Goal: Task Accomplishment & Management: Manage account settings

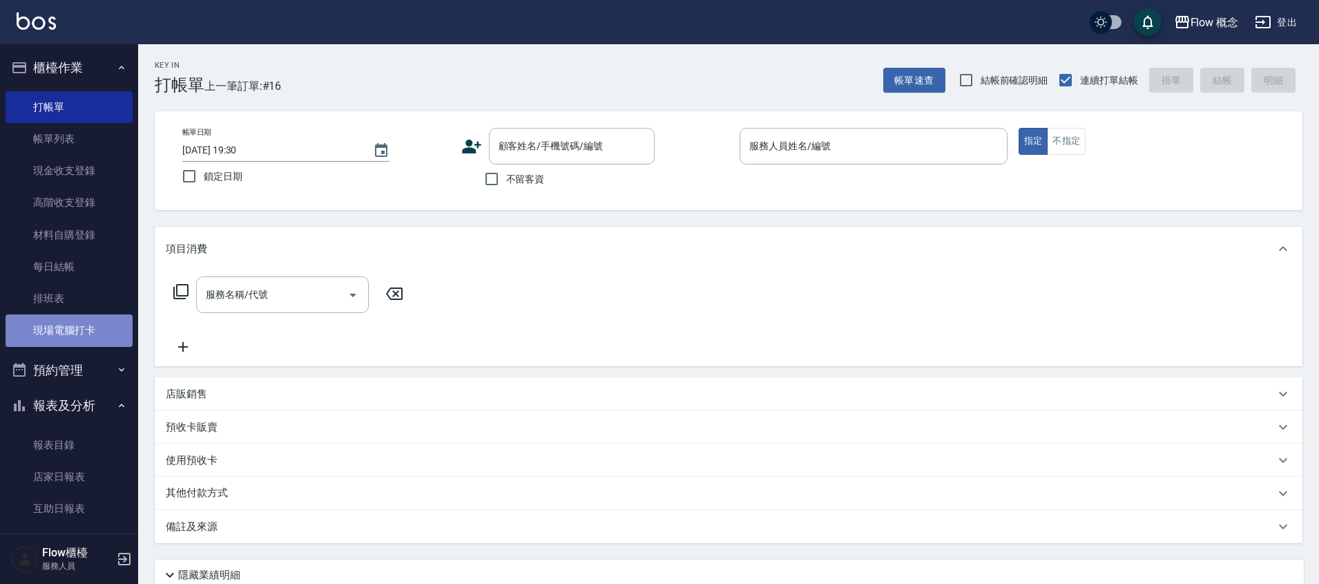
click at [102, 325] on link "現場電腦打卡" at bounding box center [69, 330] width 127 height 32
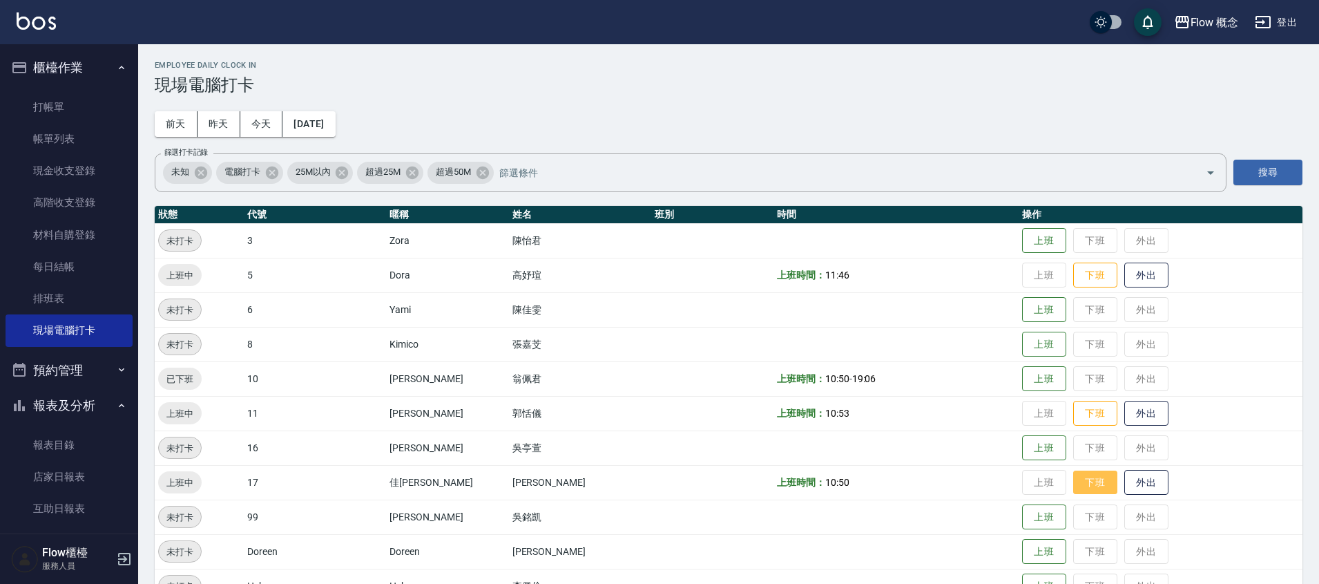
click at [1073, 482] on button "下班" at bounding box center [1095, 482] width 44 height 24
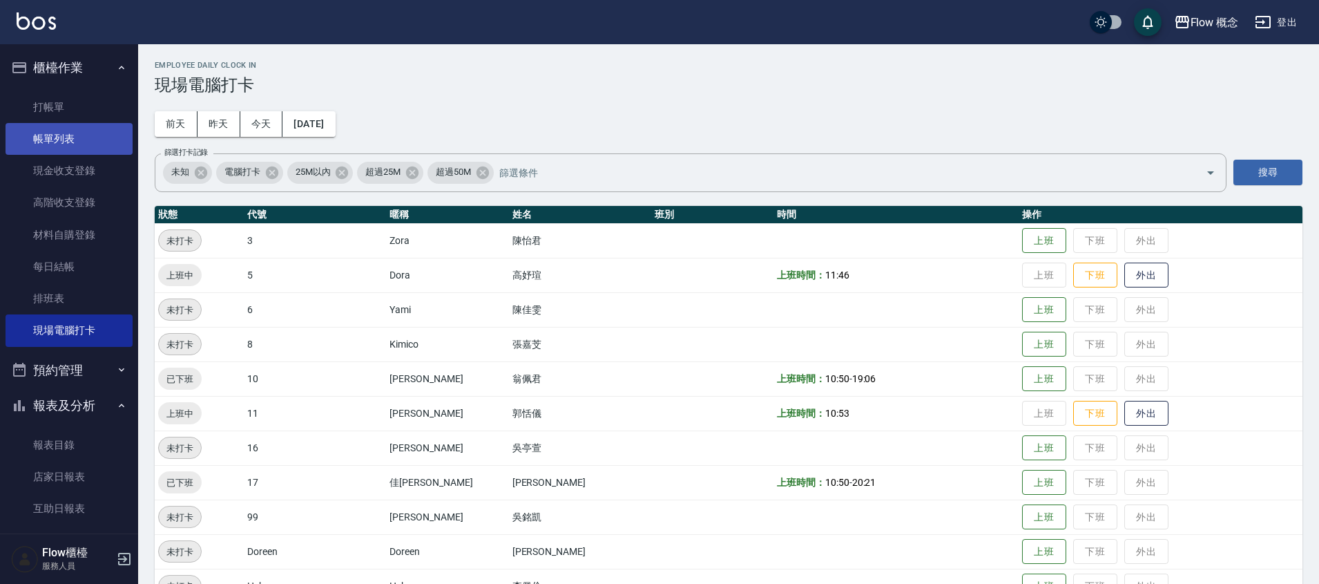
click at [46, 126] on link "帳單列表" at bounding box center [69, 139] width 127 height 32
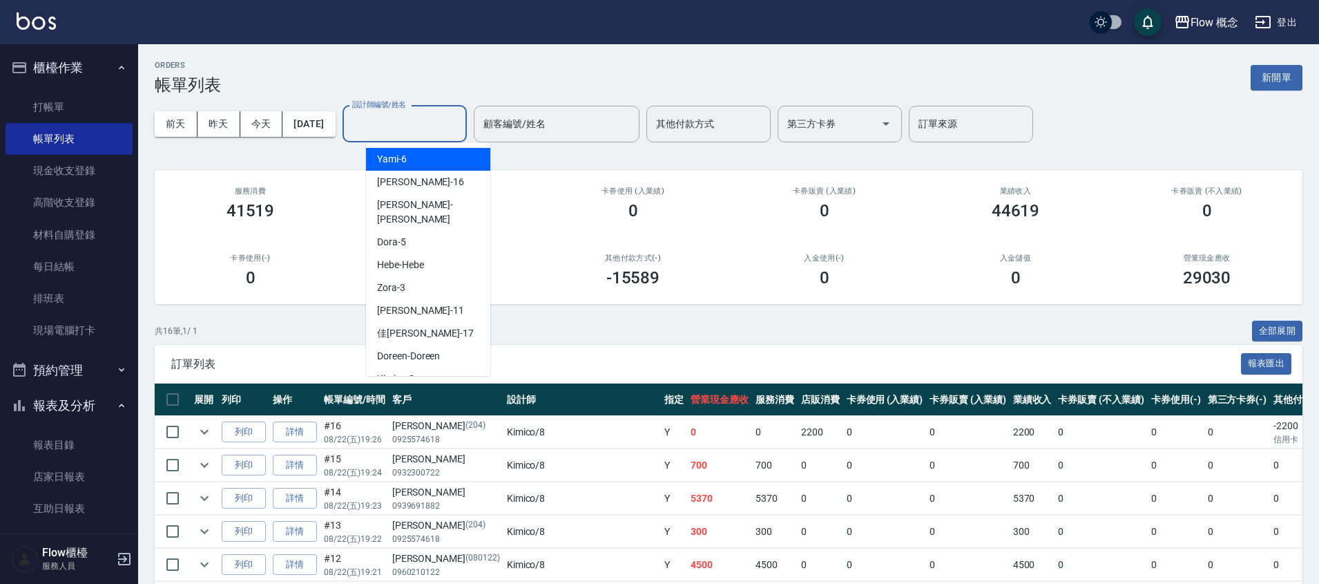
click at [388, 118] on input "設計師編號/姓名" at bounding box center [405, 124] width 112 height 24
click at [408, 349] on span "Doreen -Doreen" at bounding box center [408, 356] width 63 height 15
type input "Doreen-Doreen"
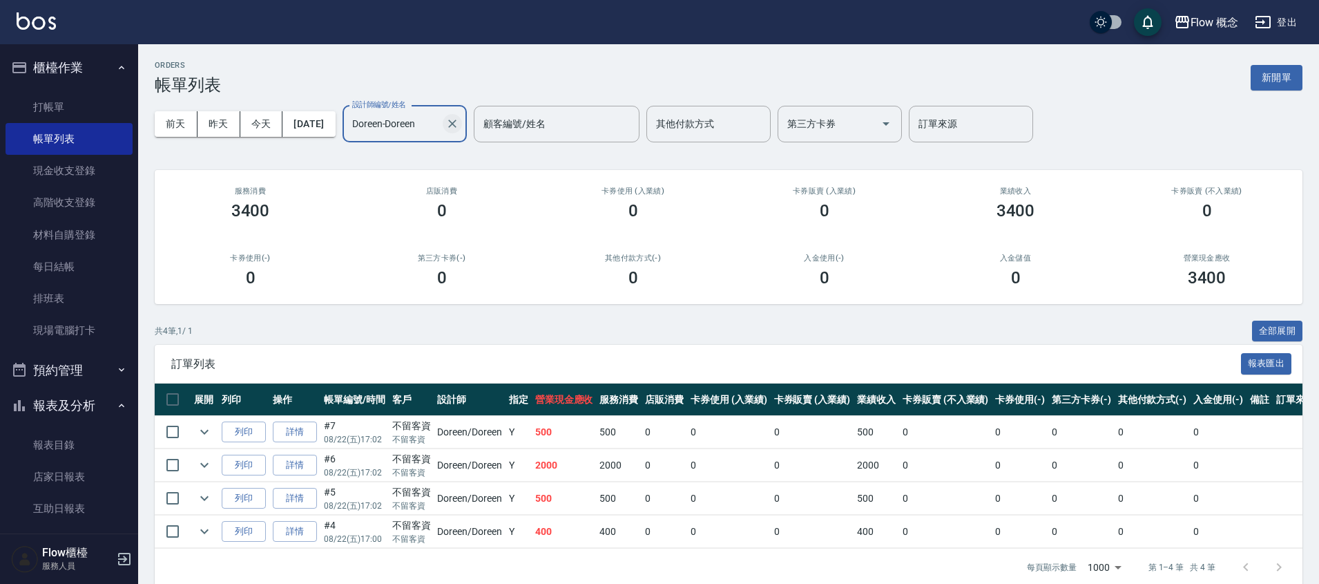
click at [459, 128] on icon "Clear" at bounding box center [453, 124] width 14 height 14
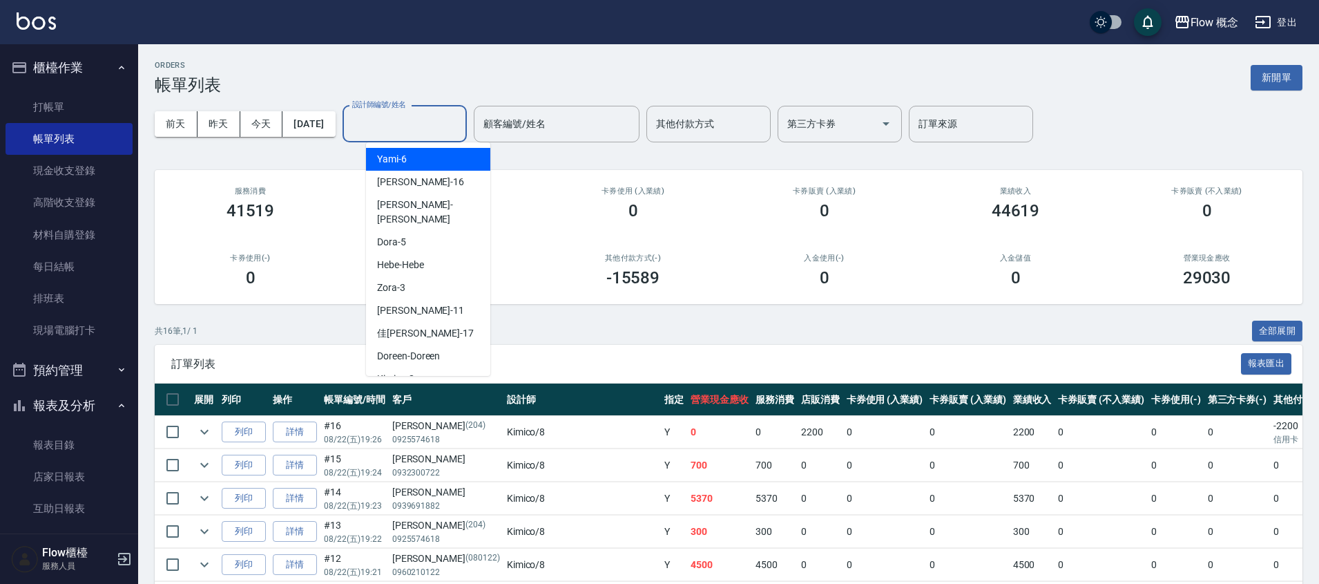
click at [430, 126] on input "設計師編號/姓名" at bounding box center [405, 124] width 112 height 24
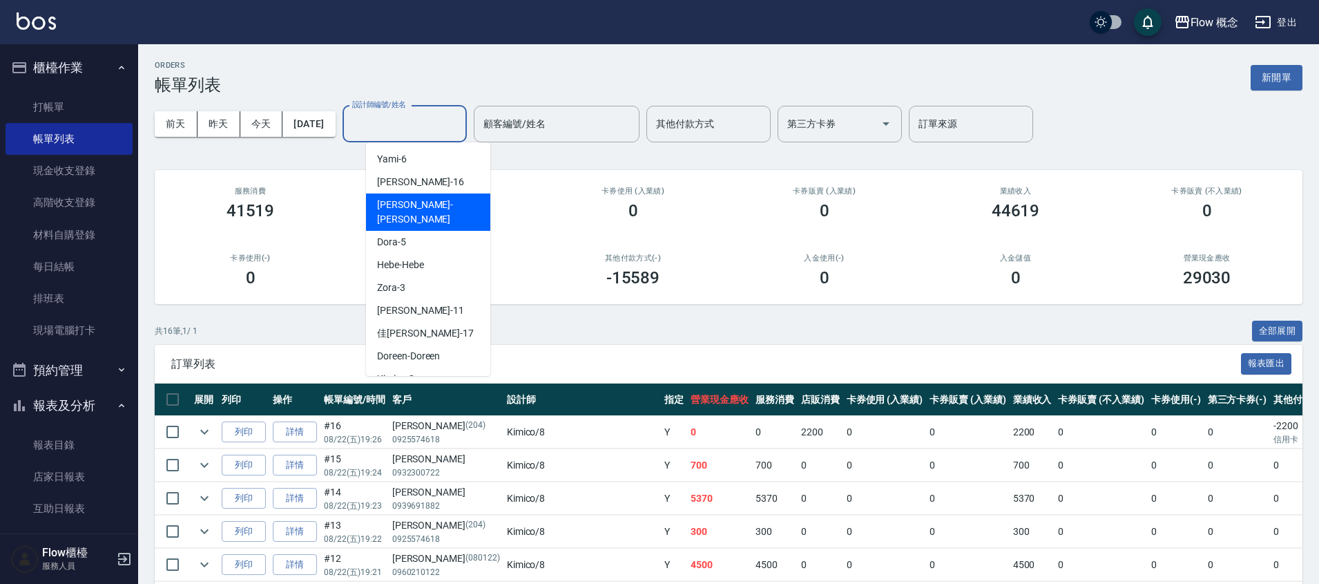
click at [432, 198] on div "[PERSON_NAME] -[PERSON_NAME]" at bounding box center [428, 211] width 124 height 37
type input "[PERSON_NAME]"
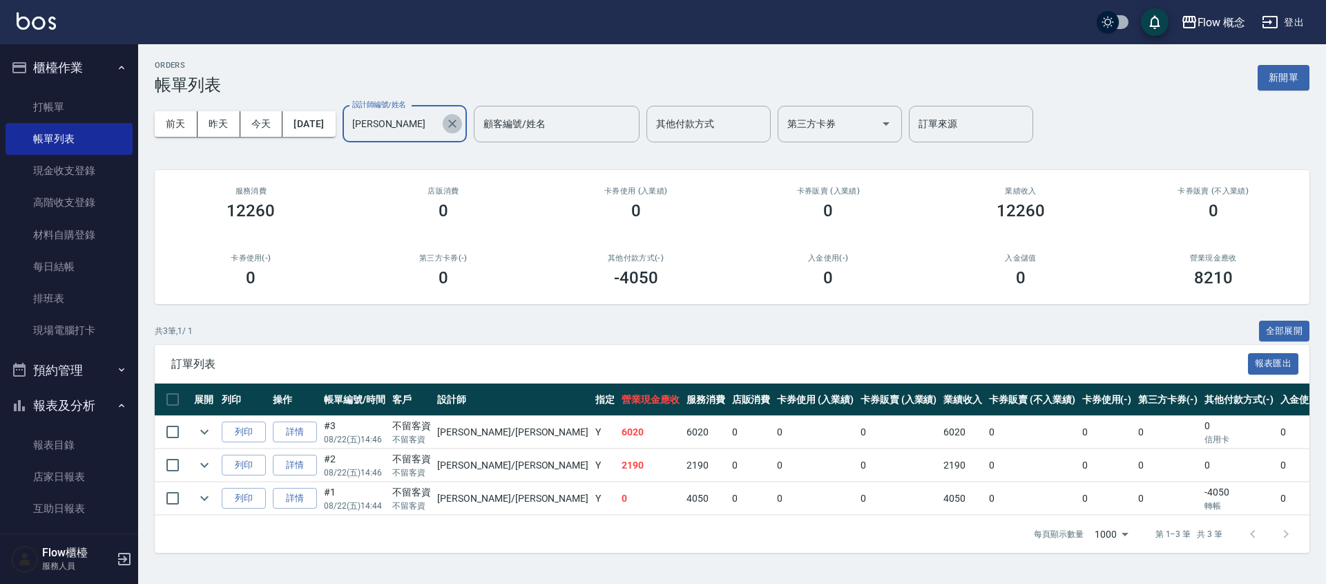
click at [459, 128] on icon "Clear" at bounding box center [453, 124] width 14 height 14
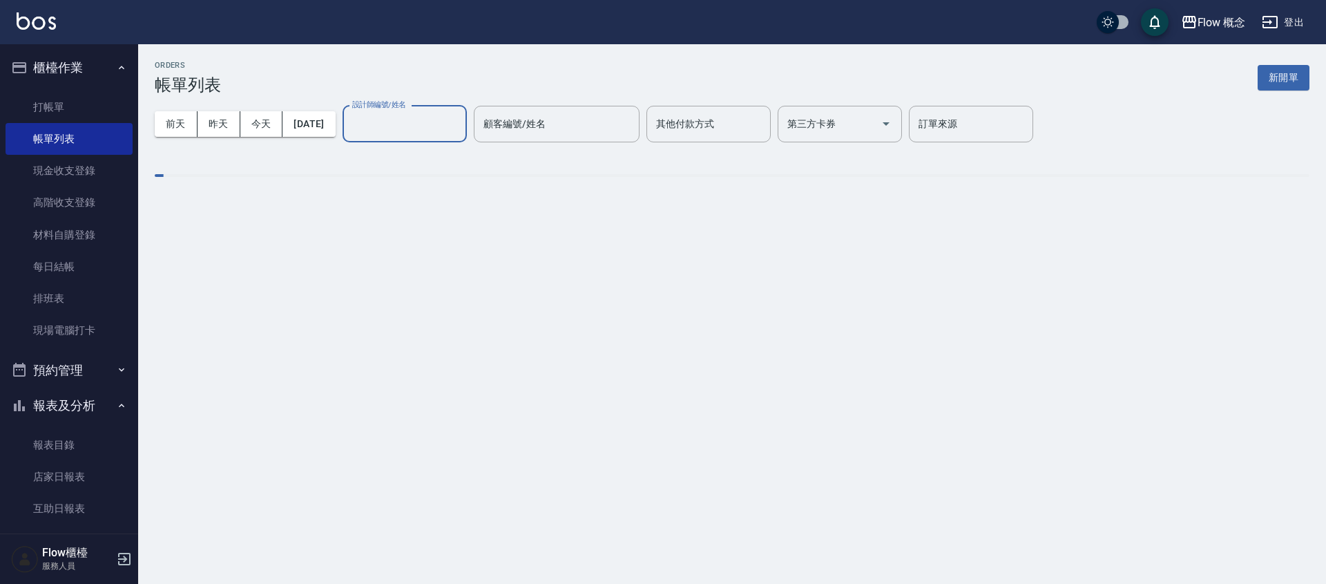
click at [420, 138] on div "設計師編號/姓名" at bounding box center [405, 124] width 124 height 37
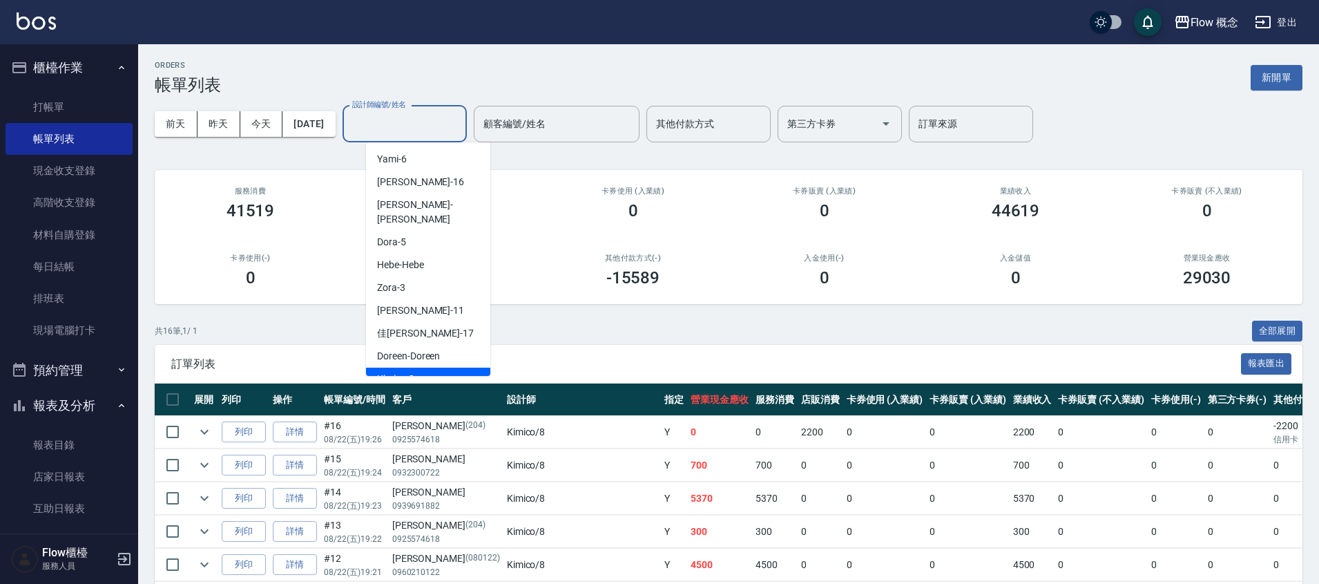
click at [441, 367] on div "Kimico -8" at bounding box center [428, 378] width 124 height 23
type input "Kimico-8"
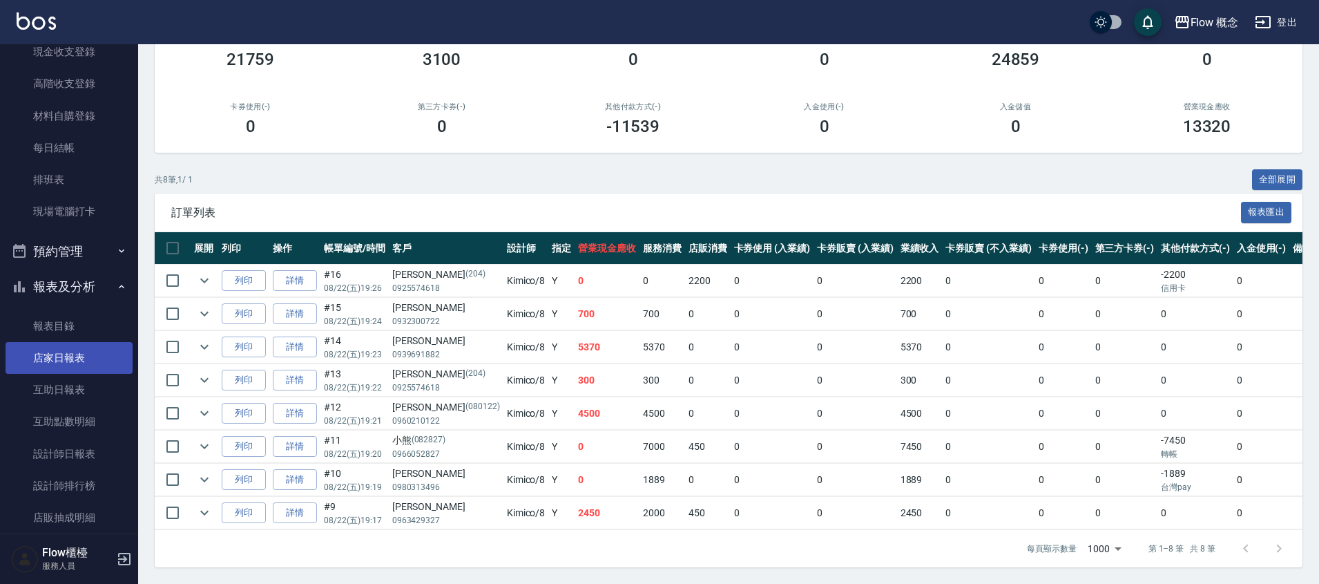
scroll to position [263, 0]
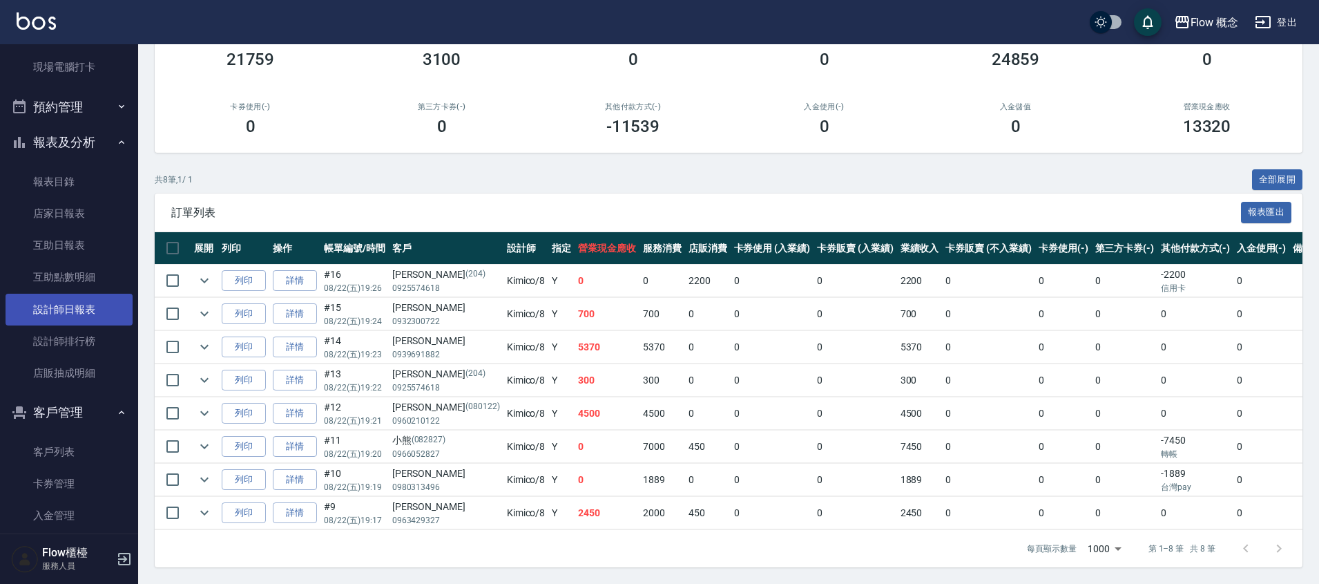
click at [81, 309] on link "設計師日報表" at bounding box center [69, 310] width 127 height 32
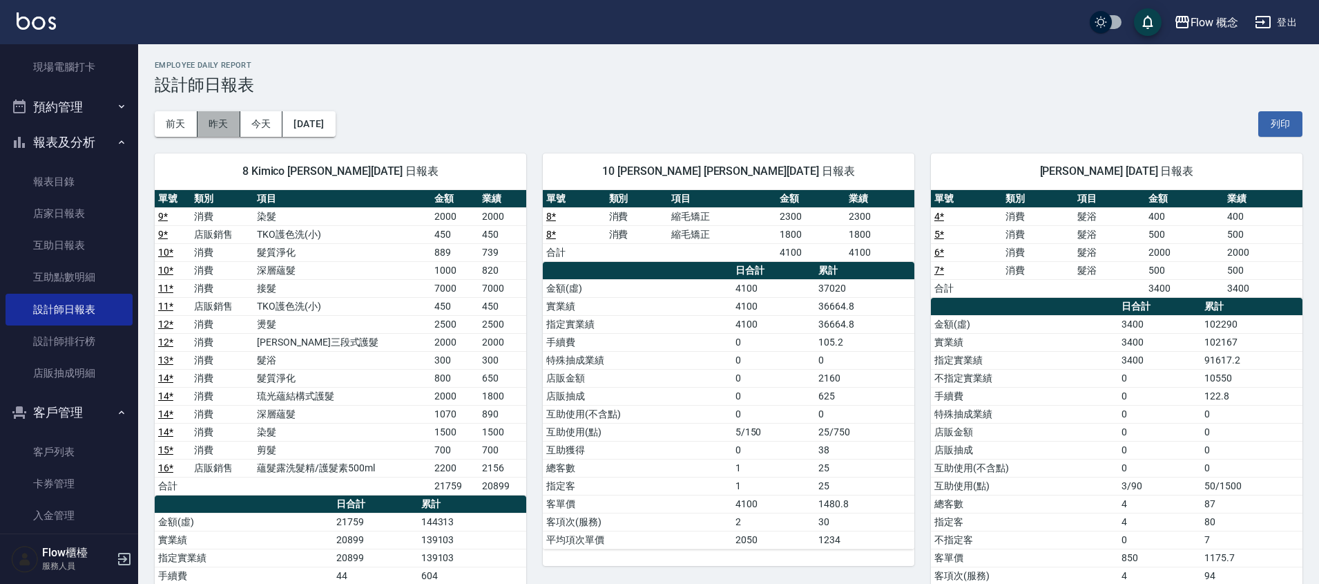
click at [230, 121] on button "昨天" at bounding box center [219, 124] width 43 height 26
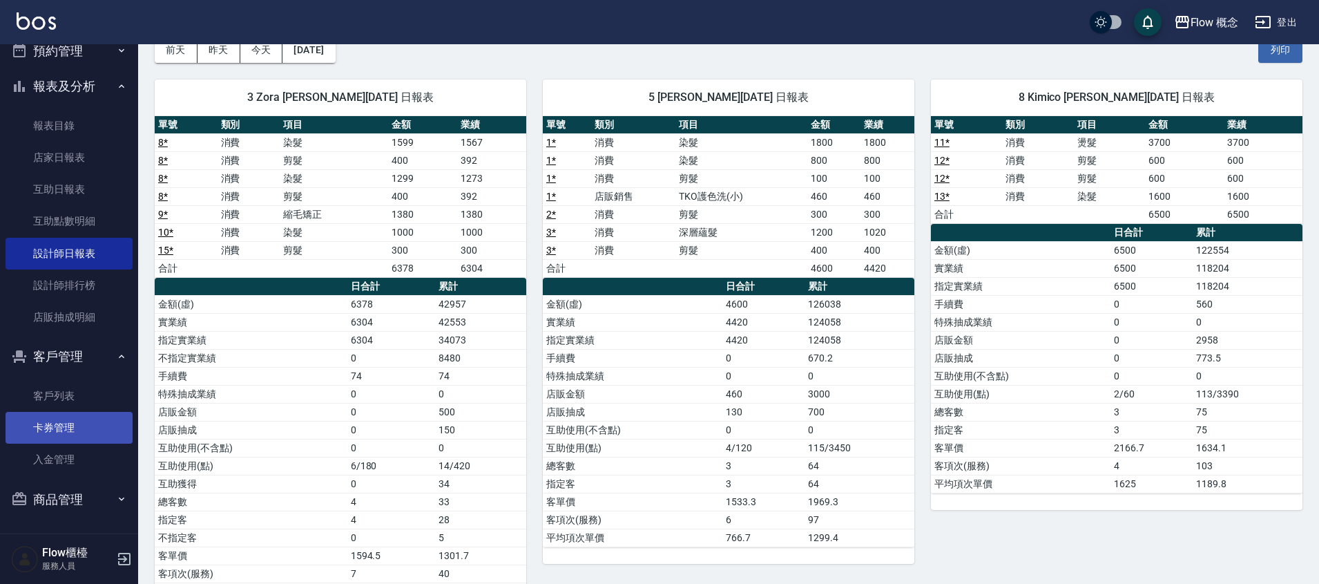
scroll to position [247, 0]
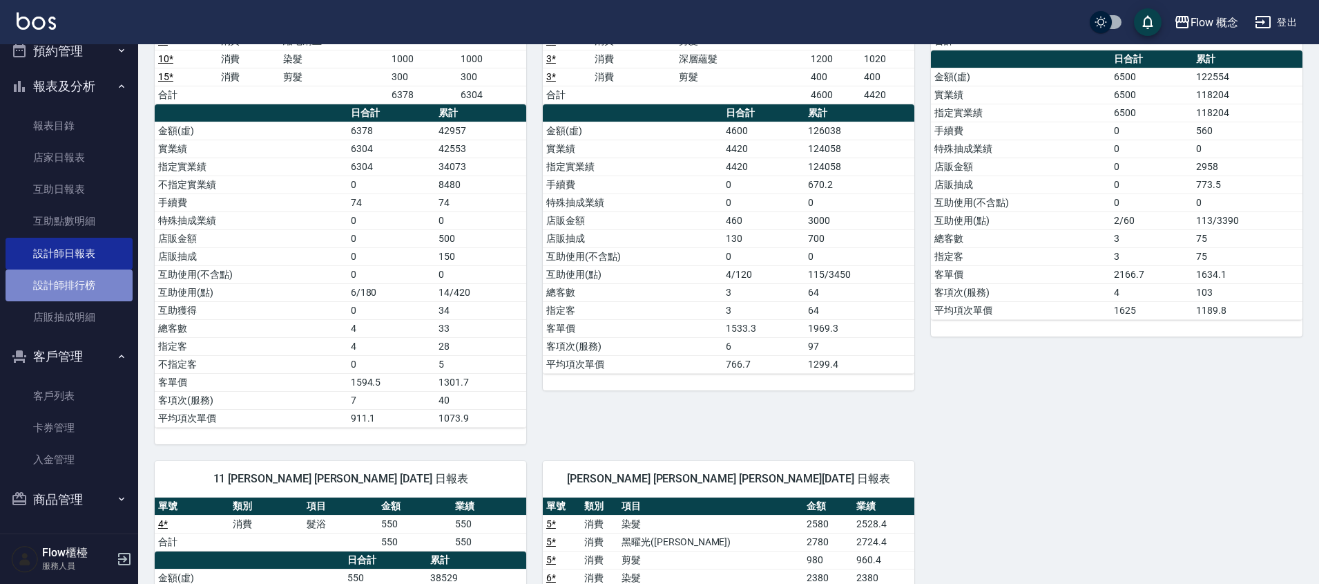
click at [84, 288] on link "設計師排行榜" at bounding box center [69, 285] width 127 height 32
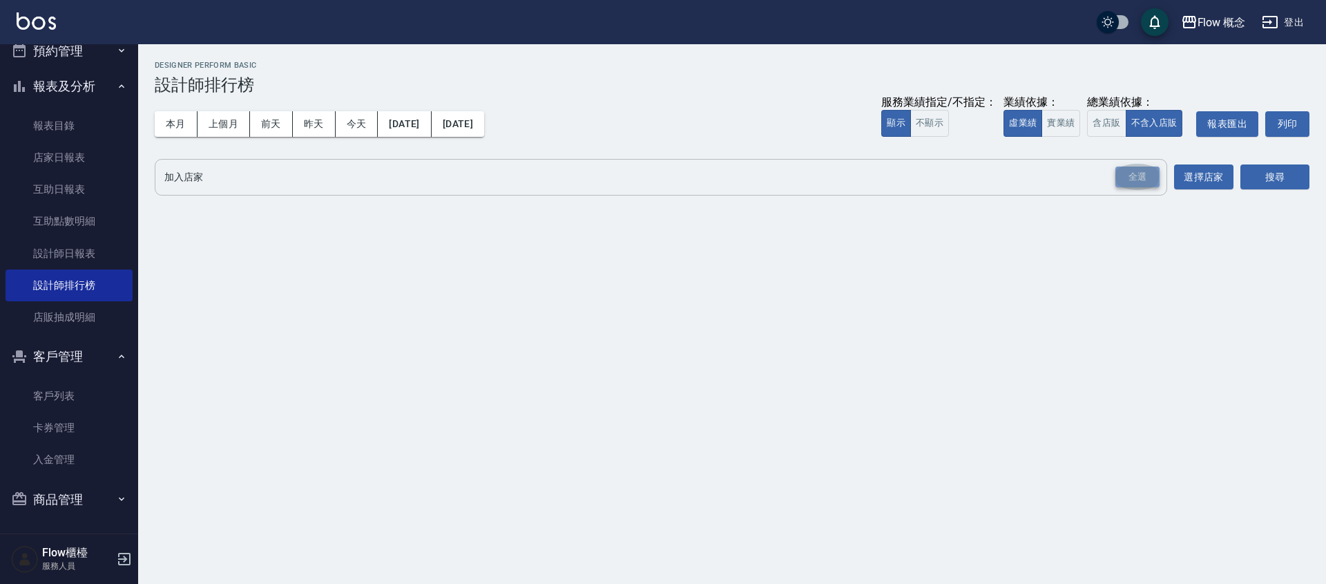
click at [1149, 174] on div "全選" at bounding box center [1137, 176] width 44 height 21
click at [1261, 179] on button "搜尋" at bounding box center [1275, 178] width 69 height 26
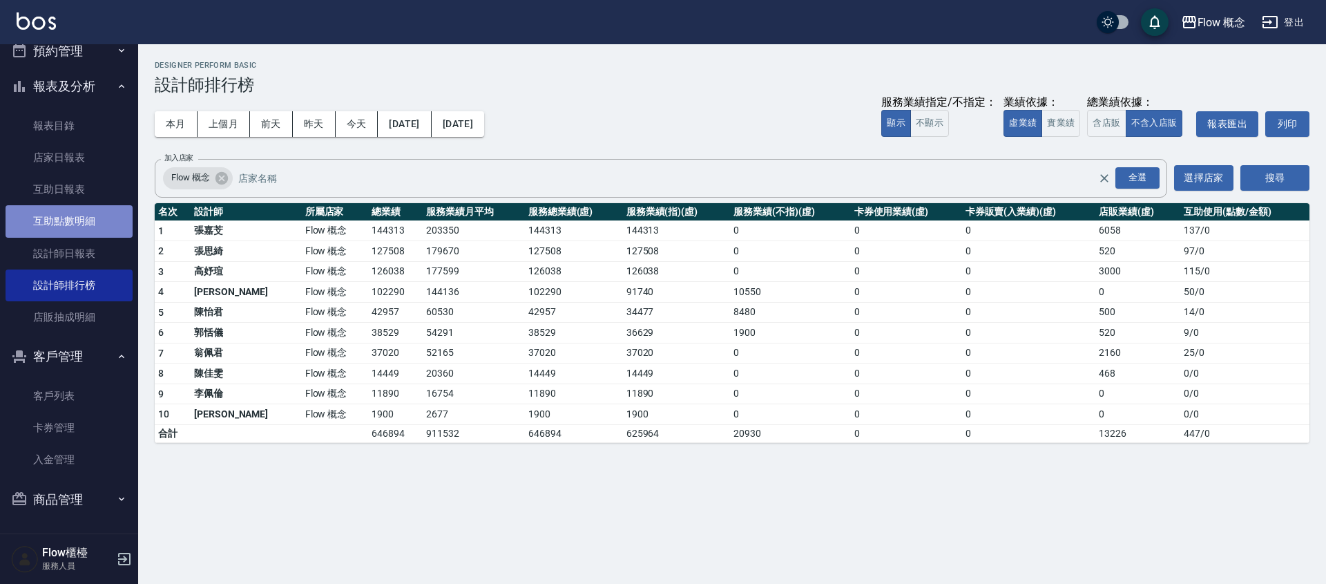
click at [82, 224] on link "互助點數明細" at bounding box center [69, 221] width 127 height 32
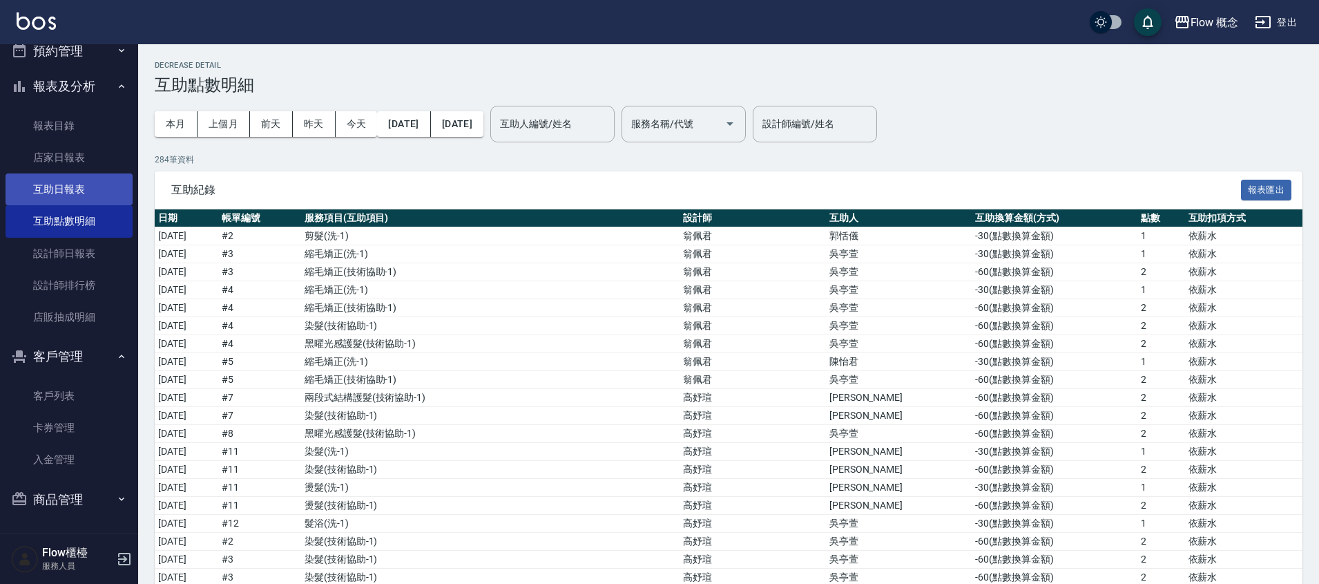
click at [84, 194] on link "互助日報表" at bounding box center [69, 189] width 127 height 32
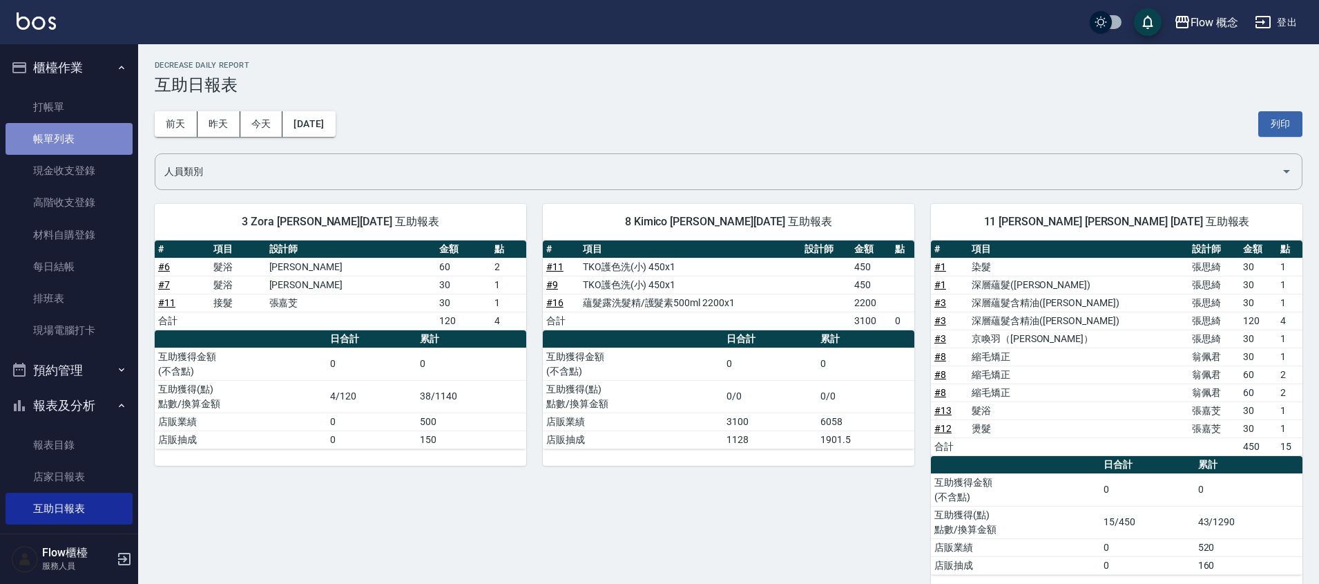
click at [70, 151] on link "帳單列表" at bounding box center [69, 139] width 127 height 32
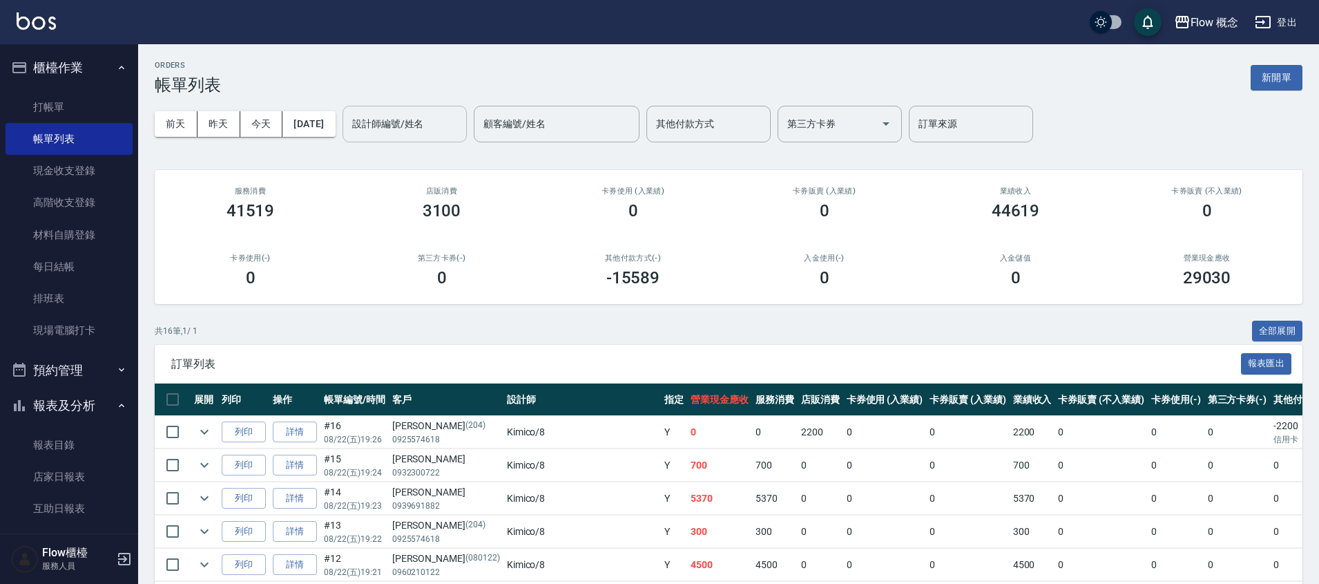
click at [395, 131] on input "設計師編號/姓名" at bounding box center [405, 124] width 112 height 24
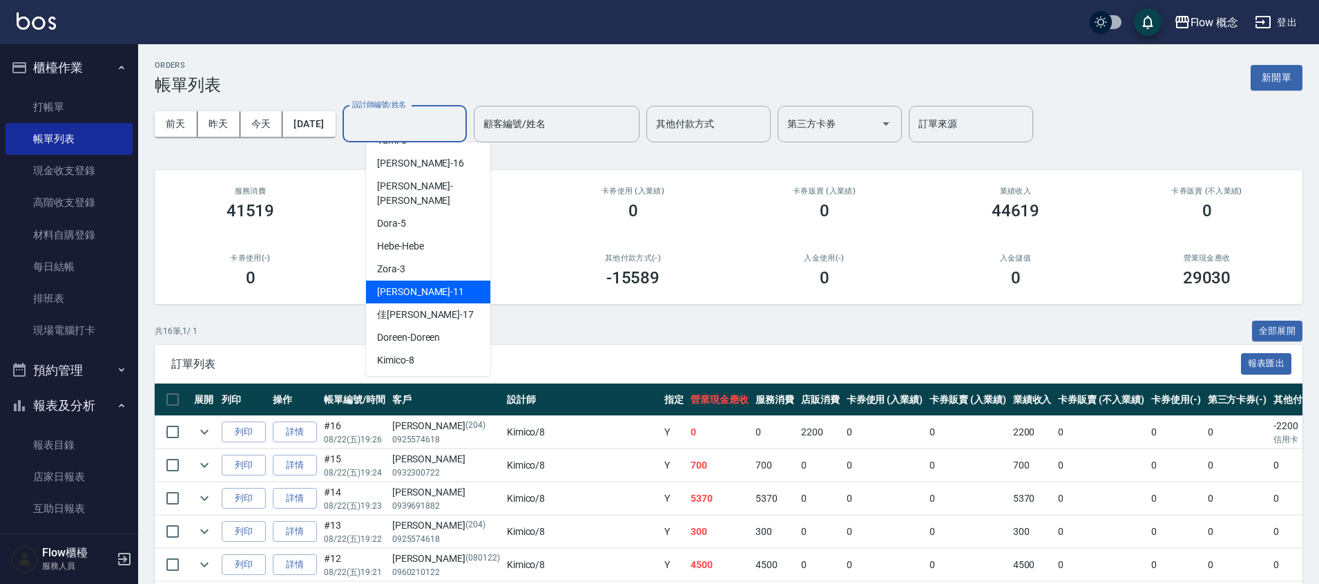
scroll to position [51, 0]
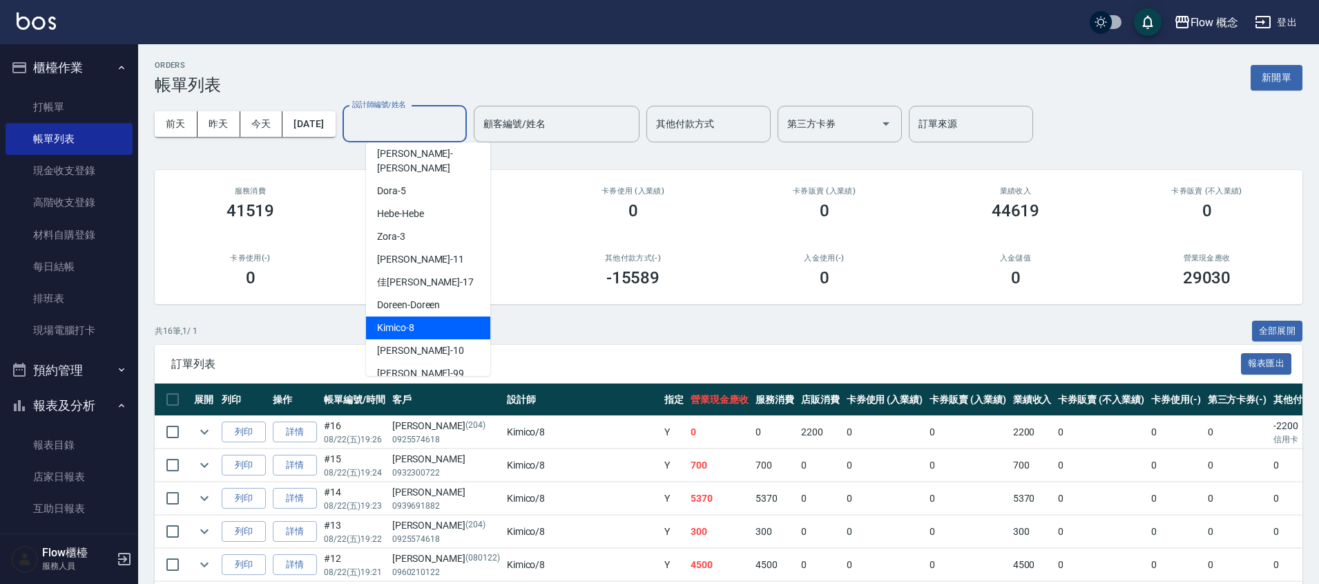
click at [434, 316] on div "Kimico -8" at bounding box center [428, 327] width 124 height 23
type input "Kimico-8"
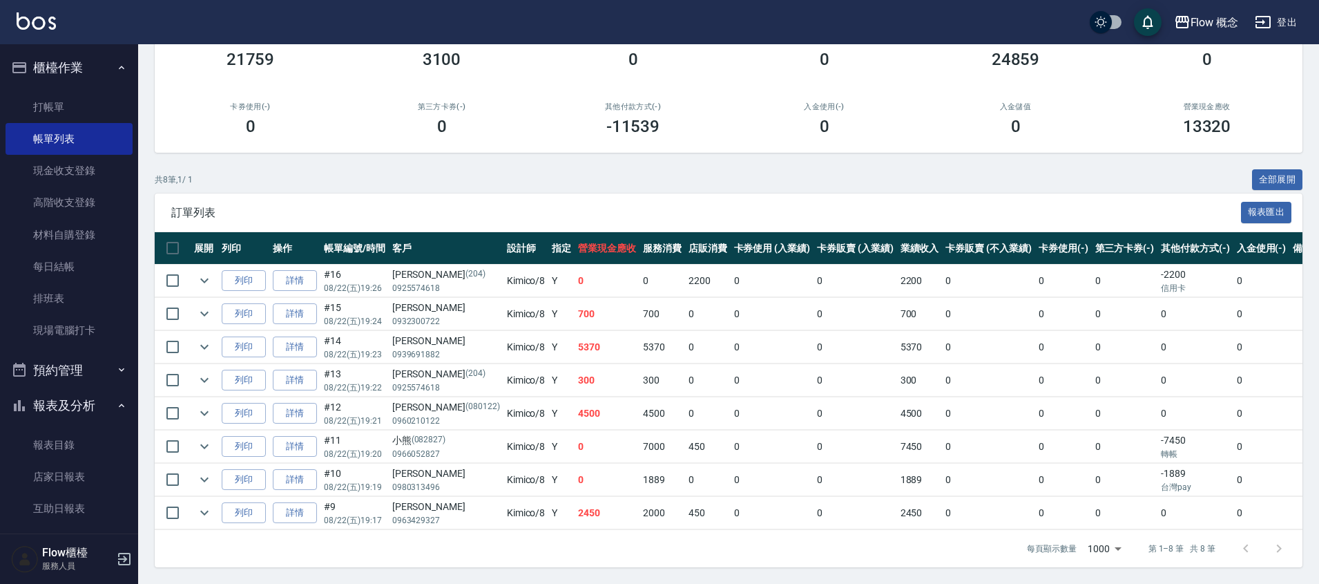
scroll to position [162, 0]
click at [204, 405] on icon "expand row" at bounding box center [204, 413] width 17 height 17
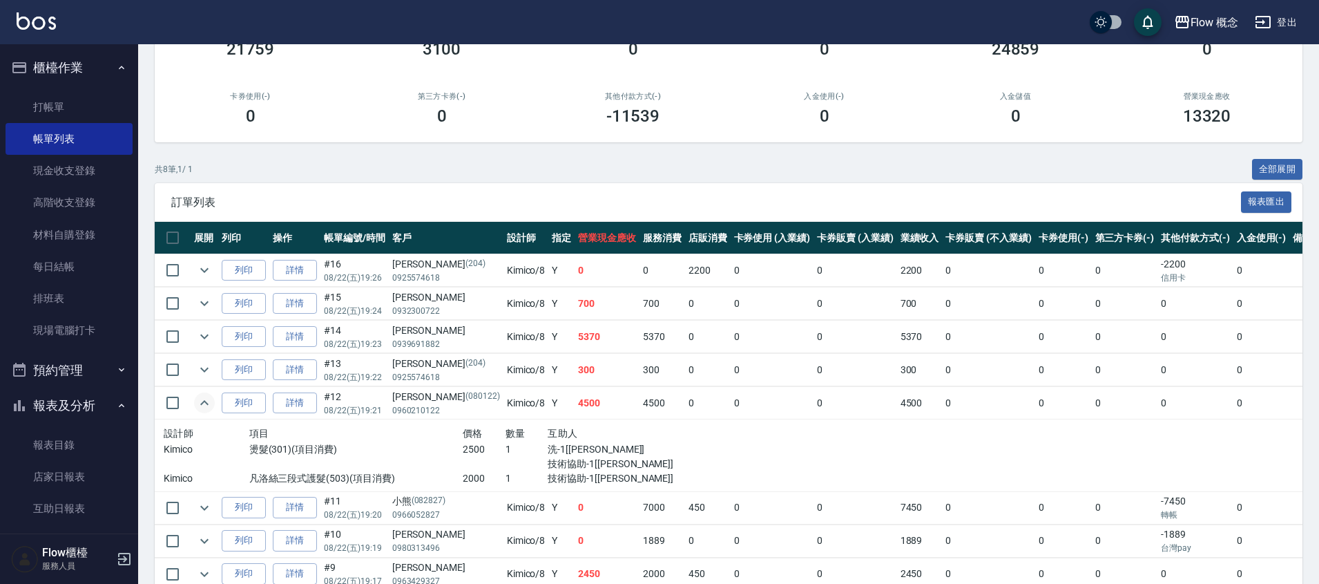
click at [204, 399] on icon "expand row" at bounding box center [204, 402] width 17 height 17
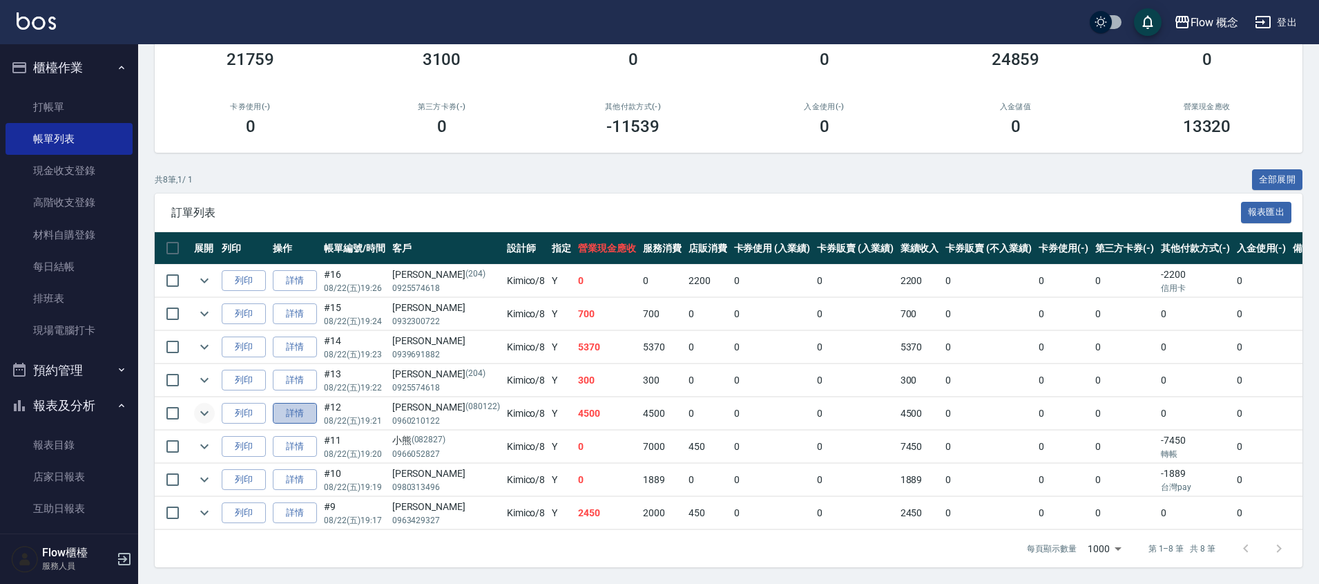
click at [280, 405] on link "詳情" at bounding box center [295, 413] width 44 height 21
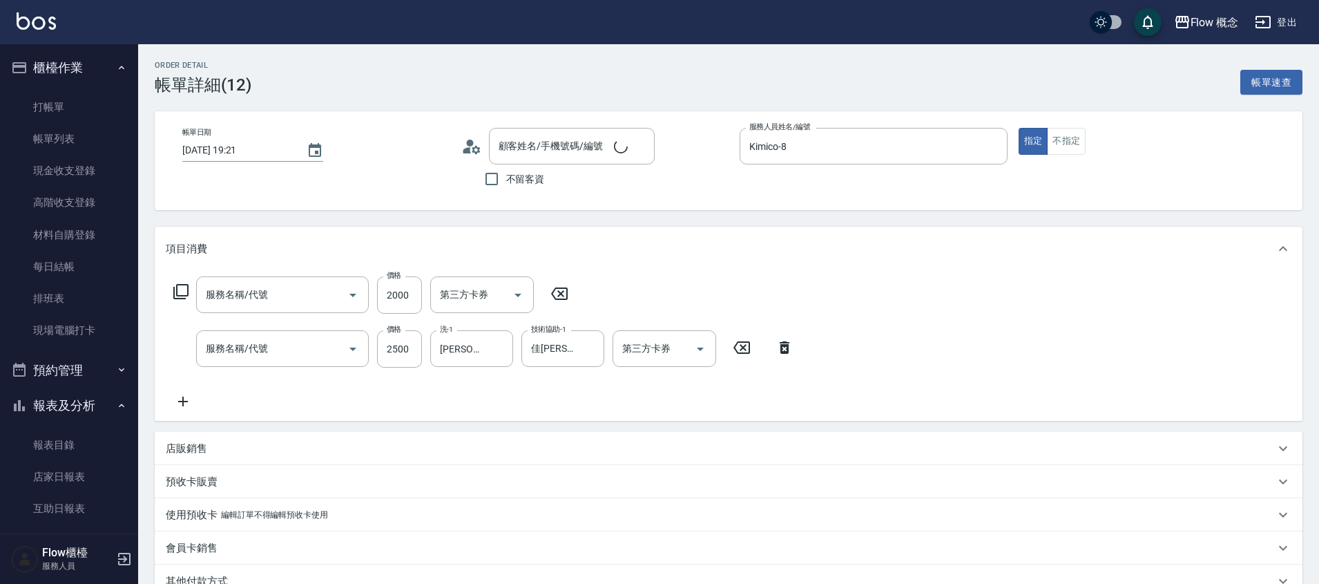
type input "[DATE] 19:21"
type input "Kimico-8"
type input "[PERSON_NAME]三段式護髮(503)"
type input "燙髮(301)"
type input "[PERSON_NAME]/0960210122/080122"
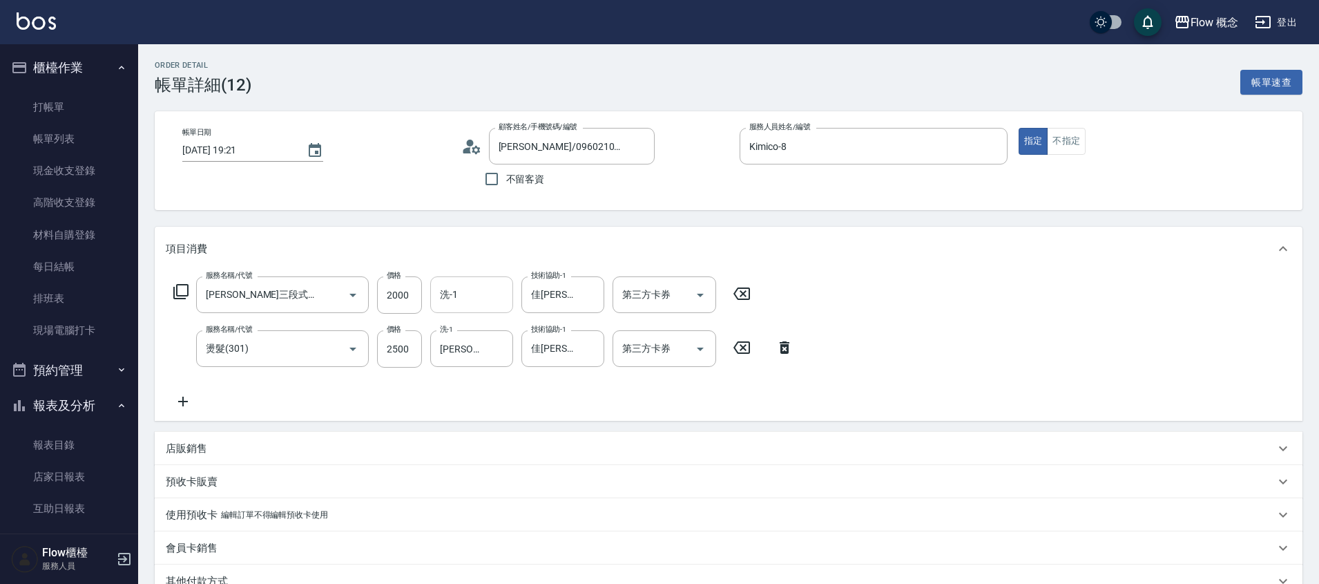
click at [469, 307] on div "洗-1" at bounding box center [471, 294] width 83 height 37
type input "Dora-5"
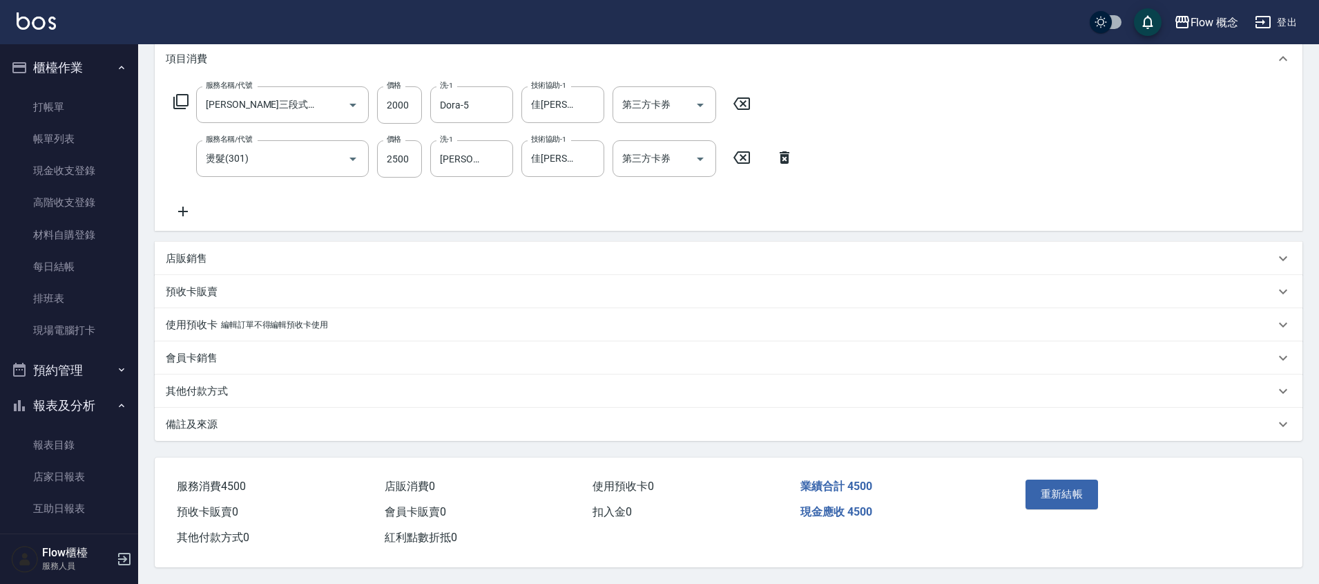
click at [298, 418] on div "備註及來源" at bounding box center [720, 424] width 1109 height 15
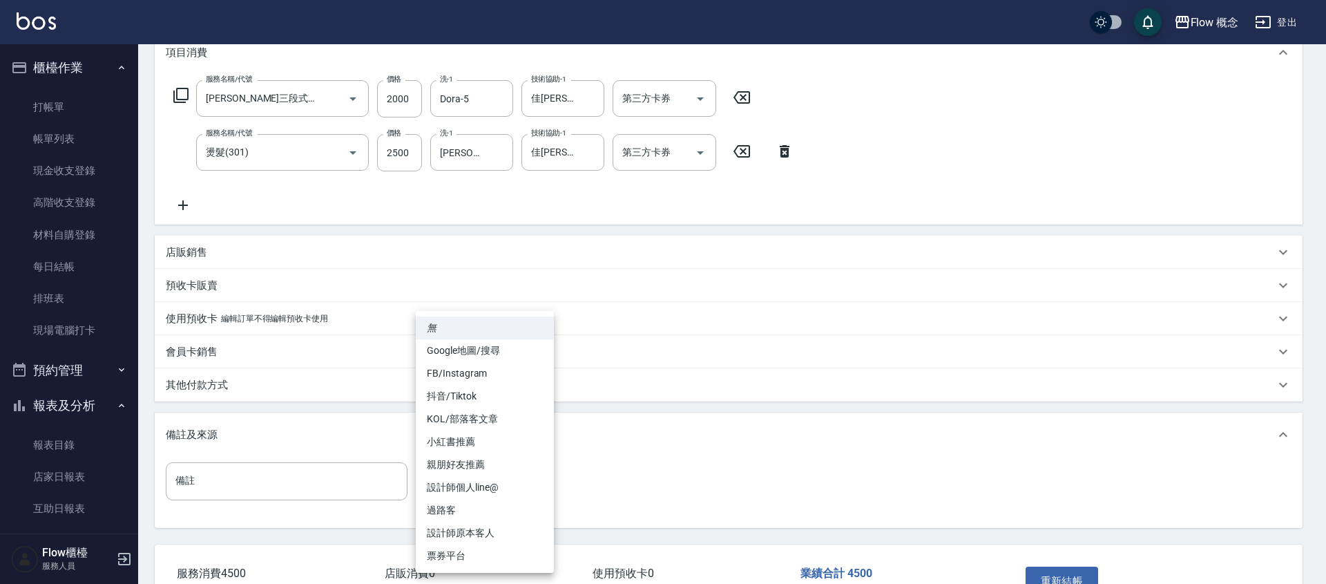
click at [518, 478] on body "Flow 概念 登出 櫃檯作業 打帳單 帳單列表 現金收支登錄 高階收支登錄 材料自購登錄 每日結帳 排班表 現場電腦打卡 預約管理 預約管理 單日預約紀錄 …" at bounding box center [663, 237] width 1326 height 867
click at [930, 473] on div at bounding box center [663, 292] width 1326 height 584
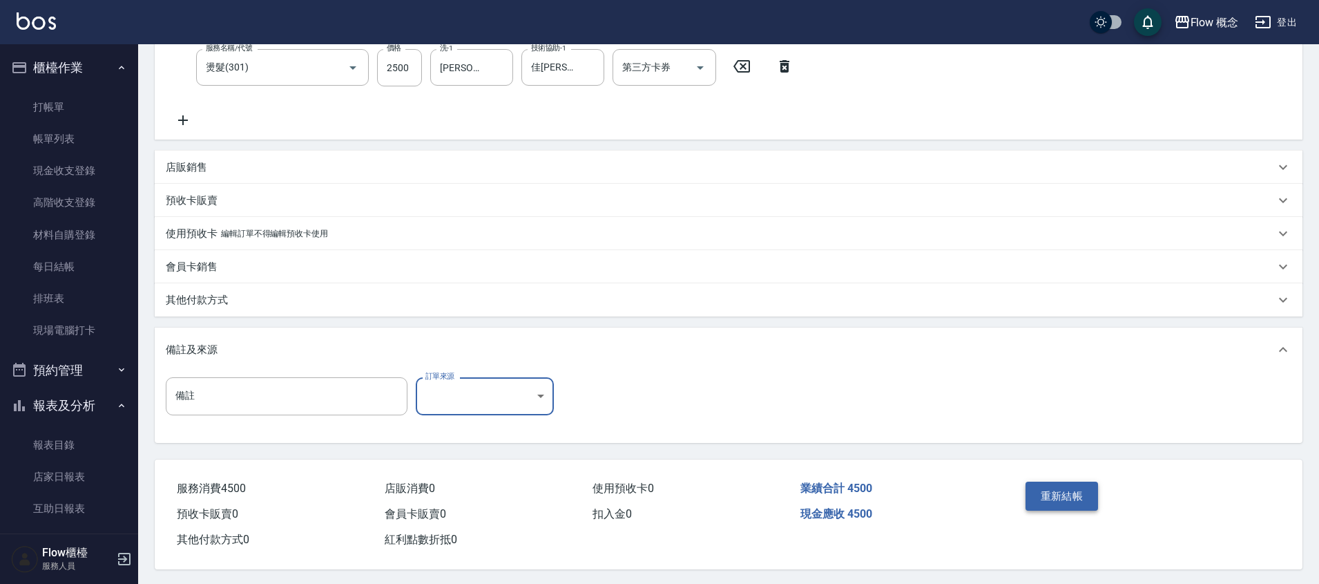
scroll to position [289, 0]
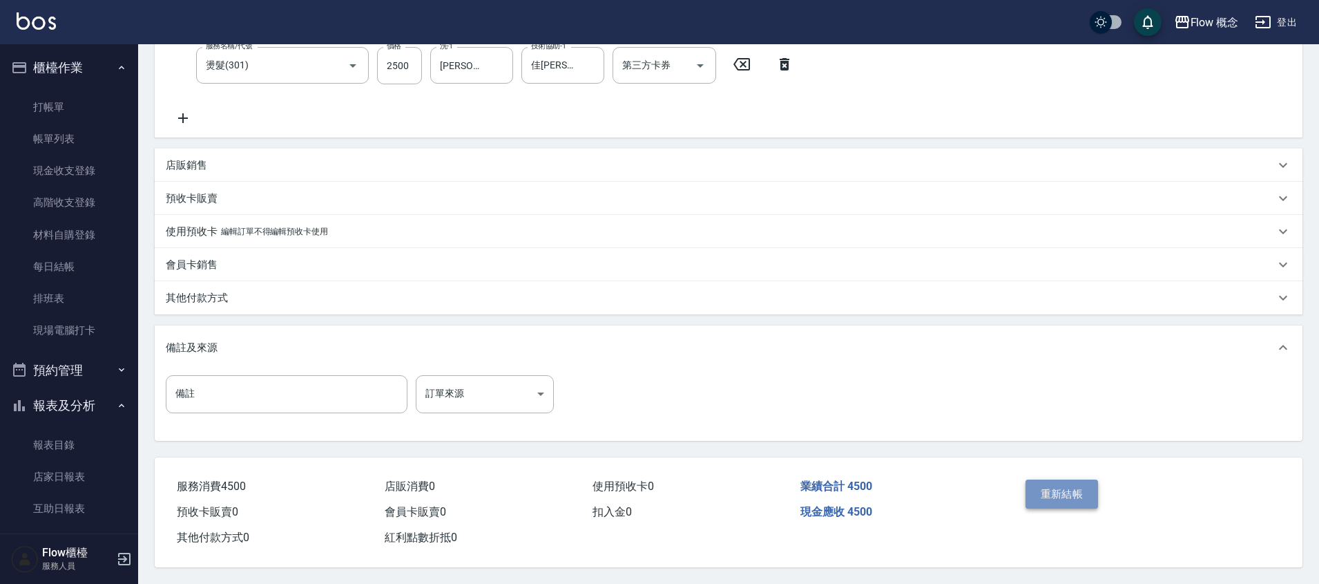
click at [1041, 486] on button "重新結帳" at bounding box center [1062, 493] width 73 height 29
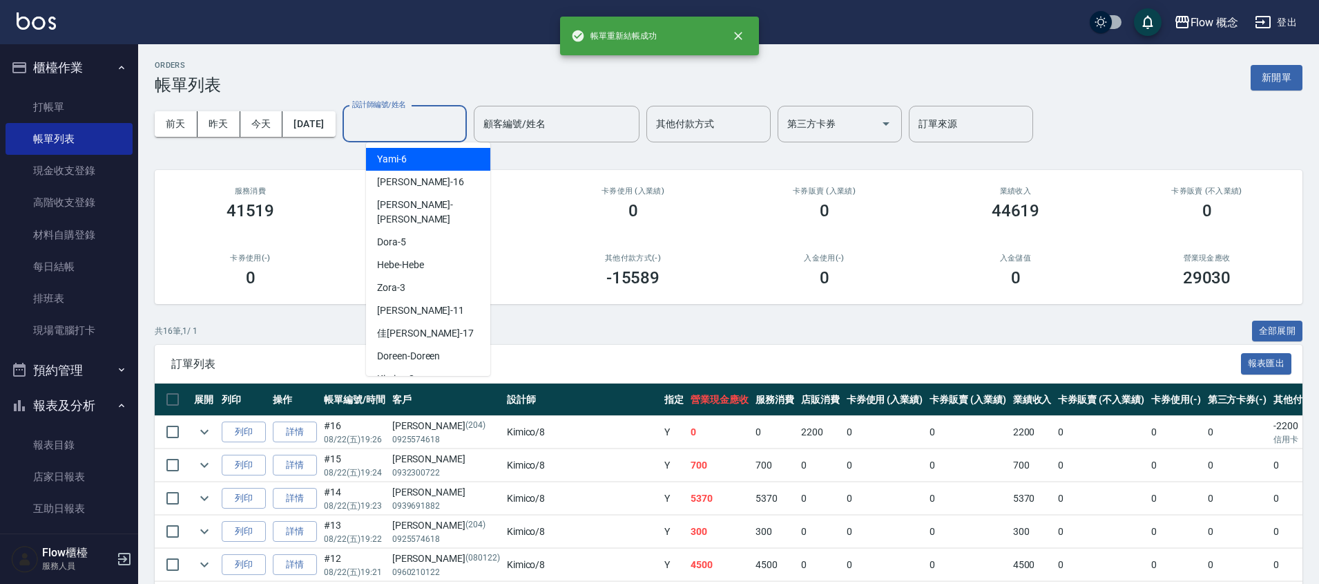
click at [450, 114] on input "設計師編號/姓名" at bounding box center [405, 124] width 112 height 24
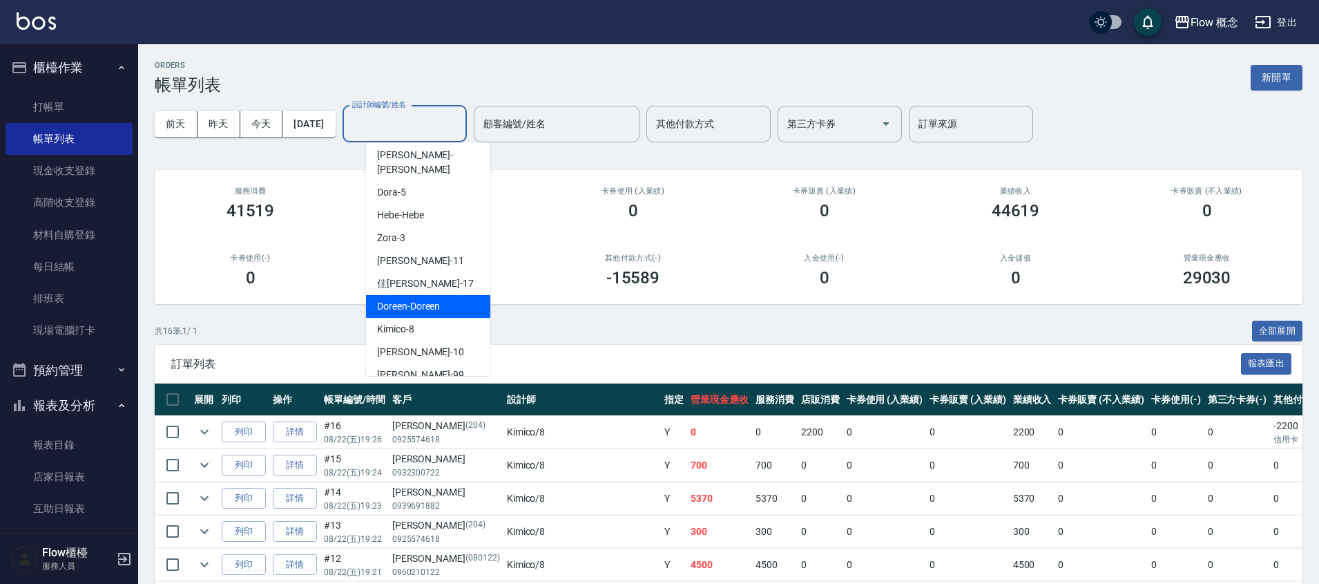
scroll to position [51, 0]
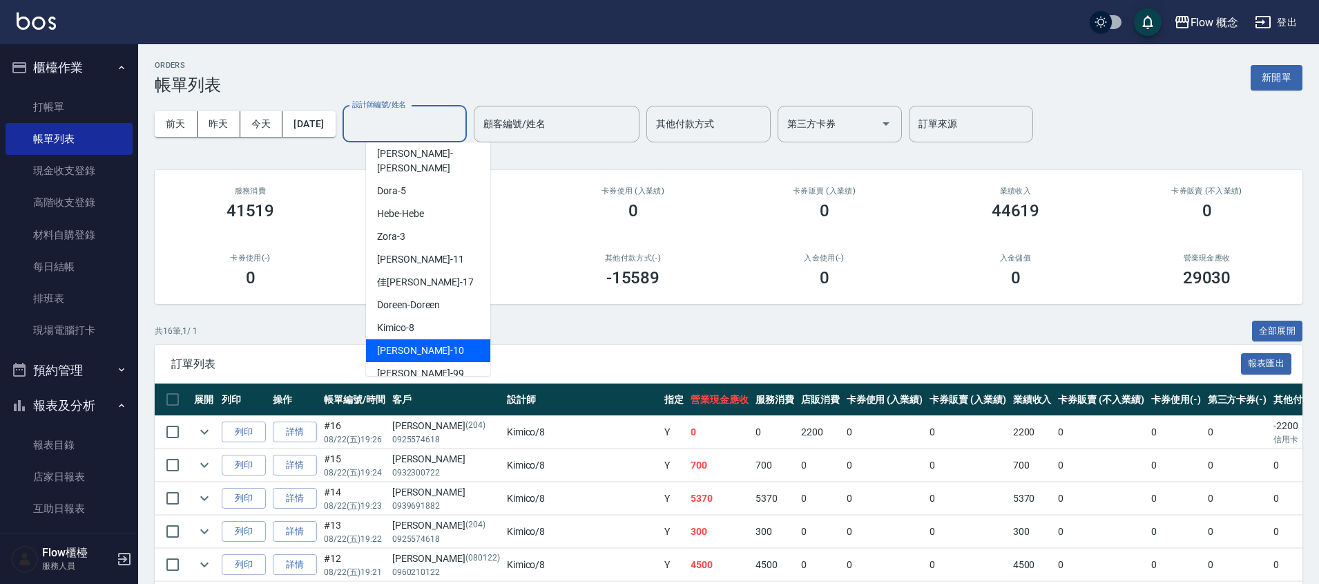
click at [423, 341] on div "[PERSON_NAME] -10" at bounding box center [428, 350] width 124 height 23
type input "[PERSON_NAME]-10"
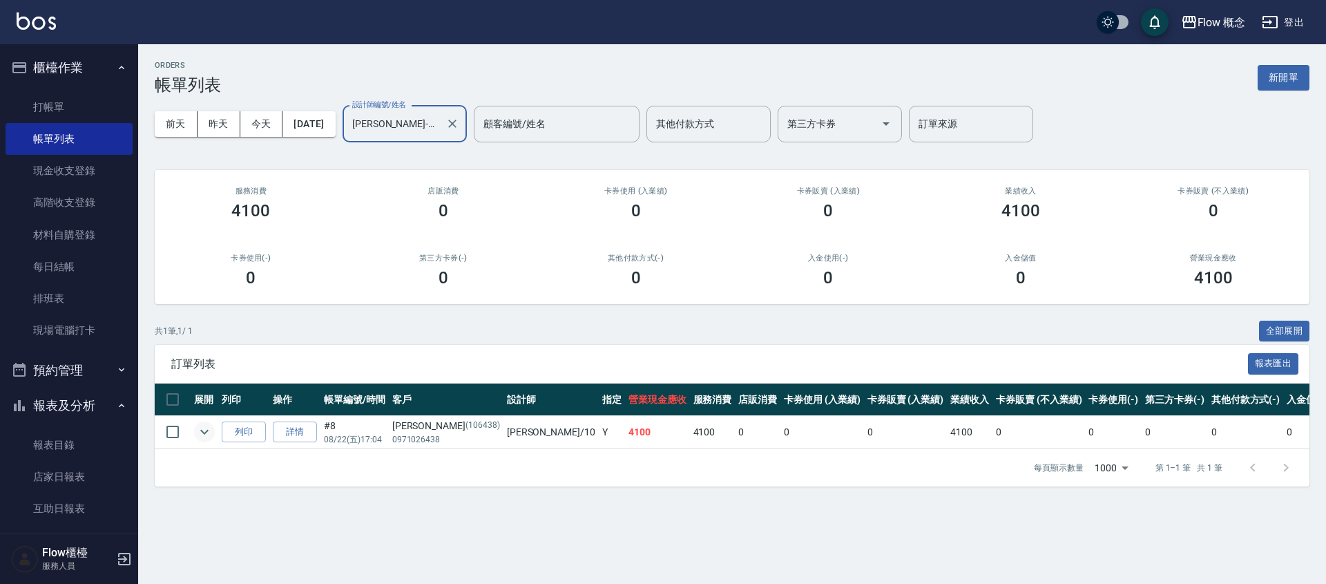
click at [206, 430] on icon "expand row" at bounding box center [204, 431] width 17 height 17
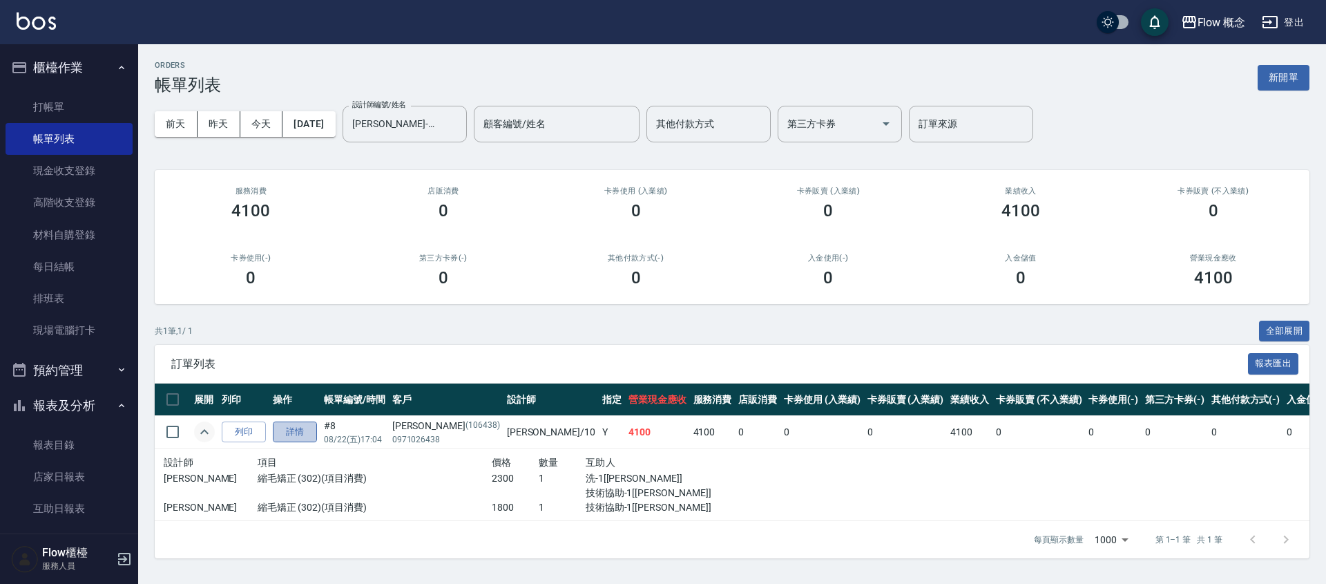
click at [303, 432] on link "詳情" at bounding box center [295, 431] width 44 height 21
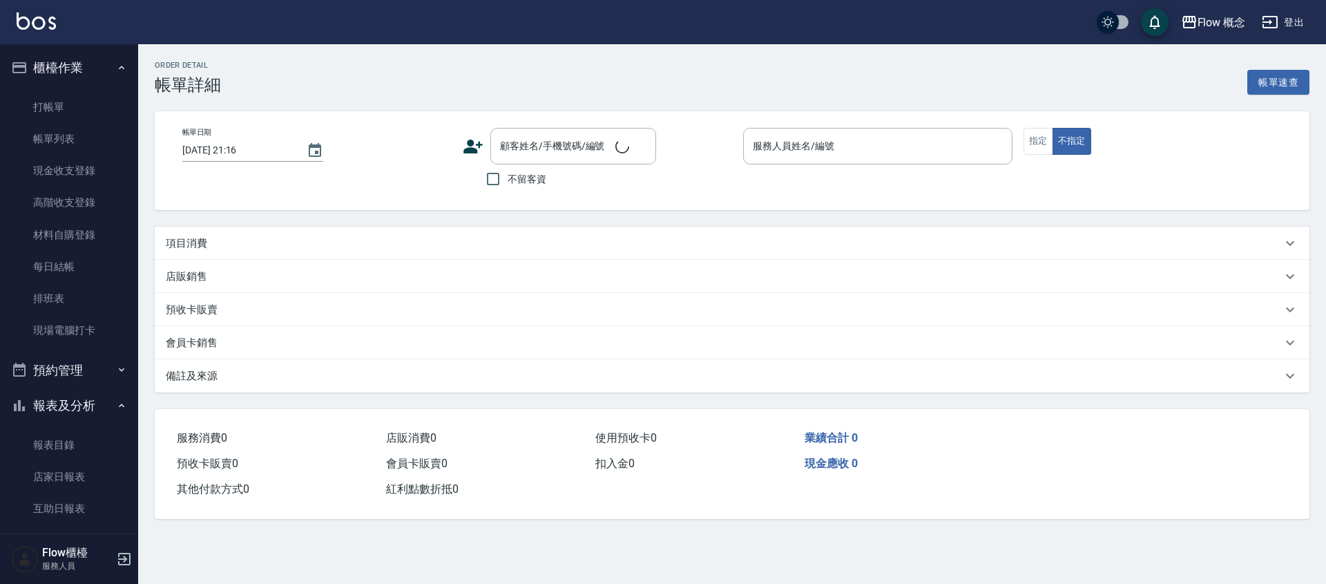
type input "[DATE] 17:04"
type input "[PERSON_NAME]-10"
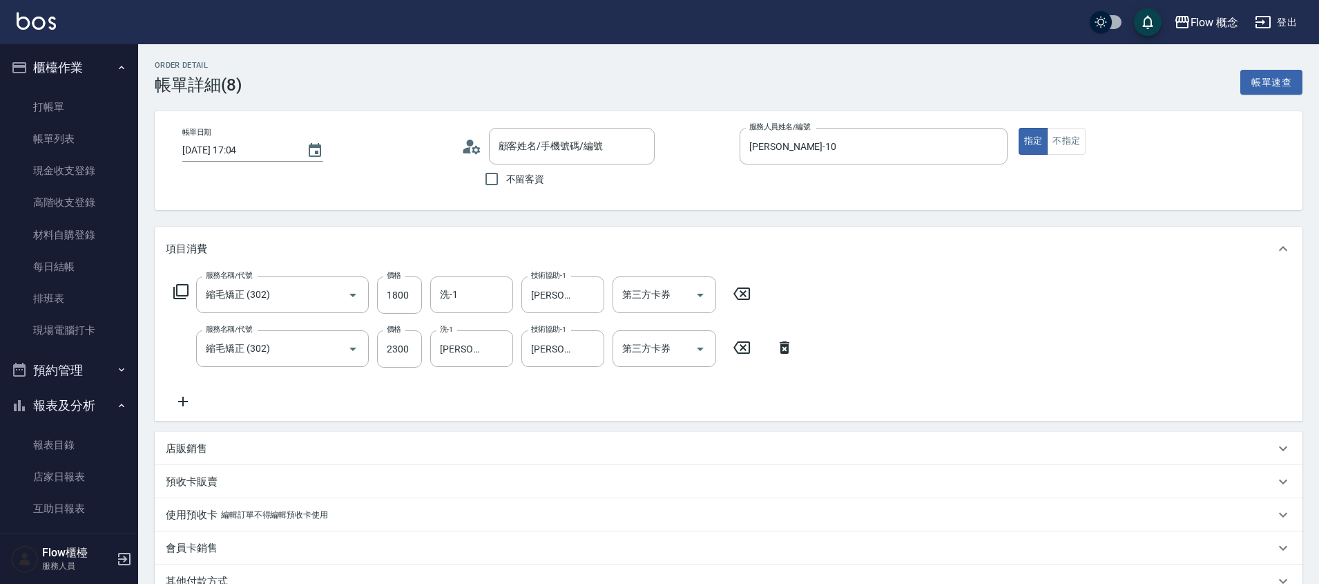
type input "縮毛矯正 (302)"
type input "[PERSON_NAME]/0971026438/106438"
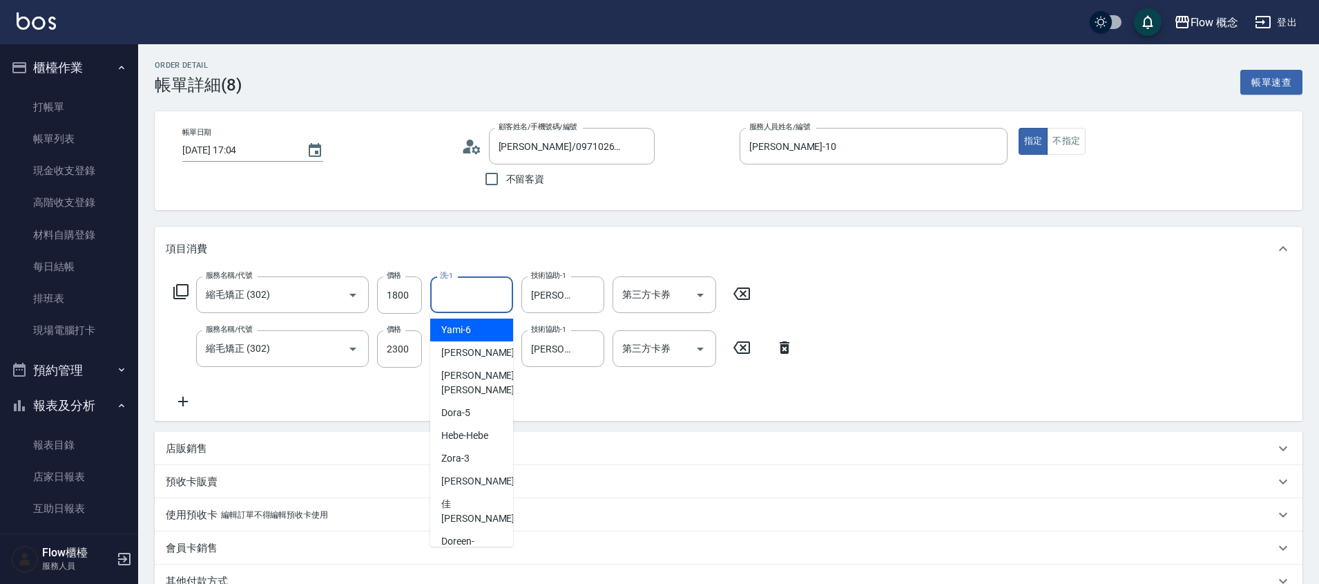
click at [439, 293] on input "洗-1" at bounding box center [472, 294] width 70 height 24
type input "Dora-5"
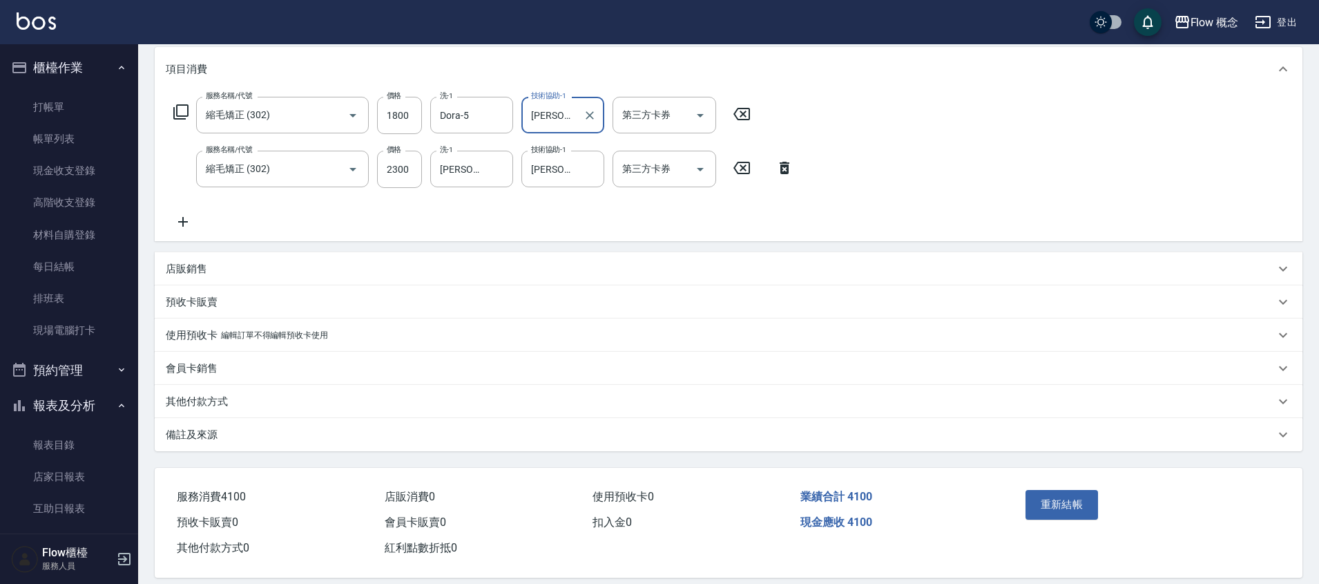
scroll to position [196, 0]
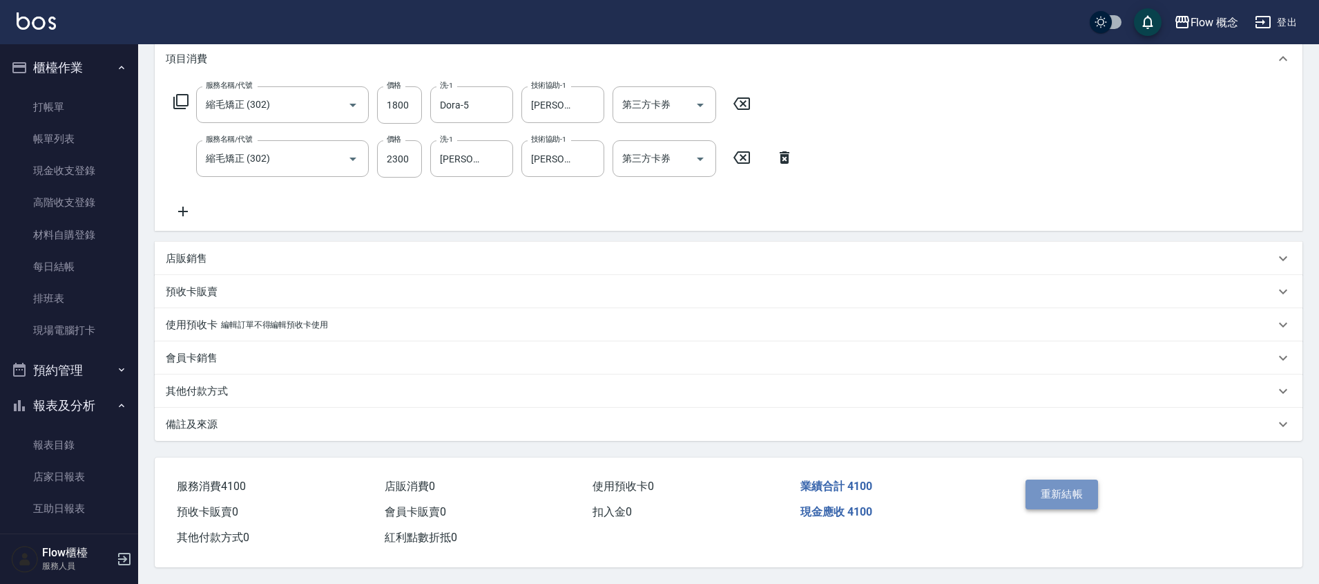
click at [1055, 490] on button "重新結帳" at bounding box center [1062, 493] width 73 height 29
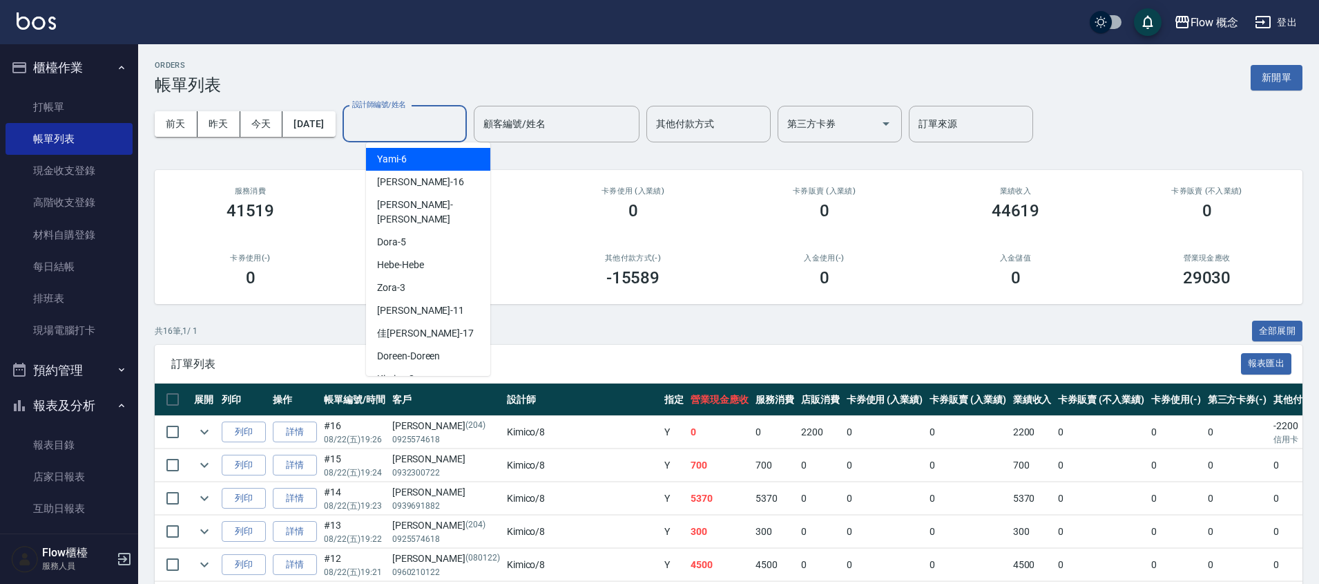
click at [440, 124] on input "設計師編號/姓名" at bounding box center [405, 124] width 112 height 24
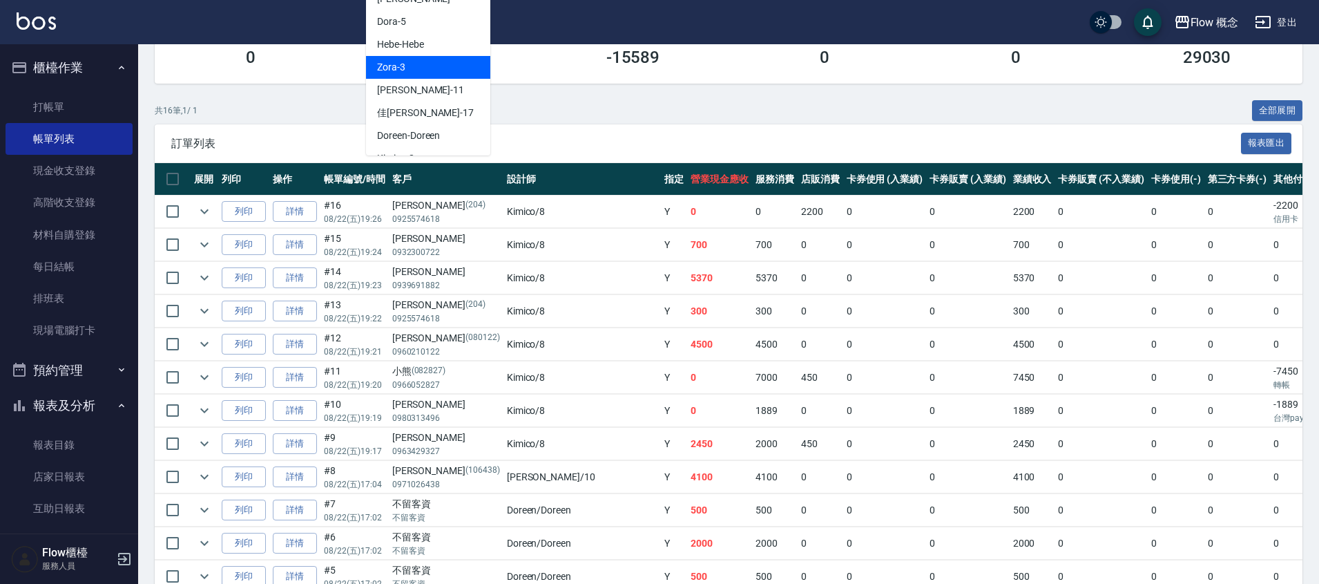
click at [422, 56] on div "Zora -3" at bounding box center [428, 67] width 124 height 23
type input "Zora-3"
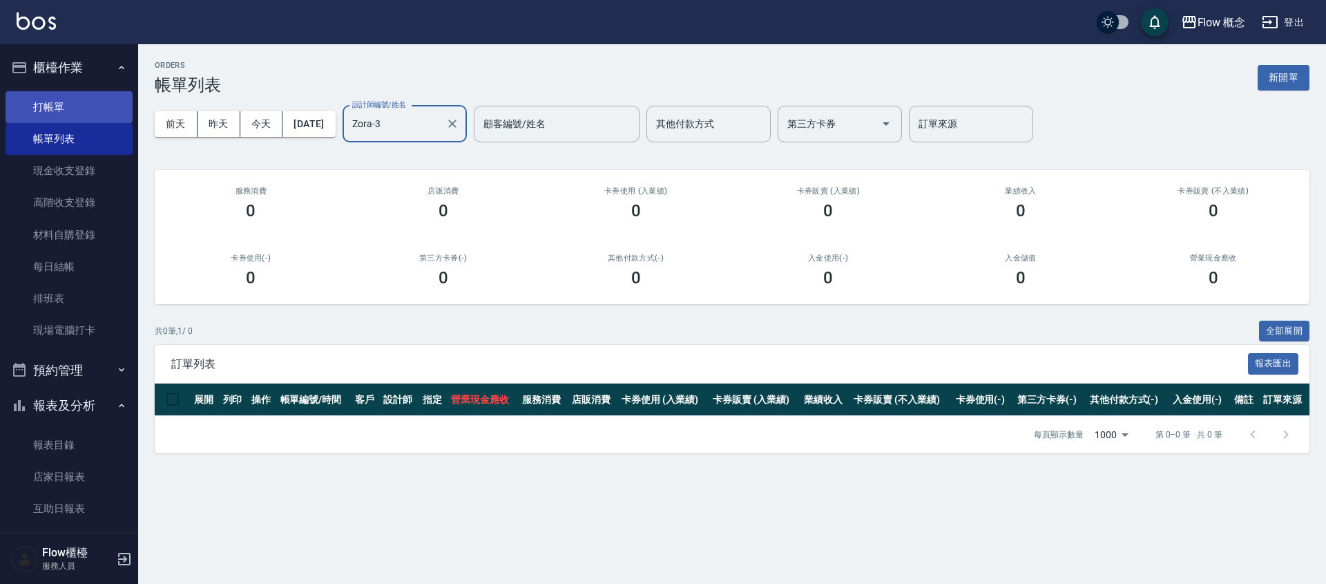
click at [63, 119] on link "打帳單" at bounding box center [69, 107] width 127 height 32
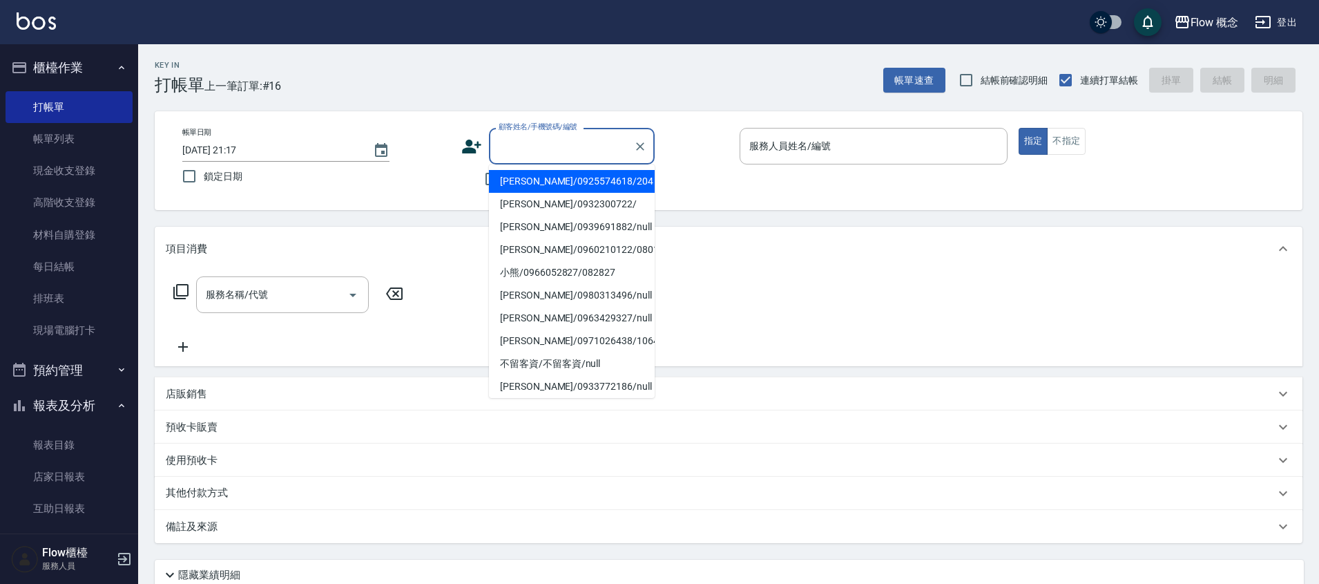
click at [539, 150] on input "顧客姓名/手機號碼/編號" at bounding box center [561, 146] width 133 height 24
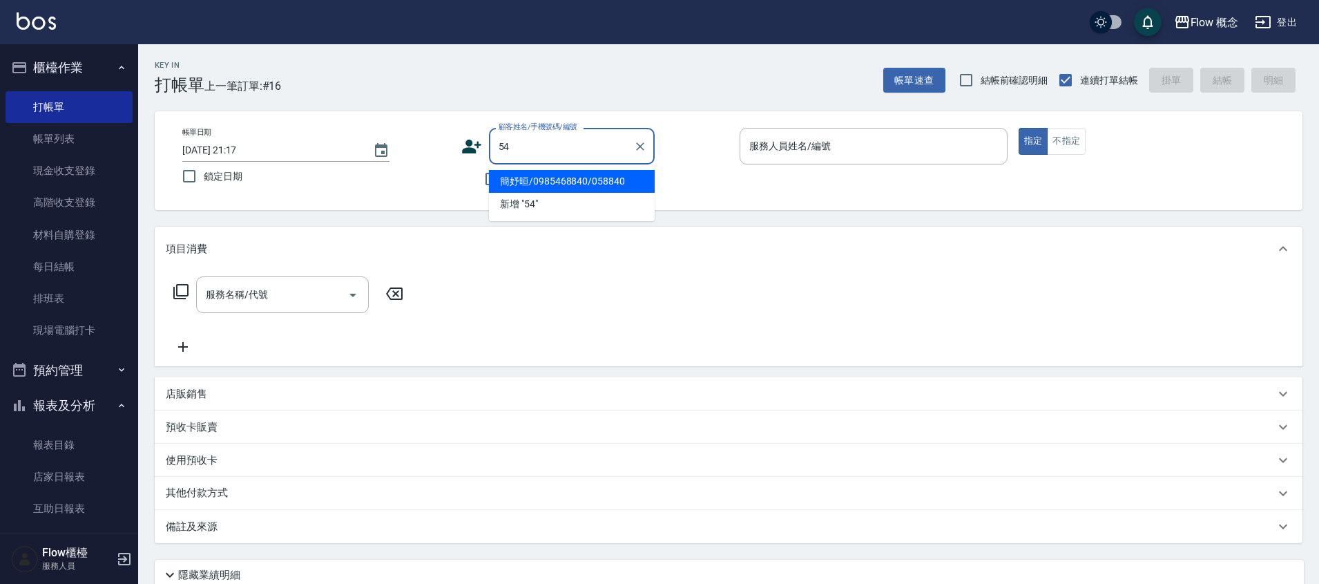
type input "5"
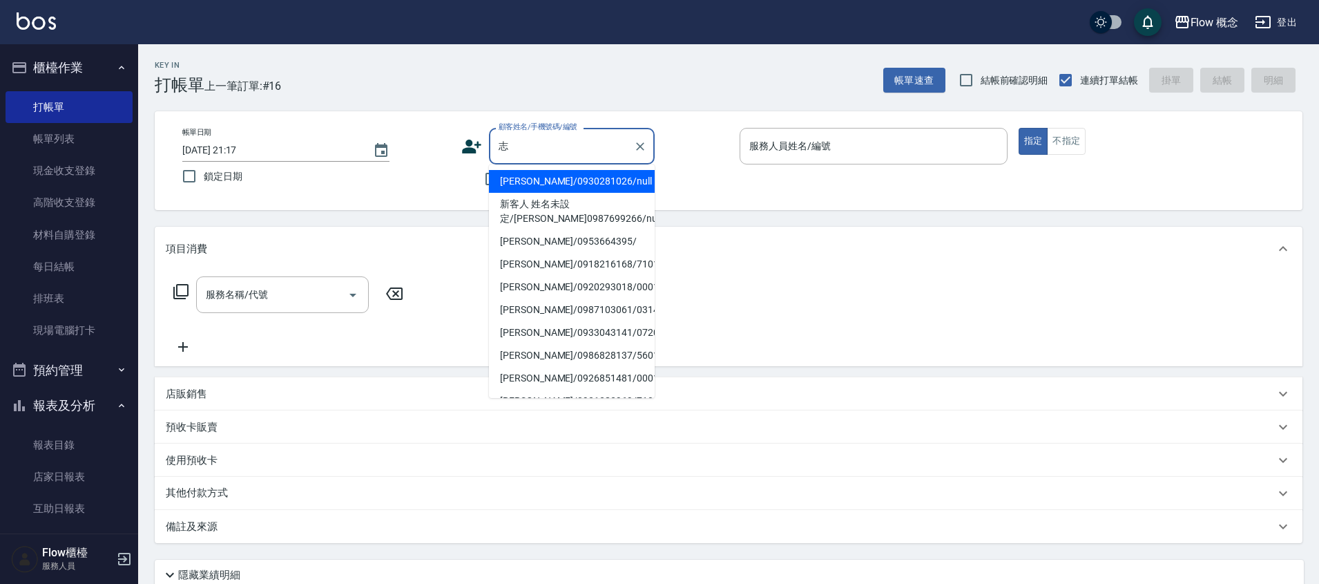
click at [529, 186] on li "[PERSON_NAME]/0930281026/null" at bounding box center [572, 181] width 166 height 23
type input "[PERSON_NAME]/0930281026/null"
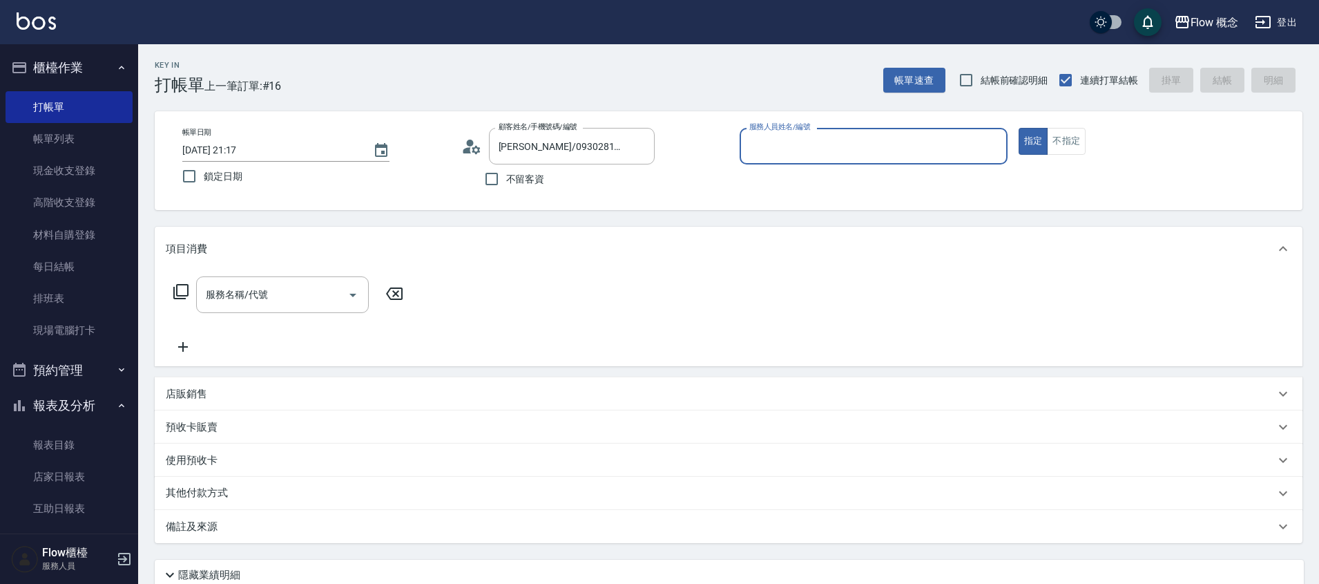
type input "Dora-5"
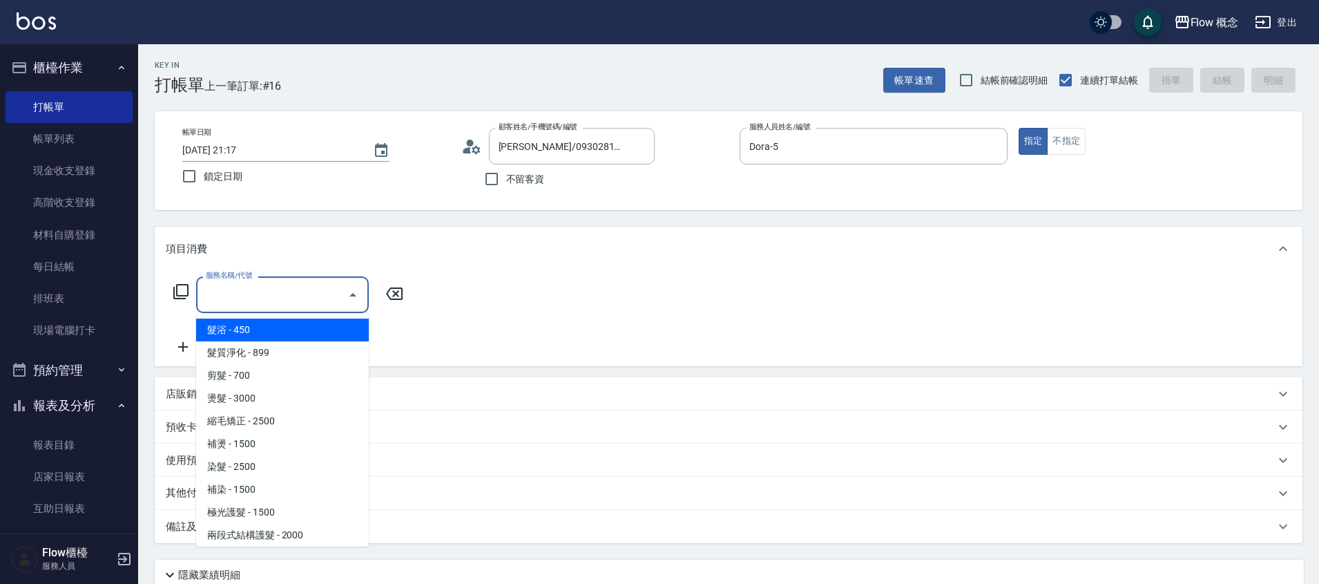
click at [230, 293] on input "服務名稱/代號" at bounding box center [272, 294] width 140 height 24
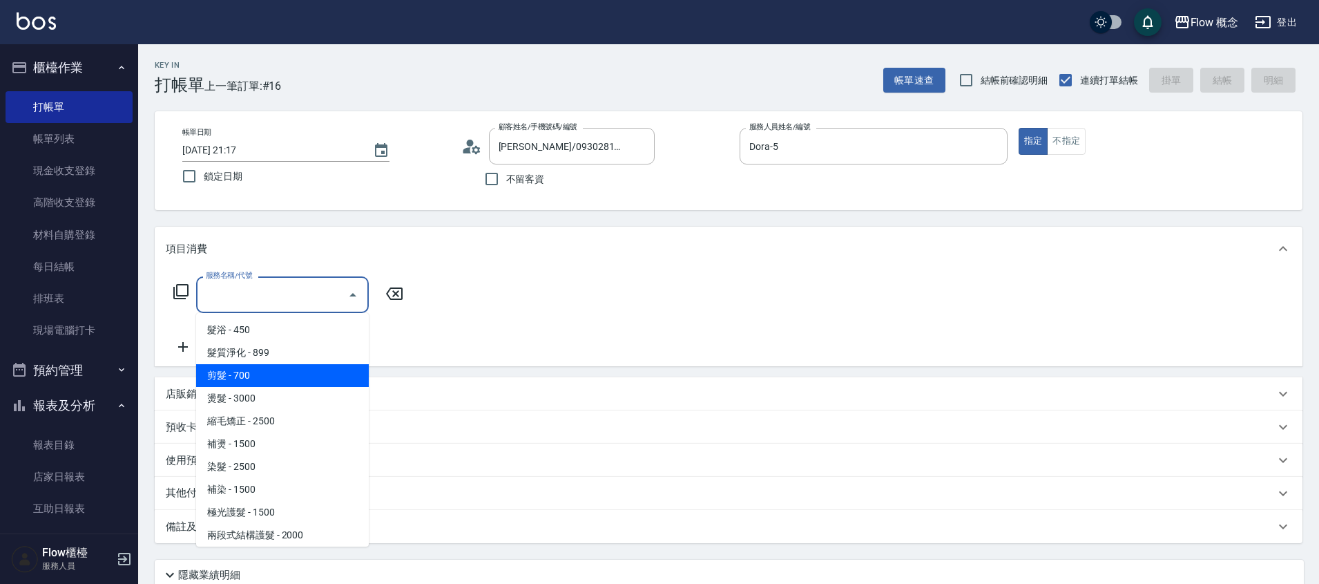
click at [255, 372] on span "剪髮 - 700" at bounding box center [282, 375] width 173 height 23
type input "剪髮(201)"
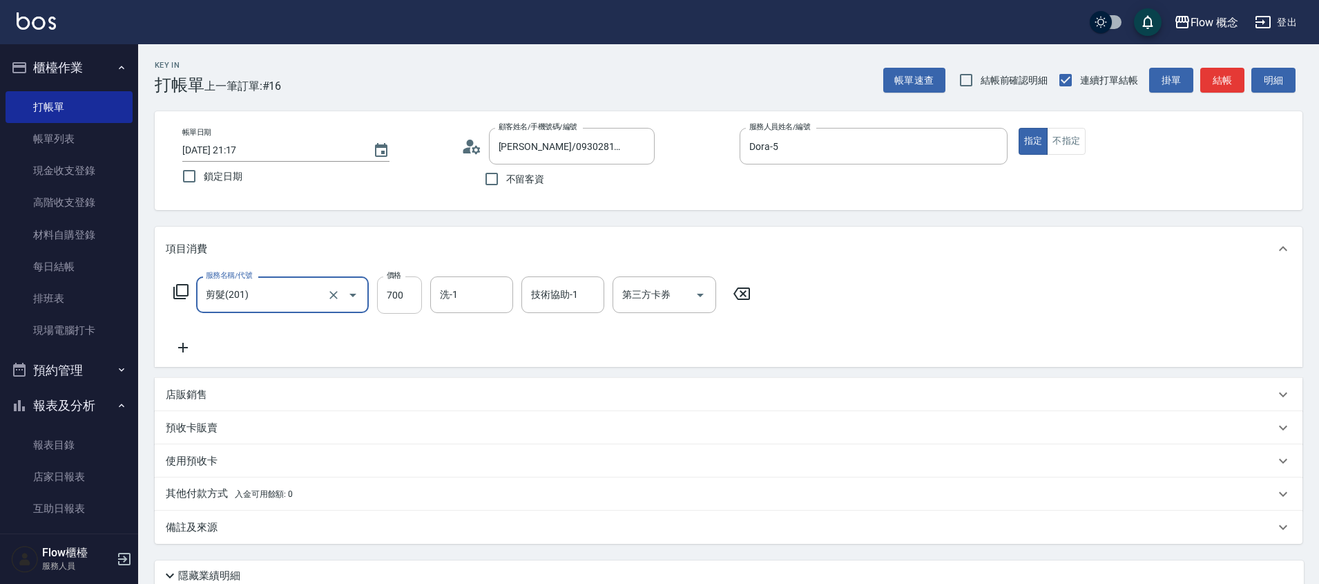
click at [394, 300] on input "700" at bounding box center [399, 294] width 45 height 37
type input "650"
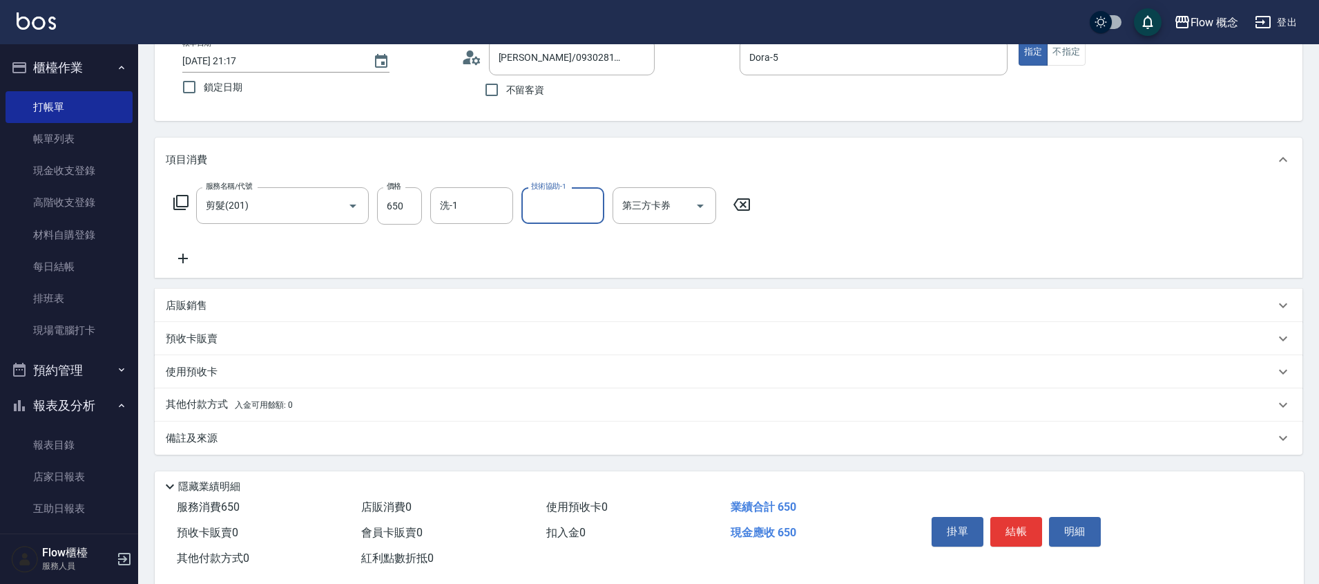
scroll to position [116, 0]
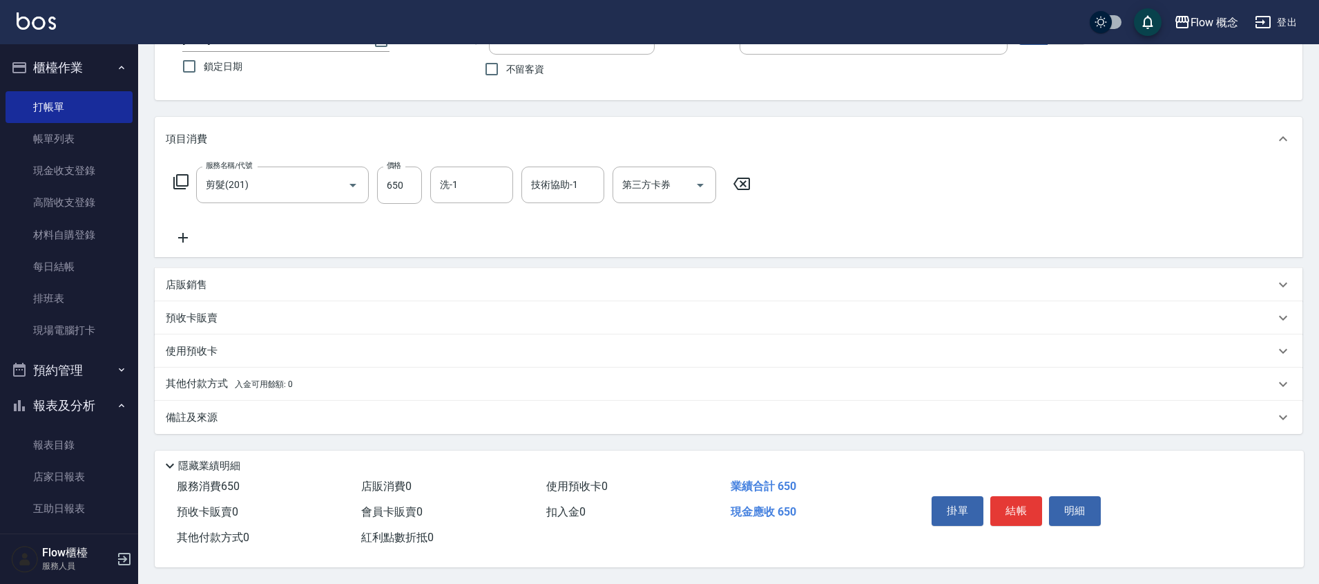
click at [235, 412] on div "備註及來源" at bounding box center [720, 417] width 1109 height 15
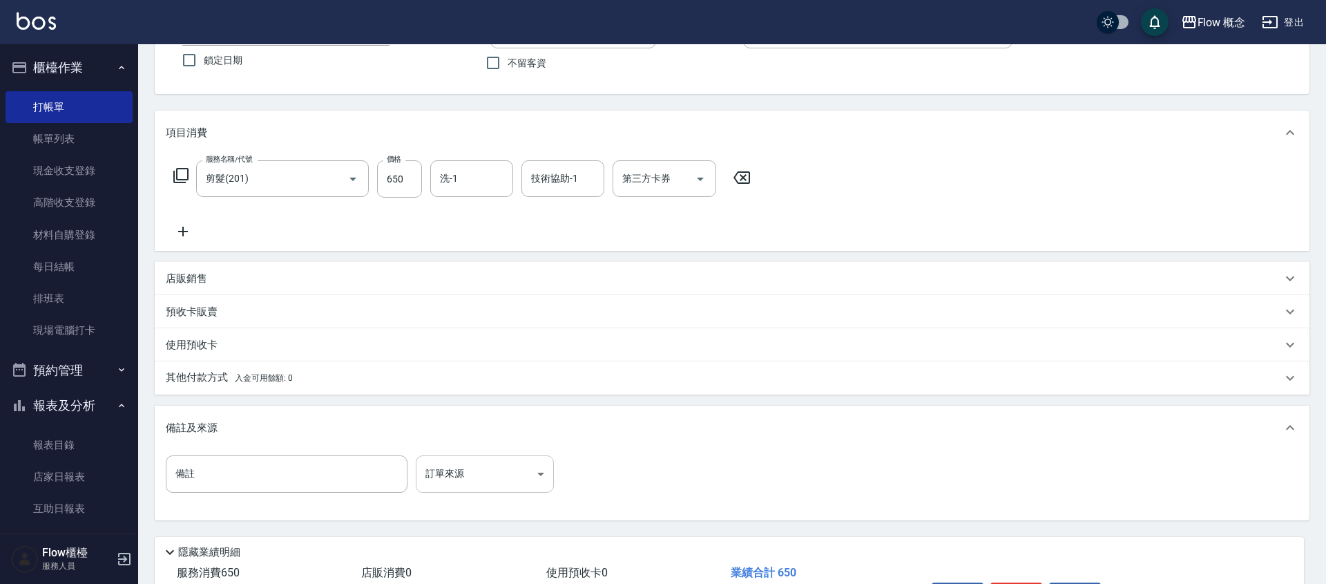
click at [461, 472] on body "Flow 概念 登出 櫃檯作業 打帳單 帳單列表 現金收支登錄 高階收支登錄 材料自購登錄 每日結帳 排班表 現場電腦打卡 預約管理 預約管理 單日預約紀錄 …" at bounding box center [663, 277] width 1326 height 786
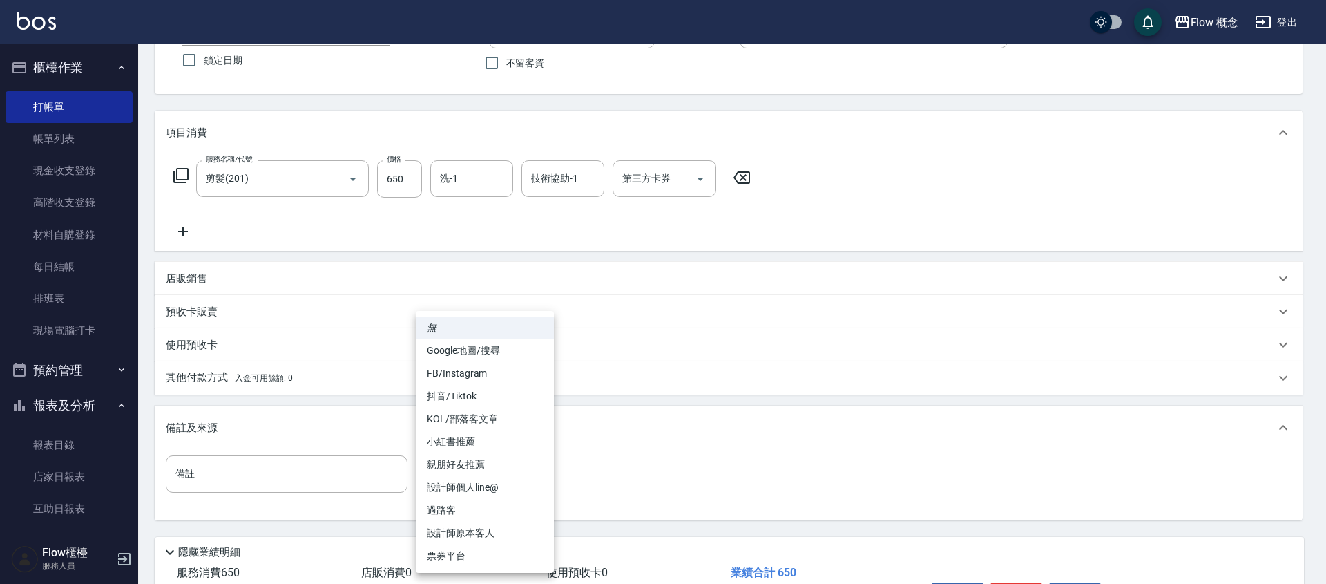
click at [497, 533] on li "設計師原本客人" at bounding box center [485, 532] width 138 height 23
type input "設計師原本客人"
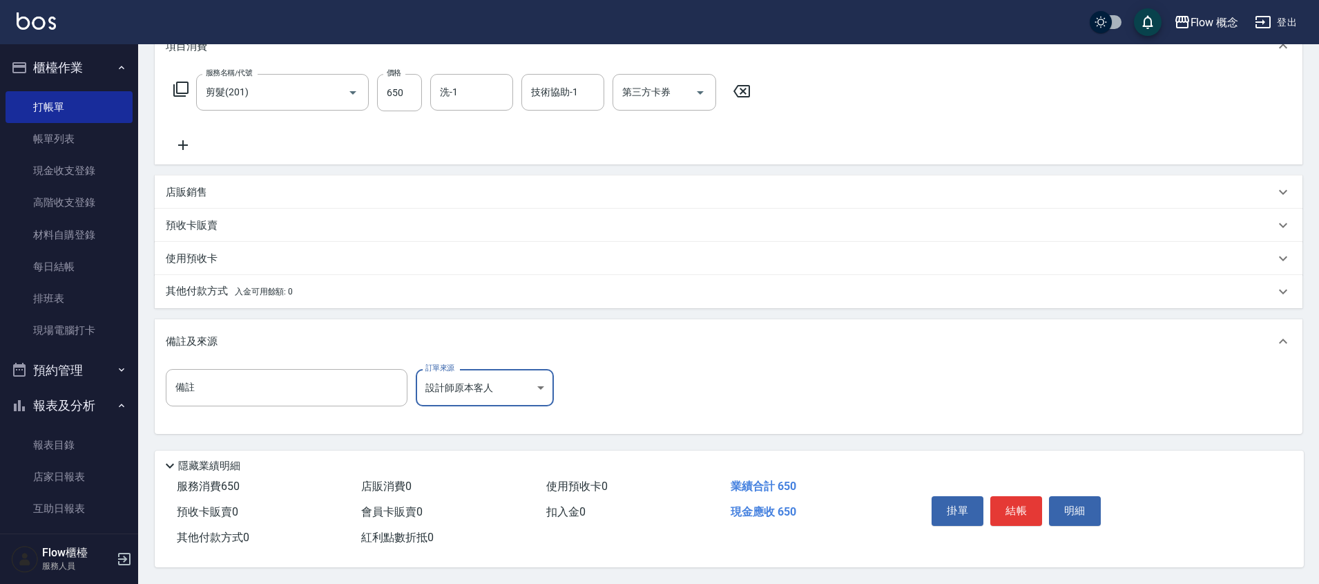
scroll to position [209, 0]
click at [1023, 503] on button "結帳" at bounding box center [1016, 510] width 52 height 29
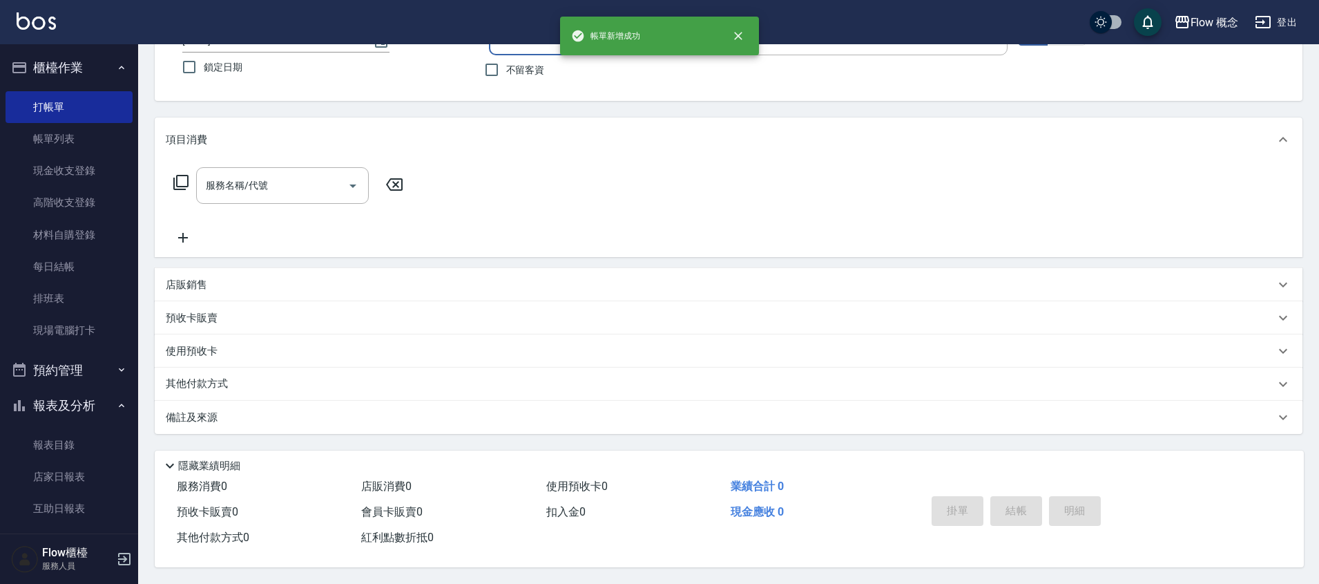
scroll to position [0, 0]
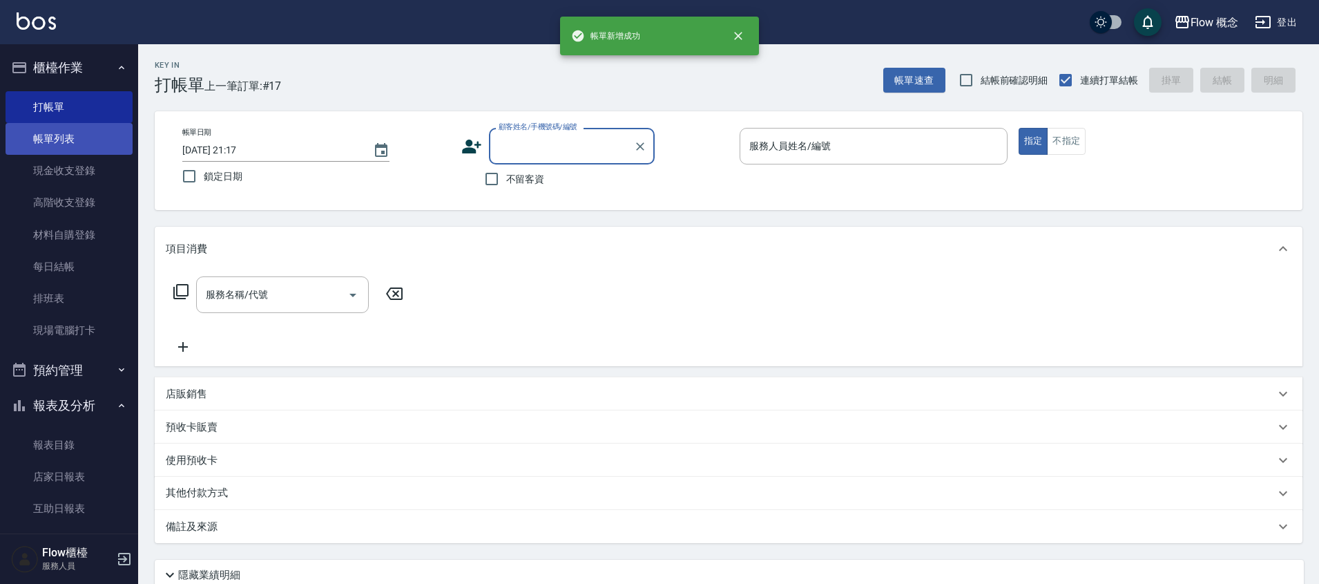
click at [32, 140] on link "帳單列表" at bounding box center [69, 139] width 127 height 32
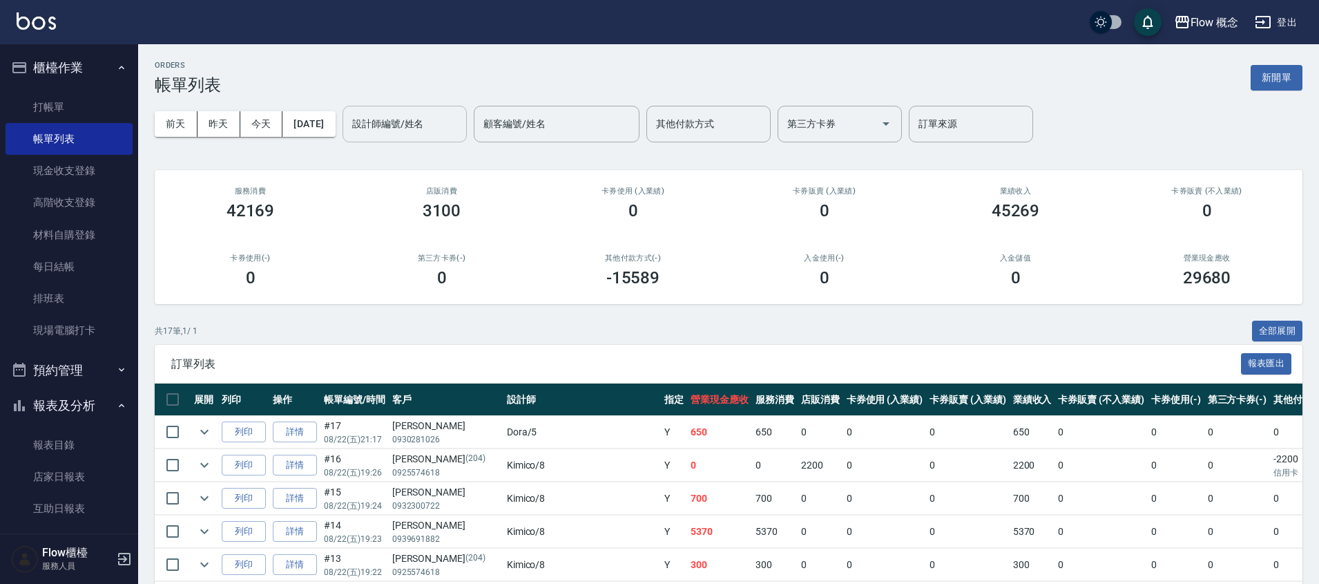
click at [425, 133] on input "設計師編號/姓名" at bounding box center [405, 124] width 112 height 24
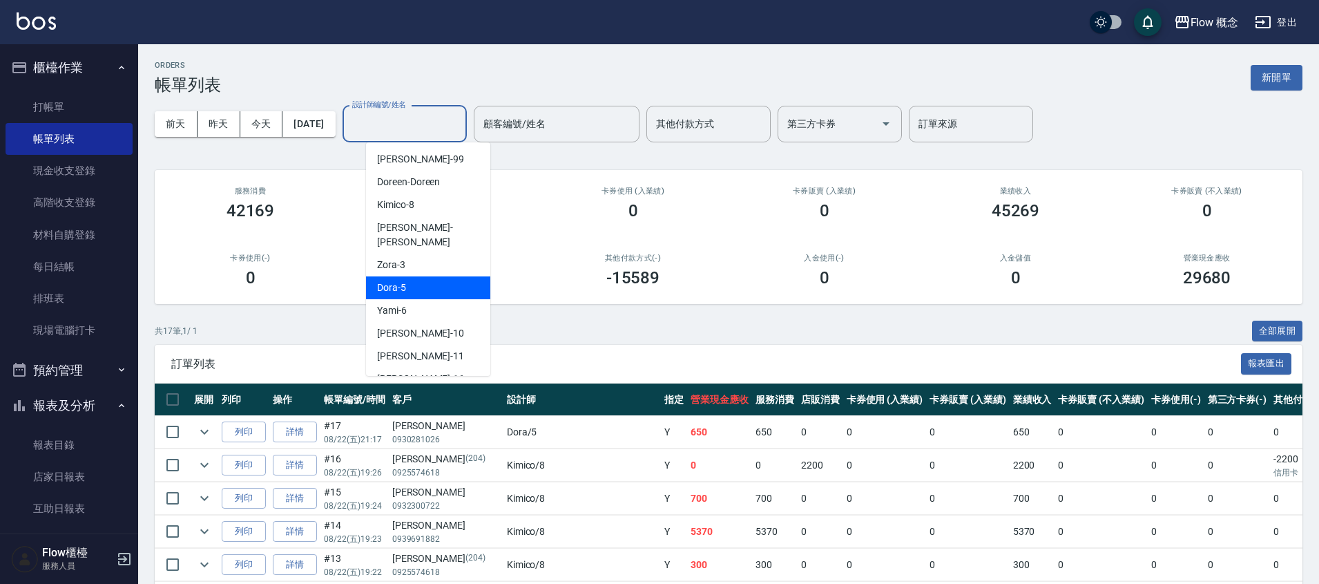
click at [421, 276] on div "Dora -5" at bounding box center [428, 287] width 124 height 23
type input "Dora-5"
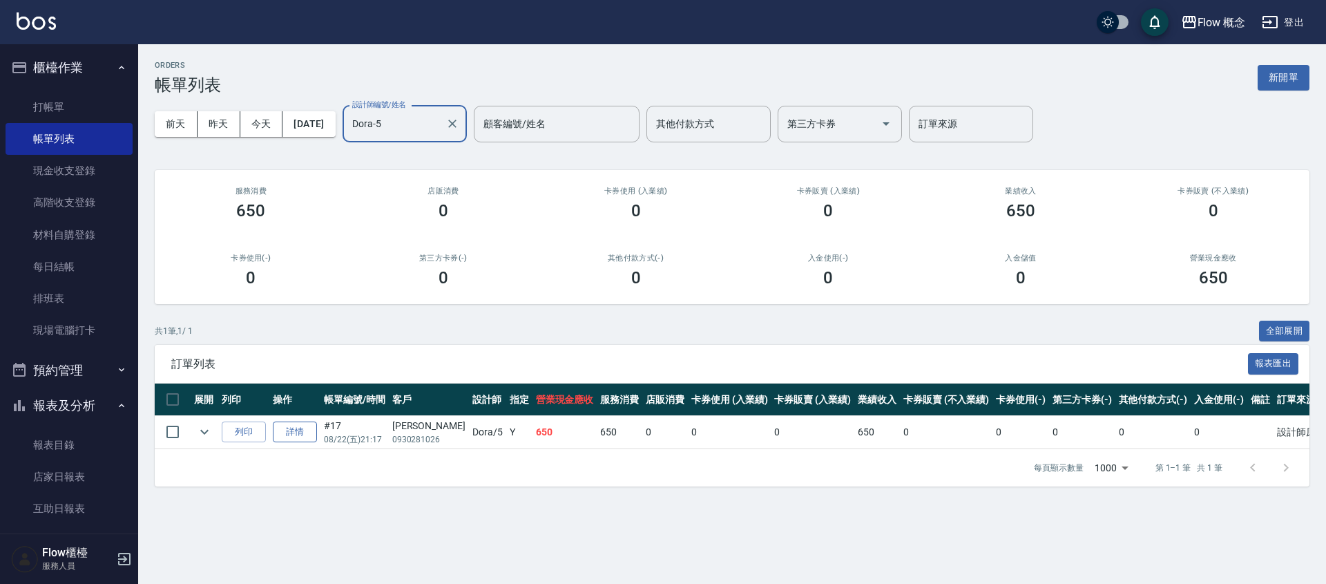
click at [312, 431] on link "詳情" at bounding box center [295, 431] width 44 height 21
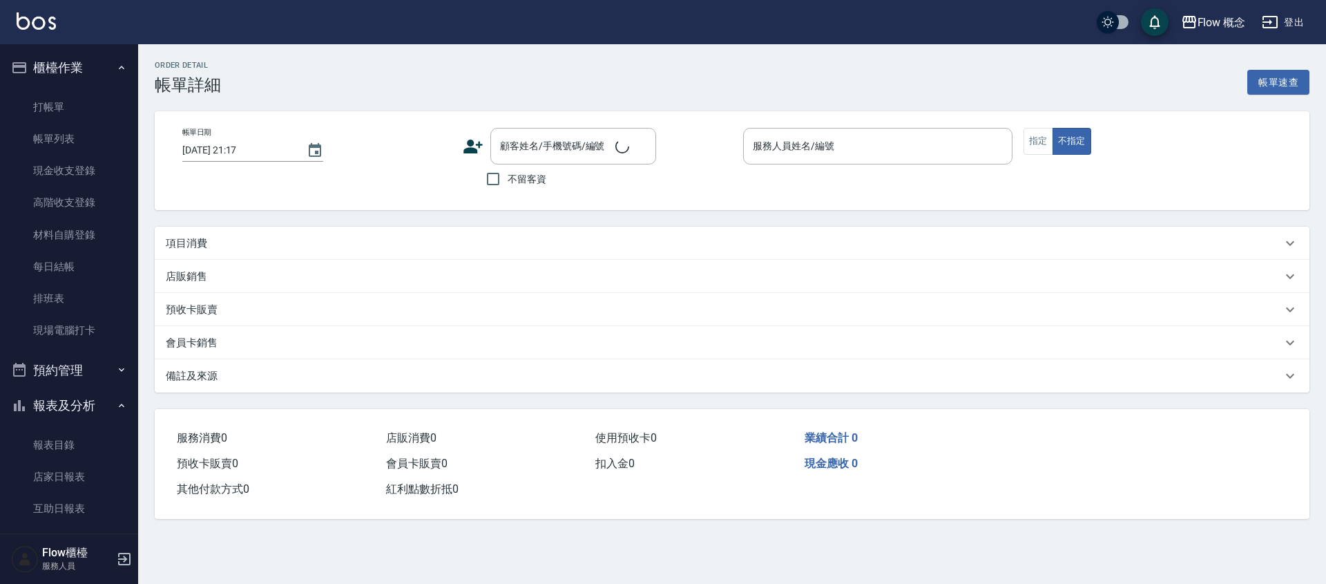
type input "Dora-5"
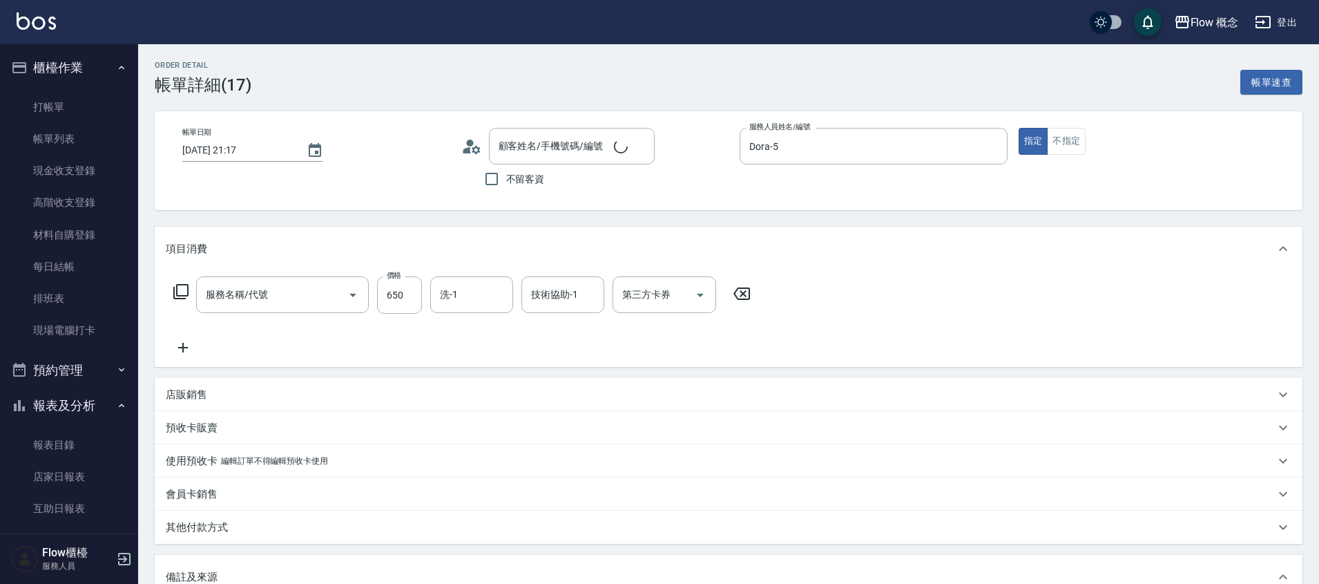
type input "[PERSON_NAME]/0930281026/null"
type input "剪髮(201)"
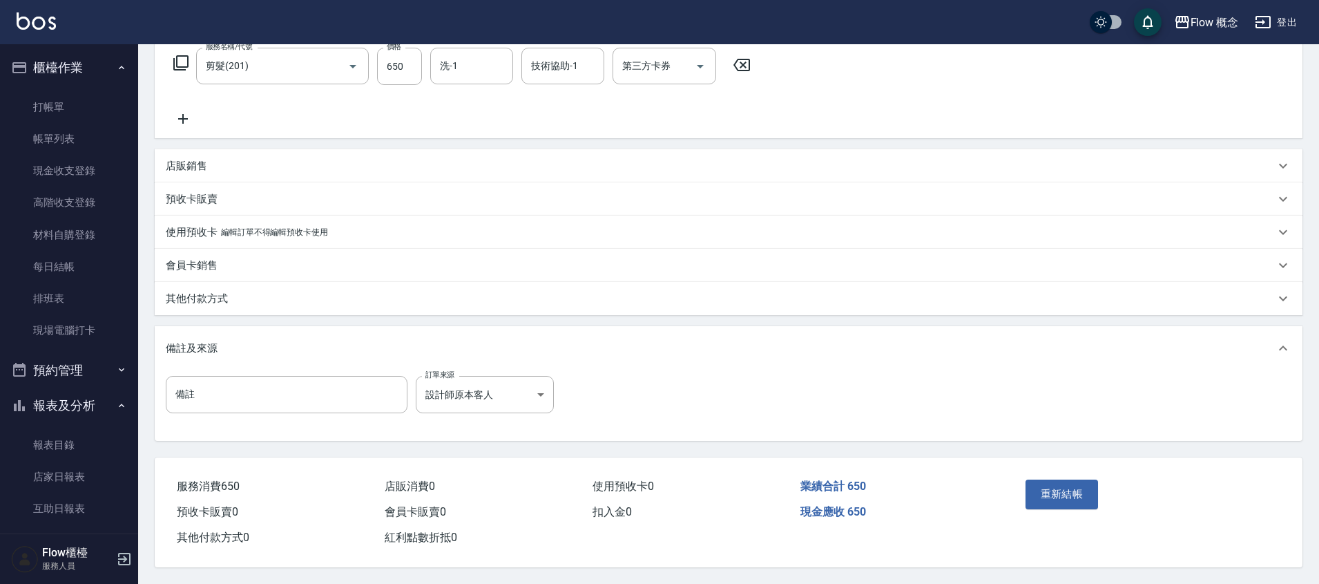
click at [256, 294] on div "其他付款方式" at bounding box center [720, 298] width 1109 height 15
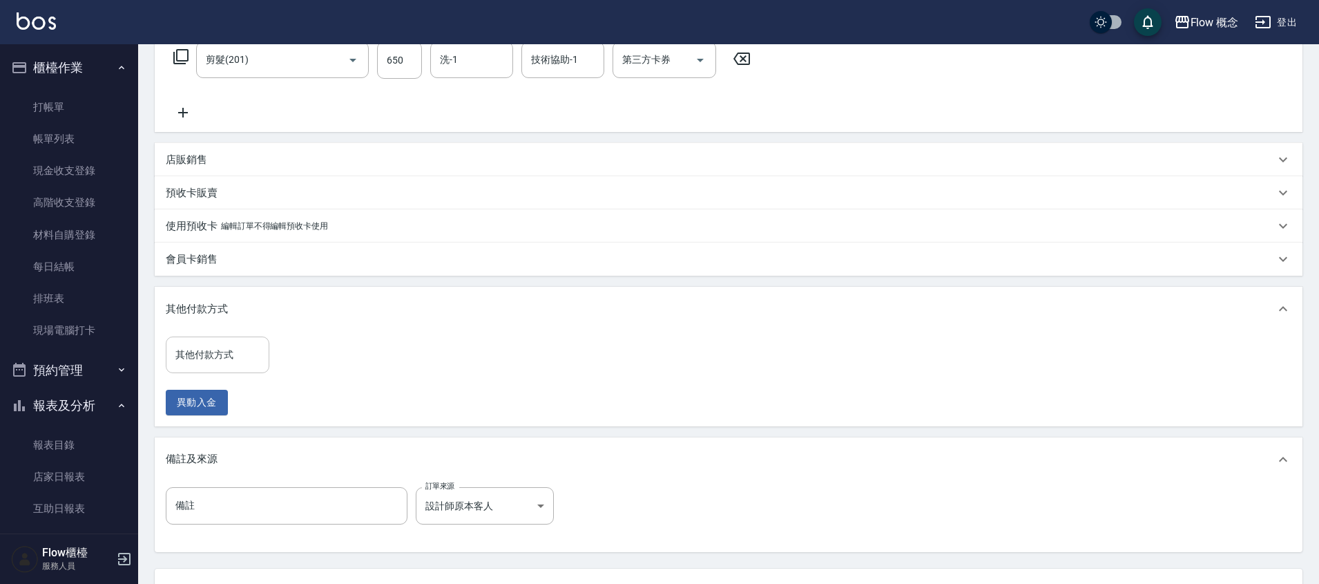
click at [241, 369] on div "其他付款方式" at bounding box center [218, 354] width 104 height 37
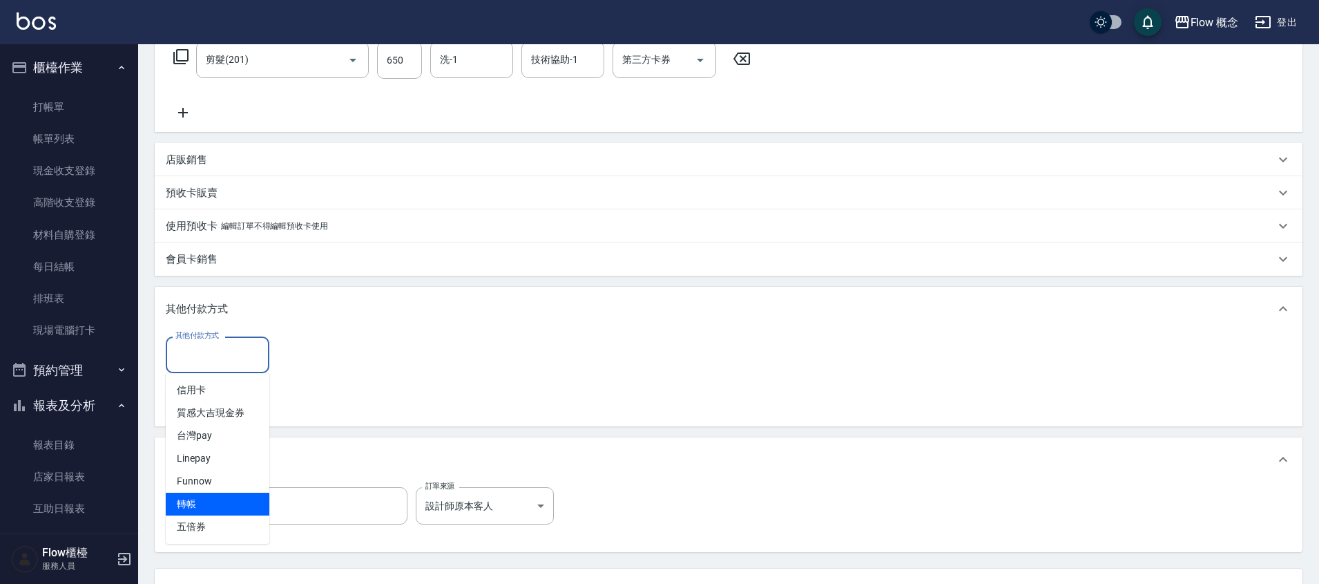
click at [195, 514] on span "轉帳" at bounding box center [218, 503] width 104 height 23
type input "轉帳"
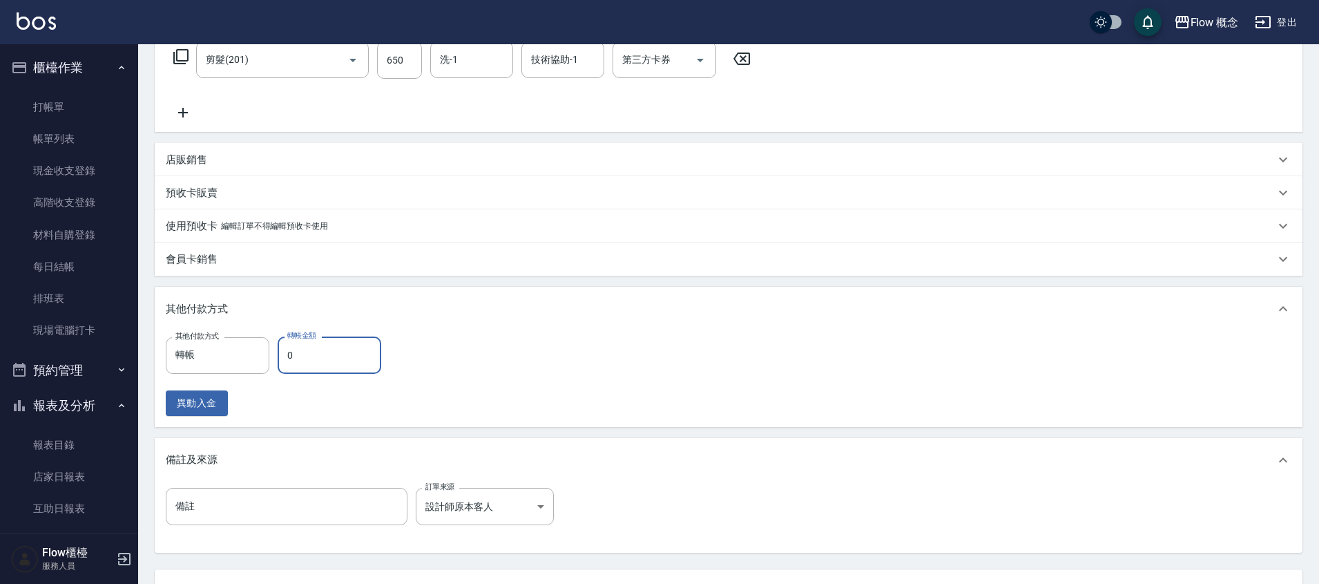
click at [318, 358] on input "0" at bounding box center [330, 354] width 104 height 37
type input "650"
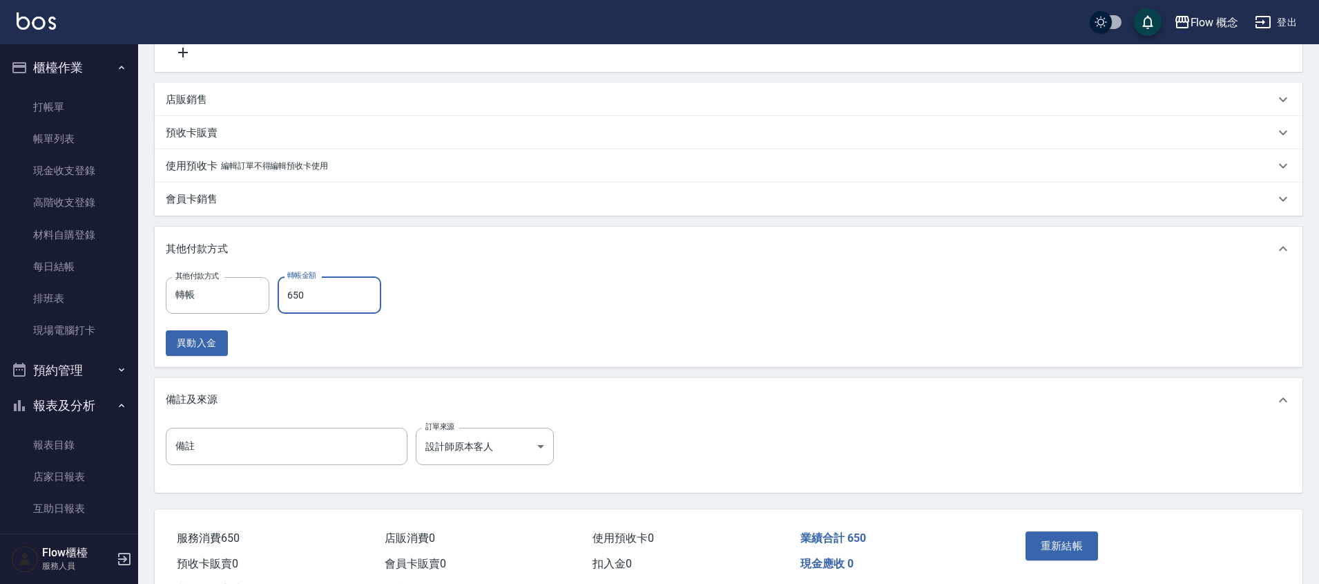
scroll to position [353, 0]
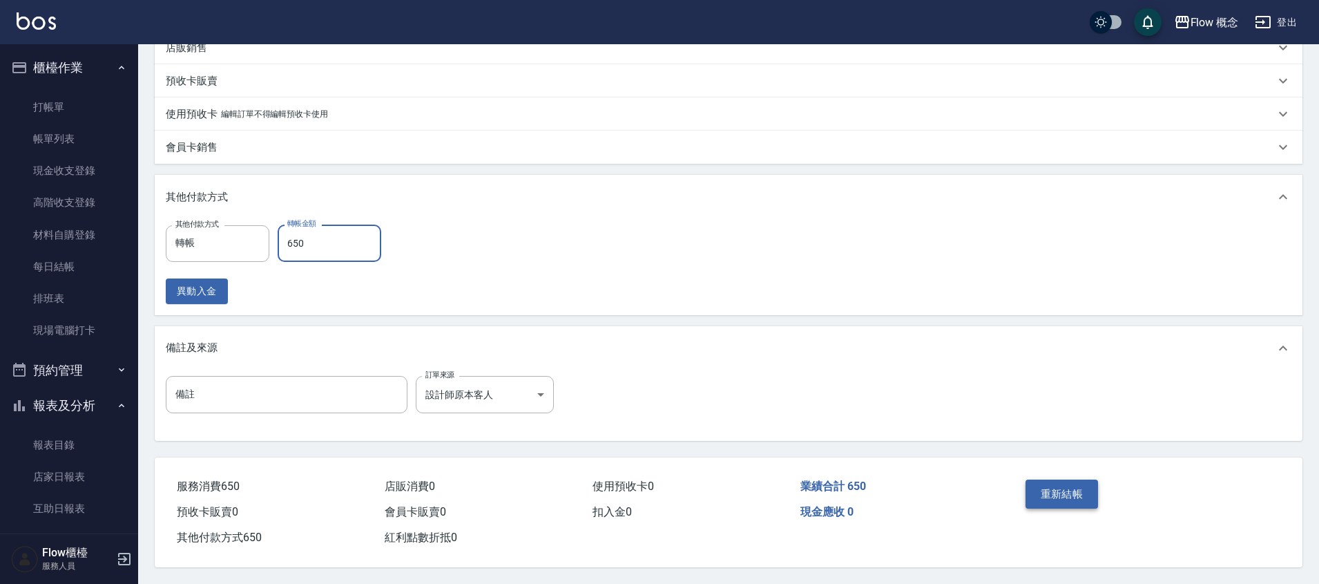
click at [1056, 492] on button "重新結帳" at bounding box center [1062, 493] width 73 height 29
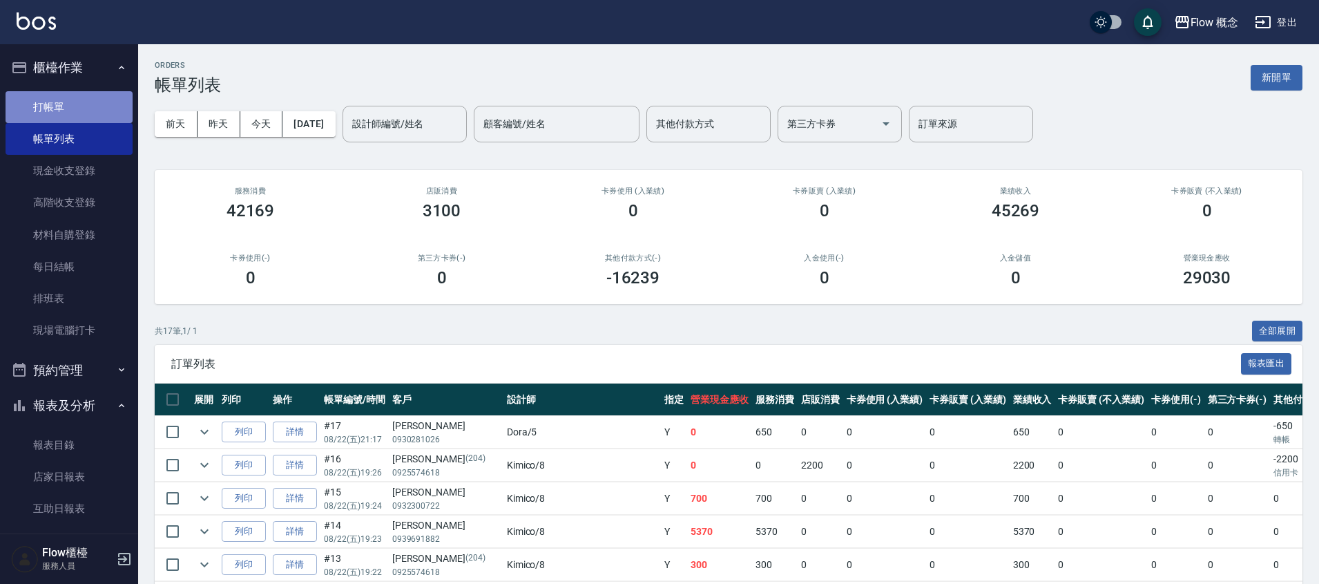
click at [79, 103] on link "打帳單" at bounding box center [69, 107] width 127 height 32
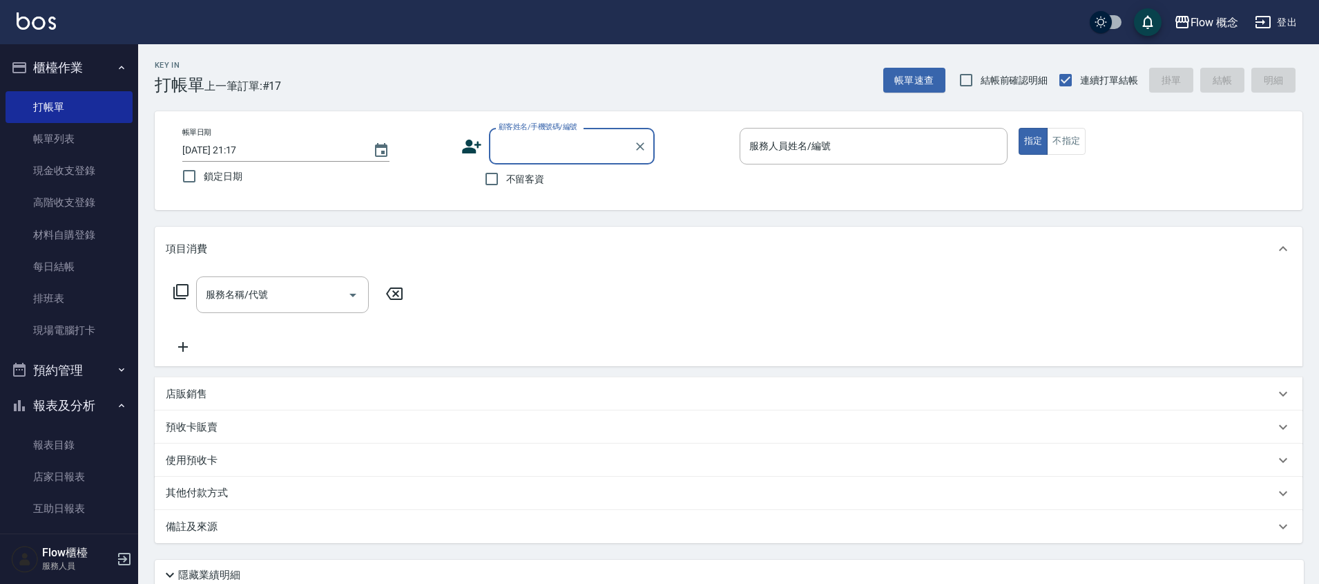
click at [513, 153] on input "顧客姓名/手機號碼/編號" at bounding box center [561, 146] width 133 height 24
type input "m"
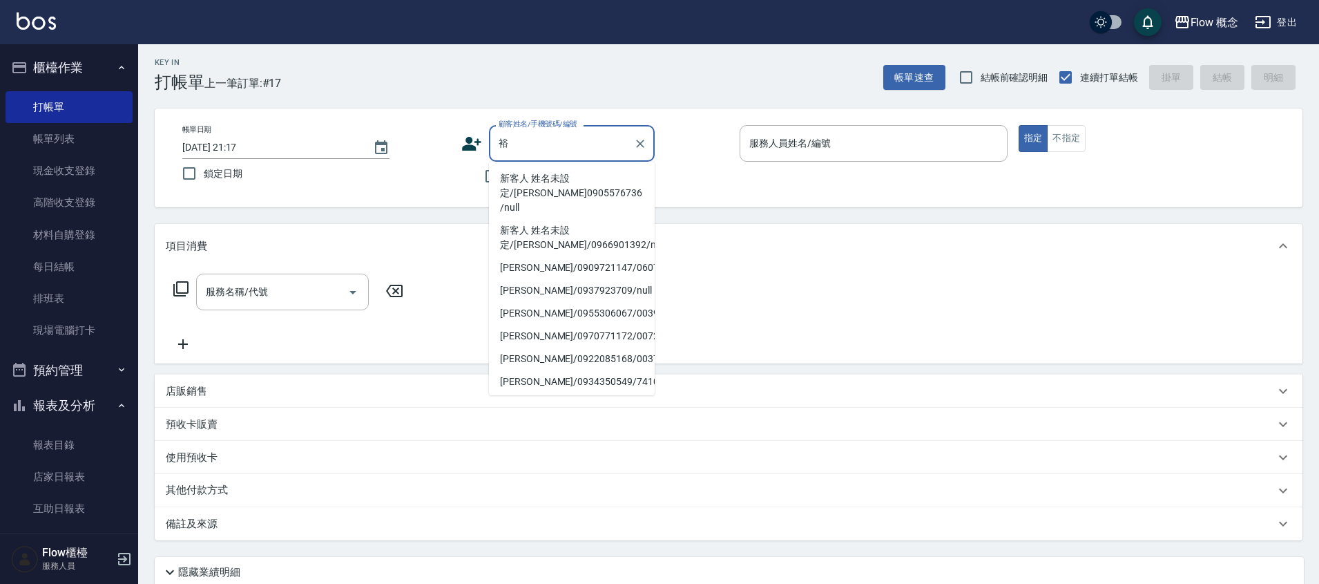
click at [595, 182] on li "新客人 姓名未設定/[PERSON_NAME]0905576736 /null" at bounding box center [572, 193] width 166 height 52
type input "新客人 姓名未設定/[PERSON_NAME]0905576736 /null"
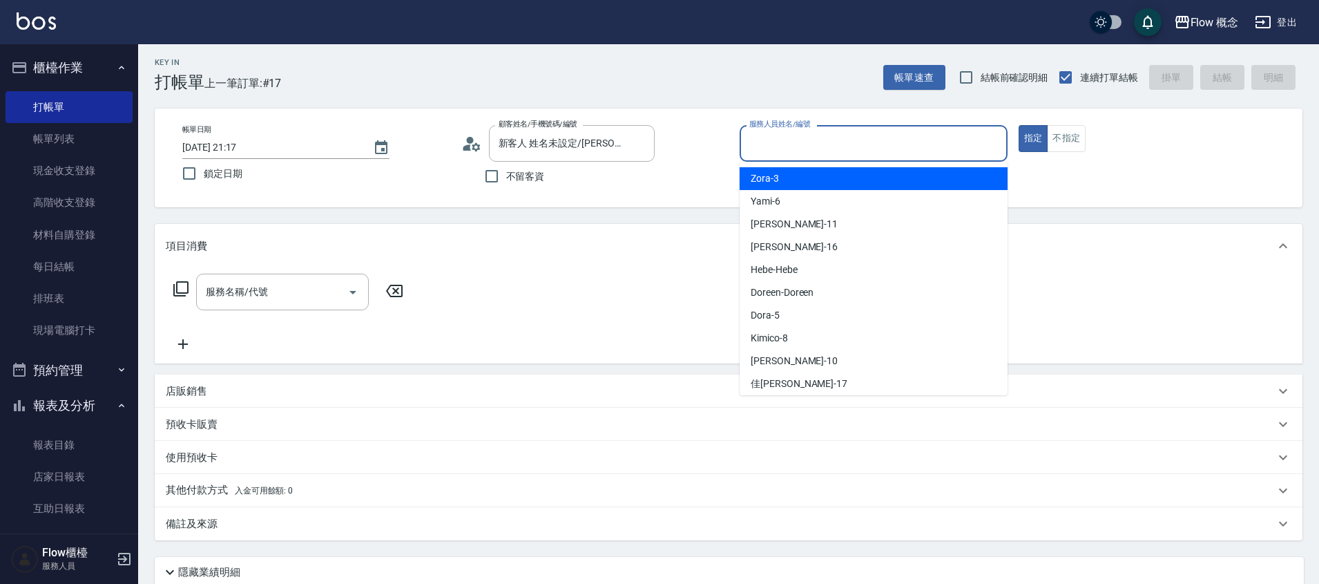
click at [786, 144] on input "服務人員姓名/編號" at bounding box center [874, 143] width 256 height 24
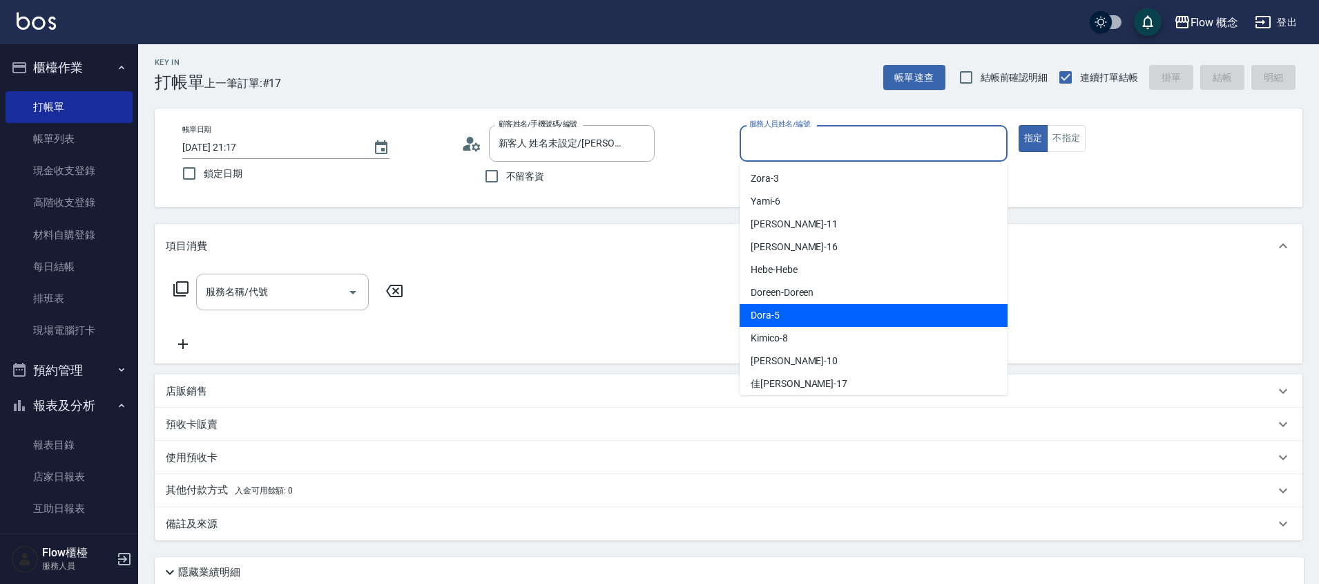
click at [786, 308] on div "Dora -5" at bounding box center [874, 315] width 268 height 23
type input "Dora-5"
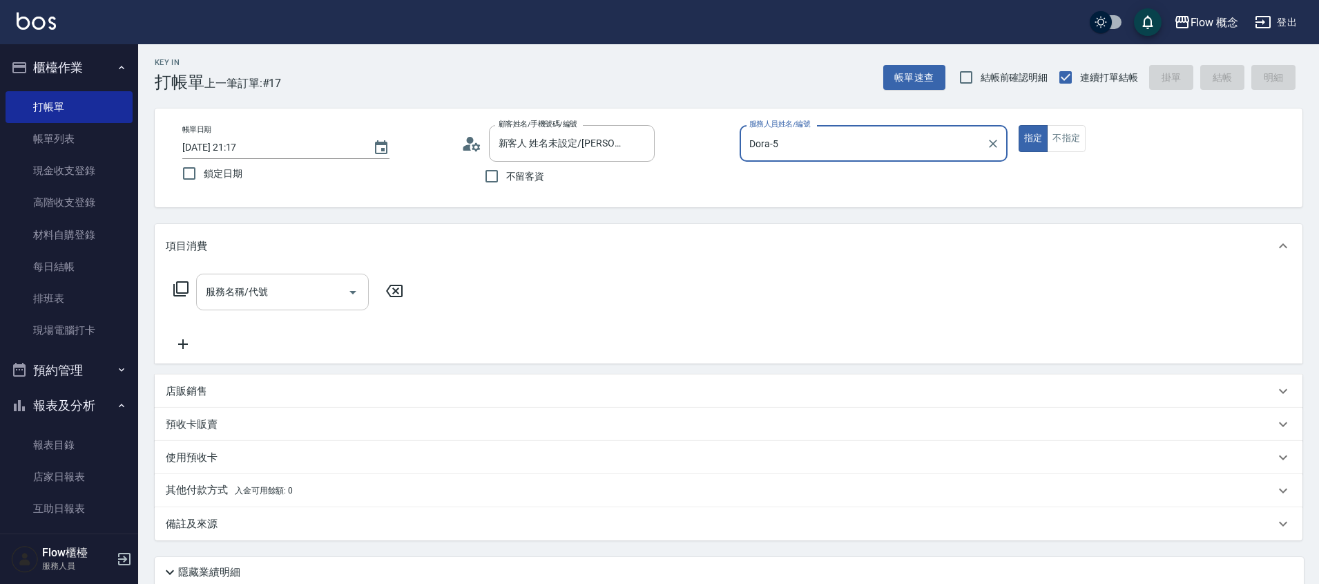
click at [247, 305] on div "服務名稱/代號" at bounding box center [282, 292] width 173 height 37
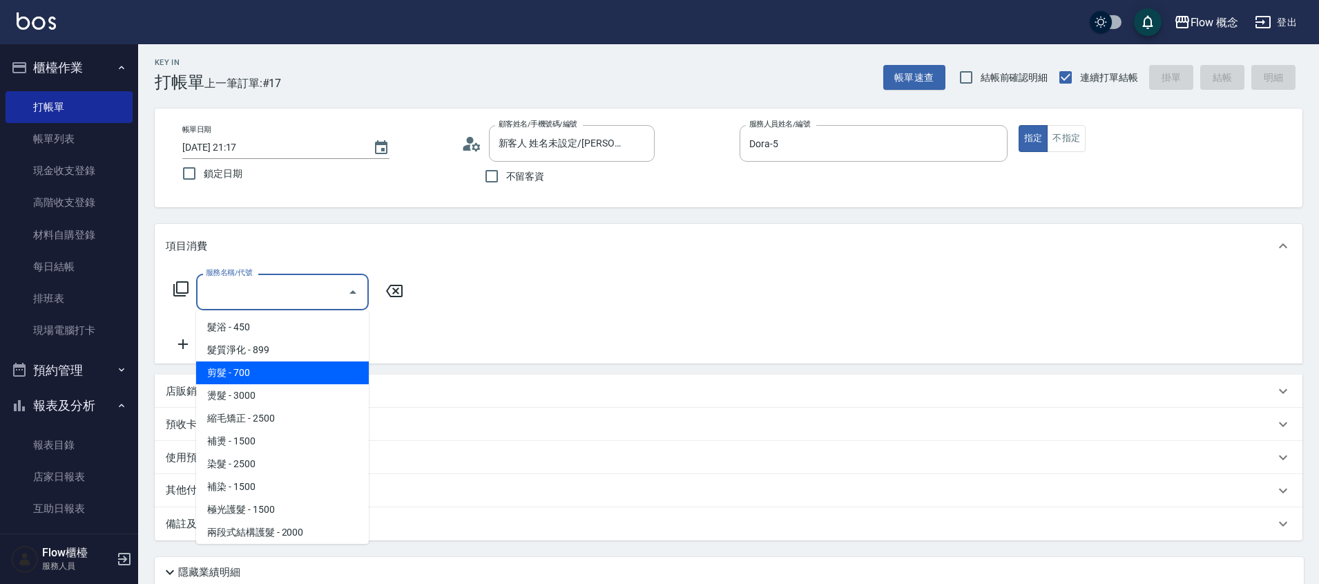
click at [246, 371] on span "剪髮 - 700" at bounding box center [282, 372] width 173 height 23
type input "剪髮(201)"
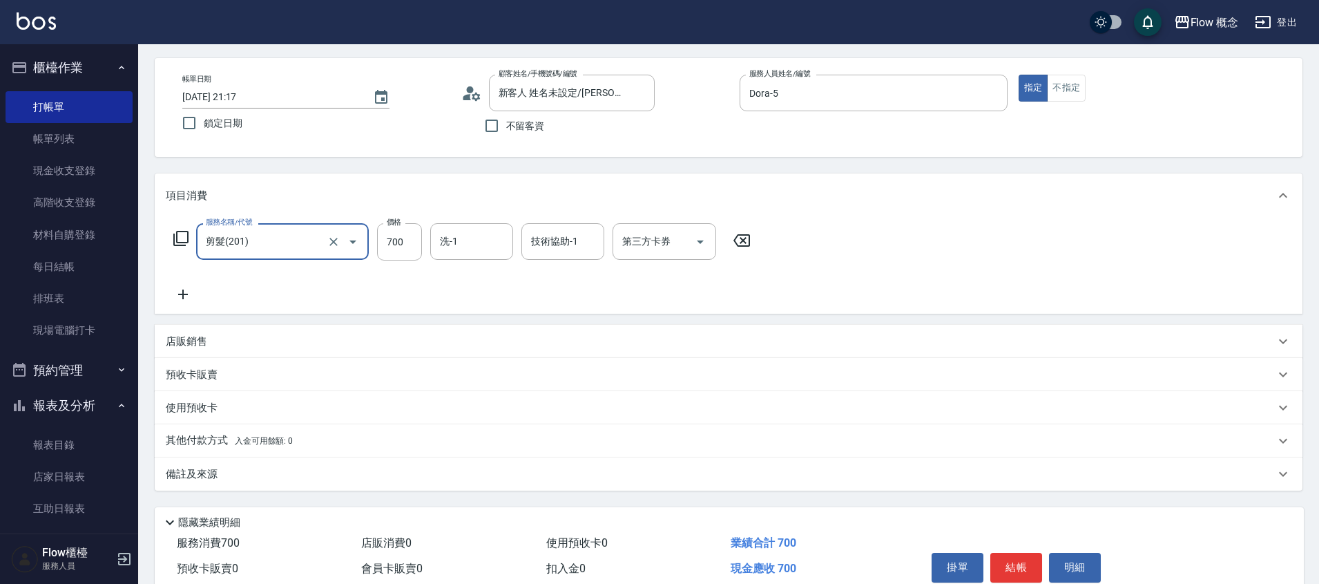
scroll to position [116, 0]
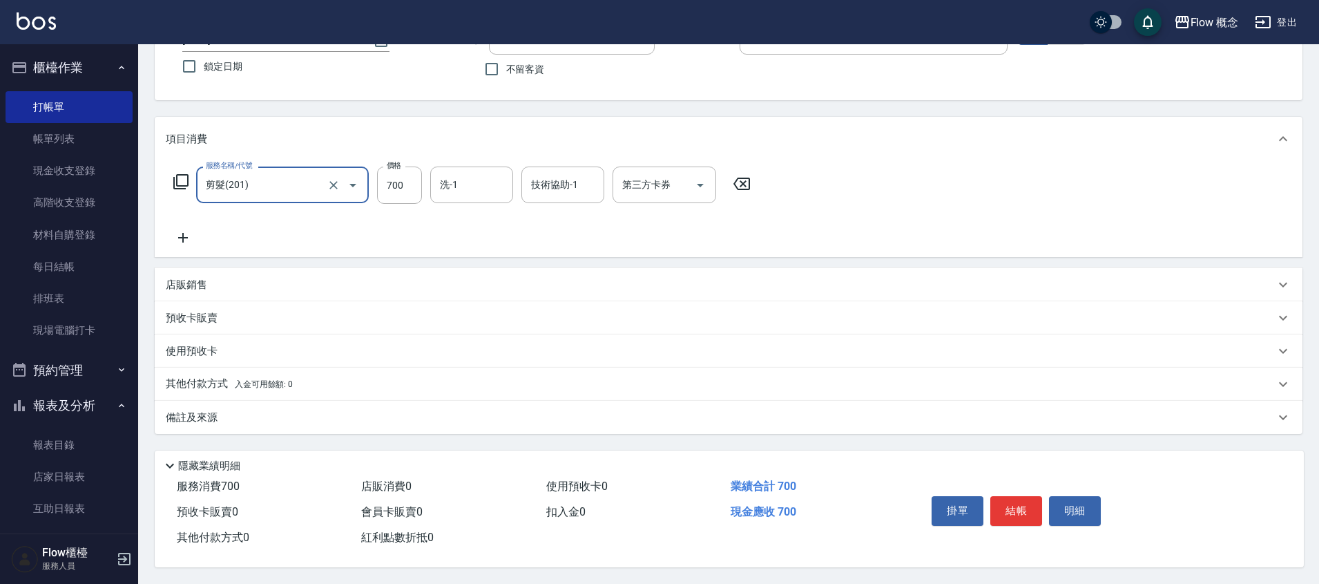
click at [282, 415] on div "備註及來源" at bounding box center [720, 417] width 1109 height 15
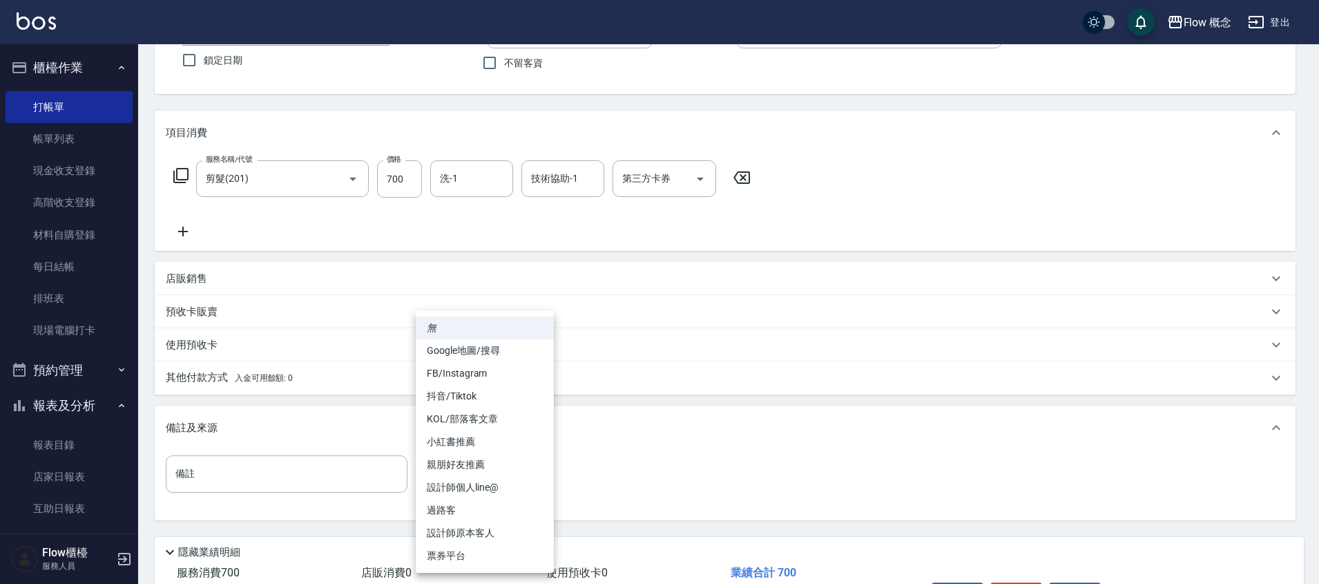
click at [526, 477] on body "Flow 概念 登出 櫃檯作業 打帳單 帳單列表 現金收支登錄 高階收支登錄 材料自購登錄 每日結帳 排班表 現場電腦打卡 預約管理 預約管理 單日預約紀錄 …" at bounding box center [659, 277] width 1319 height 786
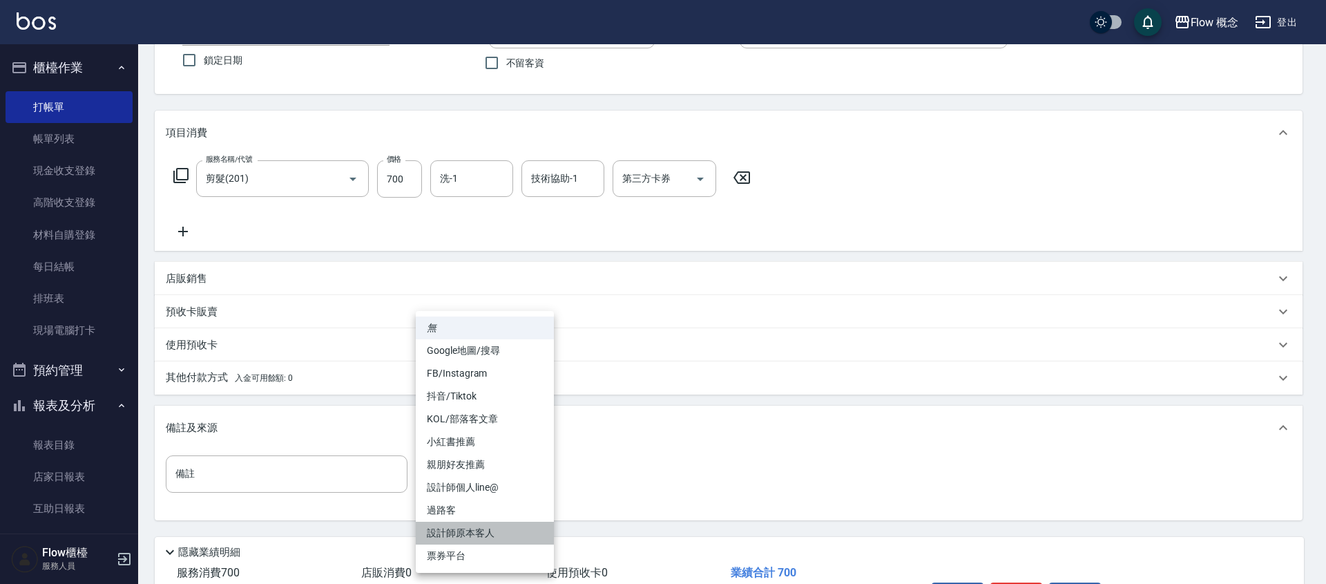
click at [501, 526] on li "設計師原本客人" at bounding box center [485, 532] width 138 height 23
type input "設計師原本客人"
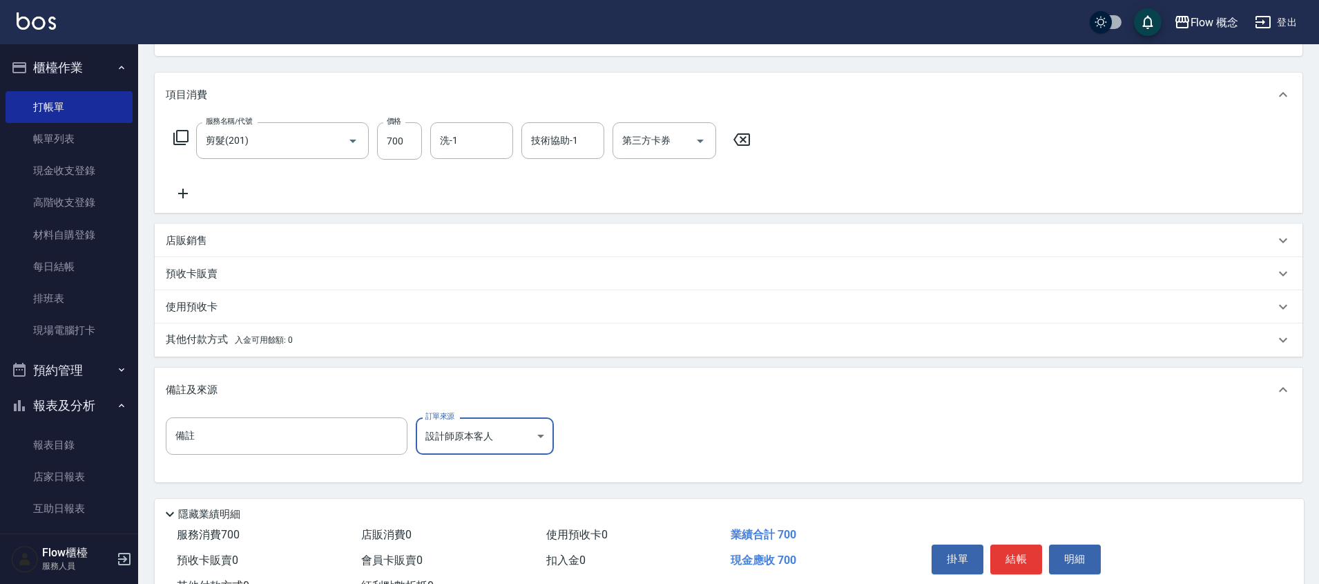
scroll to position [209, 0]
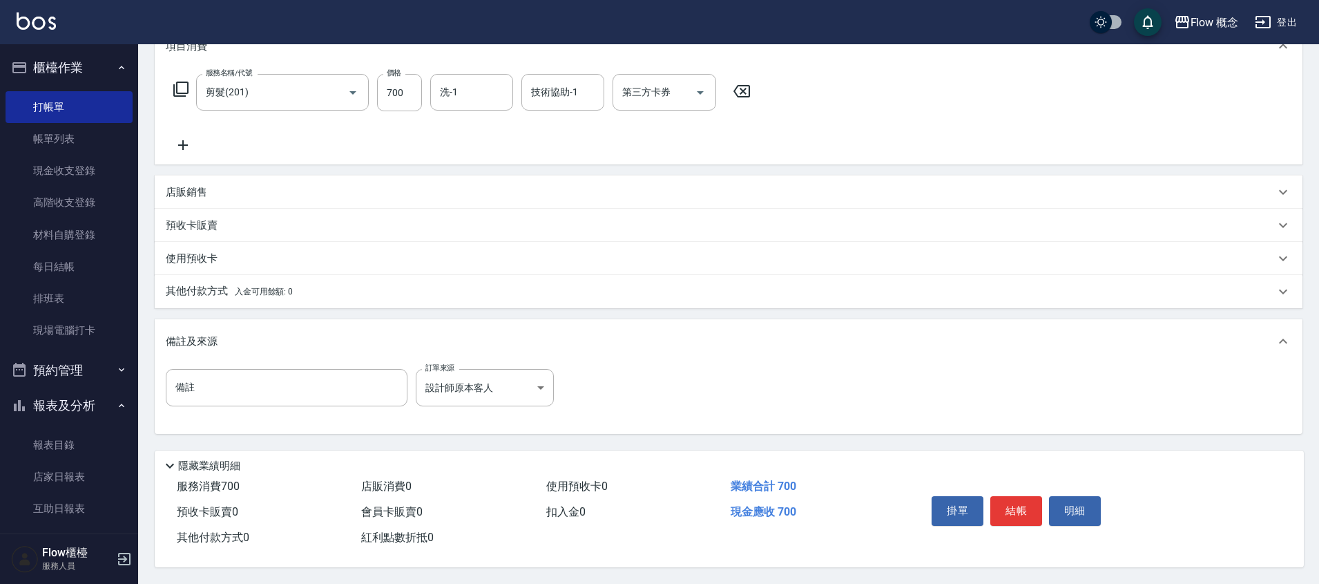
click at [1017, 490] on div "掛單 結帳 明細" at bounding box center [1016, 512] width 180 height 44
click at [1019, 499] on button "結帳" at bounding box center [1016, 510] width 52 height 29
type input "[DATE] 21:18"
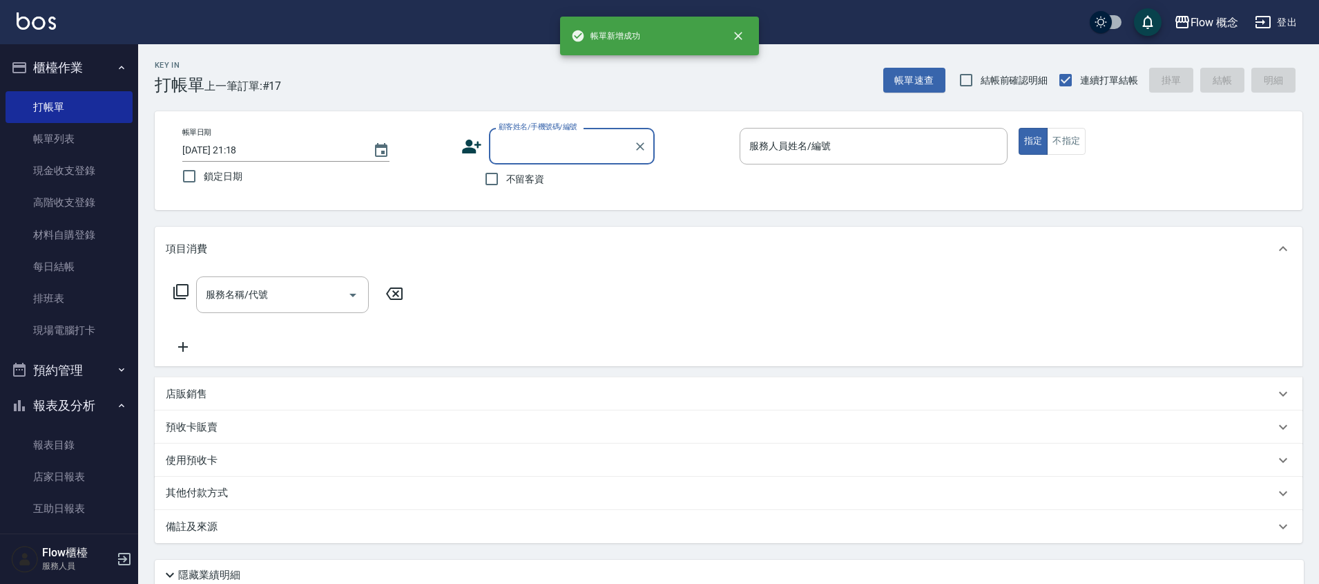
scroll to position [0, 0]
click at [537, 137] on input "顧客姓名/手機號碼/編號" at bounding box center [561, 146] width 133 height 24
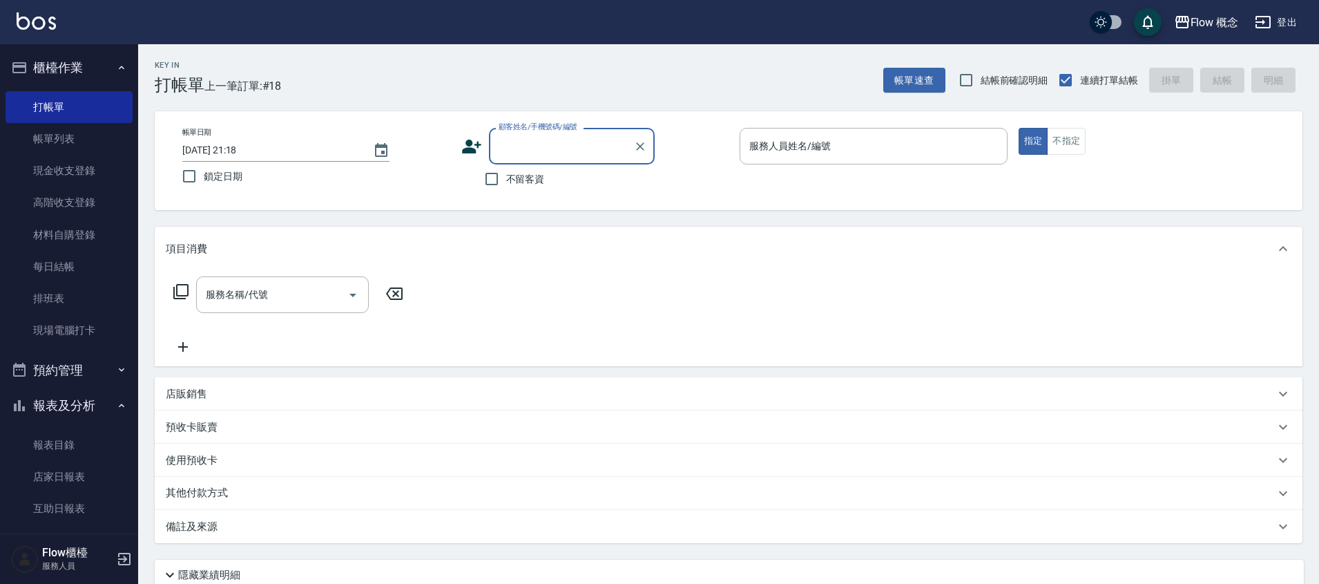
paste input "0973238495"
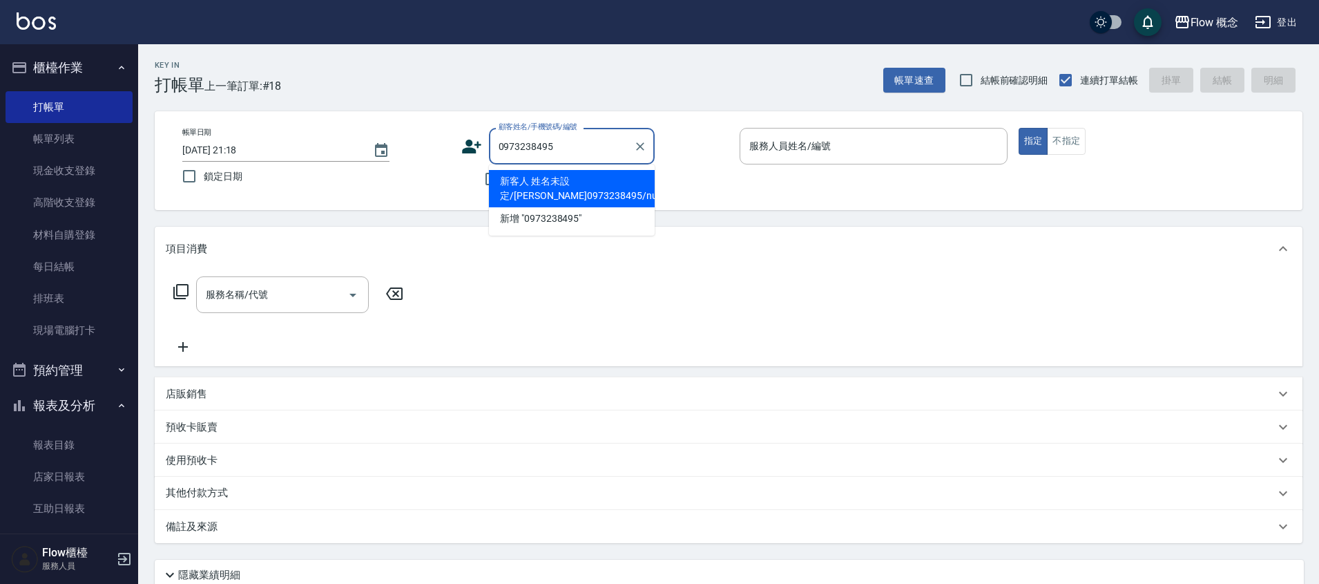
click at [559, 187] on li "新客人 姓名未設定/[PERSON_NAME]0973238495/null" at bounding box center [572, 188] width 166 height 37
type input "新客人 姓名未設定/[PERSON_NAME]0973238495/null"
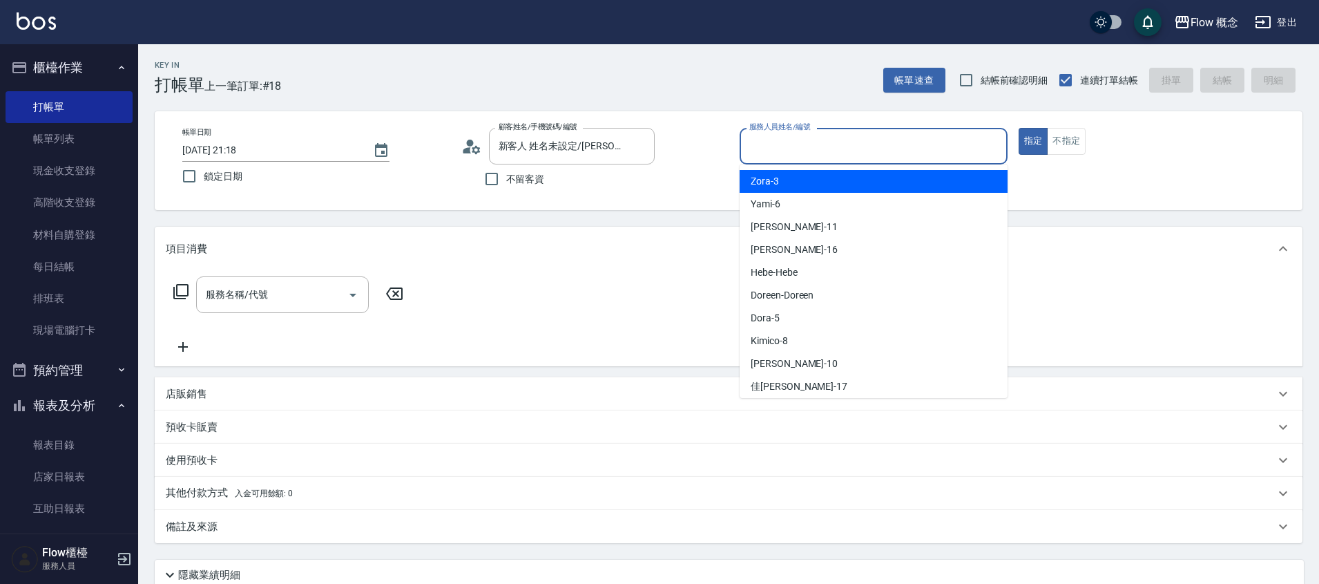
click at [772, 146] on input "服務人員姓名/編號" at bounding box center [874, 146] width 256 height 24
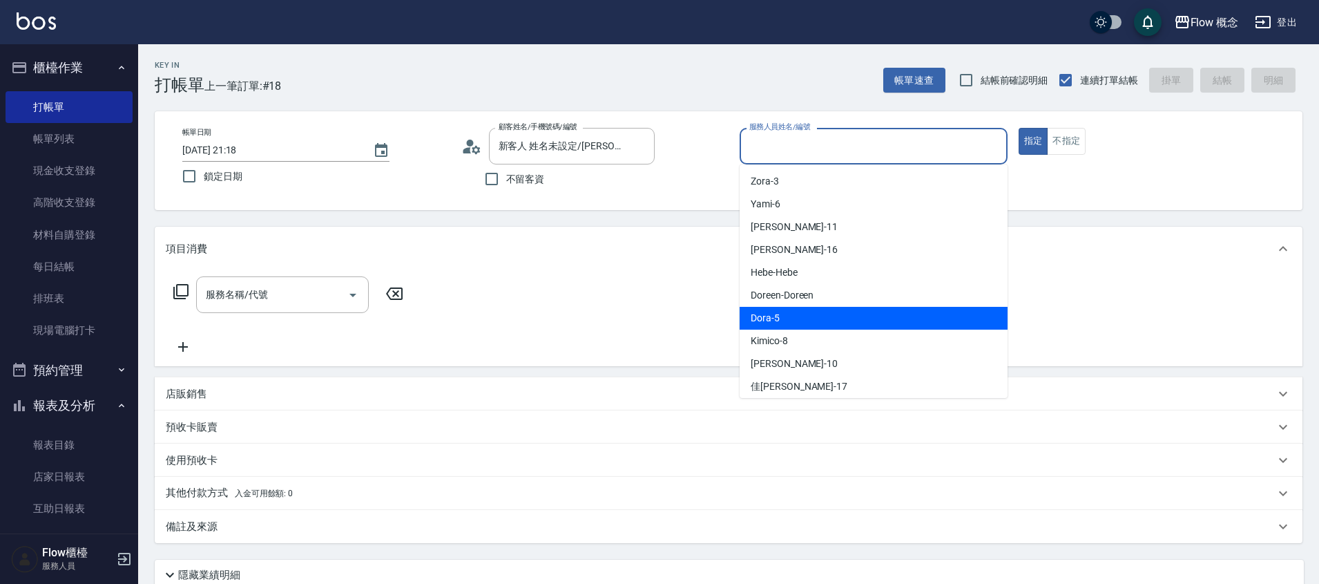
click at [788, 316] on div "Dora -5" at bounding box center [874, 318] width 268 height 23
type input "Dora-5"
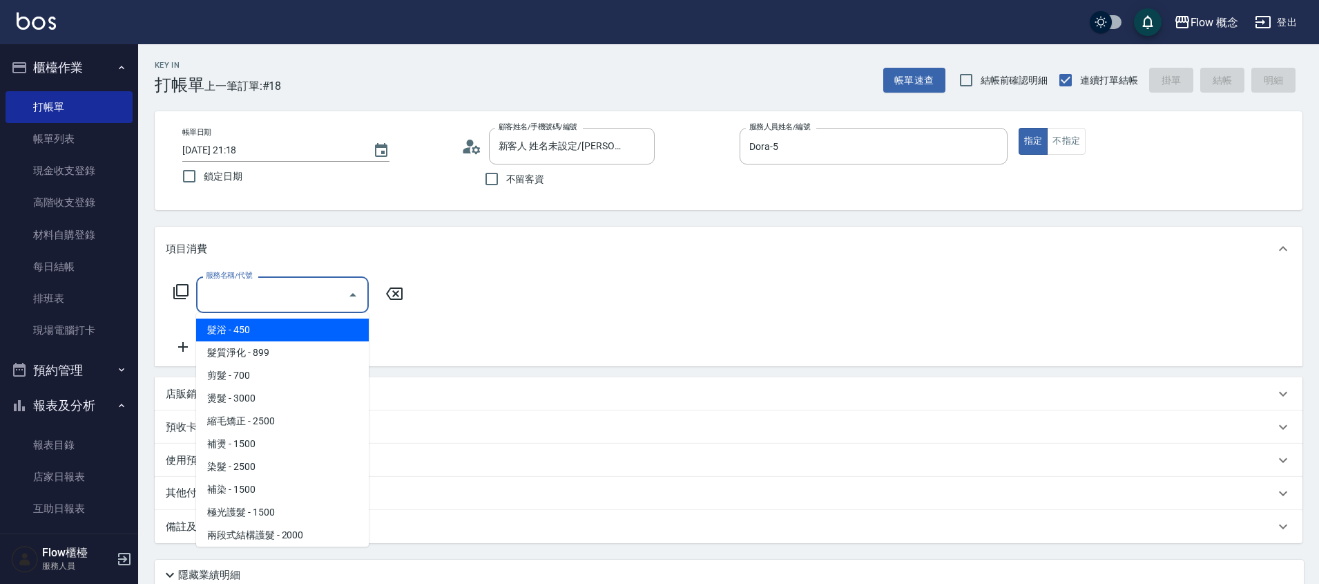
click at [323, 294] on input "服務名稱/代號" at bounding box center [272, 294] width 140 height 24
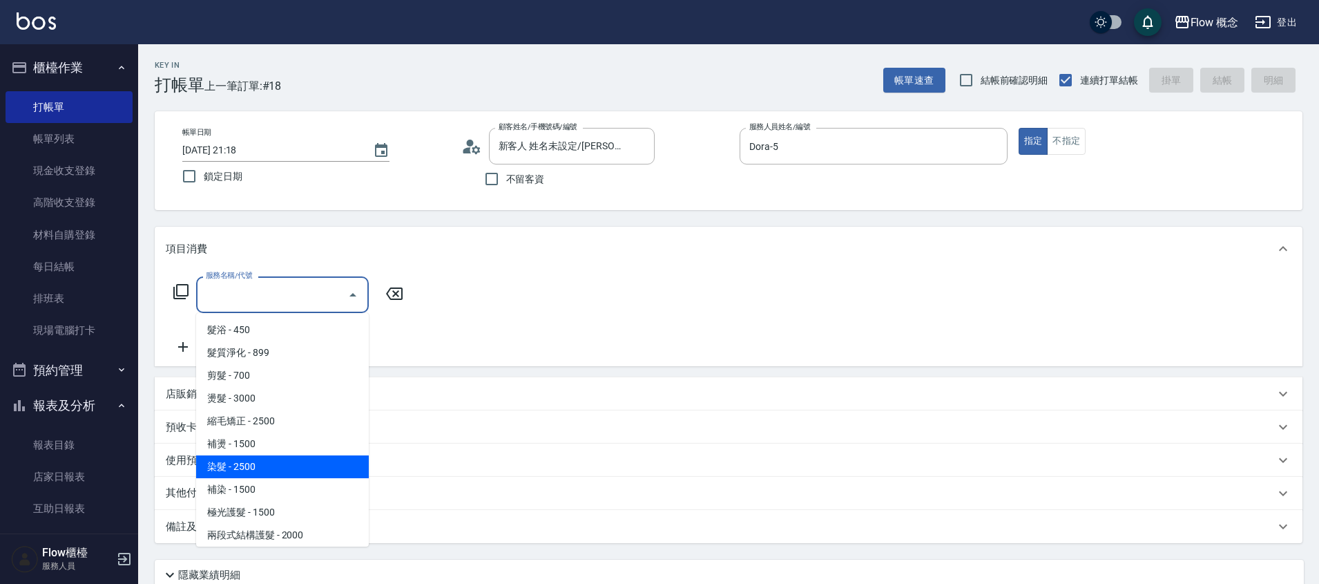
click at [251, 461] on span "染髮 - 2500" at bounding box center [282, 466] width 173 height 23
type input "染髮(401)"
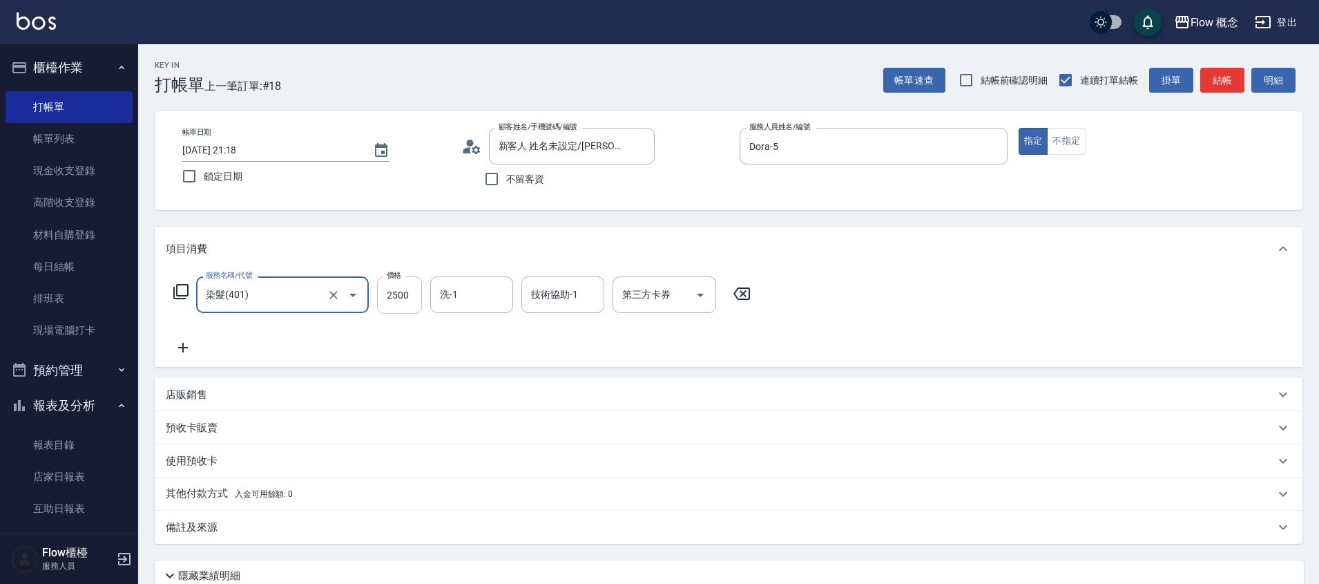
click at [397, 300] on input "2500" at bounding box center [399, 294] width 45 height 37
type input "1800"
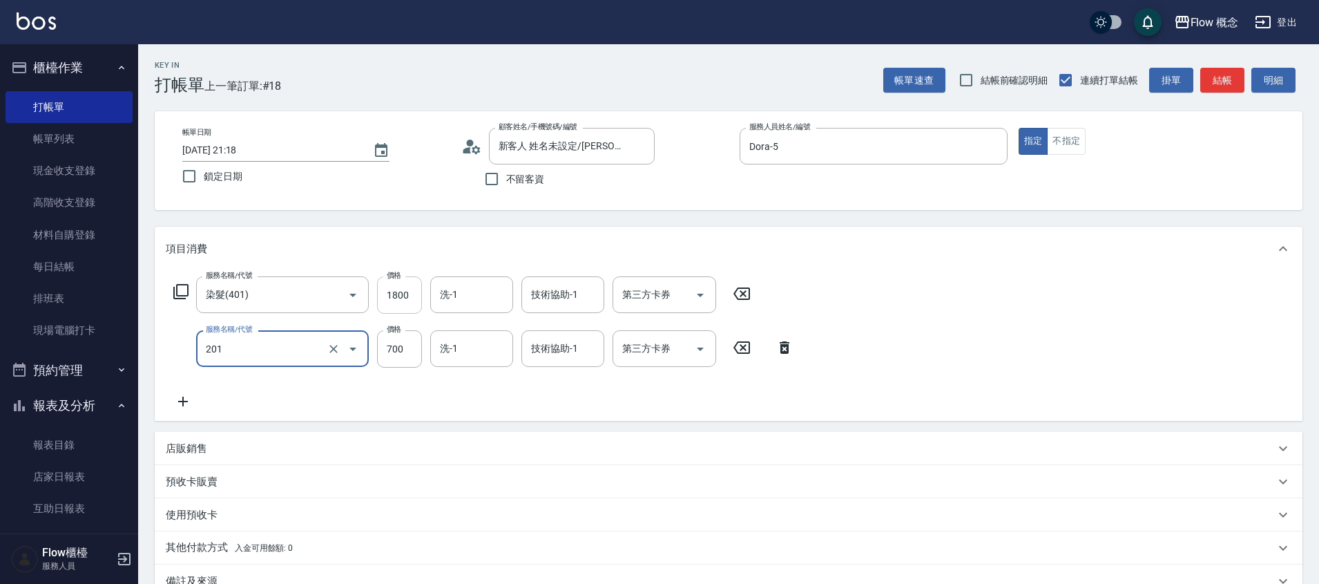
type input "剪髮(201)"
type input "400"
click at [651, 497] on div "預收卡販賣" at bounding box center [729, 481] width 1148 height 33
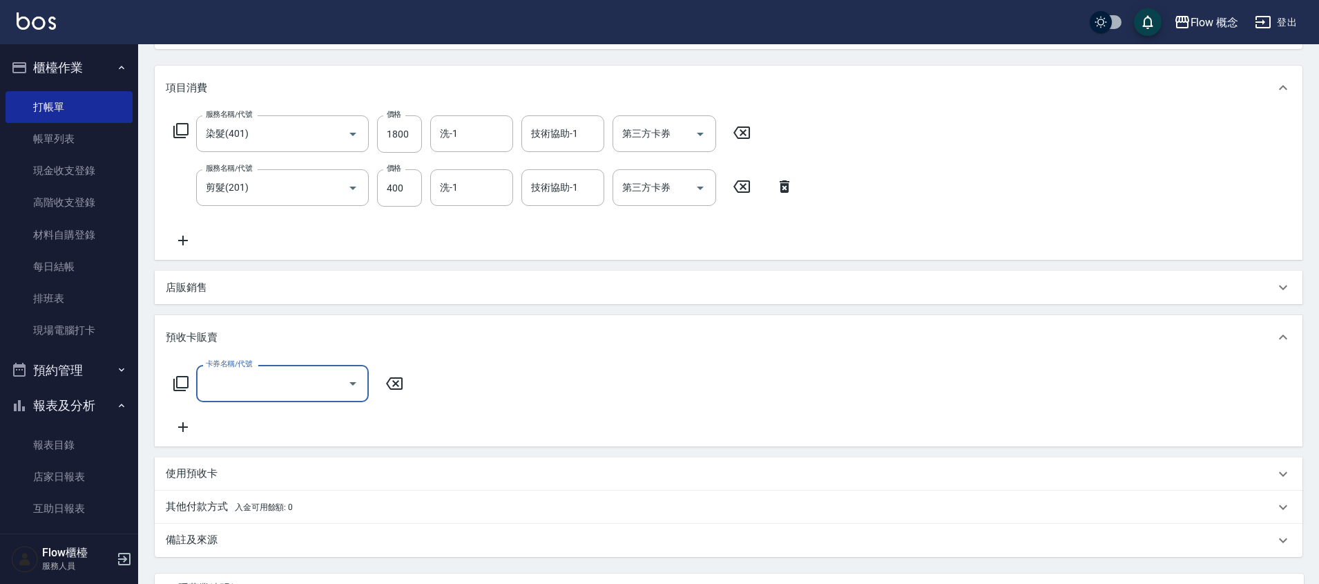
scroll to position [267, 0]
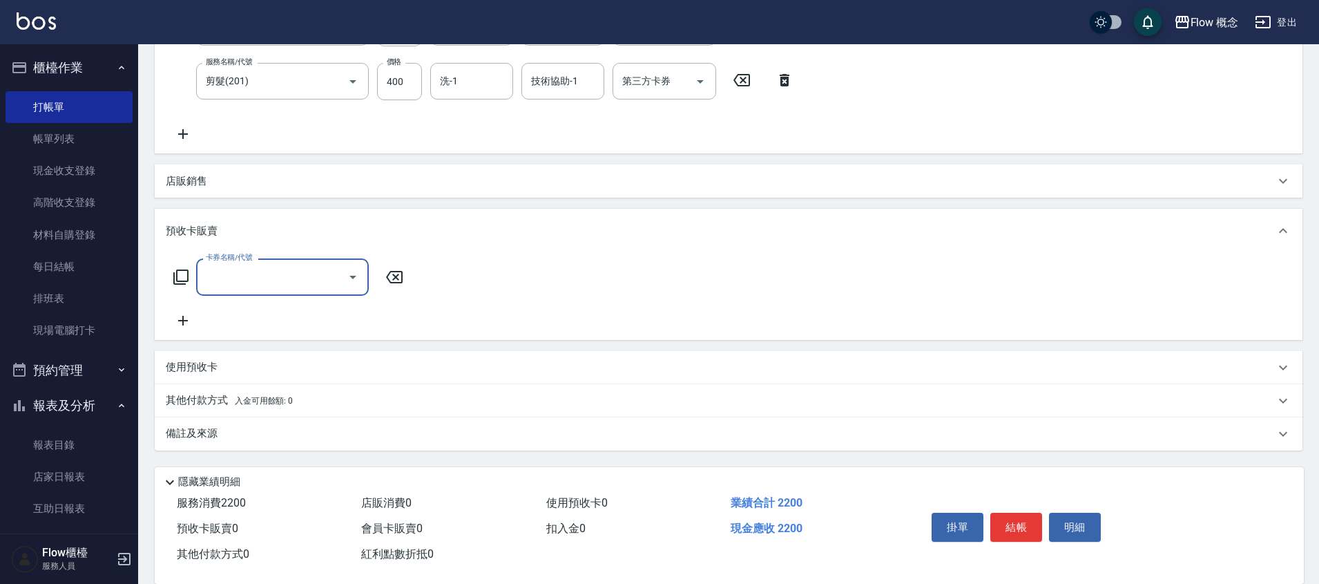
click at [282, 439] on div "備註及來源" at bounding box center [720, 433] width 1109 height 15
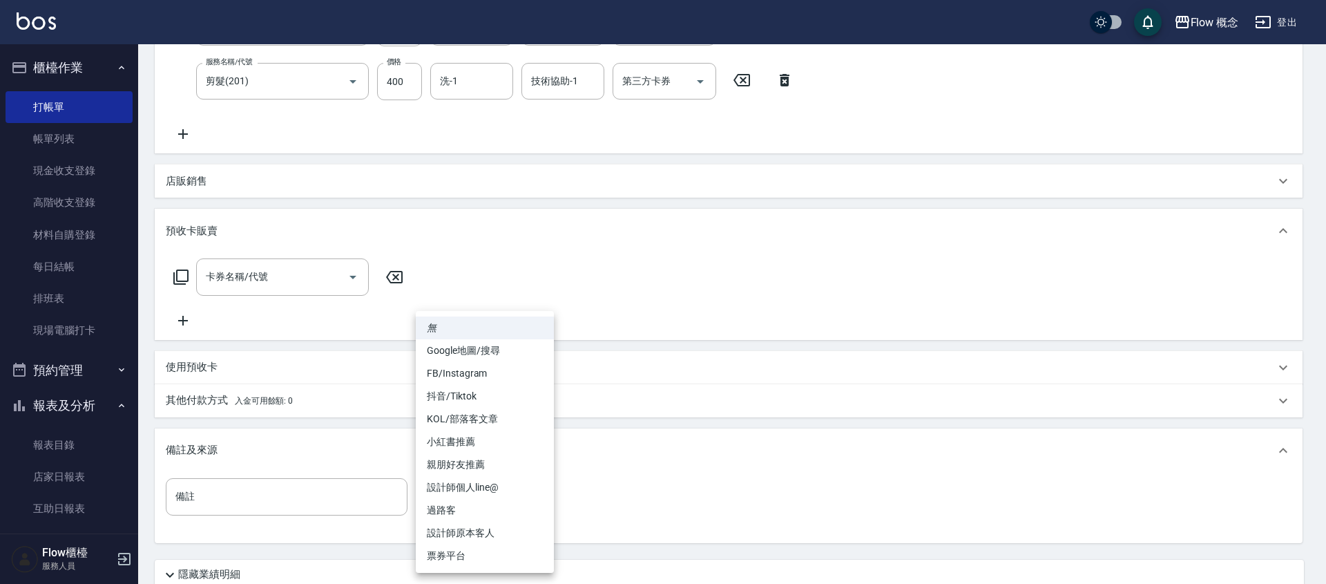
click at [487, 504] on body "Flow 概念 登出 櫃檯作業 打帳單 帳單列表 現金收支登錄 高階收支登錄 材料自購登錄 每日結帳 排班表 現場電腦打卡 預約管理 預約管理 單日預約紀錄 …" at bounding box center [663, 213] width 1326 height 960
click at [513, 542] on li "設計師原本客人" at bounding box center [485, 532] width 138 height 23
type input "設計師原本客人"
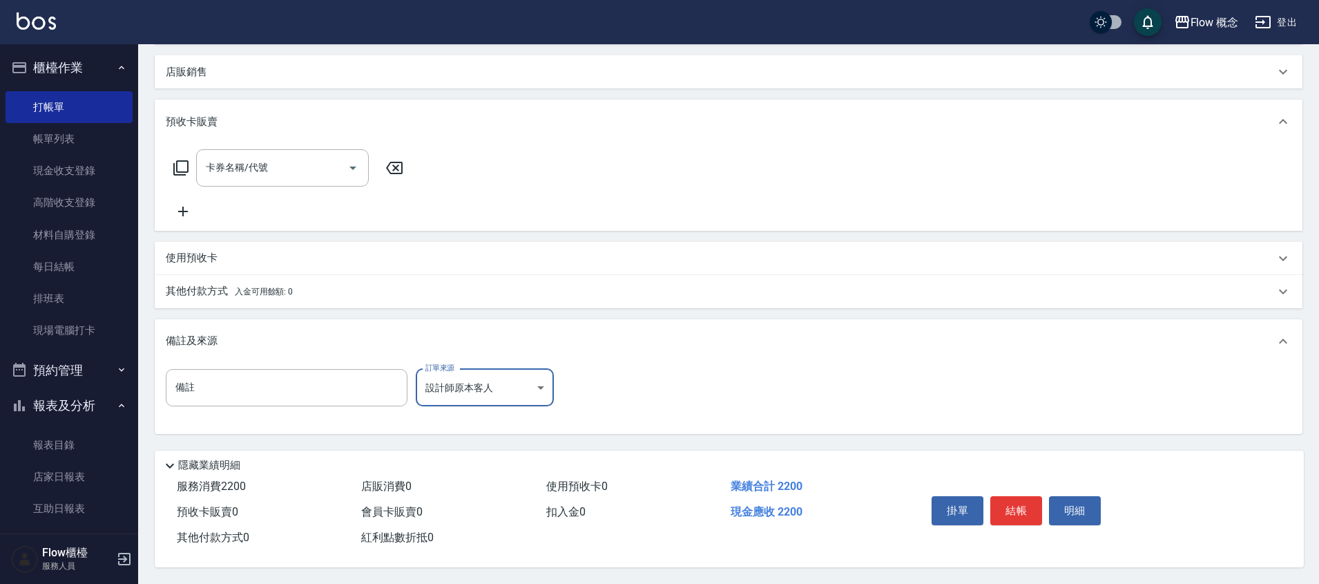
scroll to position [383, 0]
click at [238, 319] on div "備註及來源" at bounding box center [729, 341] width 1148 height 44
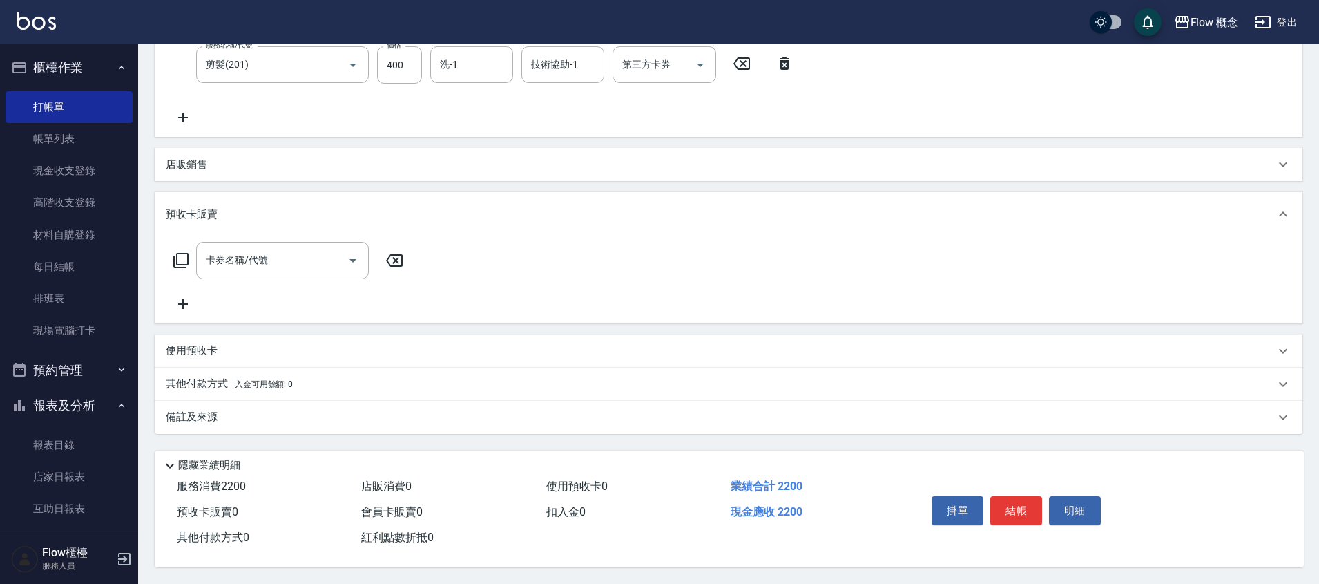
scroll to position [290, 0]
click at [220, 377] on p "其他付款方式 入金可用餘額: 0" at bounding box center [229, 383] width 127 height 15
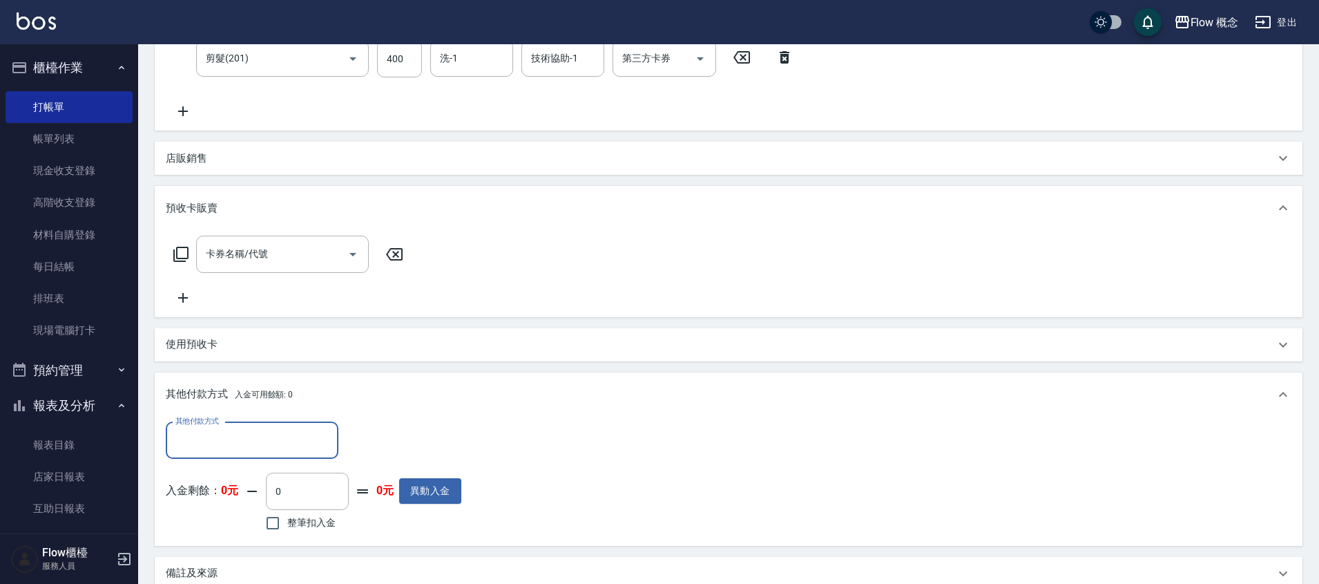
scroll to position [0, 0]
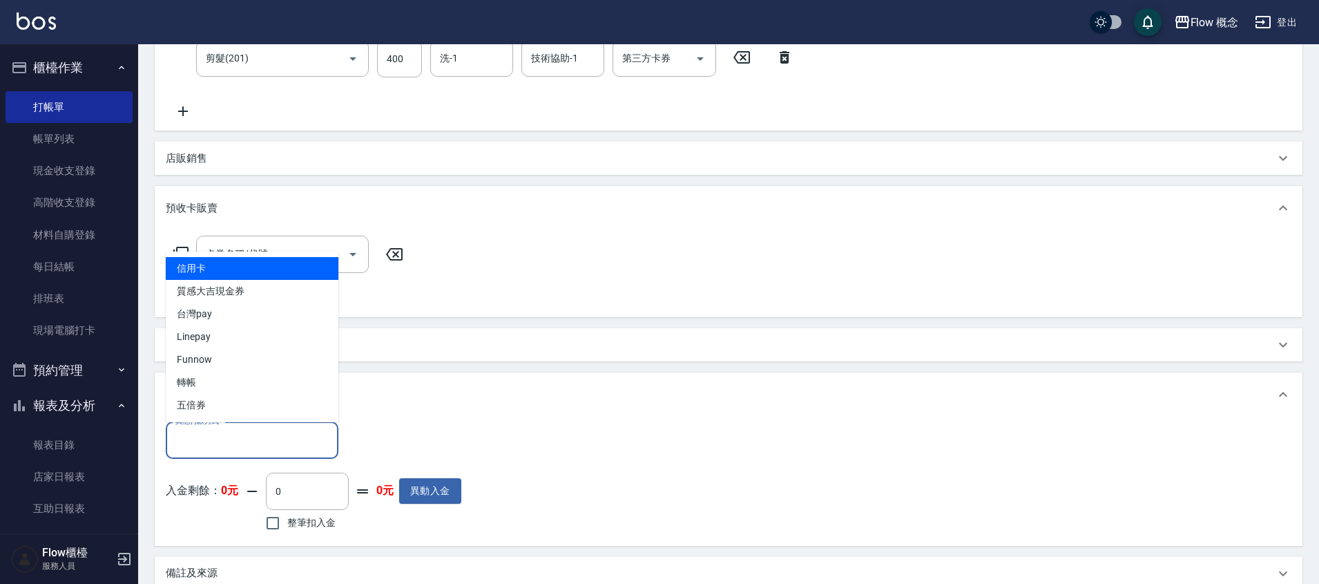
click at [233, 430] on input "其他付款方式" at bounding box center [252, 440] width 160 height 24
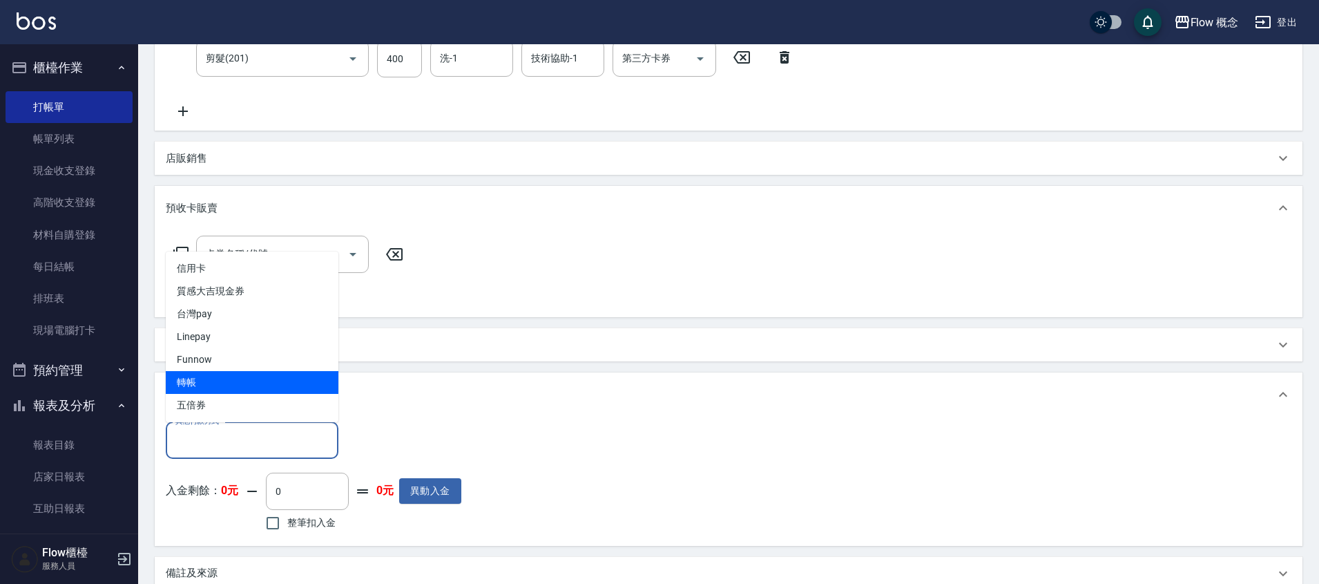
click at [224, 379] on span "轉帳" at bounding box center [252, 382] width 173 height 23
type input "轉帳"
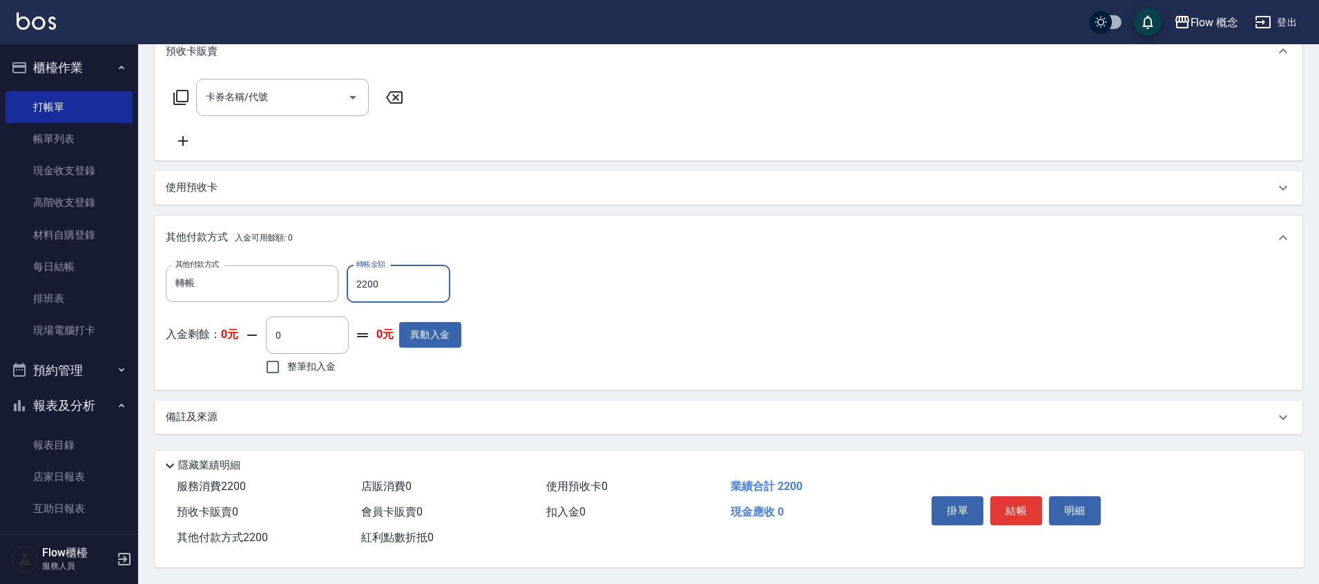
scroll to position [453, 0]
type input "2200"
click at [1008, 508] on button "結帳" at bounding box center [1016, 510] width 52 height 29
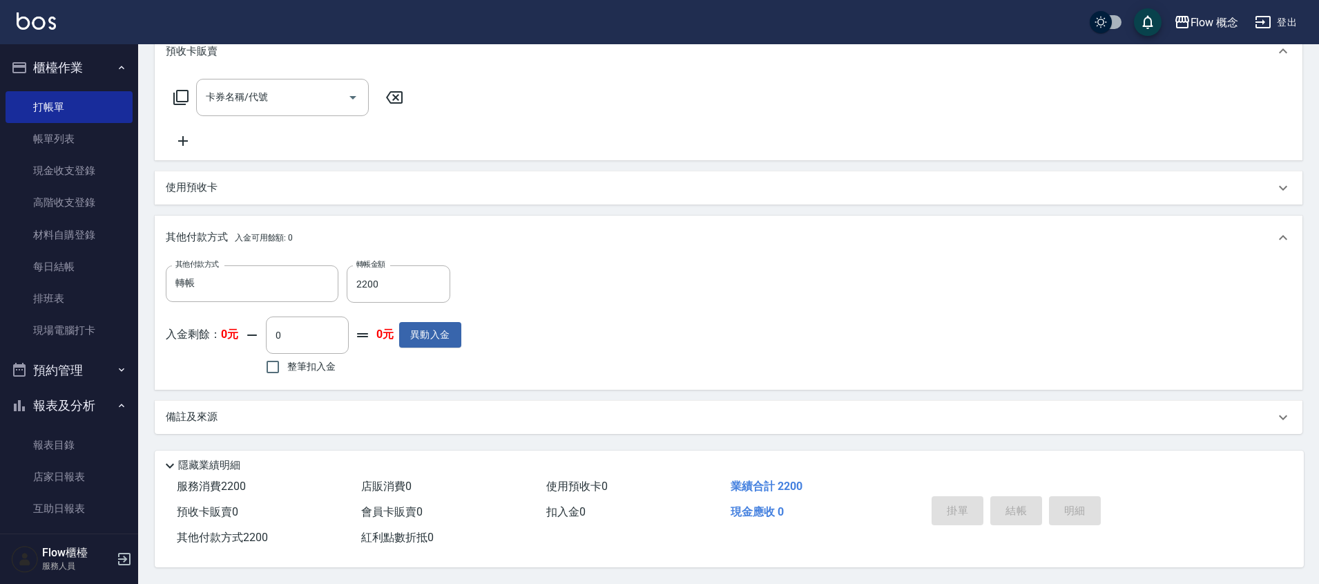
type input "[DATE] 21:19"
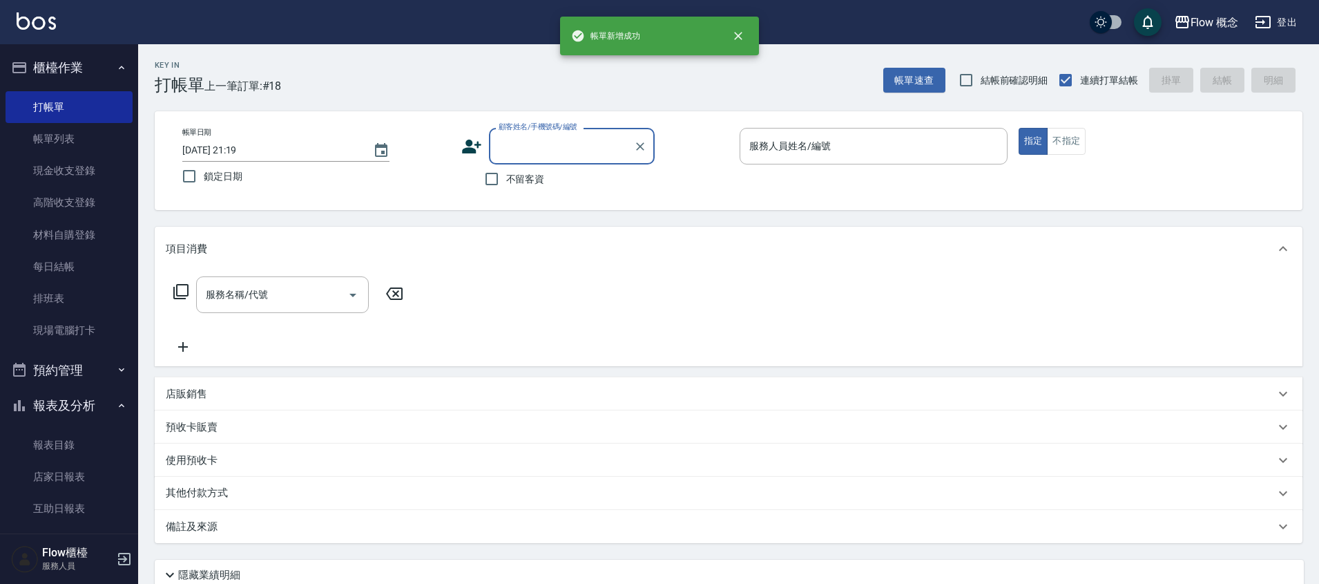
scroll to position [0, 0]
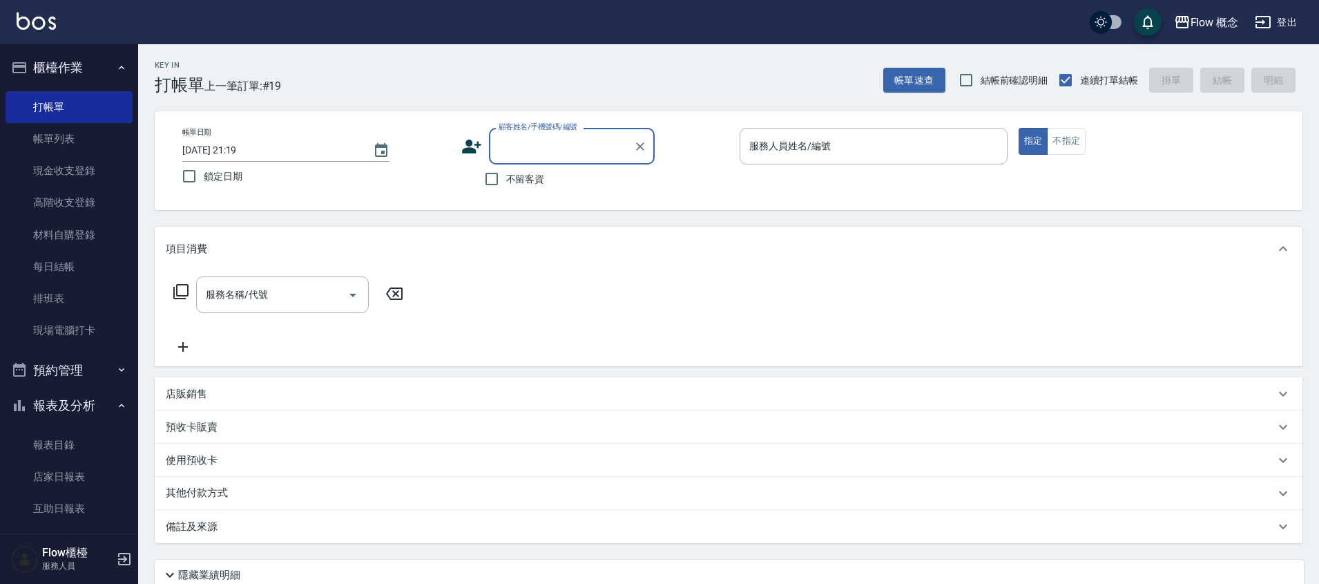
click at [504, 134] on input "顧客姓名/手機號碼/編號" at bounding box center [561, 146] width 133 height 24
paste input "0956803557"
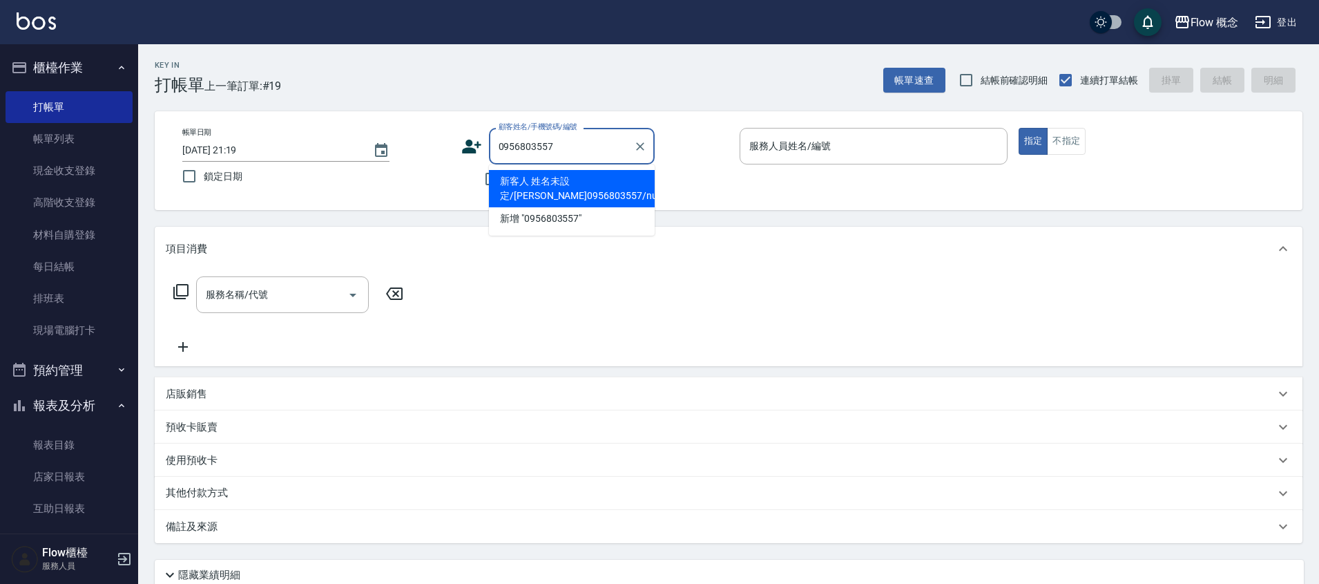
click at [545, 186] on li "新客人 姓名未設定/[PERSON_NAME]0956803557/null" at bounding box center [572, 188] width 166 height 37
type input "新客人 姓名未設定/[PERSON_NAME]0956803557/null"
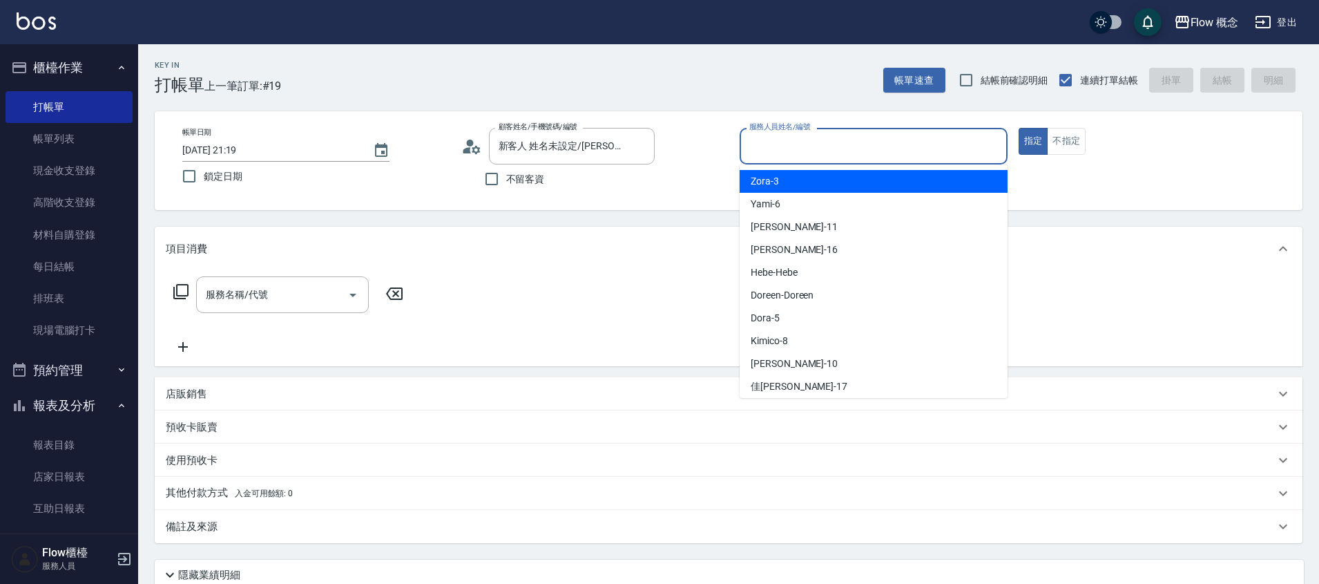
click at [773, 143] on input "服務人員姓名/編號" at bounding box center [874, 146] width 256 height 24
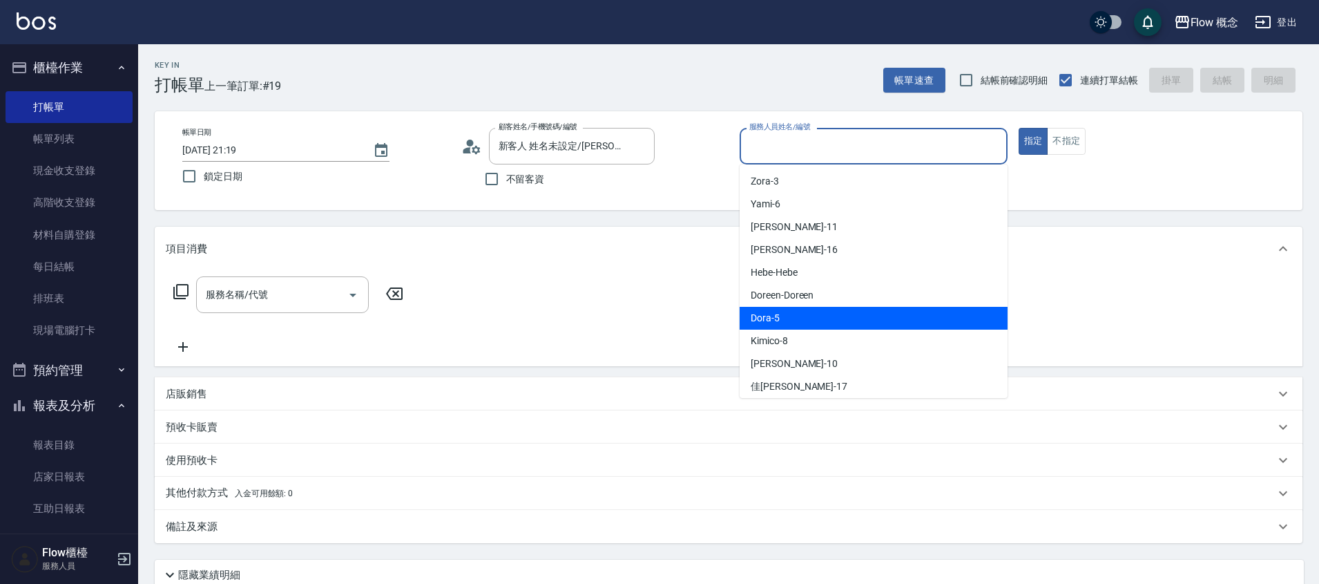
click at [785, 323] on div "Dora -5" at bounding box center [874, 318] width 268 height 23
type input "Dora-5"
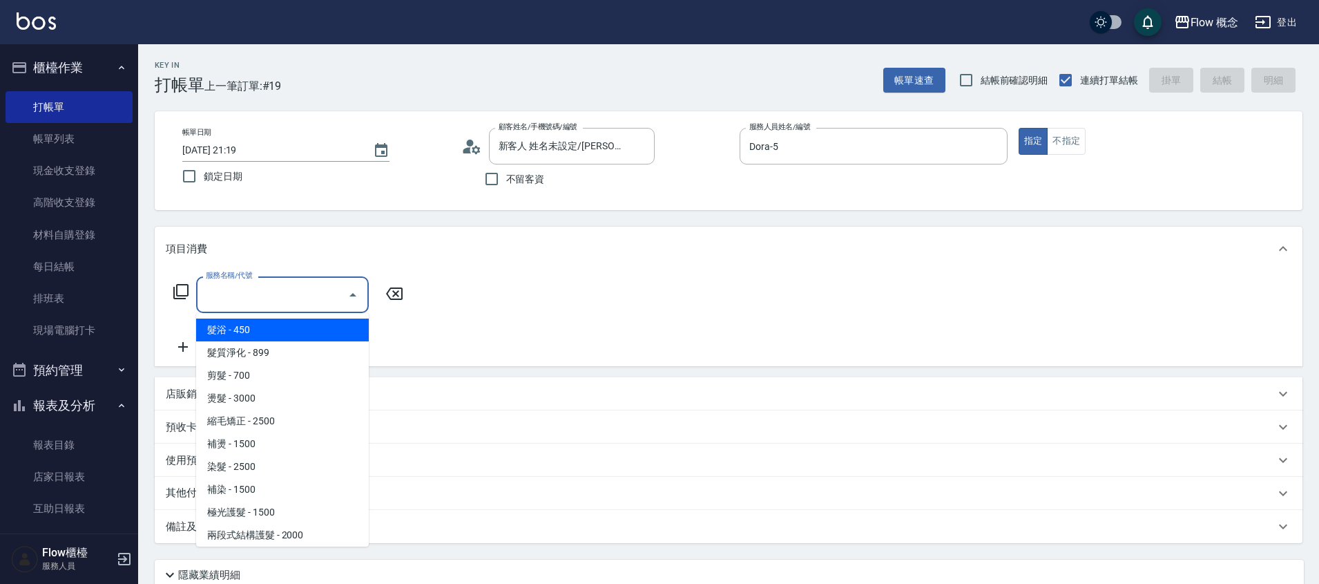
click at [285, 296] on input "服務名稱/代號" at bounding box center [272, 294] width 140 height 24
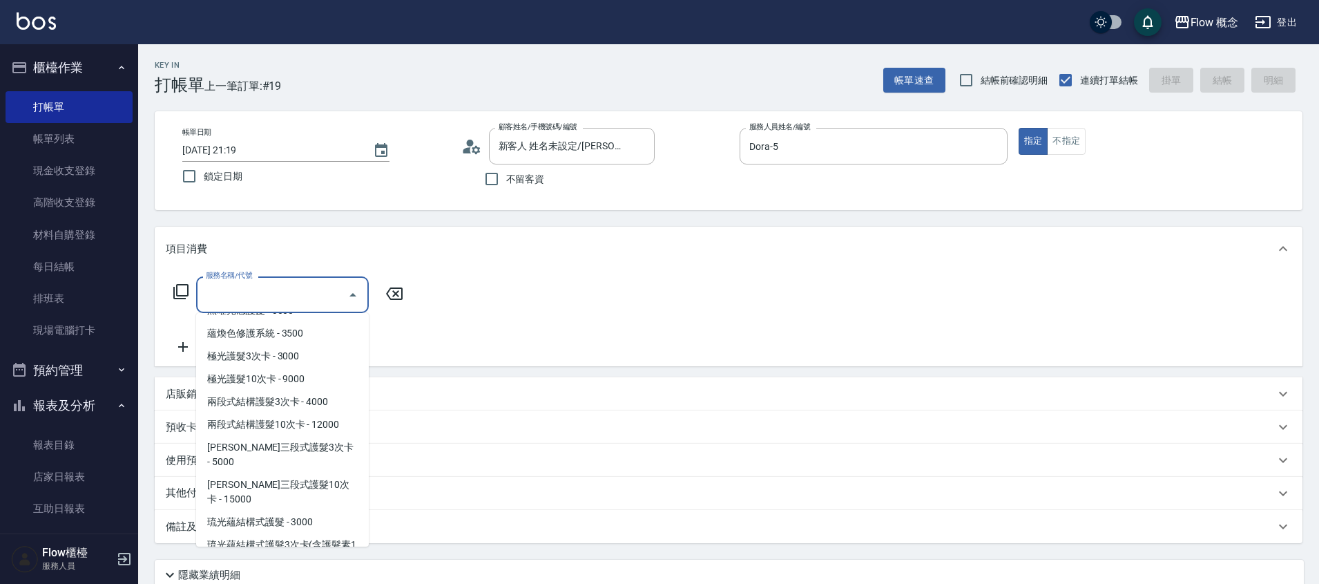
scroll to position [278, 0]
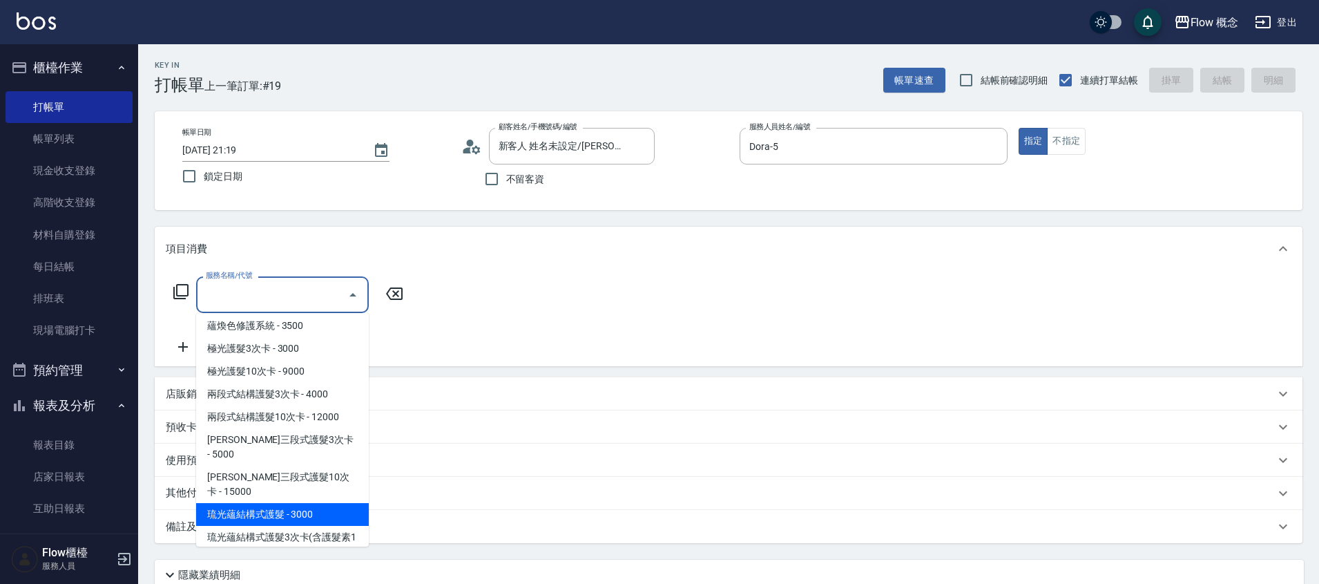
click at [307, 503] on span "琉光蘊結構式護髮 - 3000" at bounding box center [282, 514] width 173 height 23
type input "琉光蘊結構式護髮(513)"
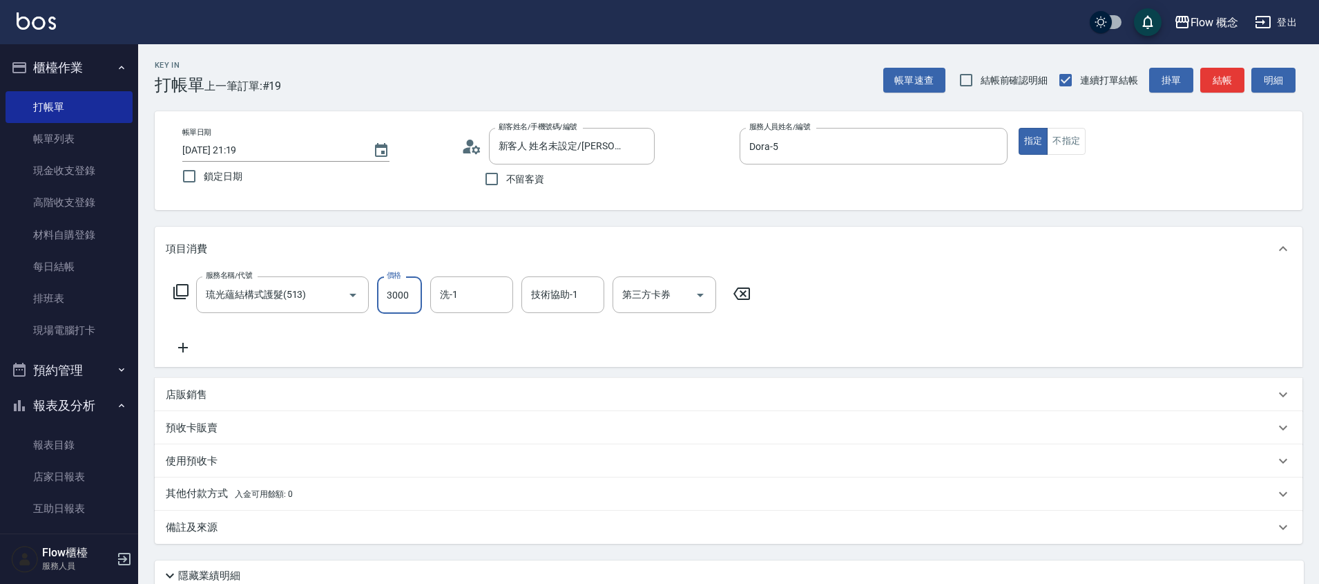
click at [417, 291] on input "3000" at bounding box center [399, 294] width 45 height 37
type input "2200"
click at [484, 309] on div "洗-1" at bounding box center [471, 294] width 83 height 37
type input "1"
type input "[PERSON_NAME]-11"
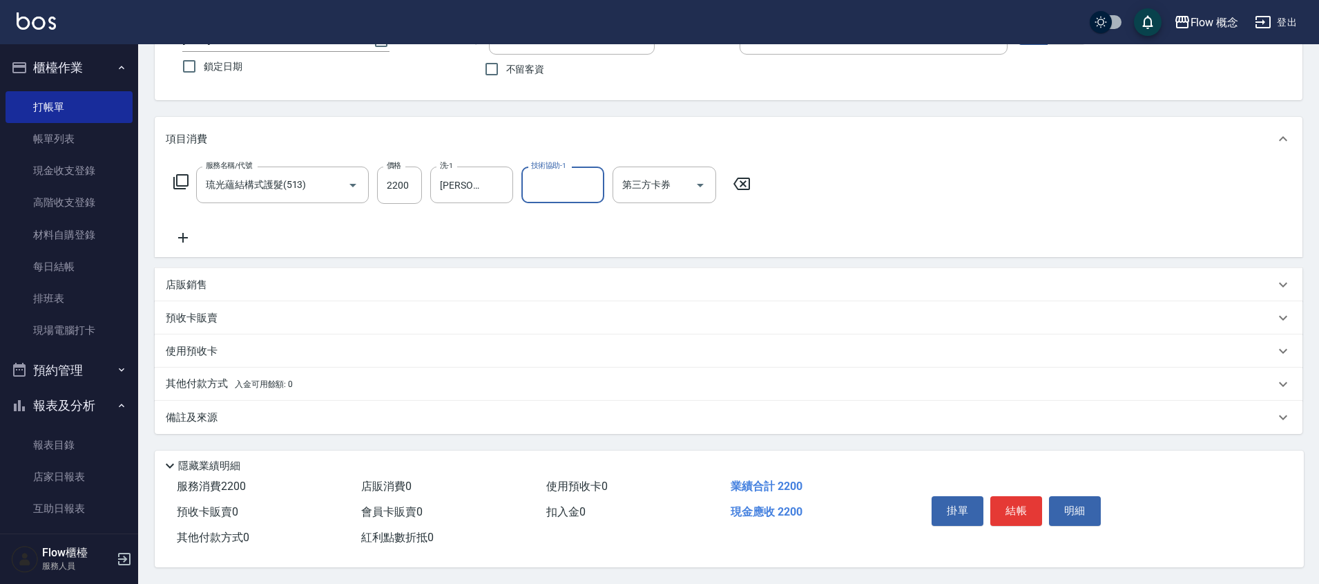
scroll to position [116, 0]
click at [378, 413] on div "備註及來源" at bounding box center [720, 417] width 1109 height 15
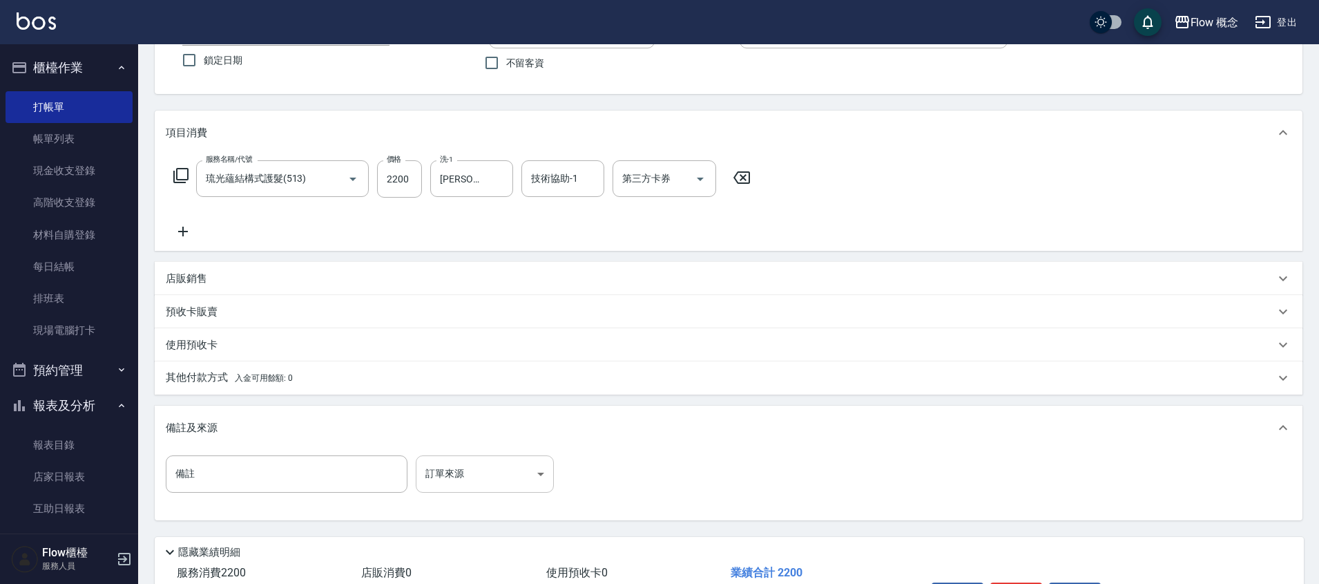
click at [448, 475] on body "Flow 概念 登出 櫃檯作業 打帳單 帳單列表 現金收支登錄 高階收支登錄 材料自購登錄 每日結帳 排班表 現場電腦打卡 預約管理 預約管理 單日預約紀錄 …" at bounding box center [659, 277] width 1319 height 786
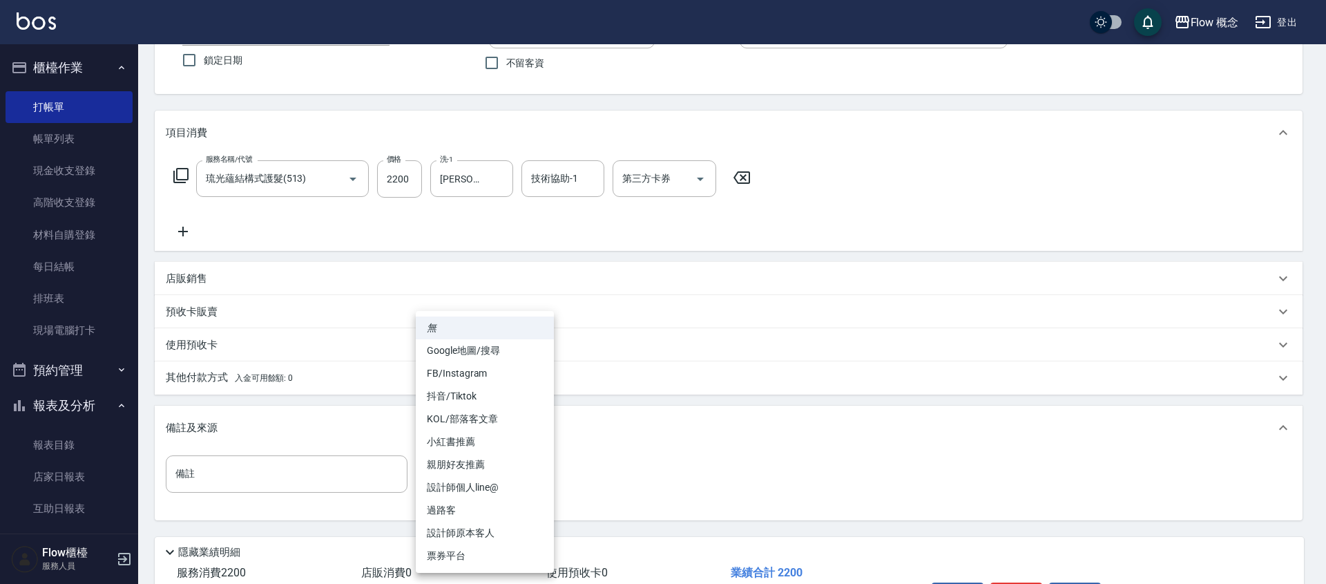
click at [495, 524] on li "設計師原本客人" at bounding box center [485, 532] width 138 height 23
type input "設計師原本客人"
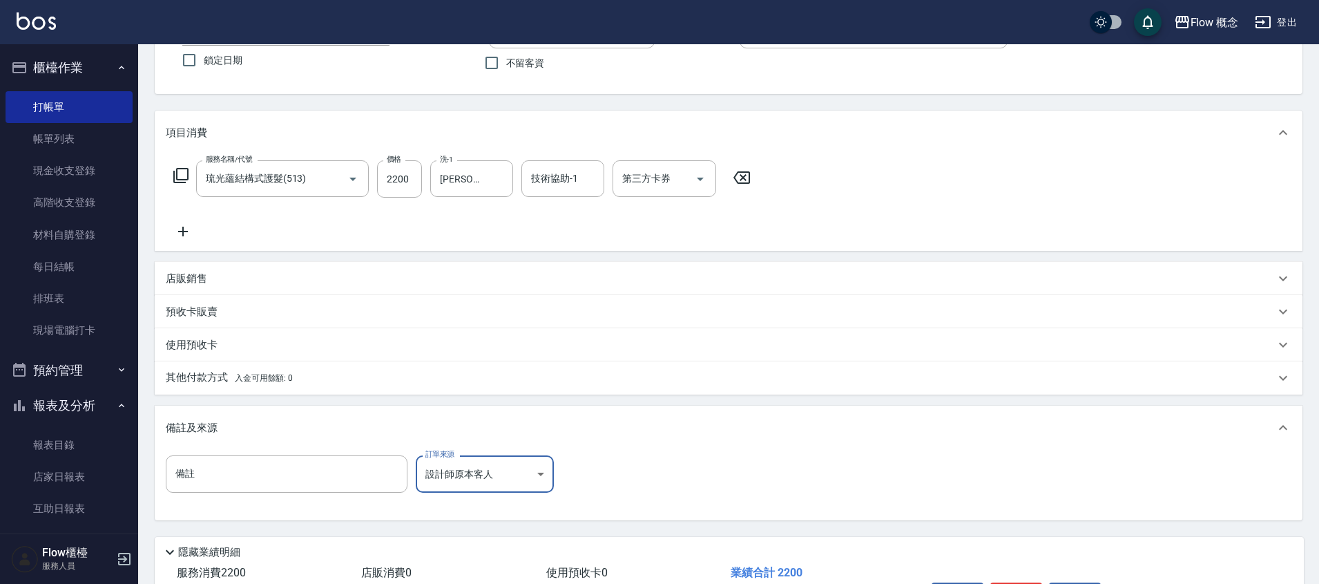
click at [302, 392] on div "其他付款方式 入金可用餘額: 0" at bounding box center [729, 377] width 1148 height 33
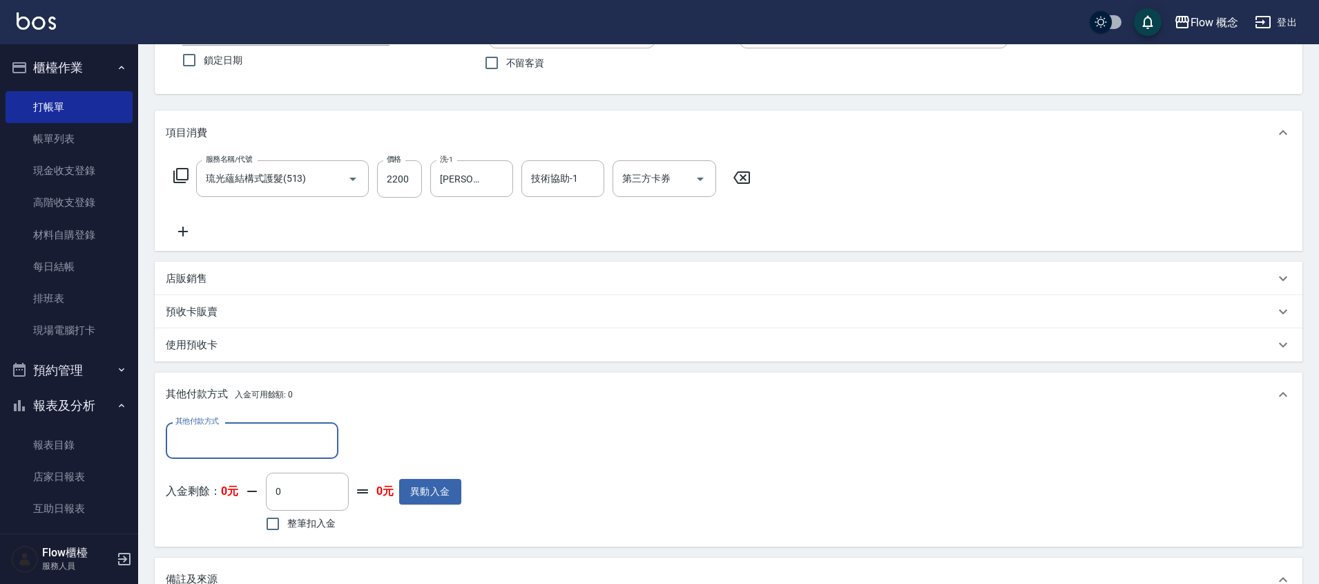
scroll to position [0, 0]
click at [270, 437] on input "其他付款方式" at bounding box center [252, 440] width 160 height 24
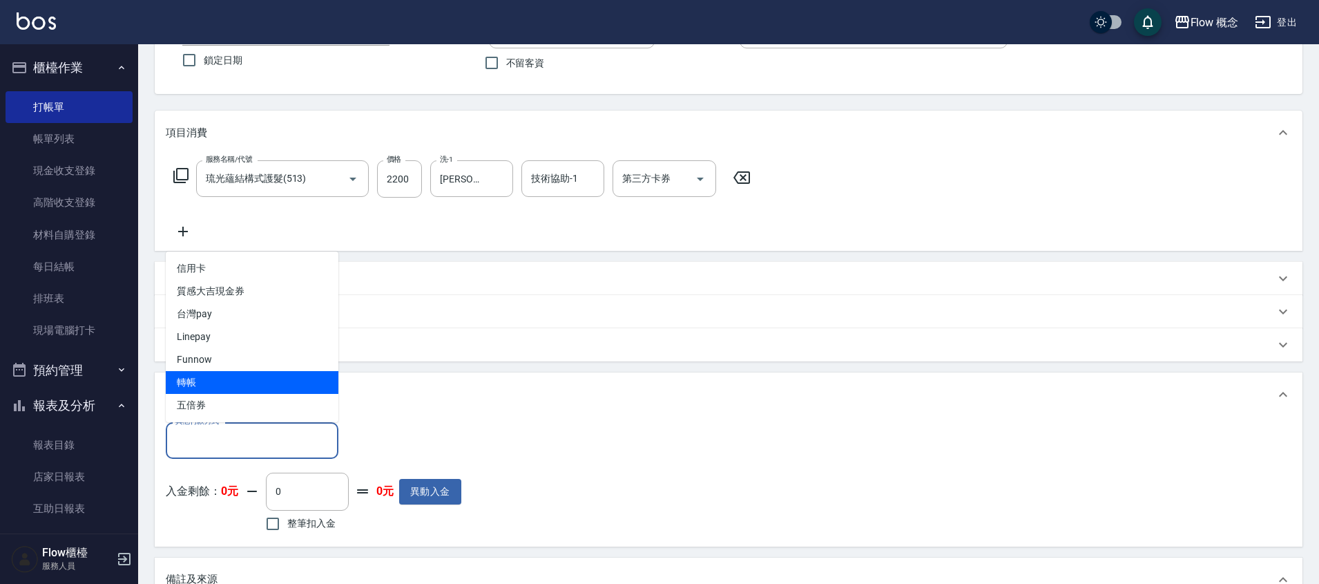
click at [262, 383] on span "轉帳" at bounding box center [252, 382] width 173 height 23
type input "轉帳"
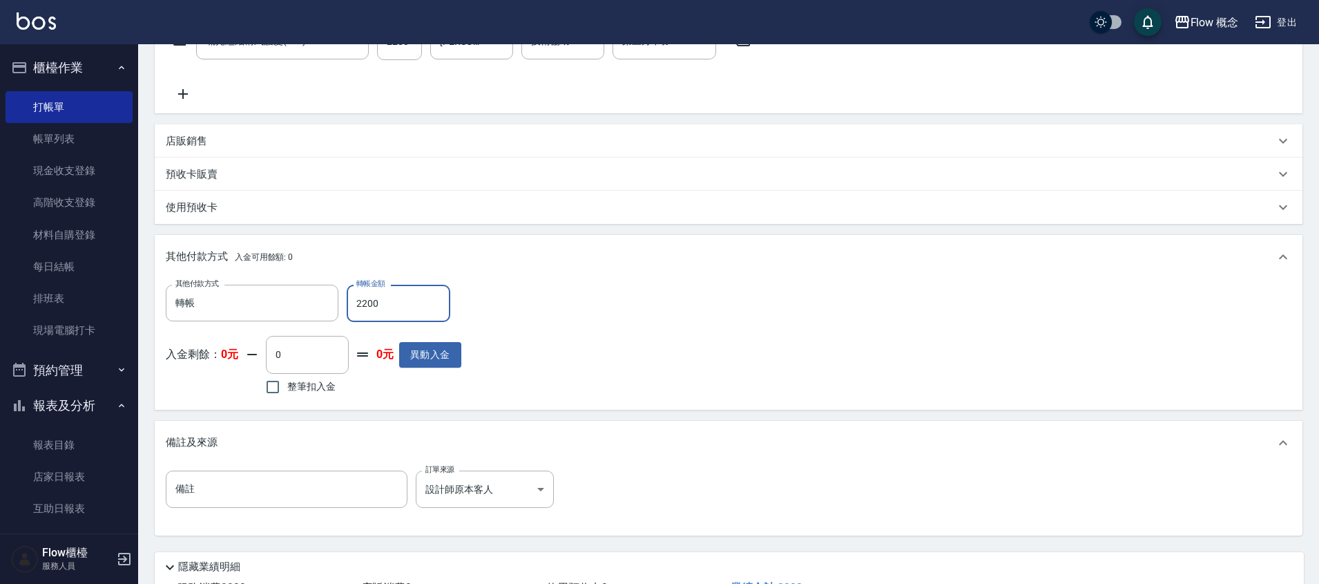
scroll to position [361, 0]
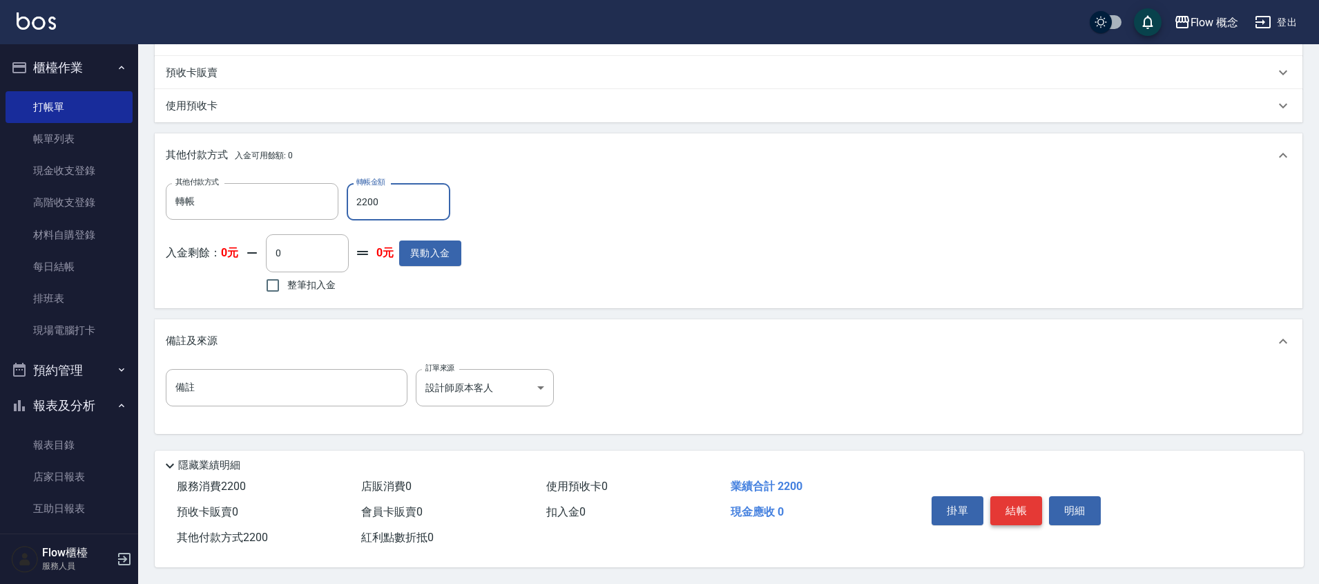
type input "2200"
click at [1024, 508] on button "結帳" at bounding box center [1016, 510] width 52 height 29
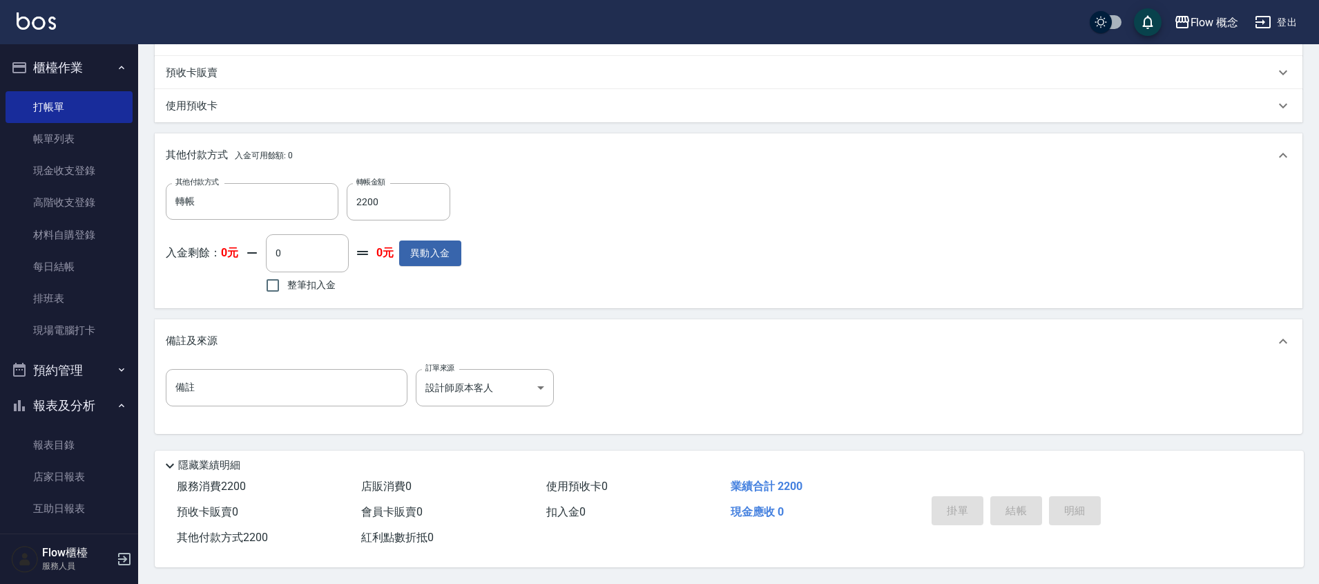
type input "[DATE] 21:20"
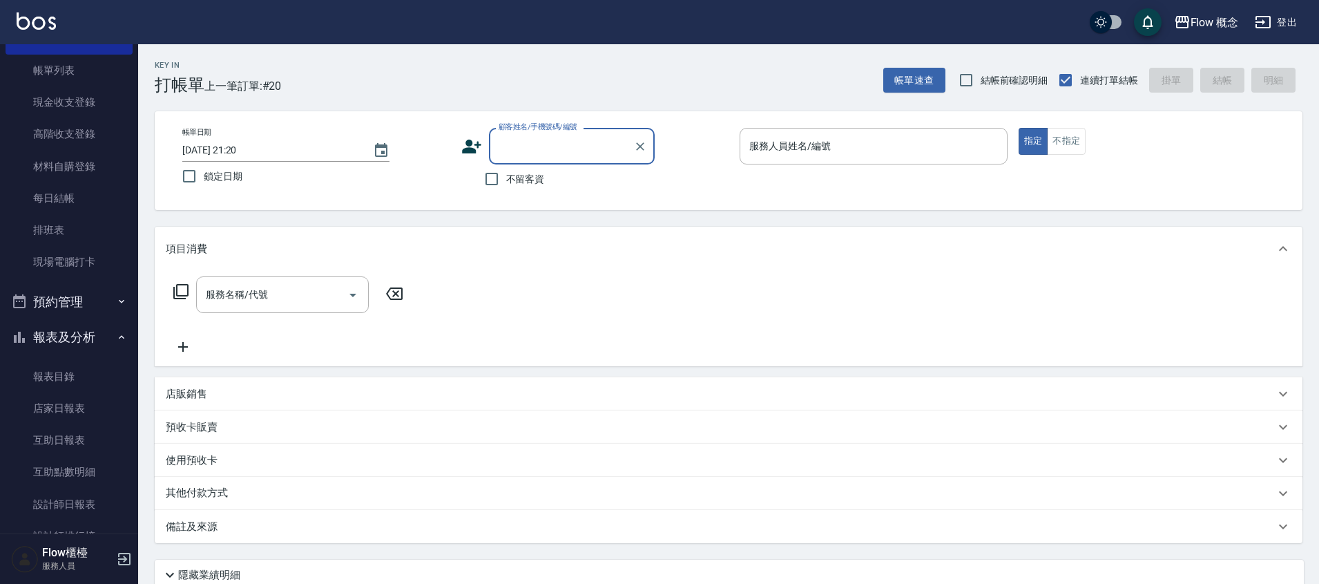
scroll to position [74, 0]
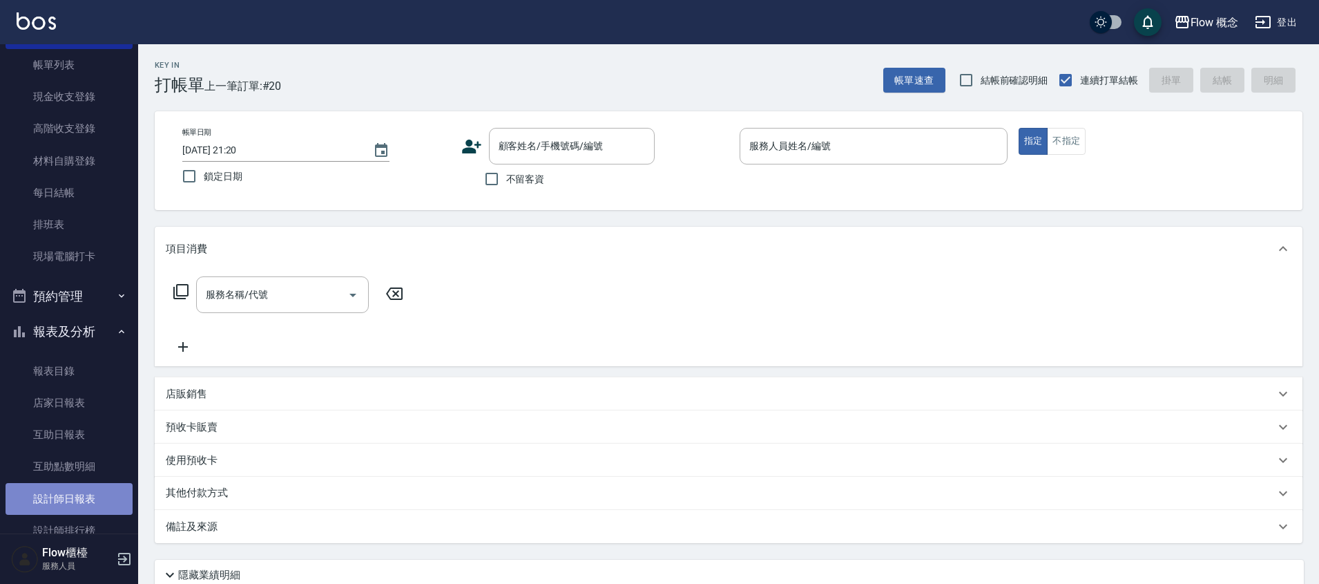
click at [83, 492] on link "設計師日報表" at bounding box center [69, 499] width 127 height 32
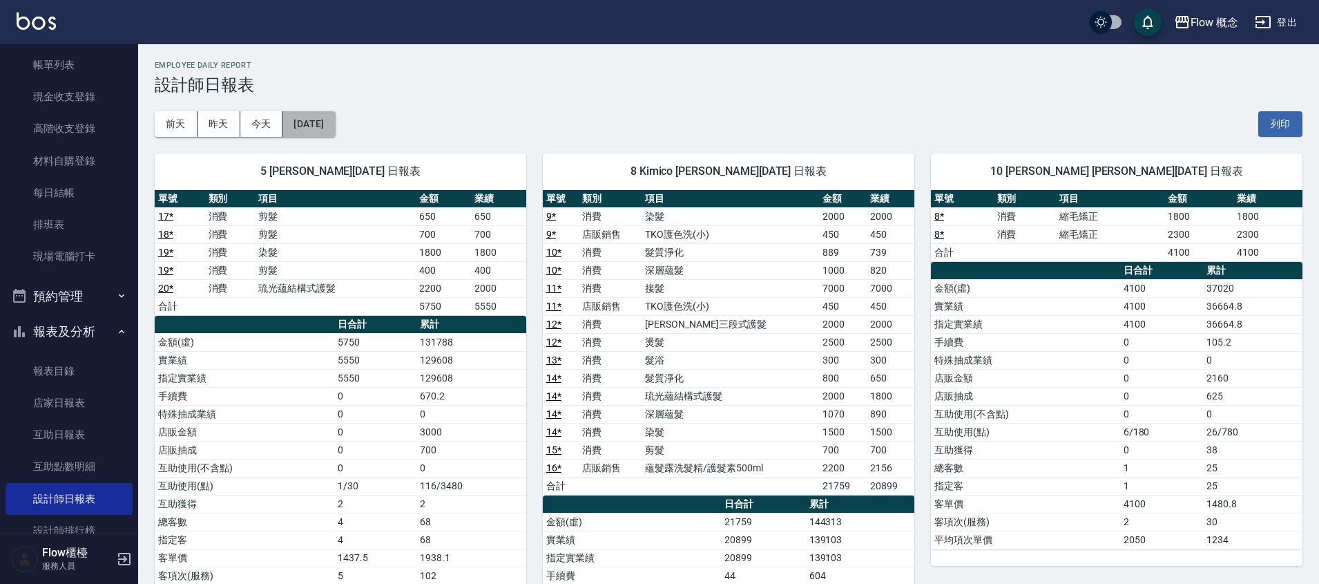
click at [335, 129] on button "[DATE]" at bounding box center [308, 124] width 52 height 26
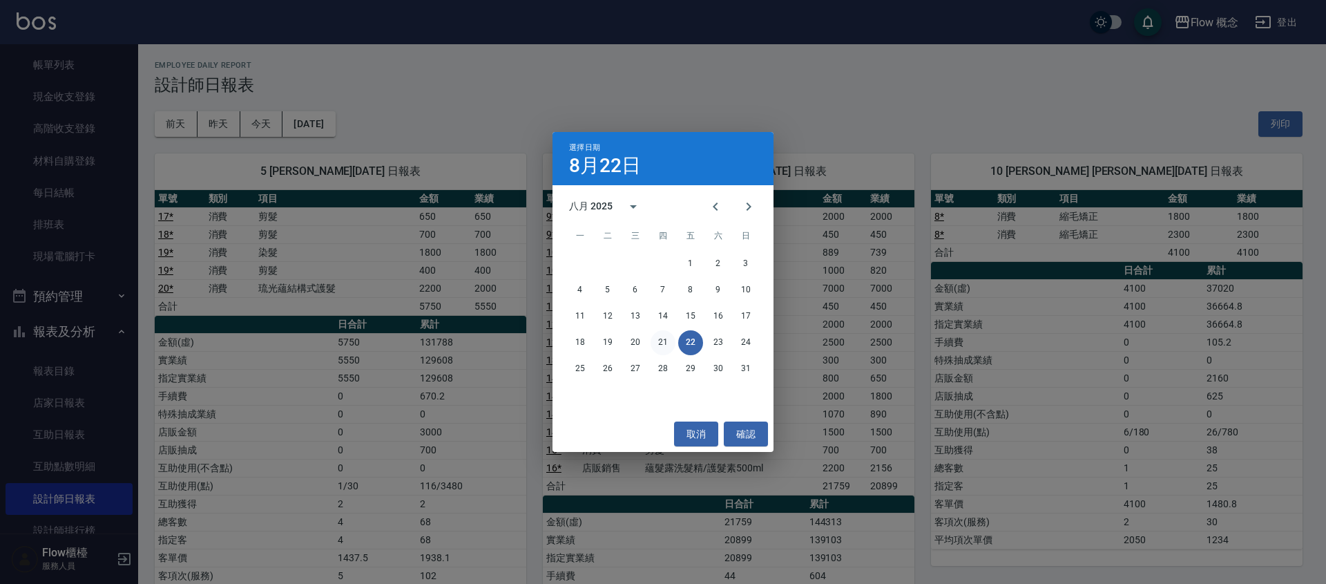
click at [667, 338] on button "21" at bounding box center [663, 342] width 25 height 25
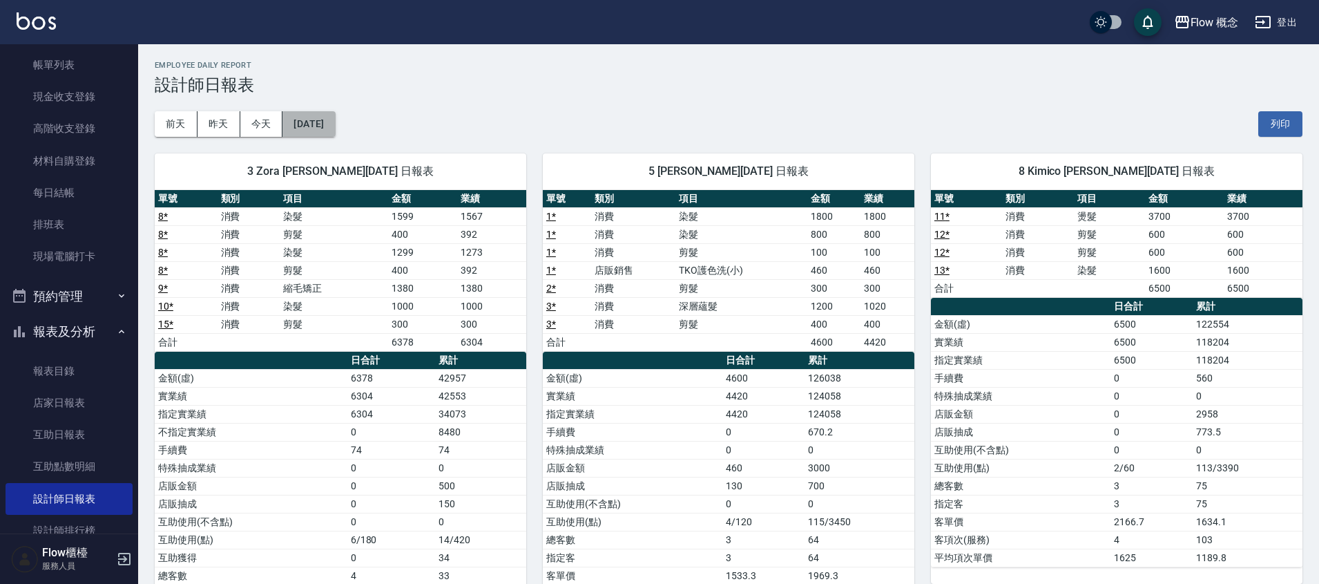
click at [335, 131] on button "[DATE]" at bounding box center [308, 124] width 52 height 26
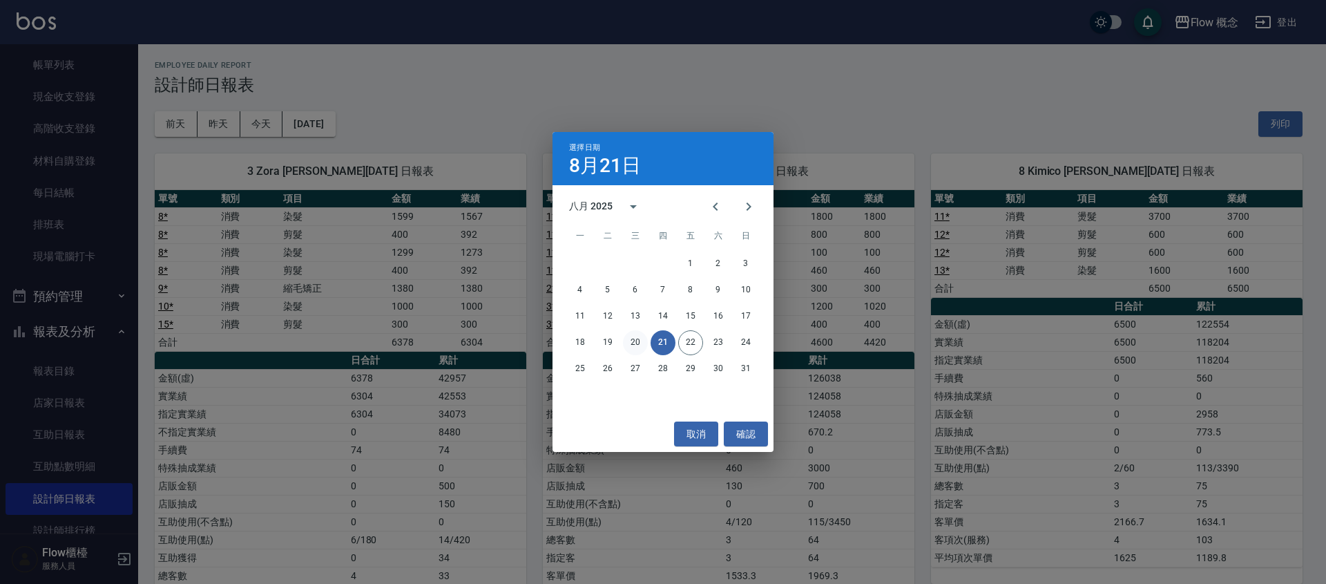
click at [638, 338] on button "20" at bounding box center [635, 342] width 25 height 25
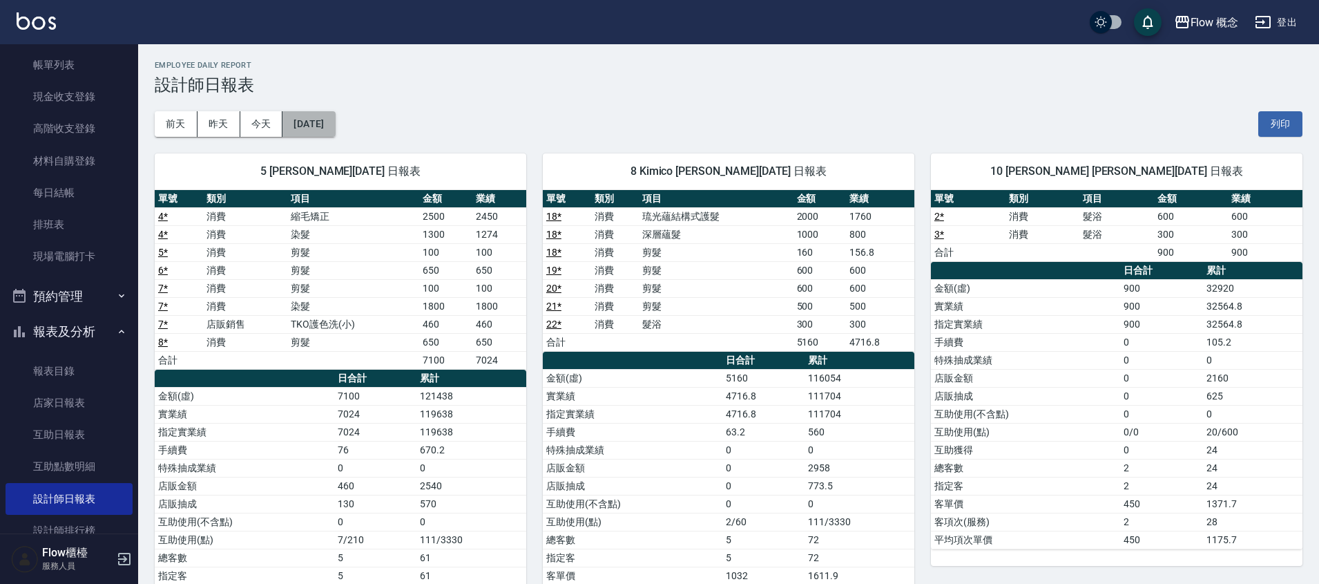
click at [335, 119] on button "[DATE]" at bounding box center [308, 124] width 52 height 26
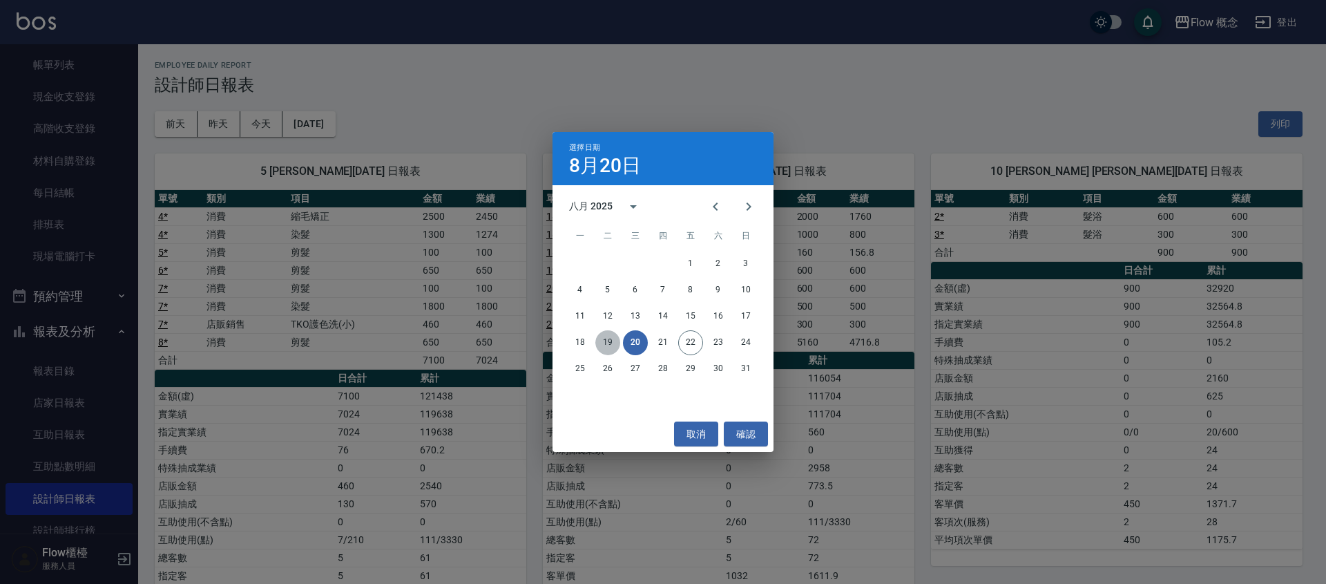
click at [617, 338] on button "19" at bounding box center [607, 342] width 25 height 25
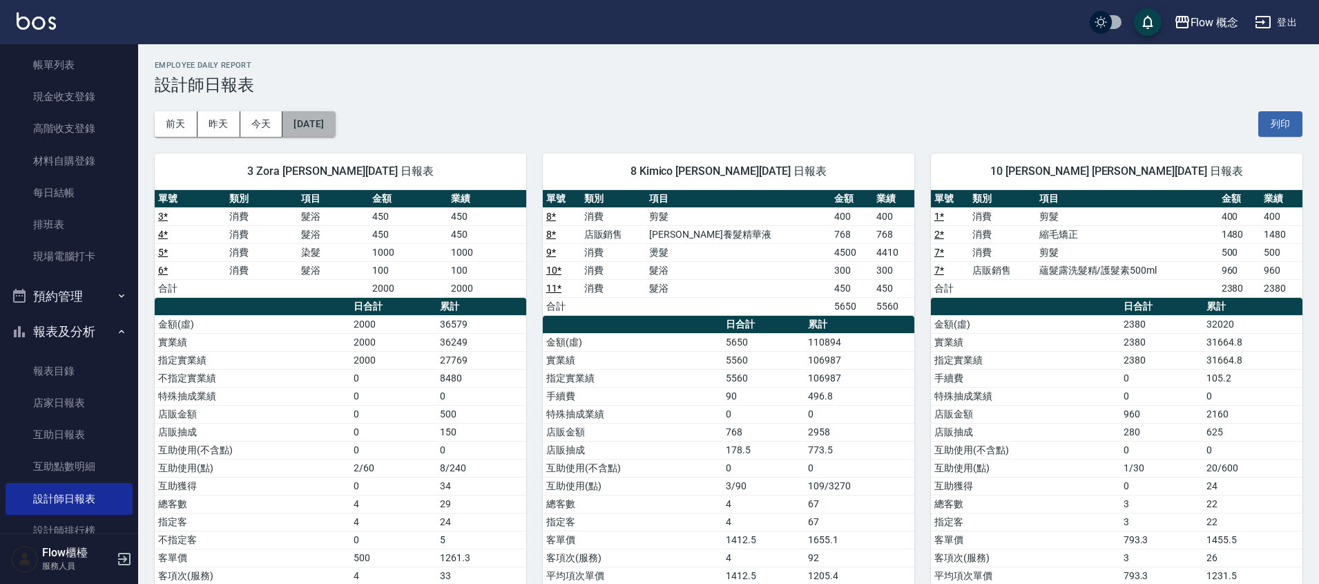
click at [335, 133] on button "[DATE]" at bounding box center [308, 124] width 52 height 26
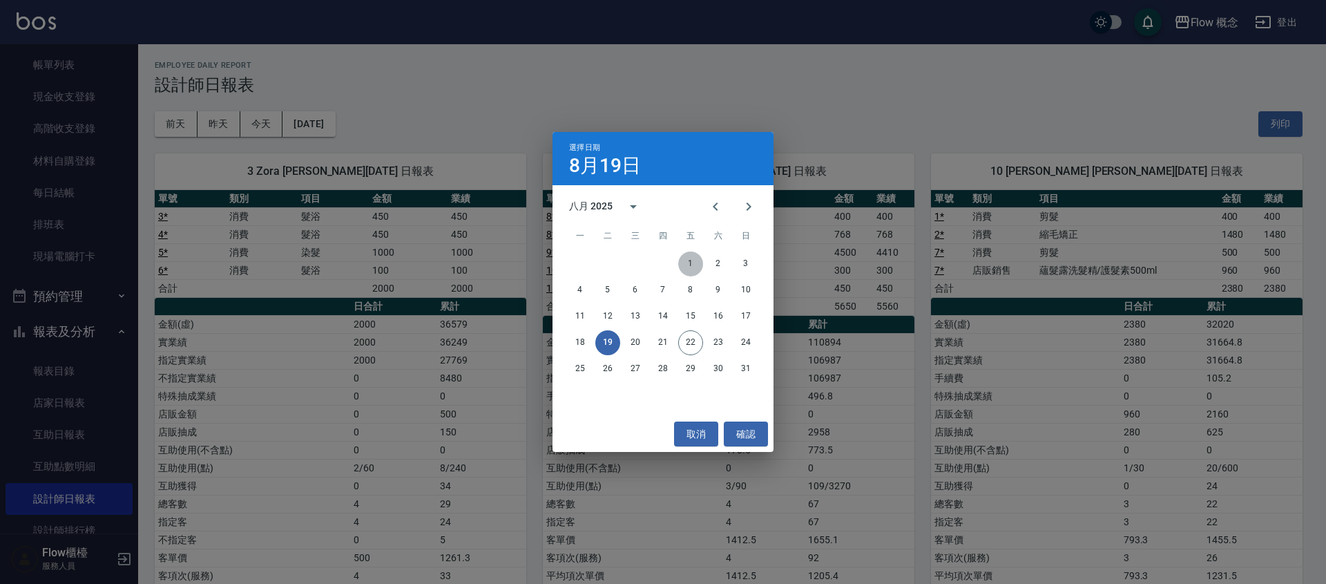
click at [697, 263] on button "1" at bounding box center [690, 263] width 25 height 25
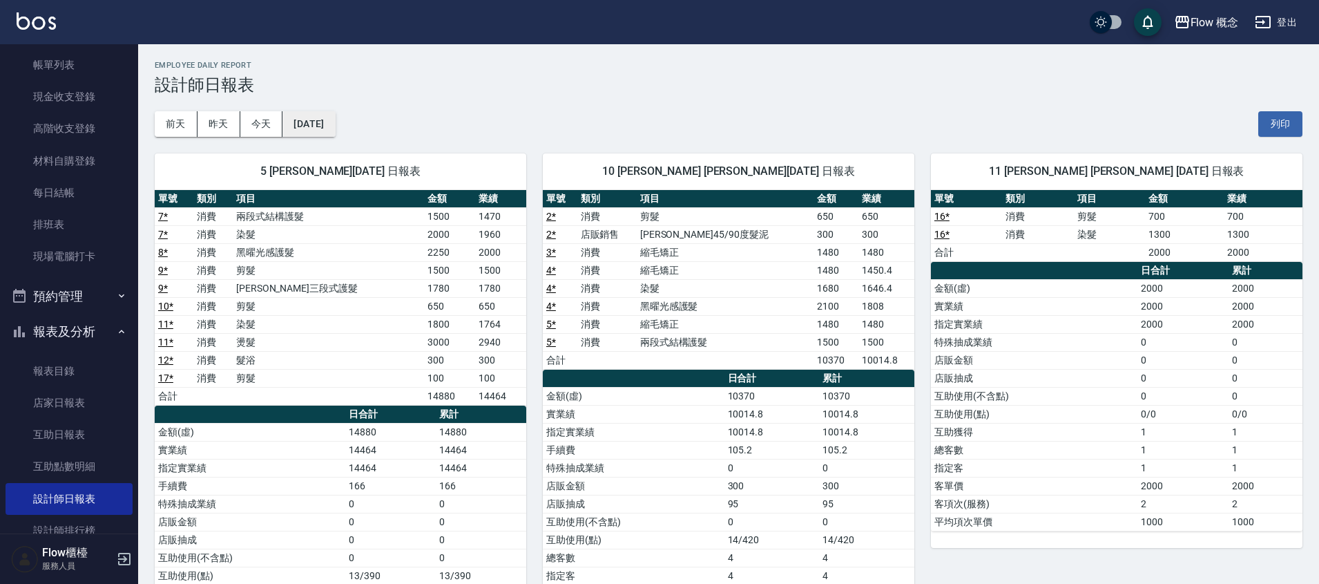
click at [314, 120] on button "[DATE]" at bounding box center [308, 124] width 52 height 26
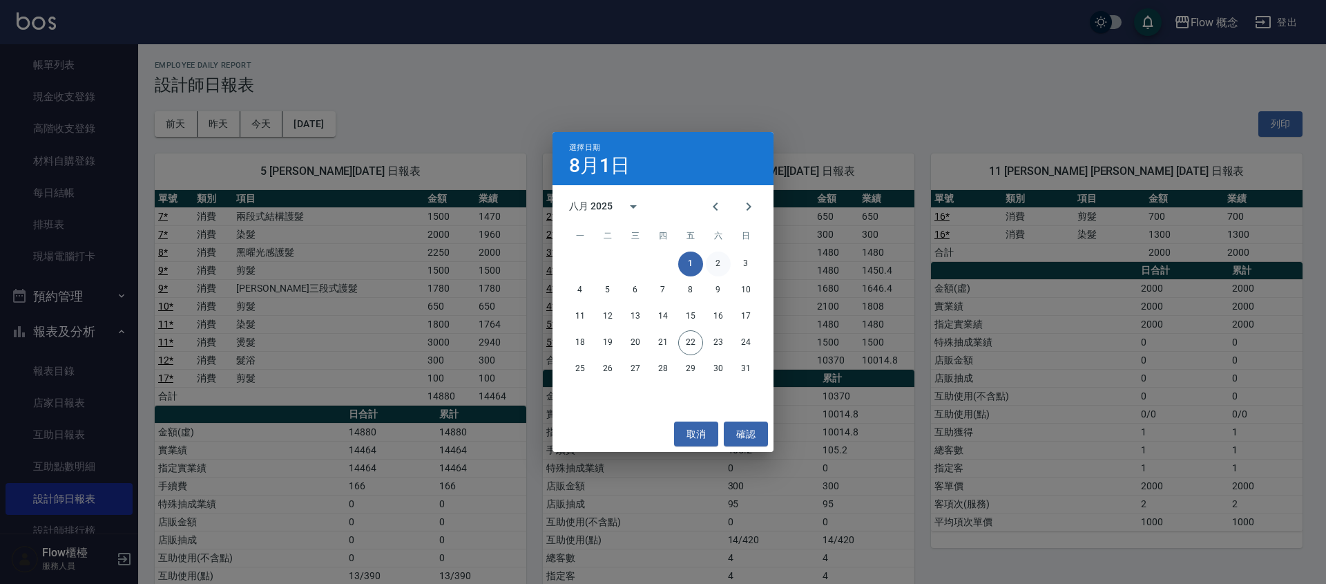
click at [717, 258] on button "2" at bounding box center [718, 263] width 25 height 25
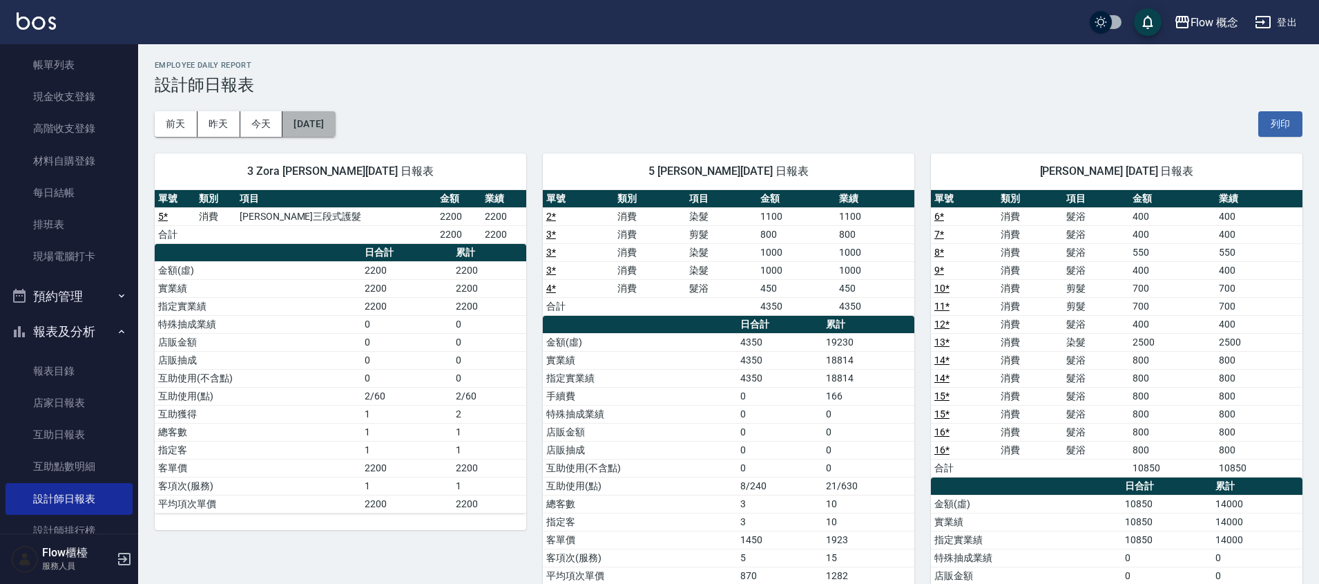
click at [335, 123] on button "[DATE]" at bounding box center [308, 124] width 52 height 26
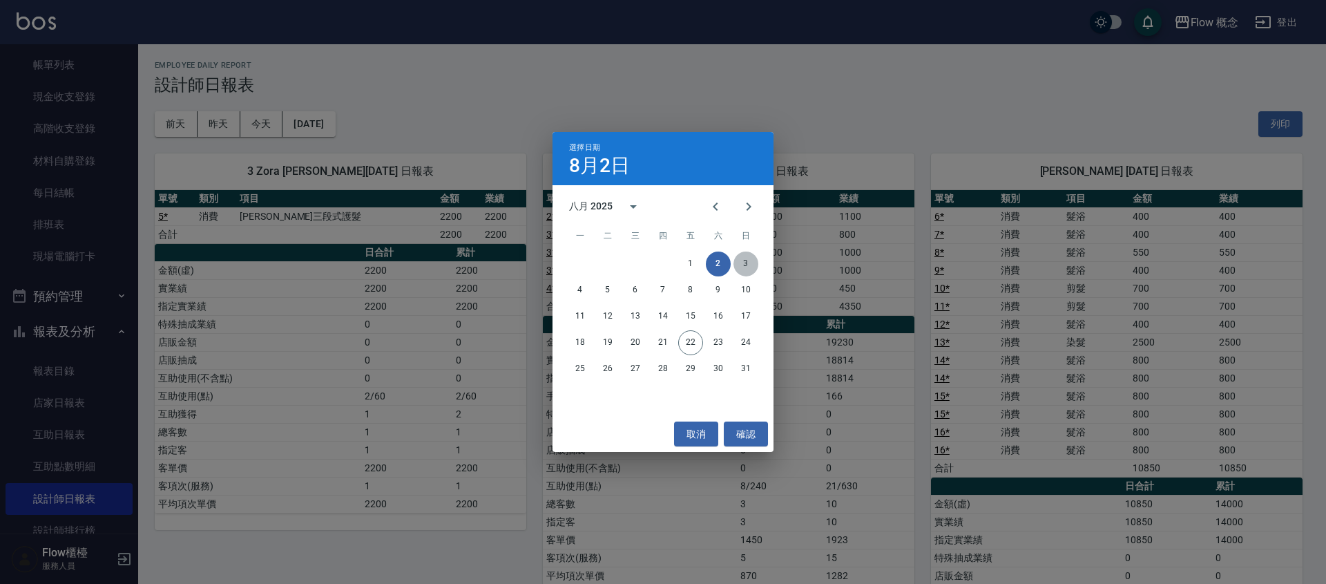
click at [749, 263] on button "3" at bounding box center [746, 263] width 25 height 25
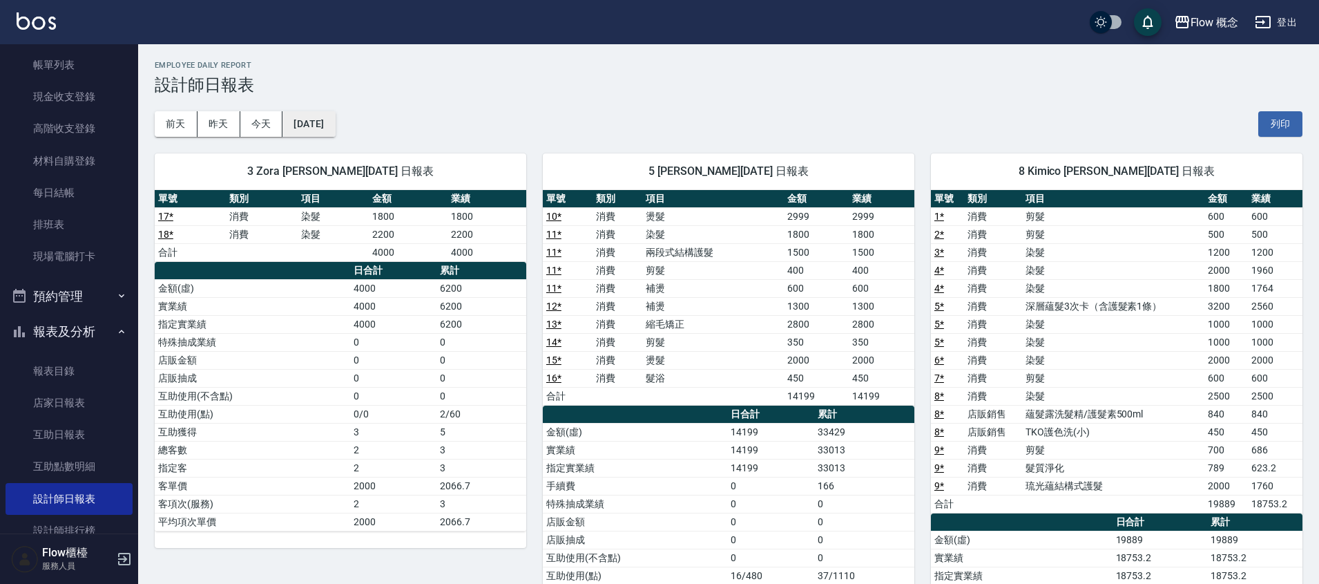
click at [335, 124] on button "[DATE]" at bounding box center [308, 124] width 52 height 26
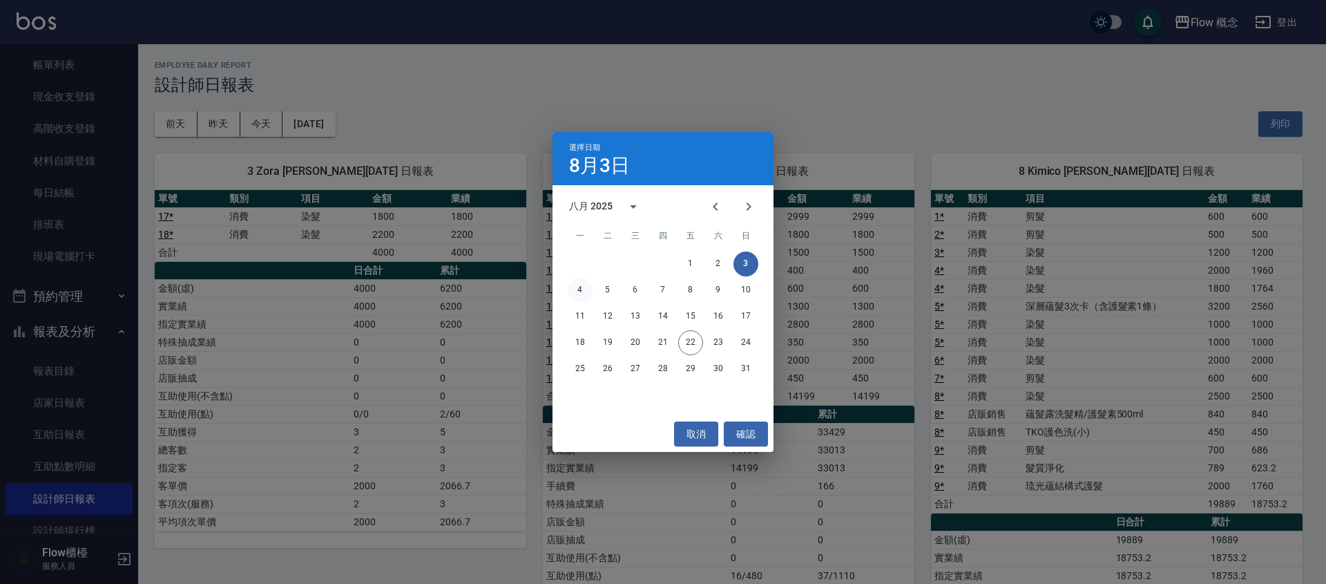
click at [574, 285] on button "4" at bounding box center [580, 290] width 25 height 25
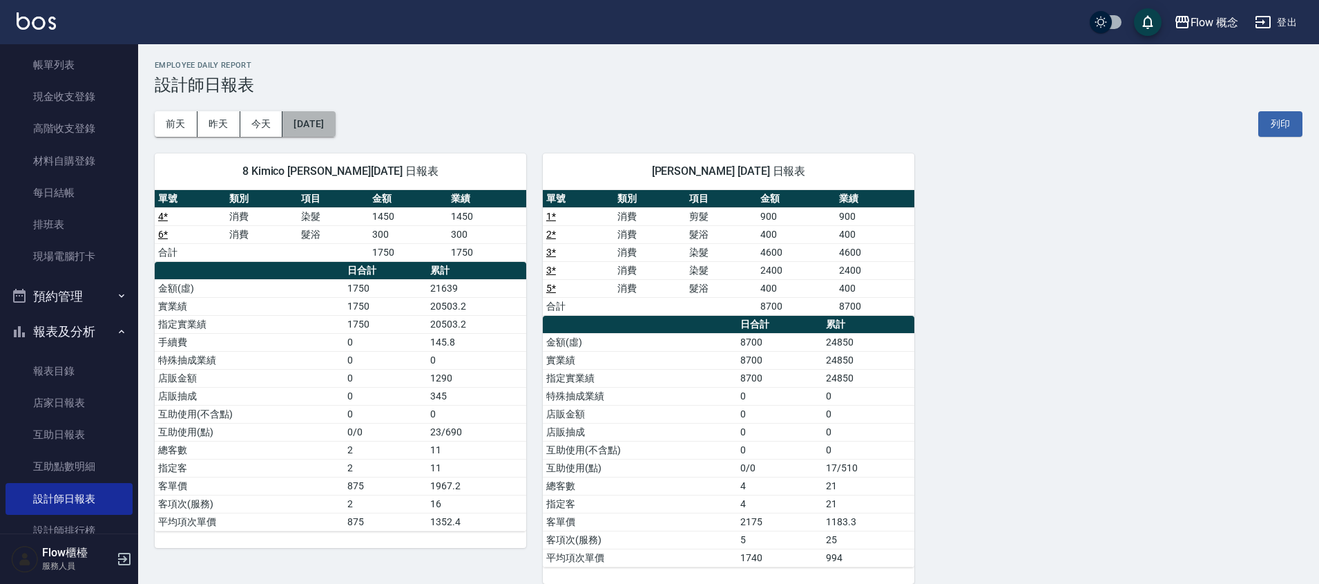
click at [335, 126] on button "[DATE]" at bounding box center [308, 124] width 52 height 26
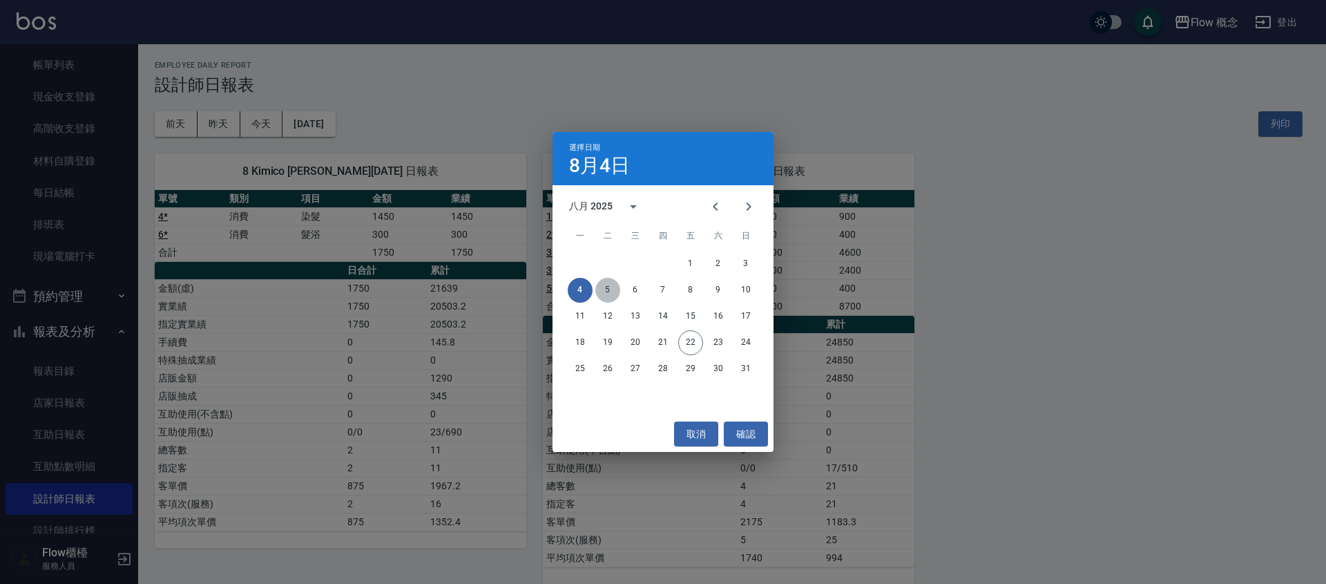
click at [610, 292] on button "5" at bounding box center [607, 290] width 25 height 25
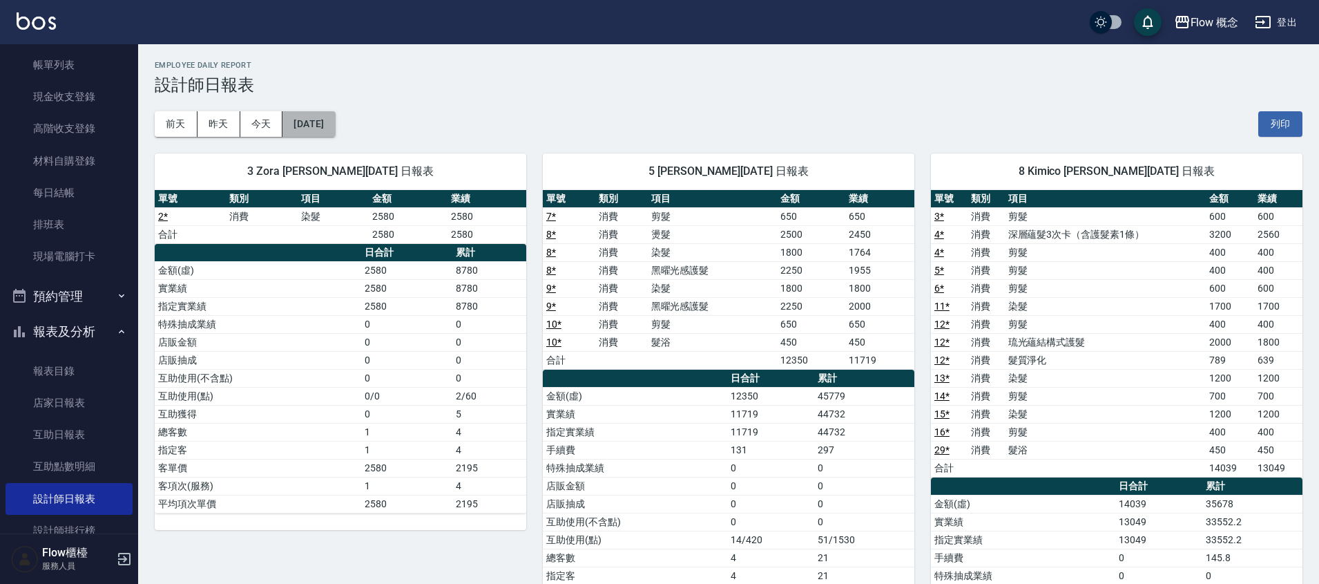
click at [329, 129] on button "[DATE]" at bounding box center [308, 124] width 52 height 26
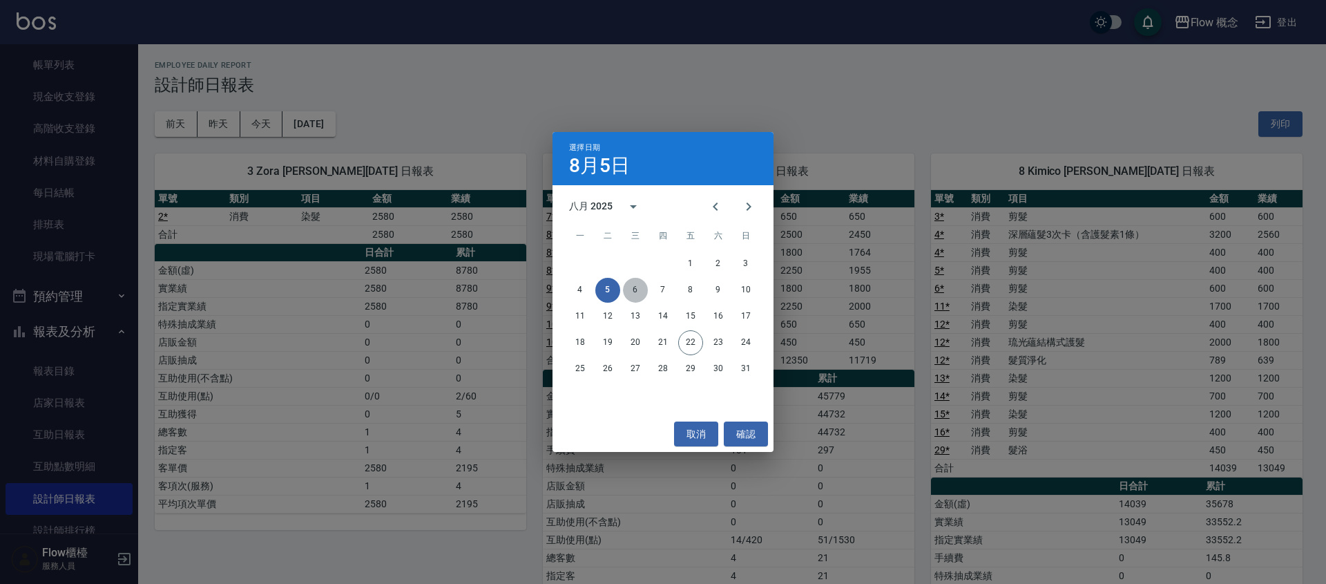
click at [640, 286] on button "6" at bounding box center [635, 290] width 25 height 25
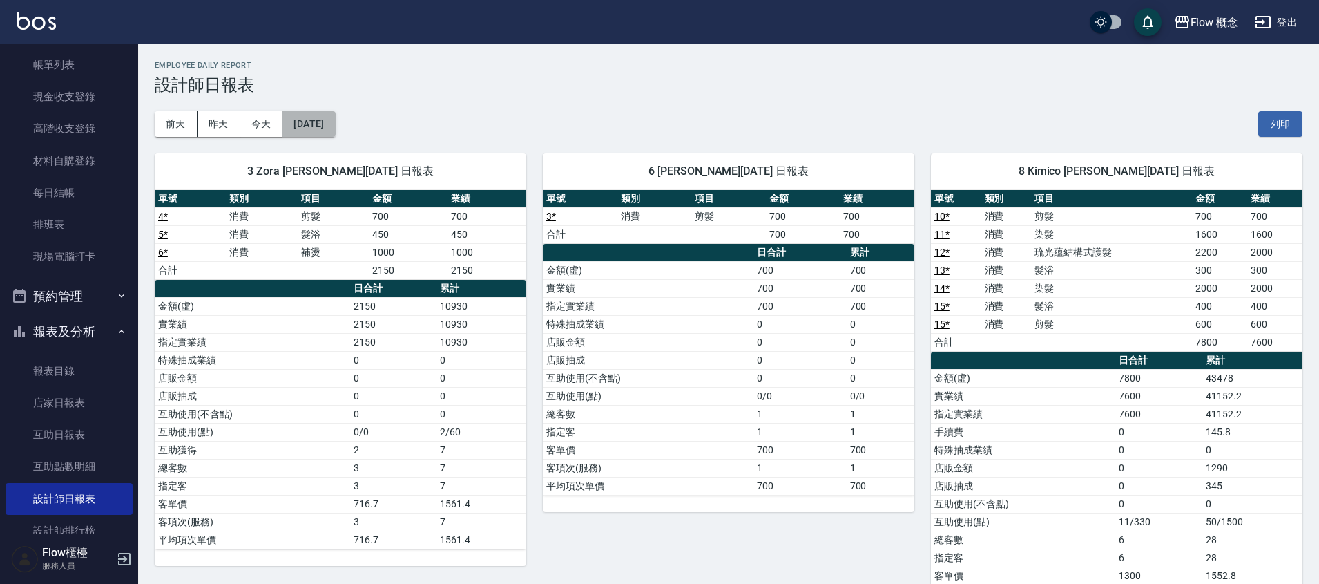
click at [335, 120] on button "[DATE]" at bounding box center [308, 124] width 52 height 26
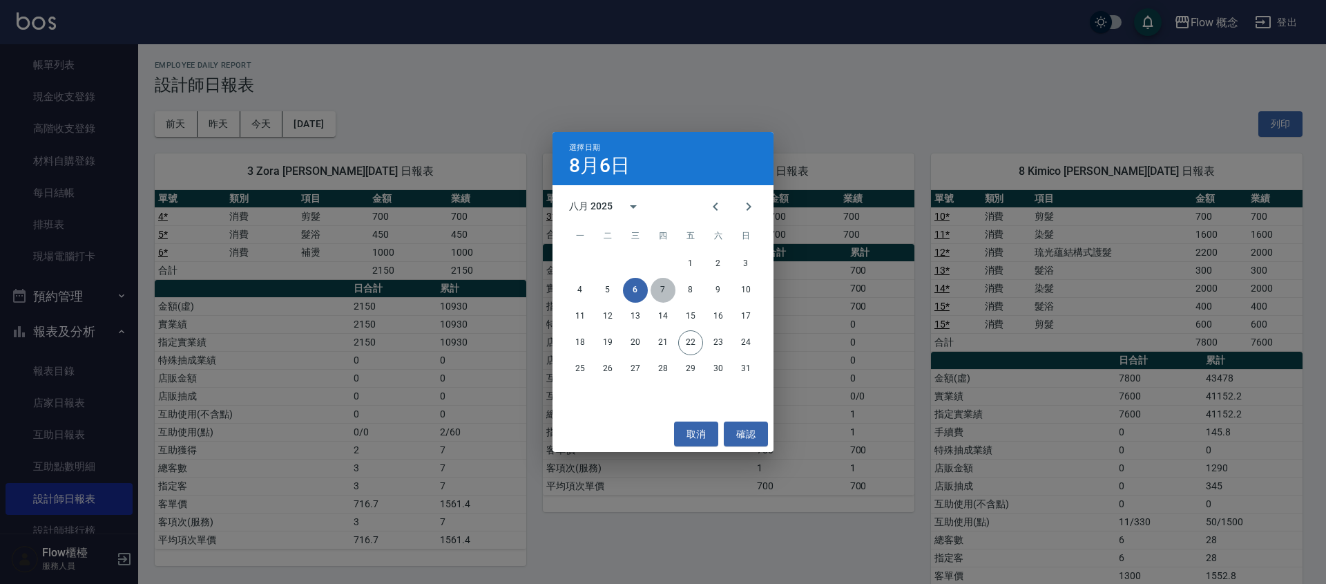
click at [660, 286] on button "7" at bounding box center [663, 290] width 25 height 25
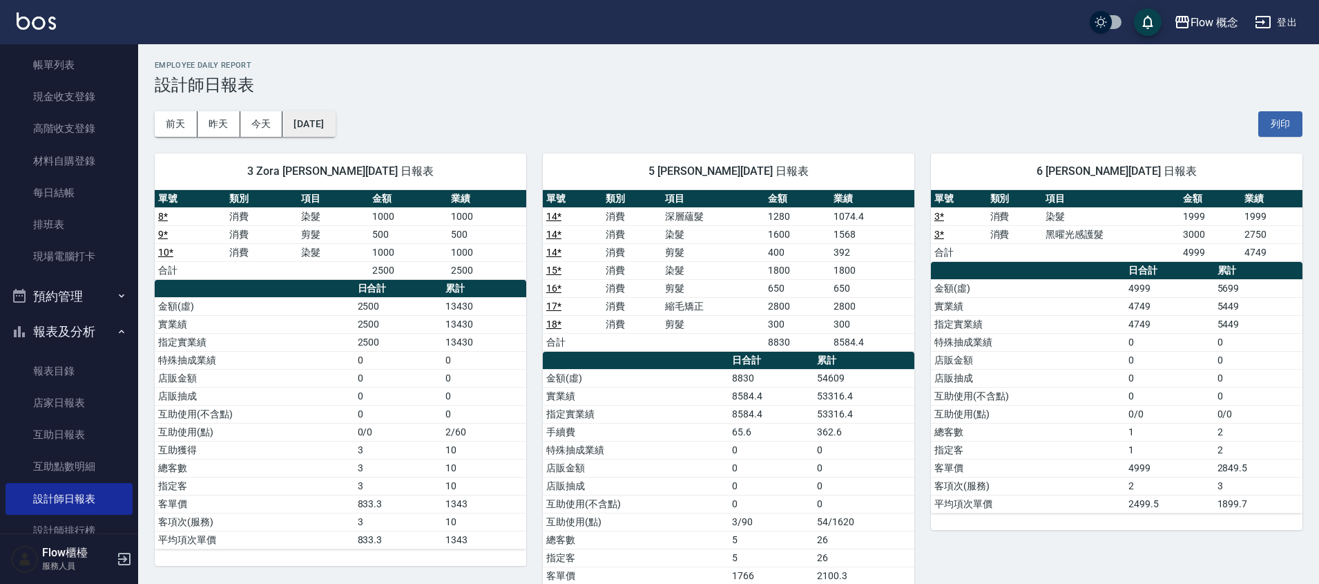
click at [335, 115] on button "[DATE]" at bounding box center [308, 124] width 52 height 26
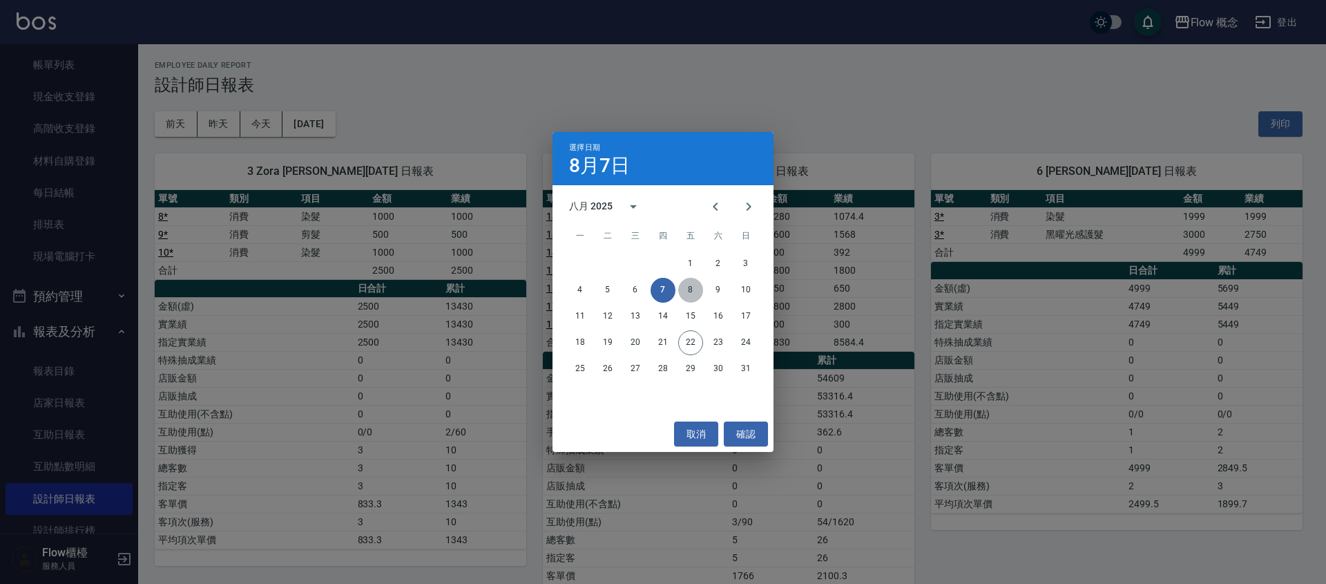
click at [692, 291] on button "8" at bounding box center [690, 290] width 25 height 25
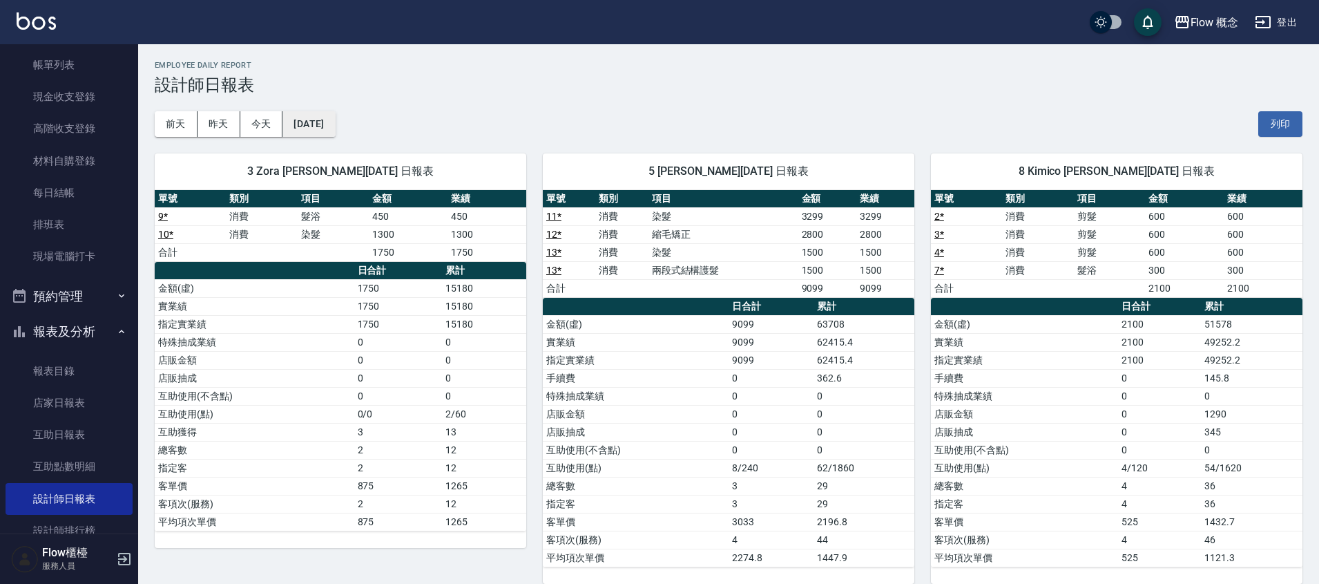
click at [323, 124] on button "[DATE]" at bounding box center [308, 124] width 52 height 26
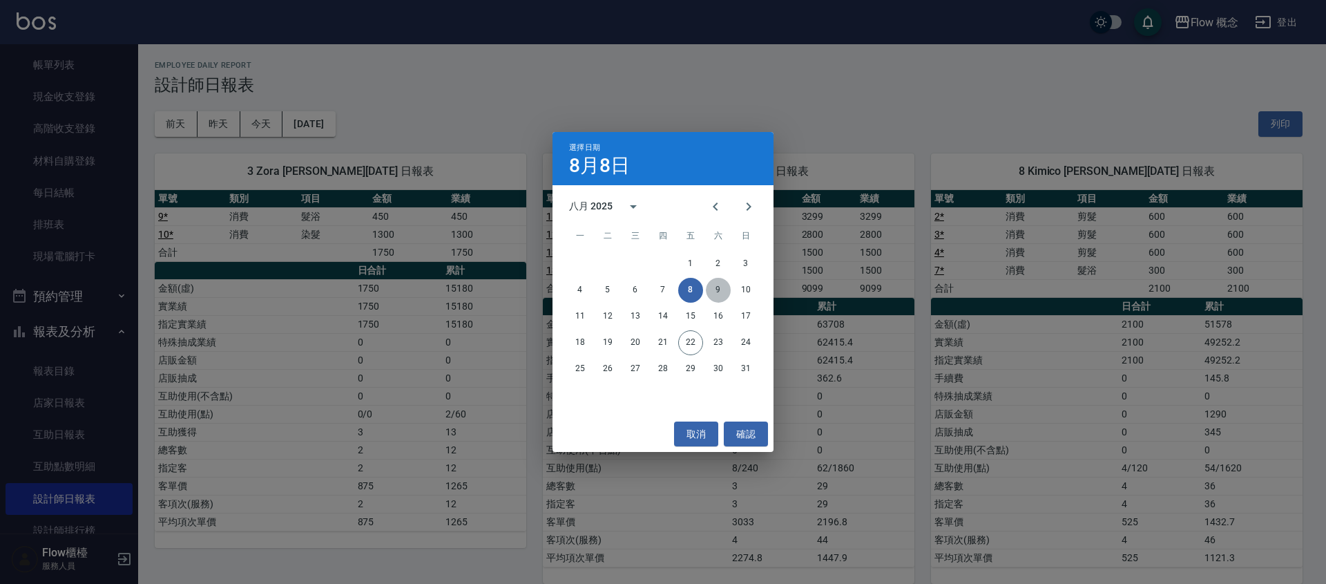
click at [725, 296] on button "9" at bounding box center [718, 290] width 25 height 25
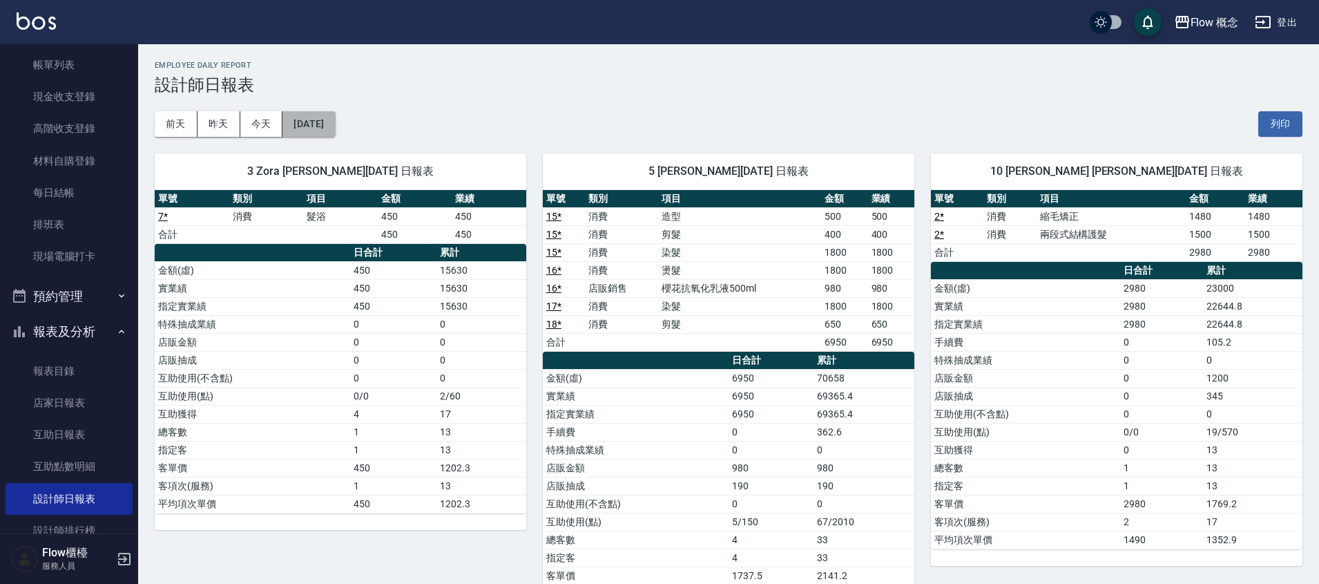
click at [335, 125] on button "[DATE]" at bounding box center [308, 124] width 52 height 26
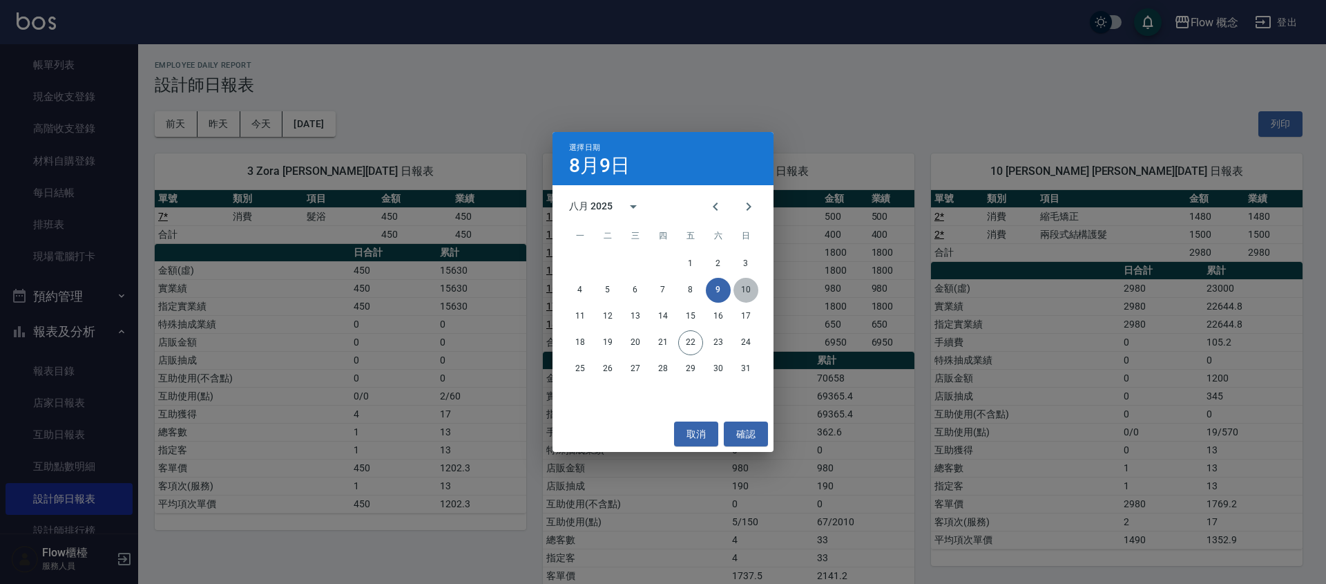
click at [745, 287] on button "10" at bounding box center [746, 290] width 25 height 25
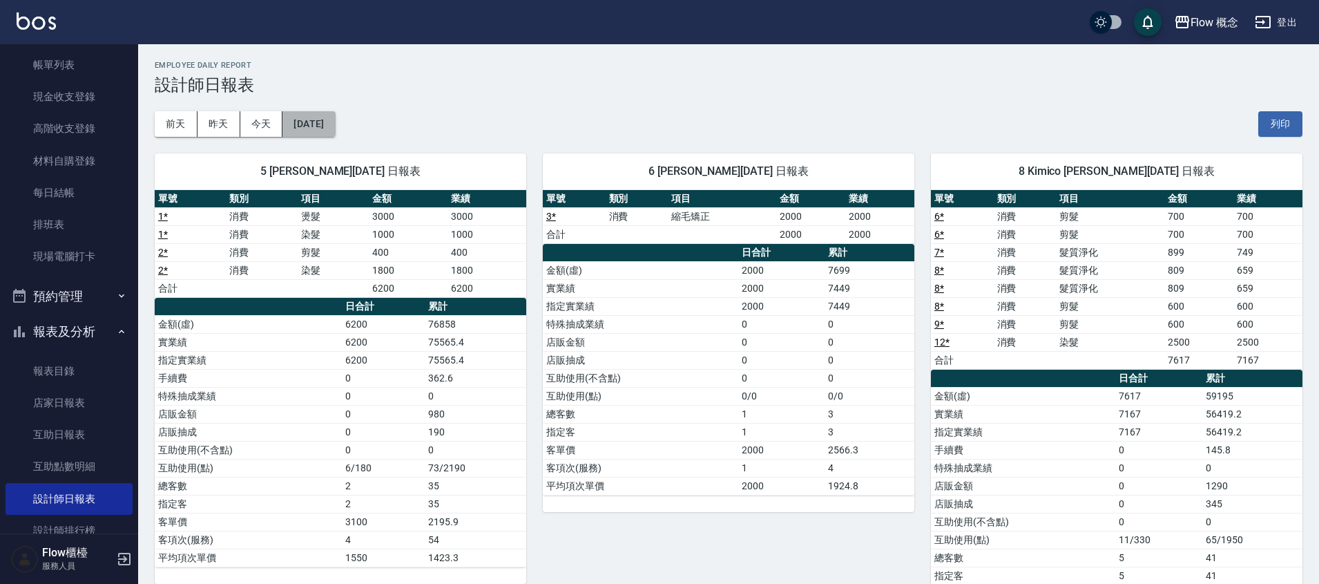
click at [335, 122] on button "[DATE]" at bounding box center [308, 124] width 52 height 26
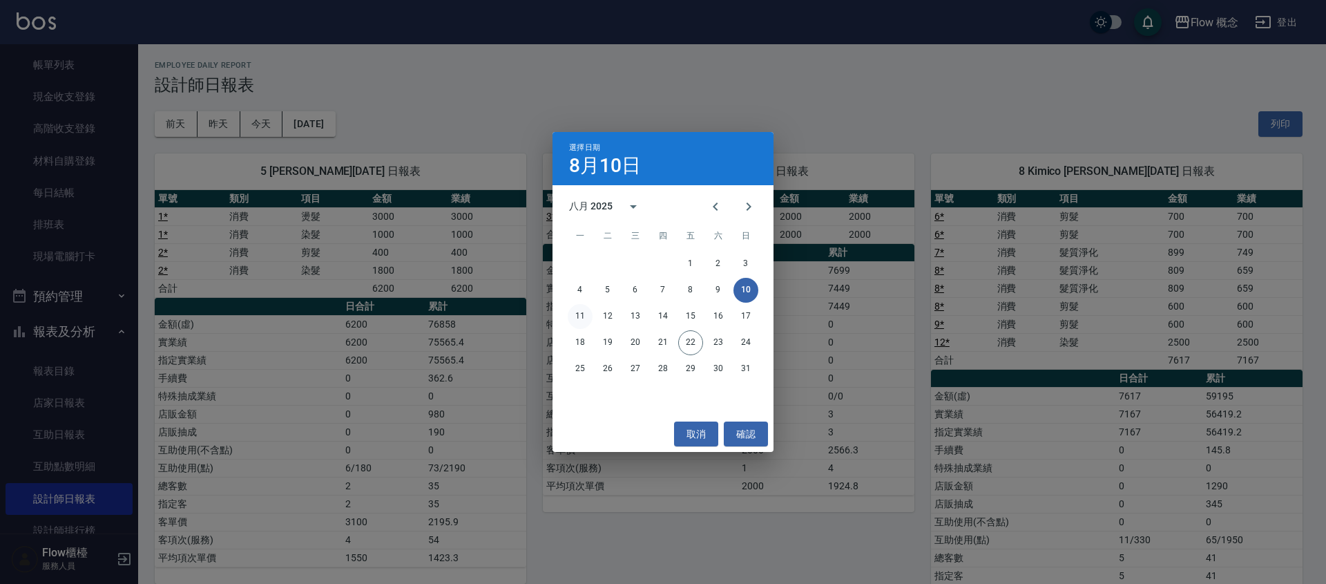
click at [582, 320] on button "11" at bounding box center [580, 316] width 25 height 25
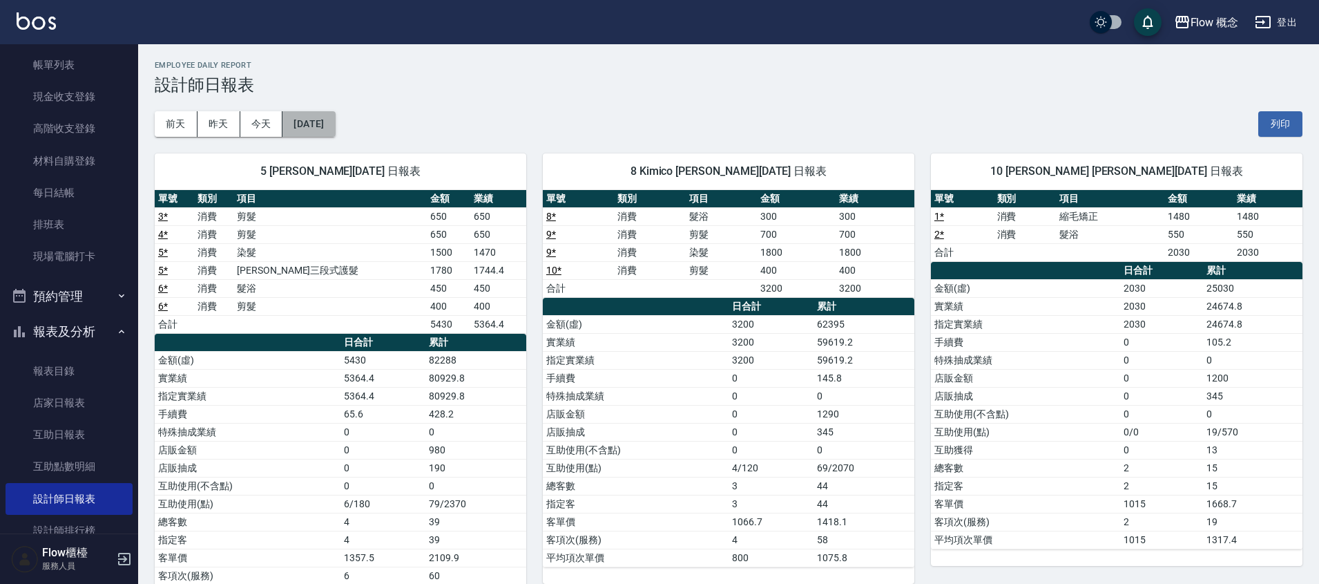
click at [335, 128] on button "[DATE]" at bounding box center [308, 124] width 52 height 26
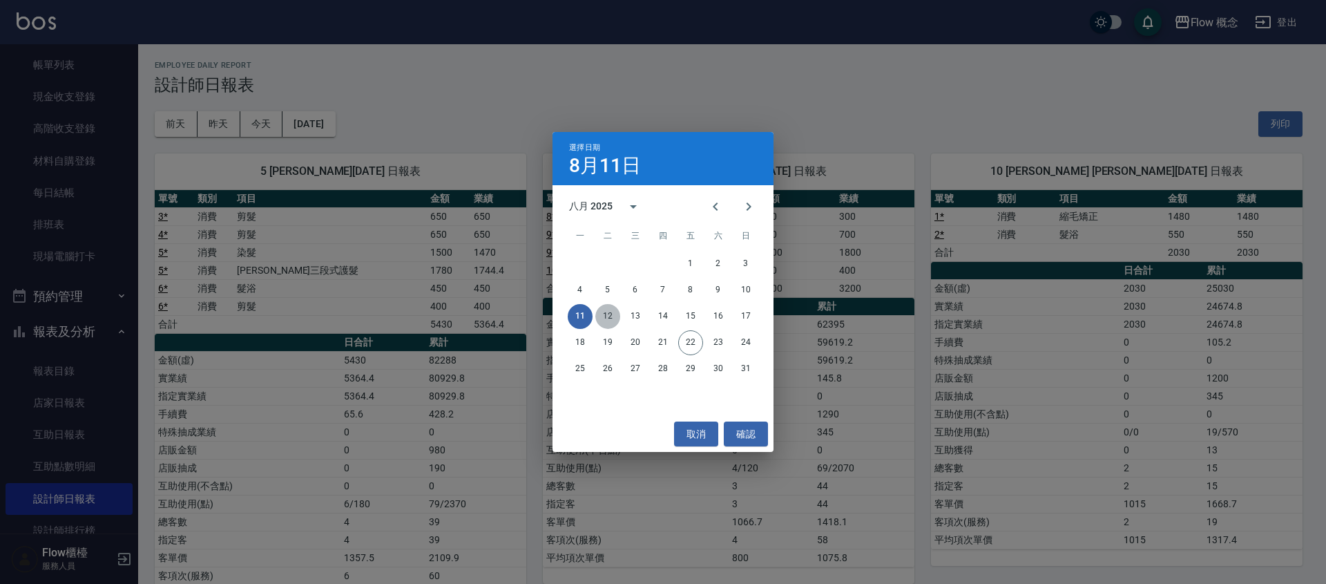
click at [615, 316] on button "12" at bounding box center [607, 316] width 25 height 25
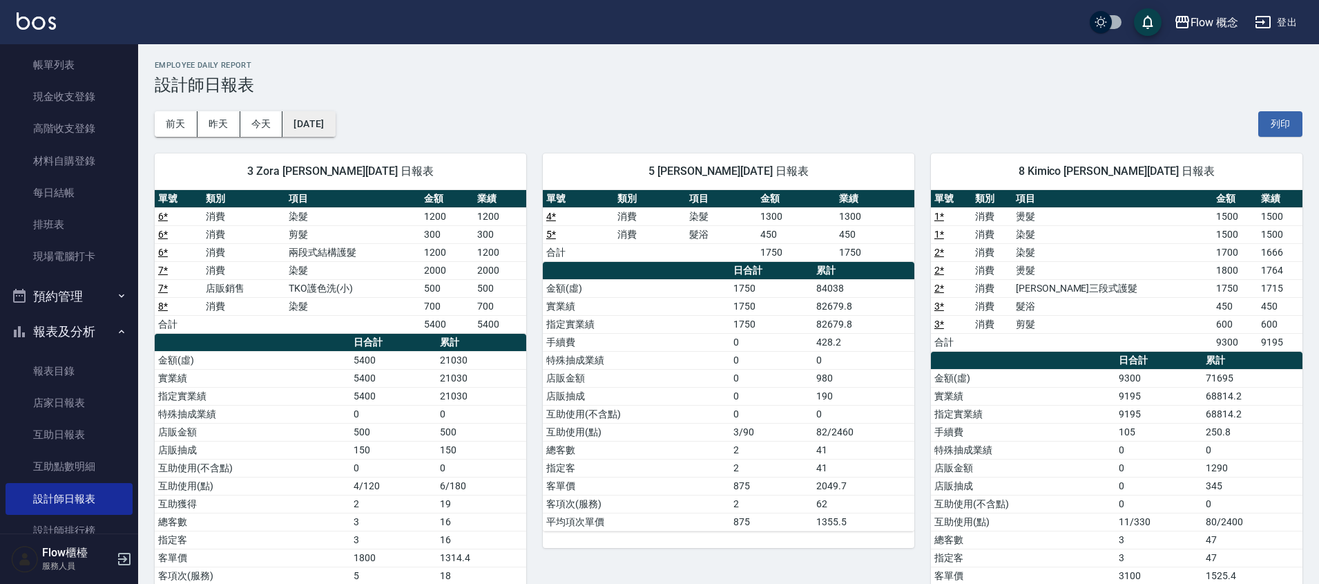
click at [300, 123] on button "[DATE]" at bounding box center [308, 124] width 52 height 26
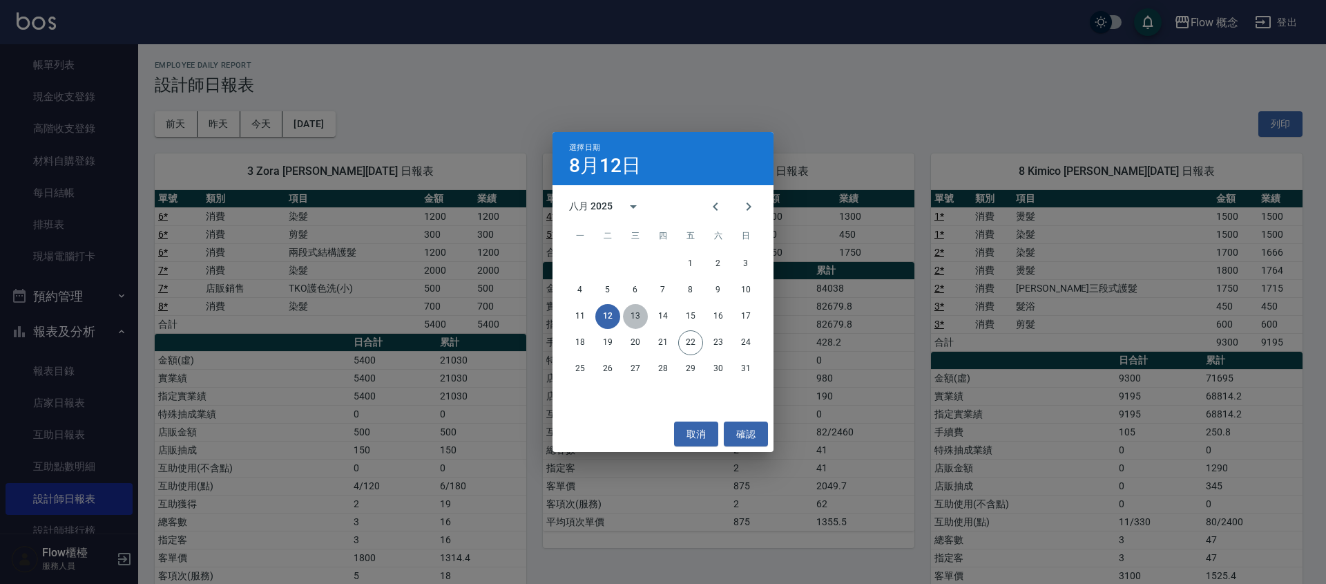
click at [636, 307] on button "13" at bounding box center [635, 316] width 25 height 25
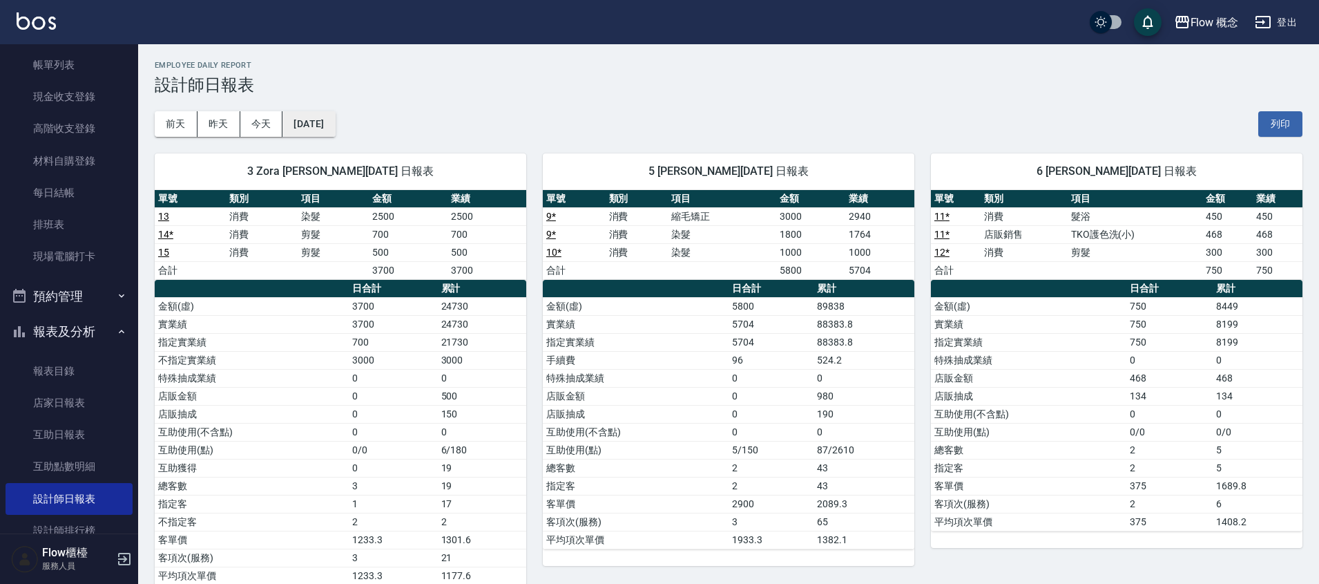
click at [305, 122] on button "[DATE]" at bounding box center [308, 124] width 52 height 26
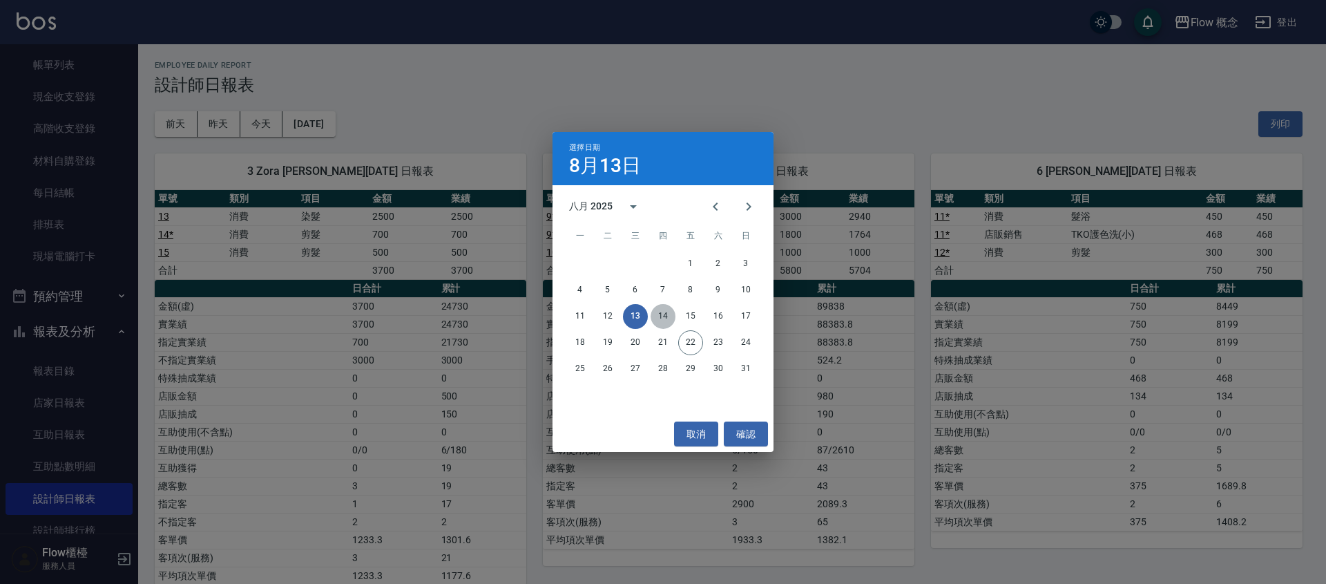
click at [655, 318] on button "14" at bounding box center [663, 316] width 25 height 25
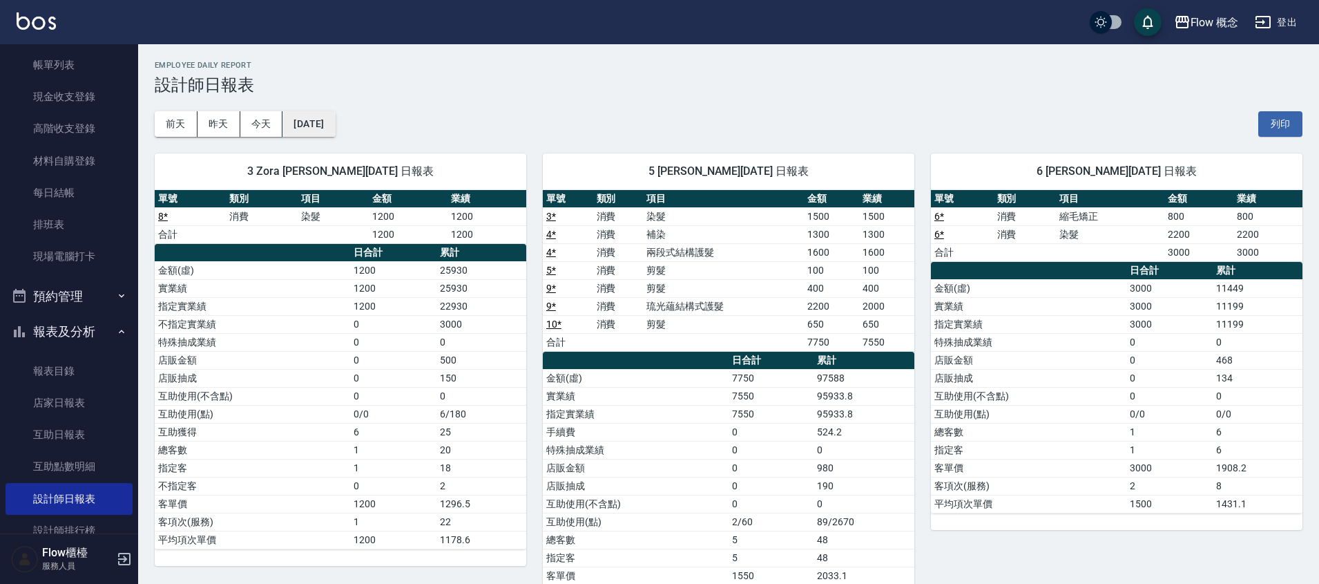
click at [335, 119] on button "[DATE]" at bounding box center [308, 124] width 52 height 26
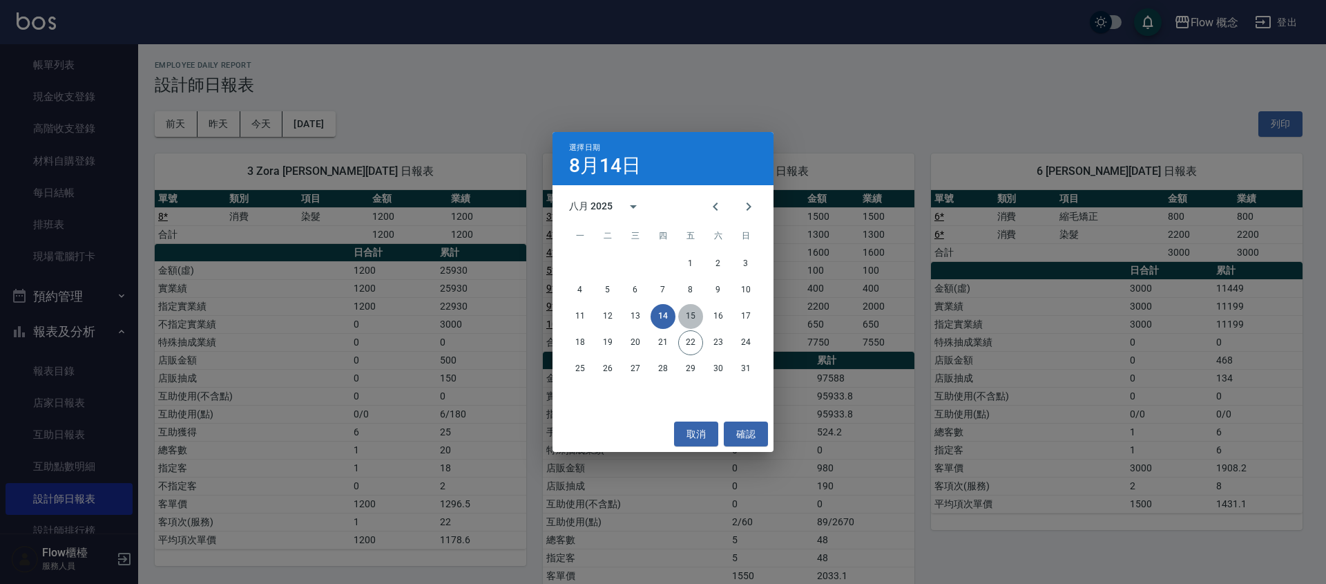
click at [696, 319] on button "15" at bounding box center [690, 316] width 25 height 25
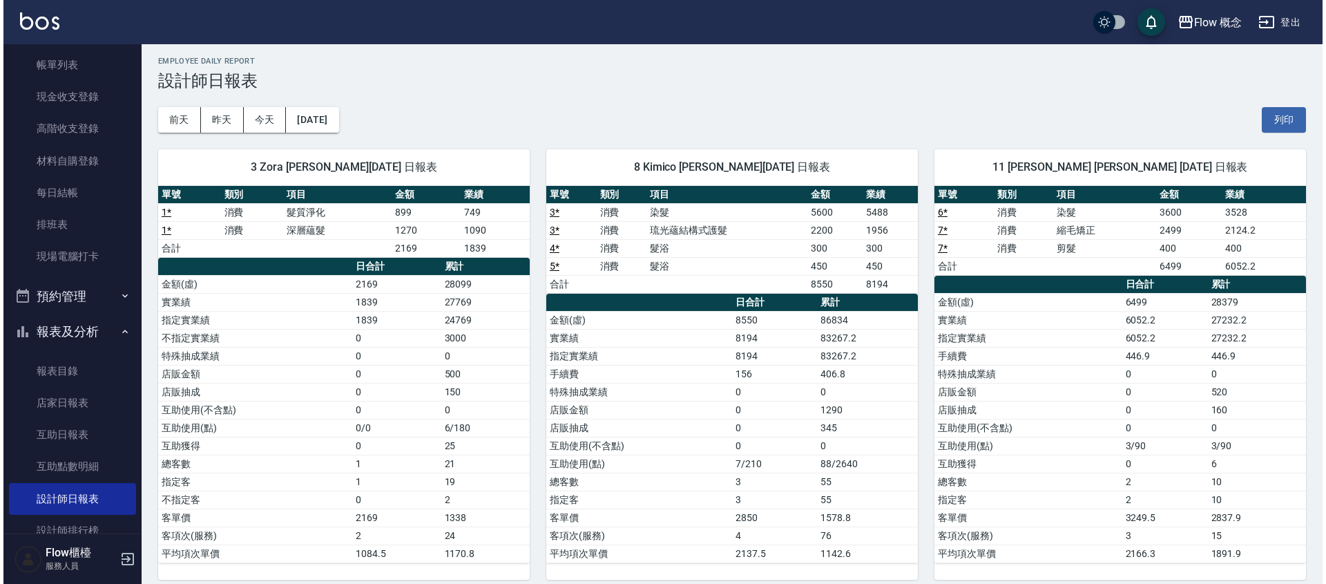
scroll to position [2, 0]
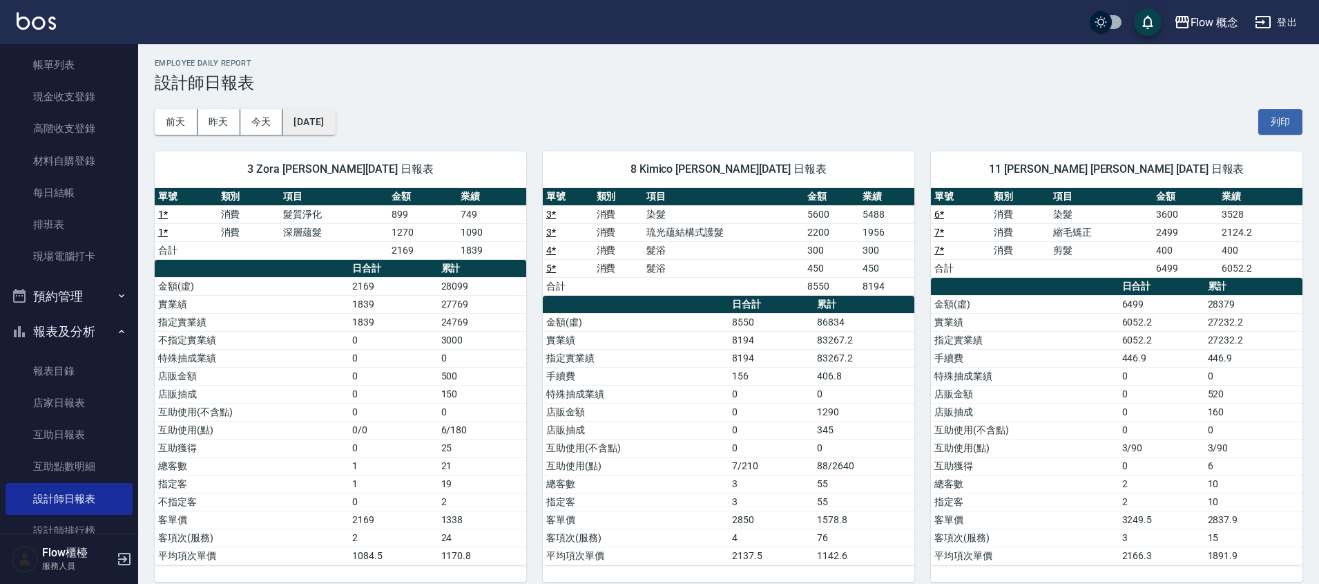
click at [307, 124] on button "[DATE]" at bounding box center [308, 122] width 52 height 26
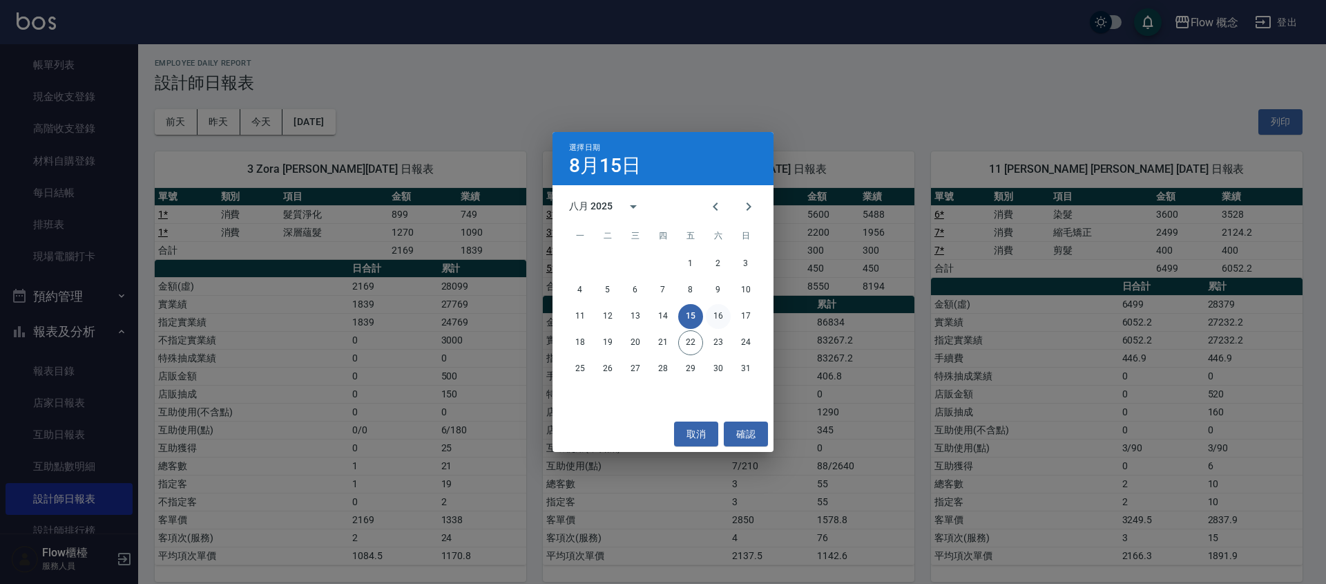
click at [724, 316] on button "16" at bounding box center [718, 316] width 25 height 25
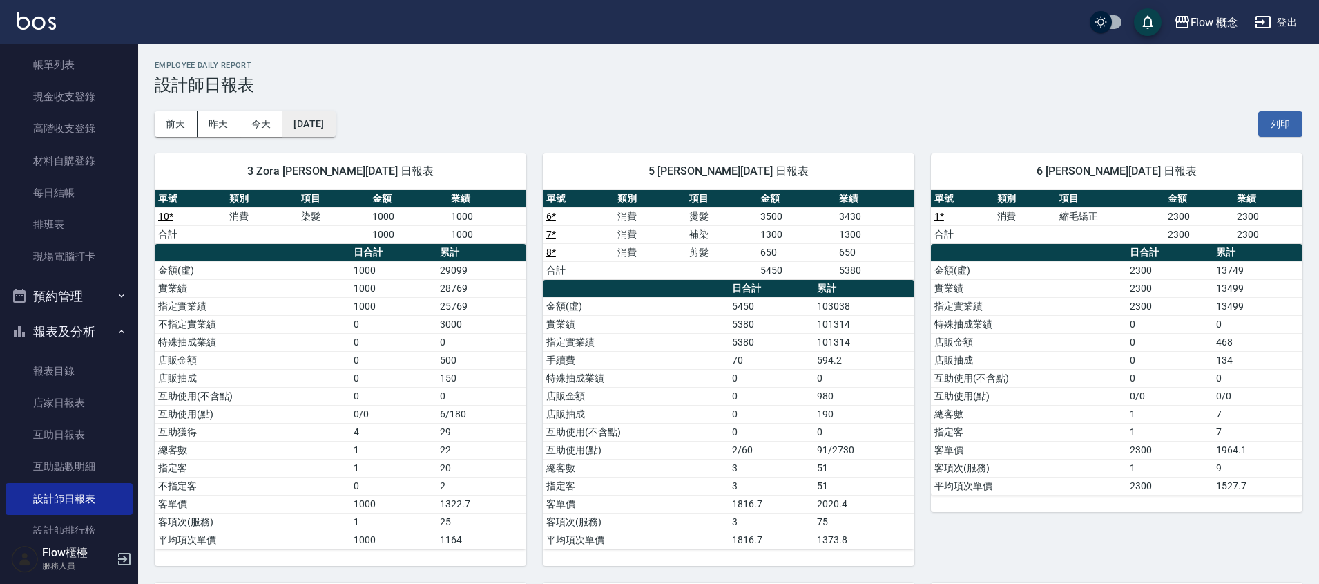
click at [335, 128] on button "[DATE]" at bounding box center [308, 124] width 52 height 26
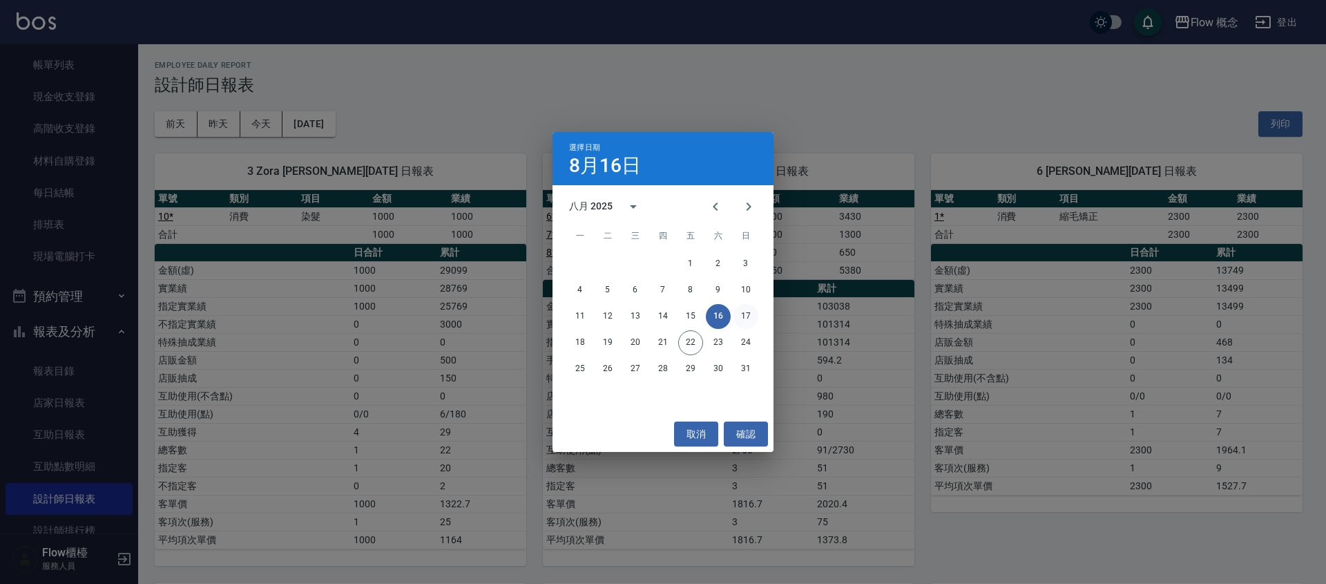
click at [746, 319] on button "17" at bounding box center [746, 316] width 25 height 25
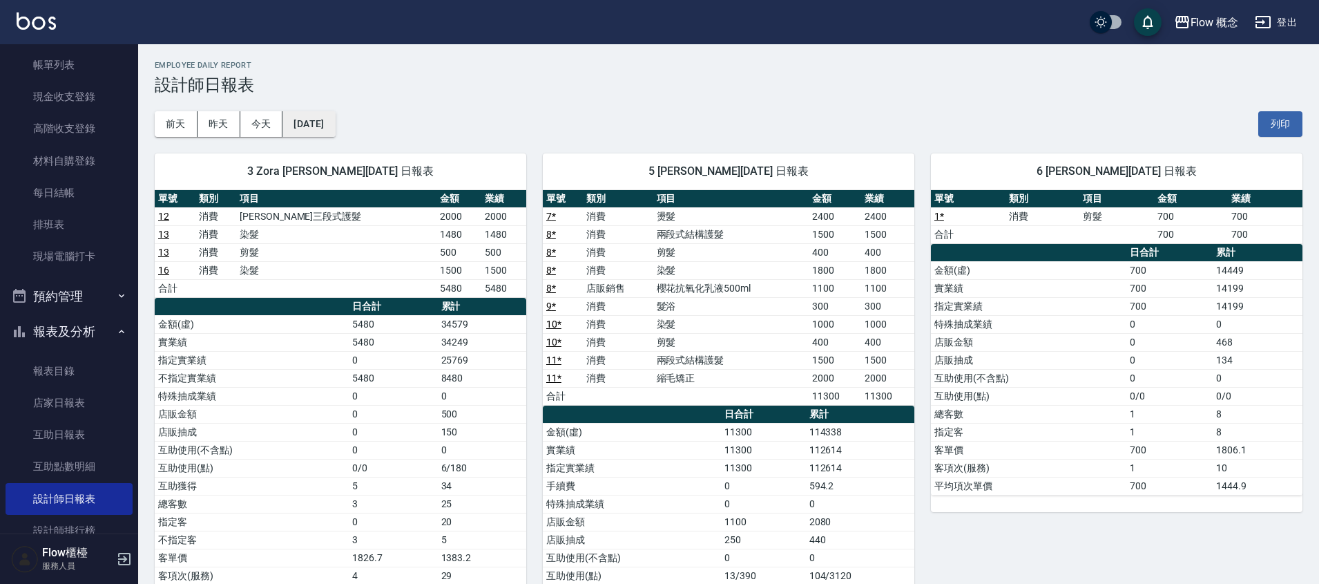
click at [327, 130] on button "[DATE]" at bounding box center [308, 124] width 52 height 26
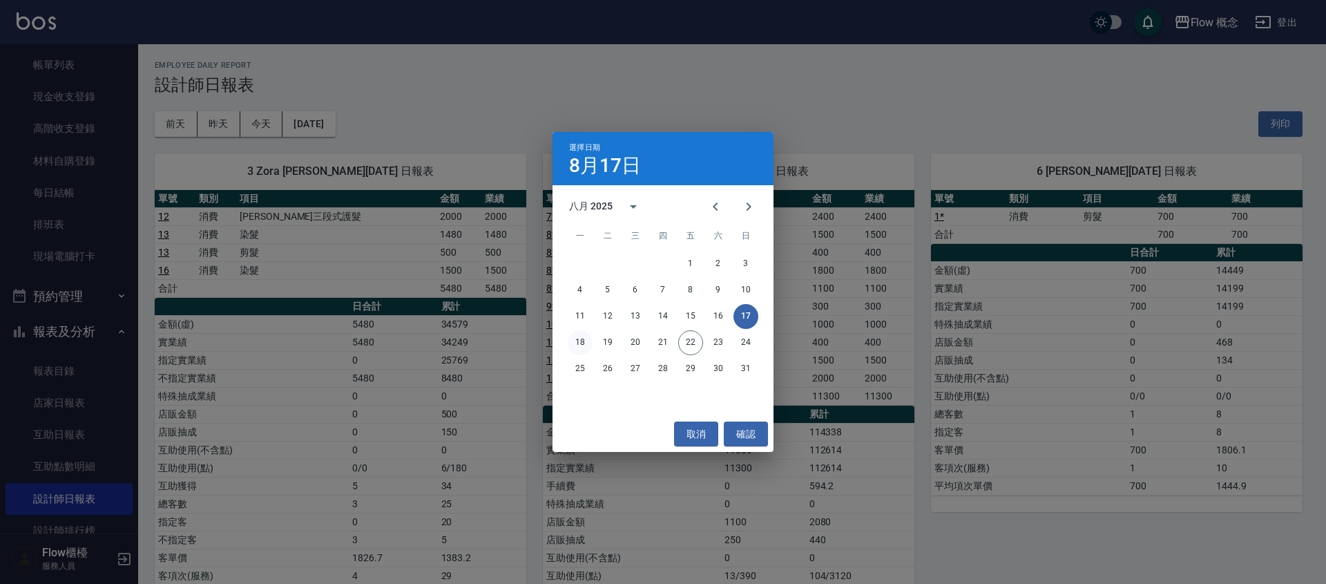
click at [580, 345] on button "18" at bounding box center [580, 342] width 25 height 25
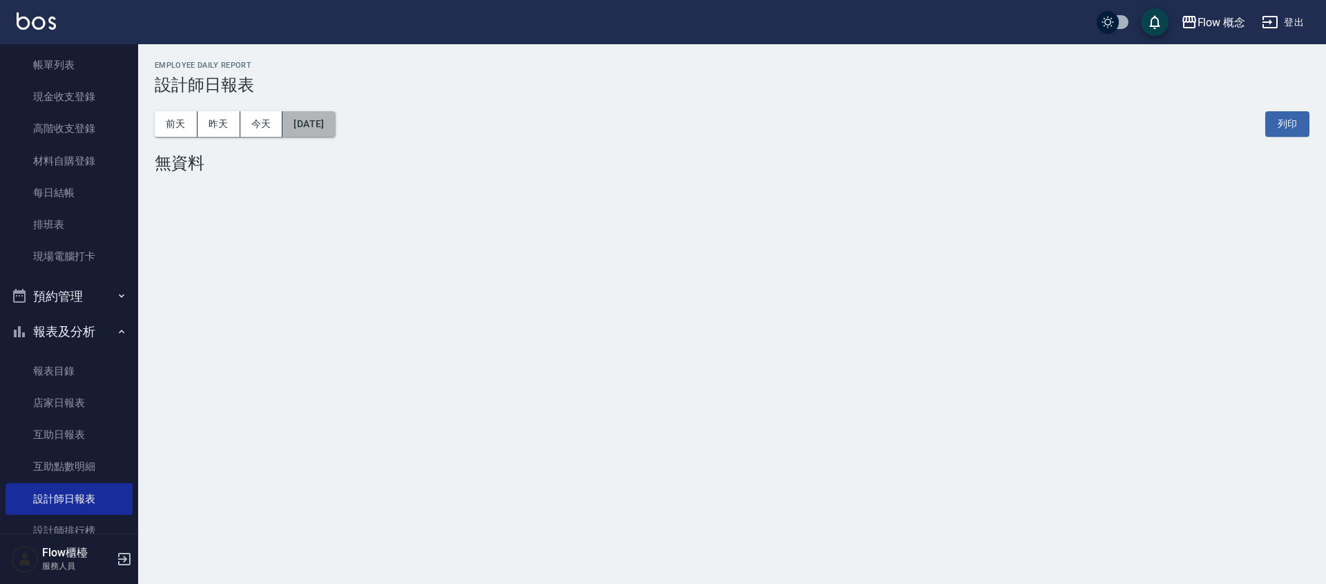
click at [335, 135] on button "[DATE]" at bounding box center [308, 124] width 52 height 26
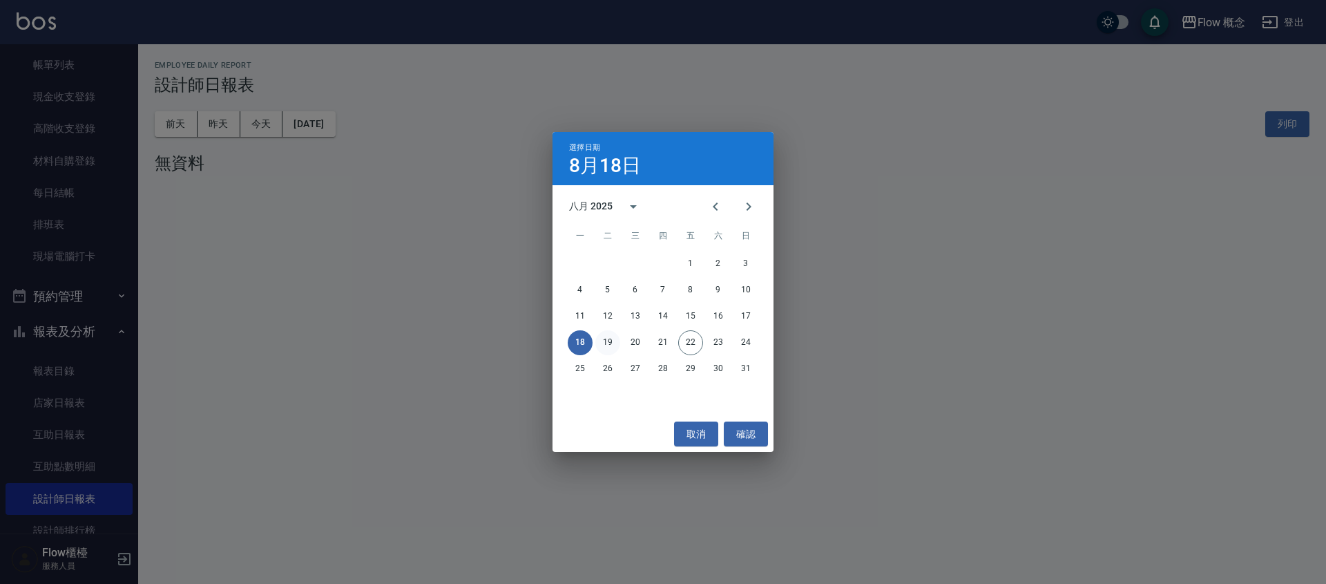
click at [609, 336] on button "19" at bounding box center [607, 342] width 25 height 25
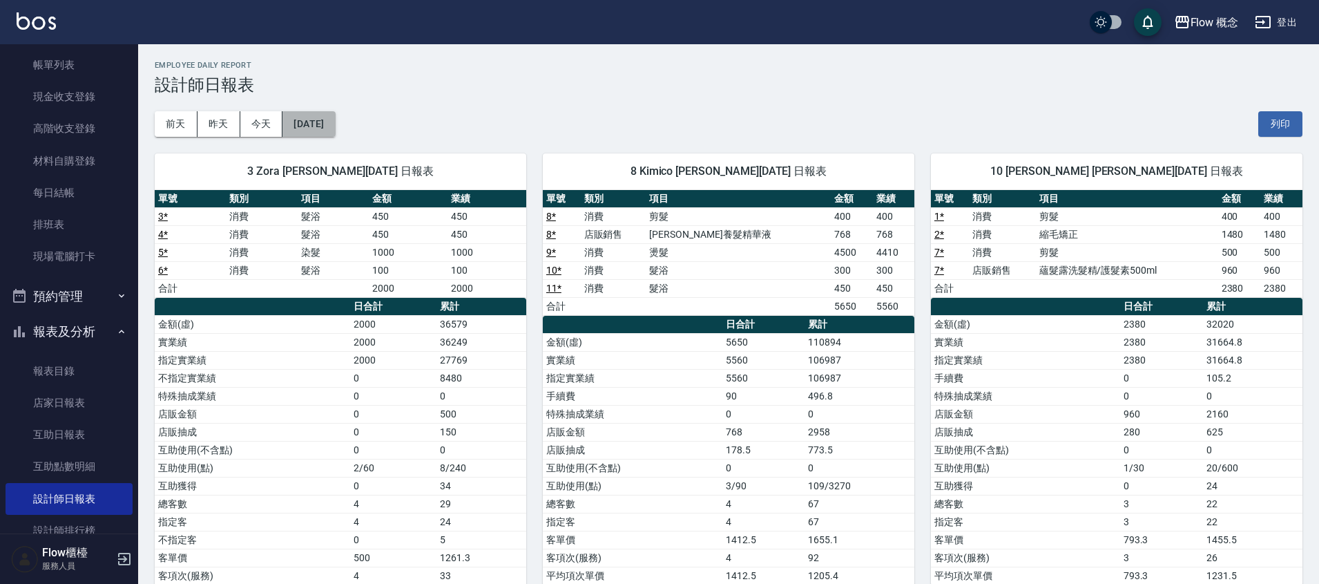
click at [335, 116] on button "[DATE]" at bounding box center [308, 124] width 52 height 26
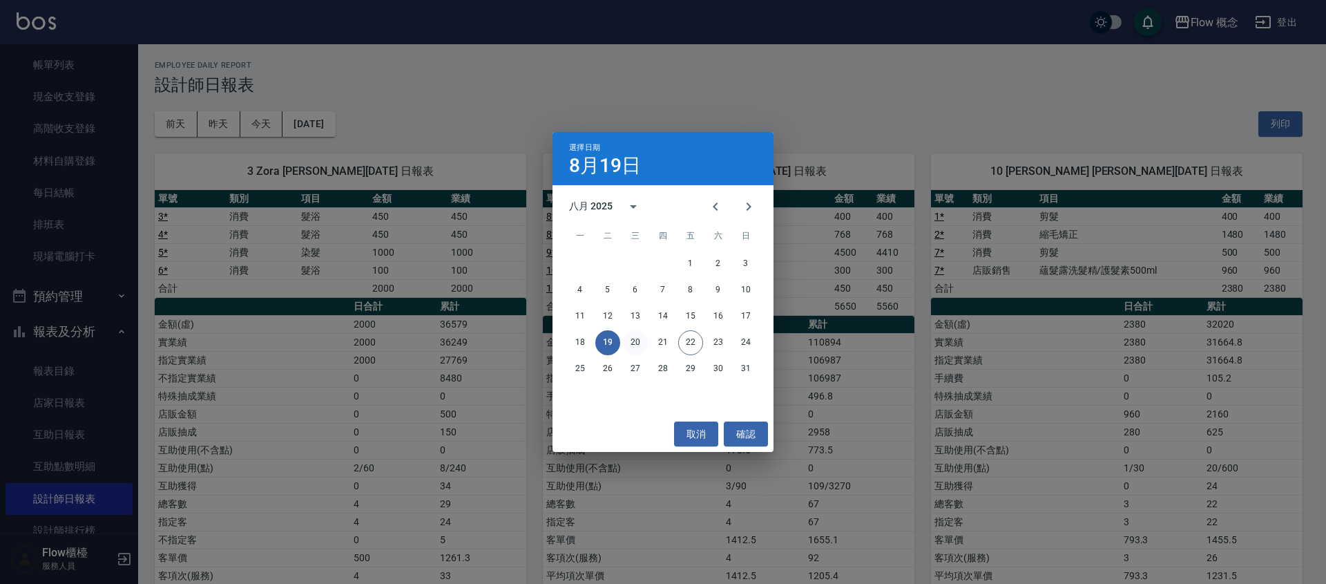
click at [635, 344] on button "20" at bounding box center [635, 342] width 25 height 25
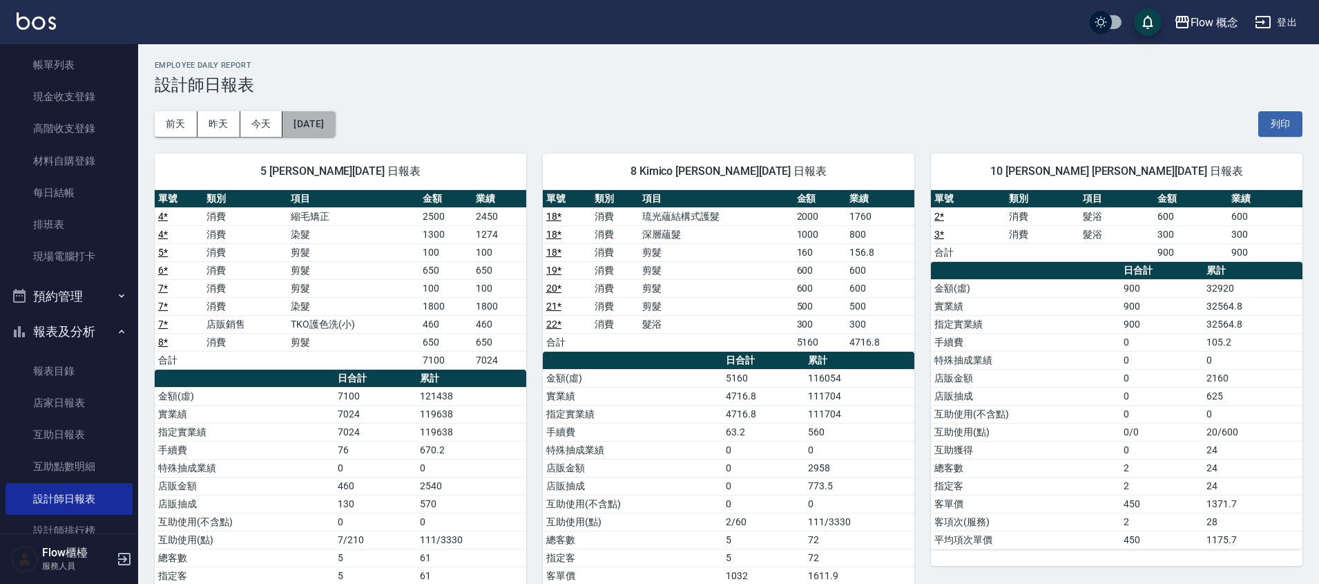
click at [335, 126] on button "[DATE]" at bounding box center [308, 124] width 52 height 26
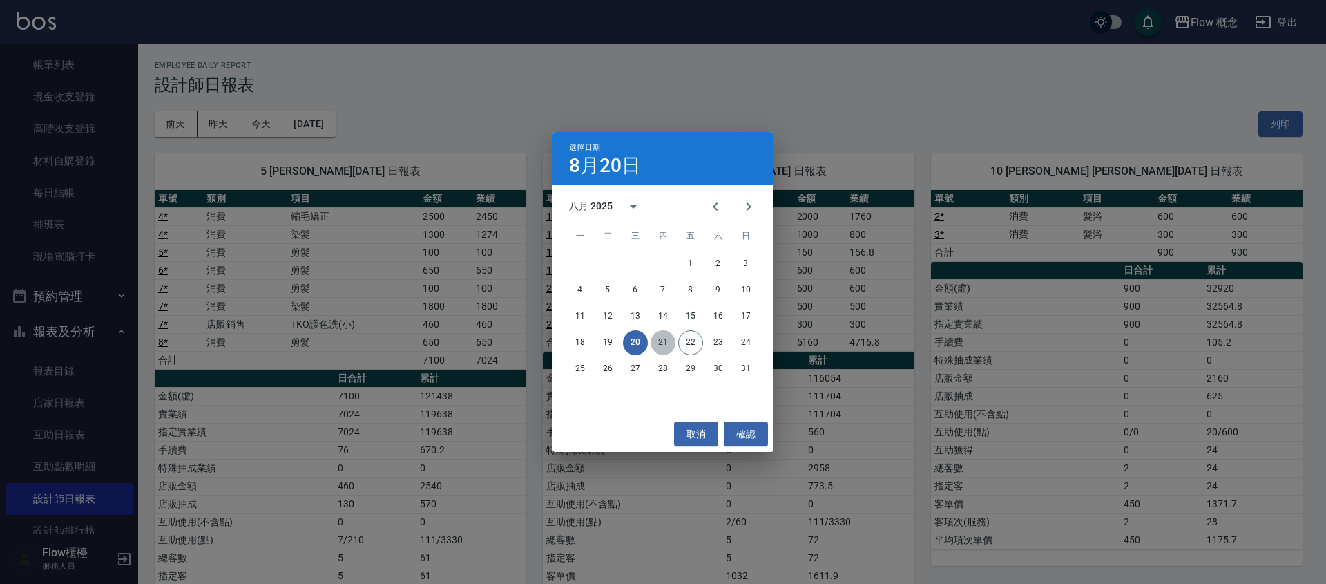
click at [660, 334] on button "21" at bounding box center [663, 342] width 25 height 25
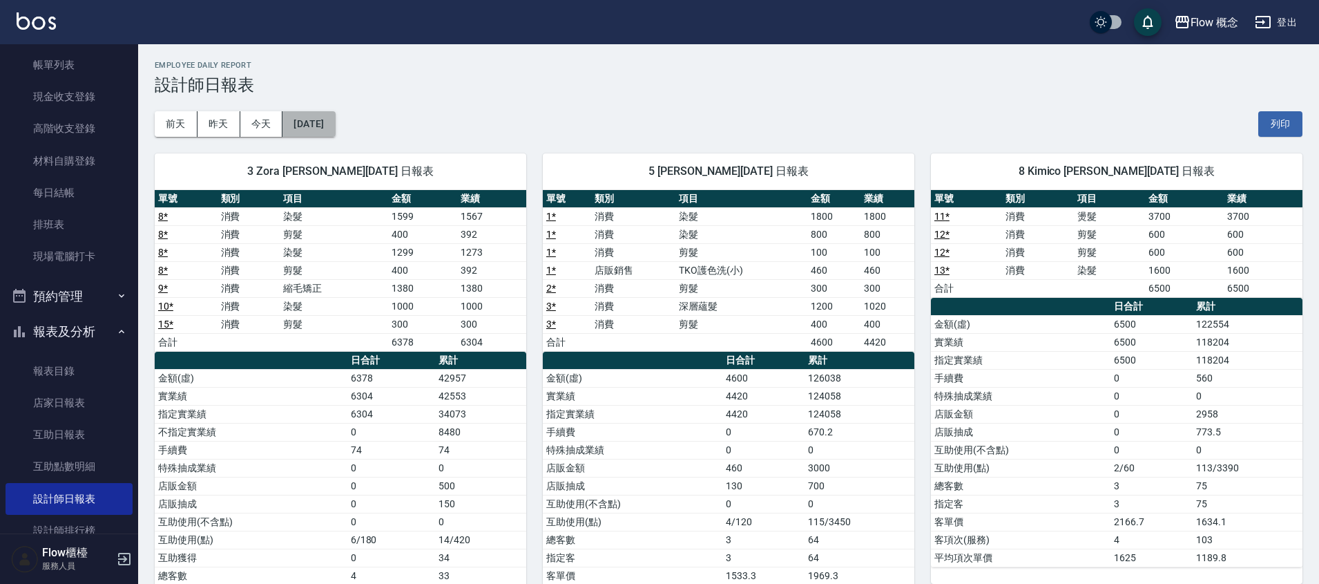
click at [334, 123] on button "[DATE]" at bounding box center [308, 124] width 52 height 26
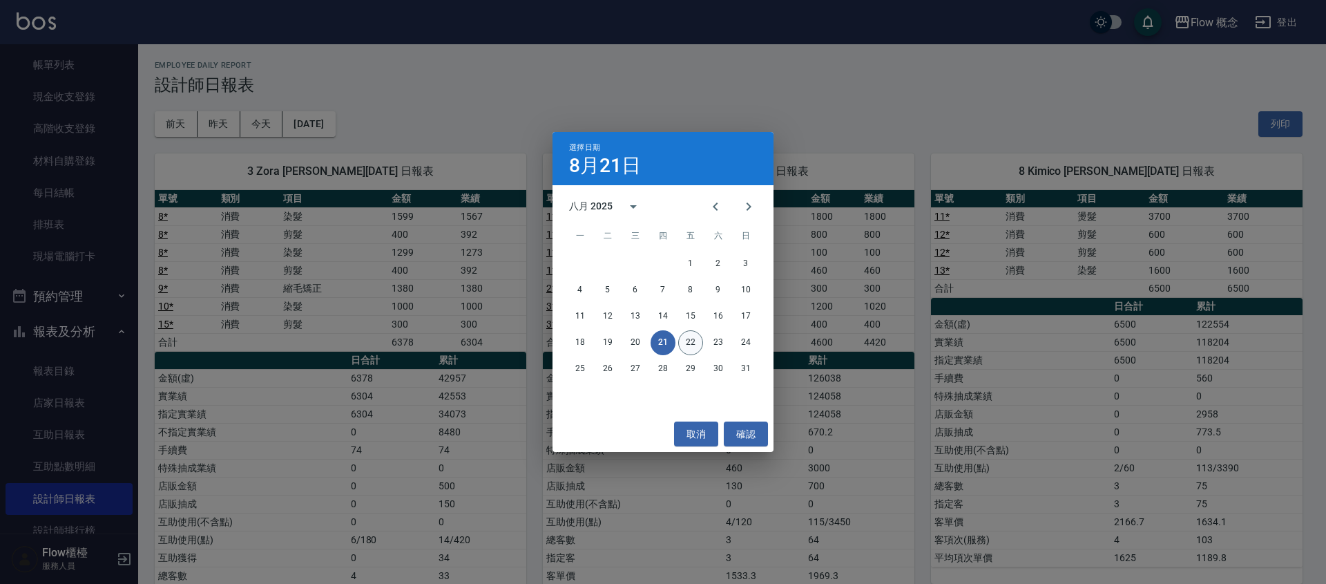
click at [693, 334] on button "22" at bounding box center [690, 342] width 25 height 25
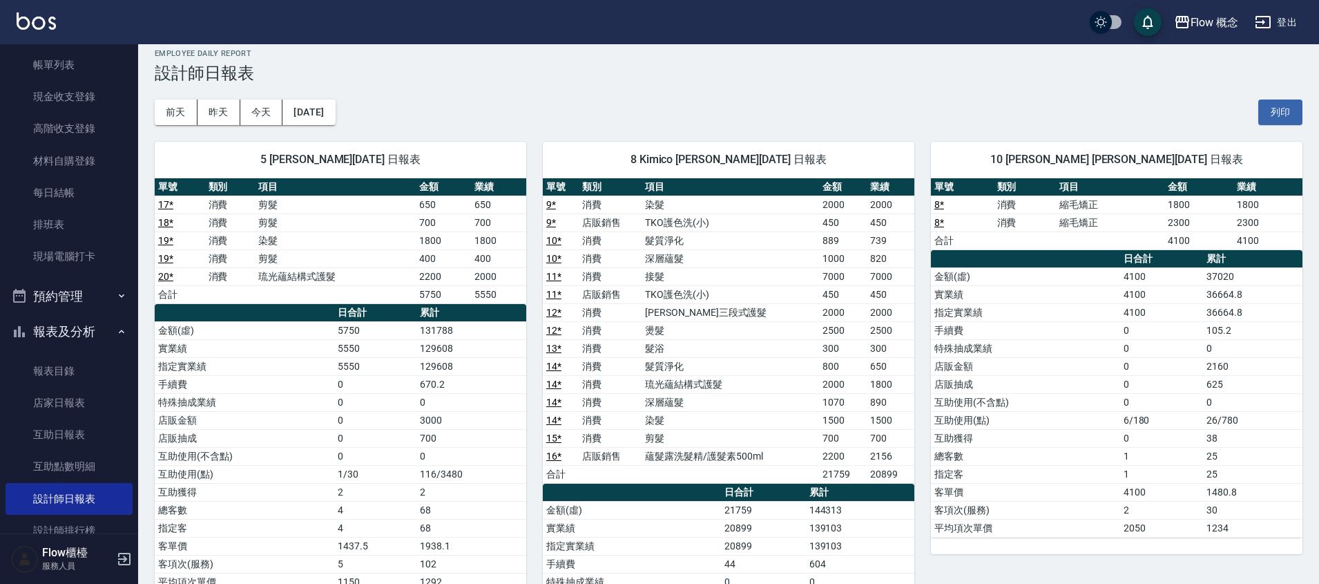
scroll to position [12, 0]
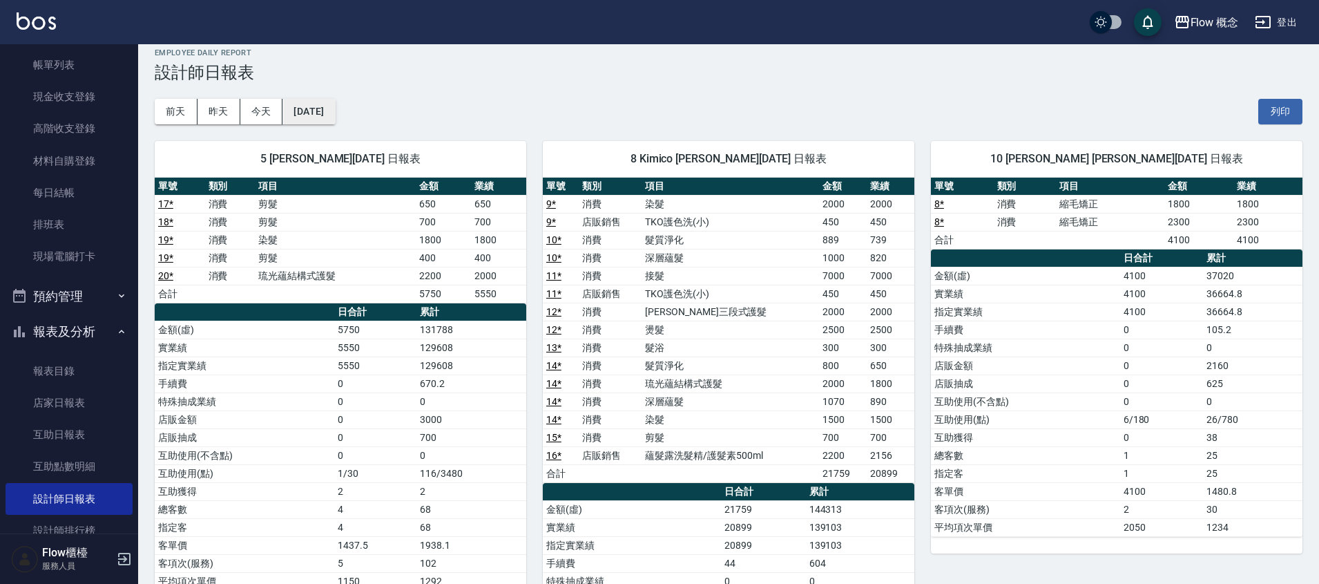
click at [335, 106] on button "[DATE]" at bounding box center [308, 112] width 52 height 26
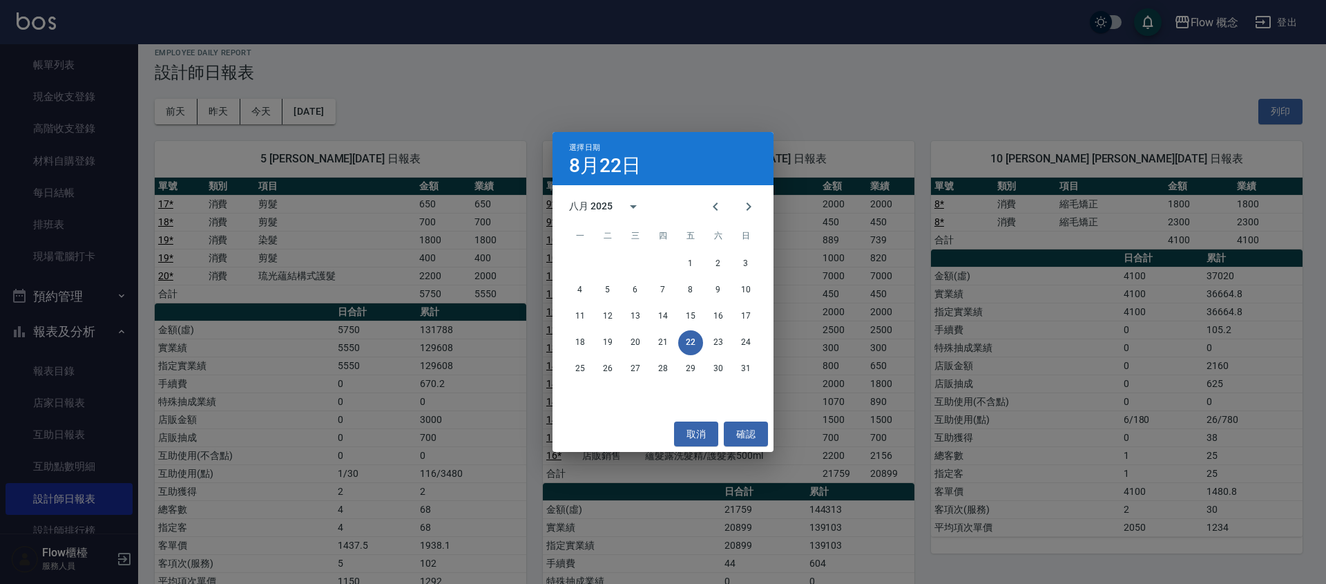
click at [535, 104] on div "選擇日期 [DATE] 八月 2025 一 二 三 四 五 六 日 1 2 3 4 5 6 7 8 9 10 11 12 13 14 15 16 17 18 …" at bounding box center [663, 292] width 1326 height 584
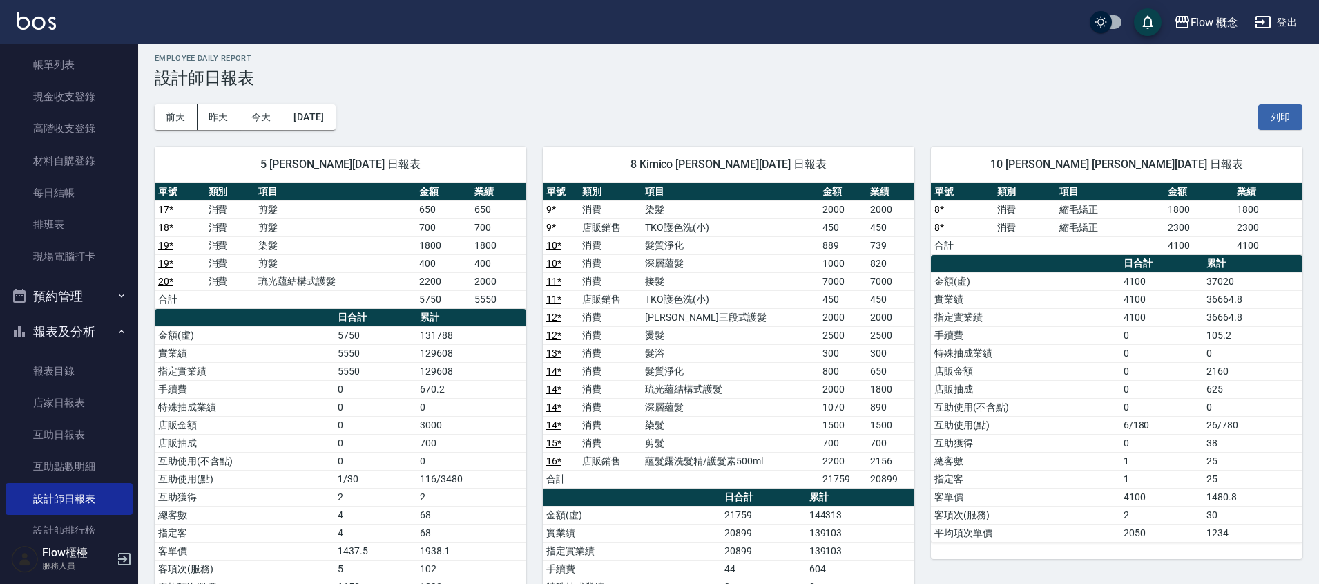
scroll to position [0, 0]
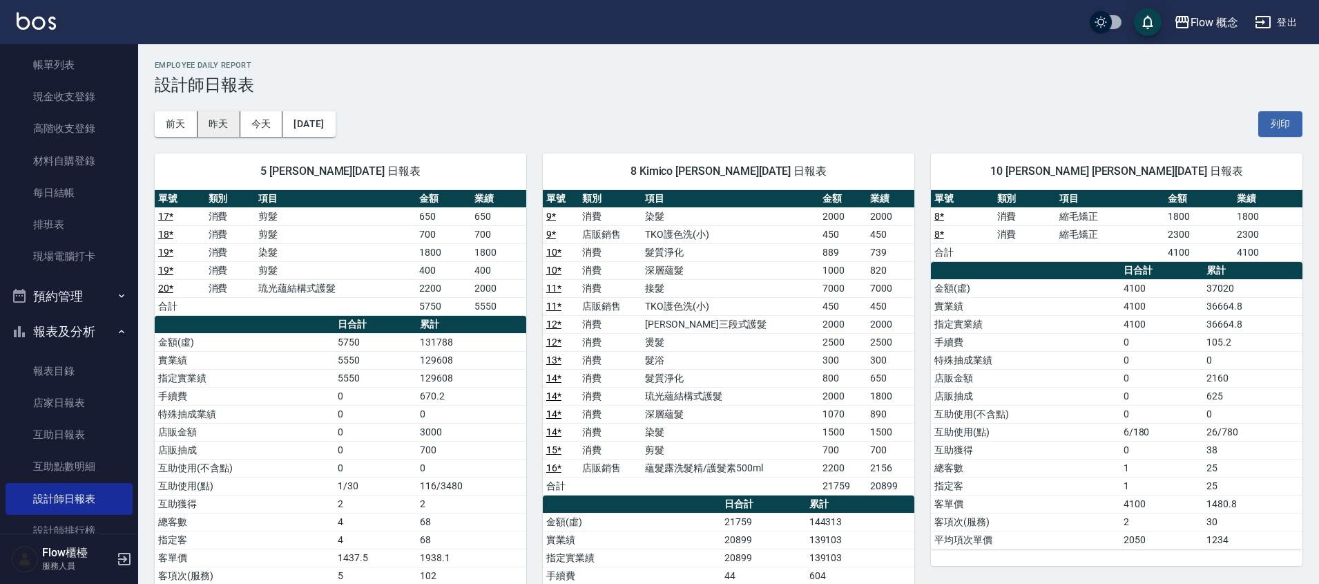
click at [228, 127] on button "昨天" at bounding box center [219, 124] width 43 height 26
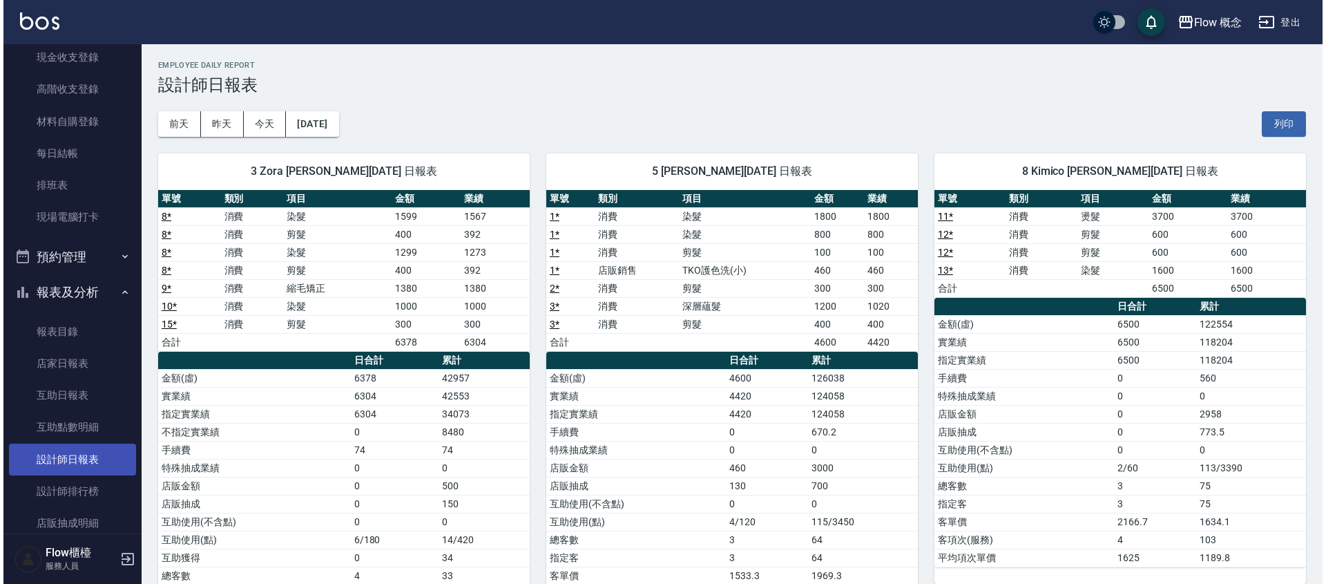
scroll to position [126, 0]
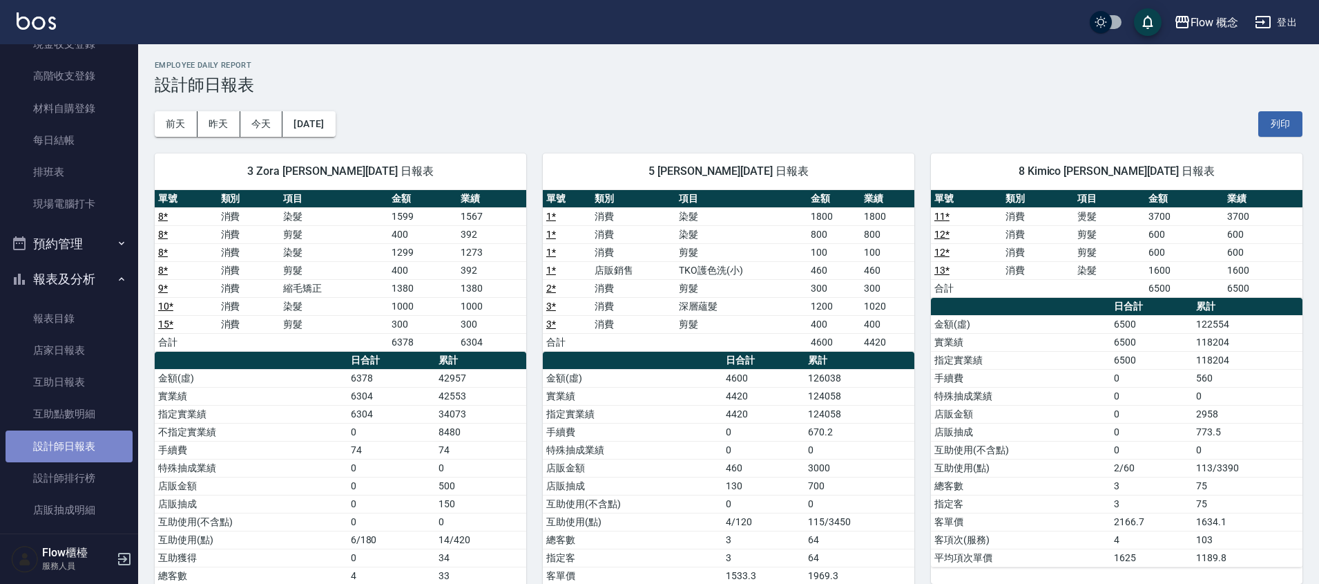
click at [104, 448] on link "設計師日報表" at bounding box center [69, 446] width 127 height 32
click at [44, 449] on link "設計師日報表" at bounding box center [69, 446] width 127 height 32
click at [64, 477] on link "設計師排行榜" at bounding box center [69, 478] width 127 height 32
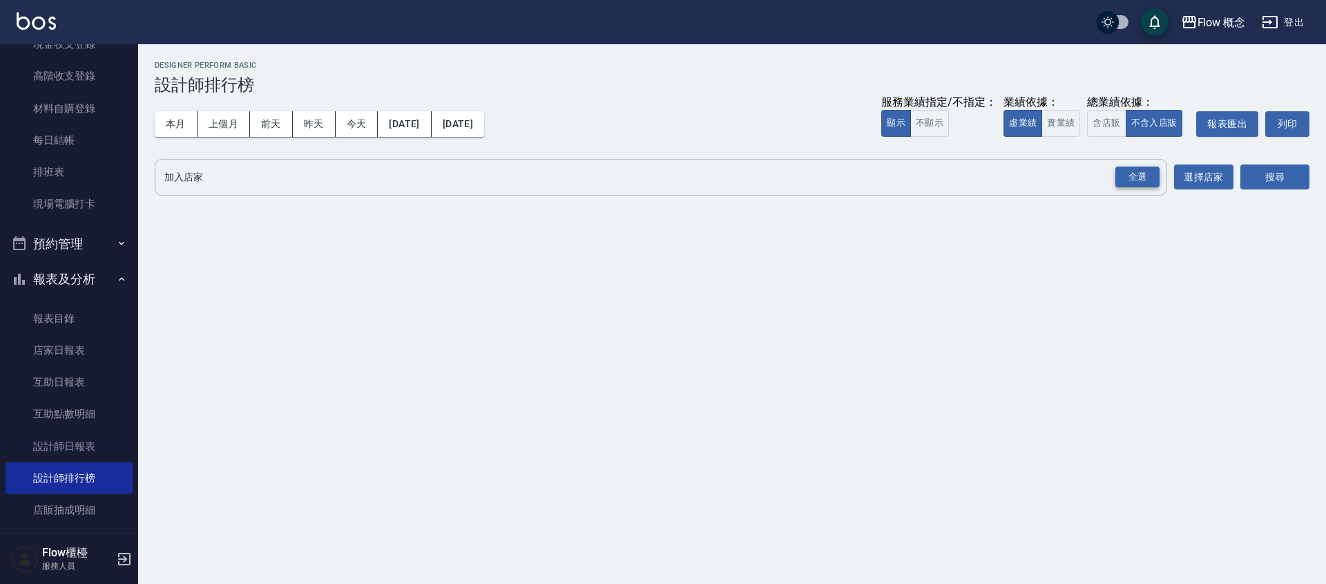
click at [1124, 170] on div "全選" at bounding box center [1137, 176] width 44 height 21
click at [1281, 185] on button "搜尋" at bounding box center [1275, 178] width 69 height 26
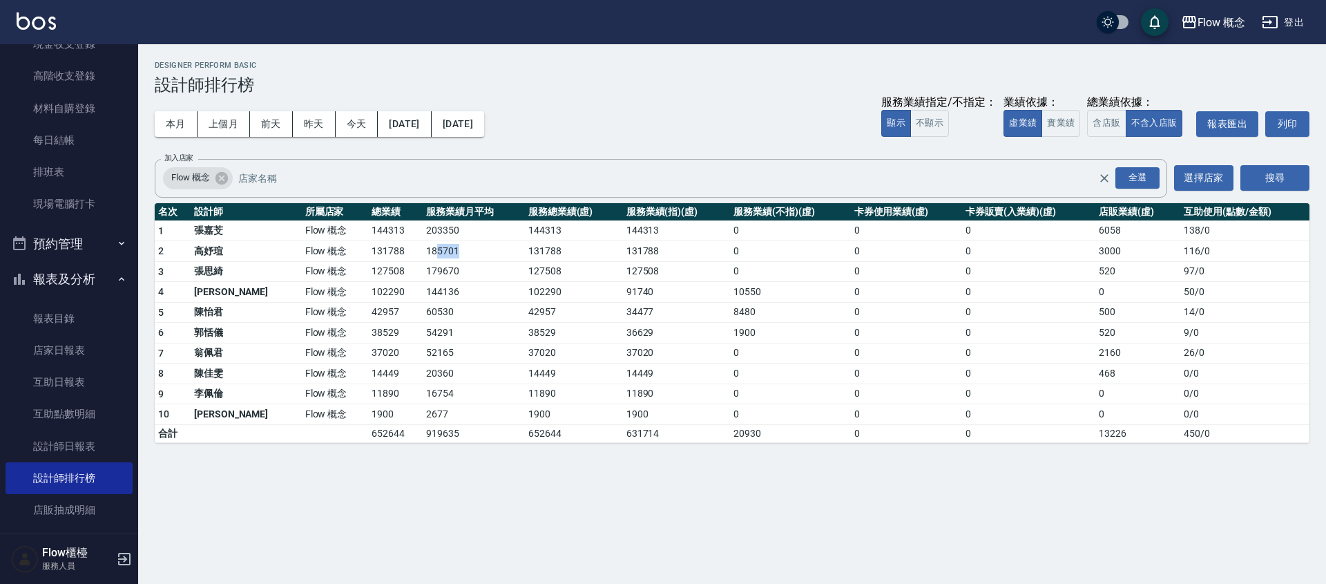
drag, startPoint x: 427, startPoint y: 251, endPoint x: 378, endPoint y: 248, distance: 49.2
click at [423, 249] on td "185701" at bounding box center [474, 251] width 102 height 21
click at [423, 248] on td "185701" at bounding box center [474, 251] width 102 height 21
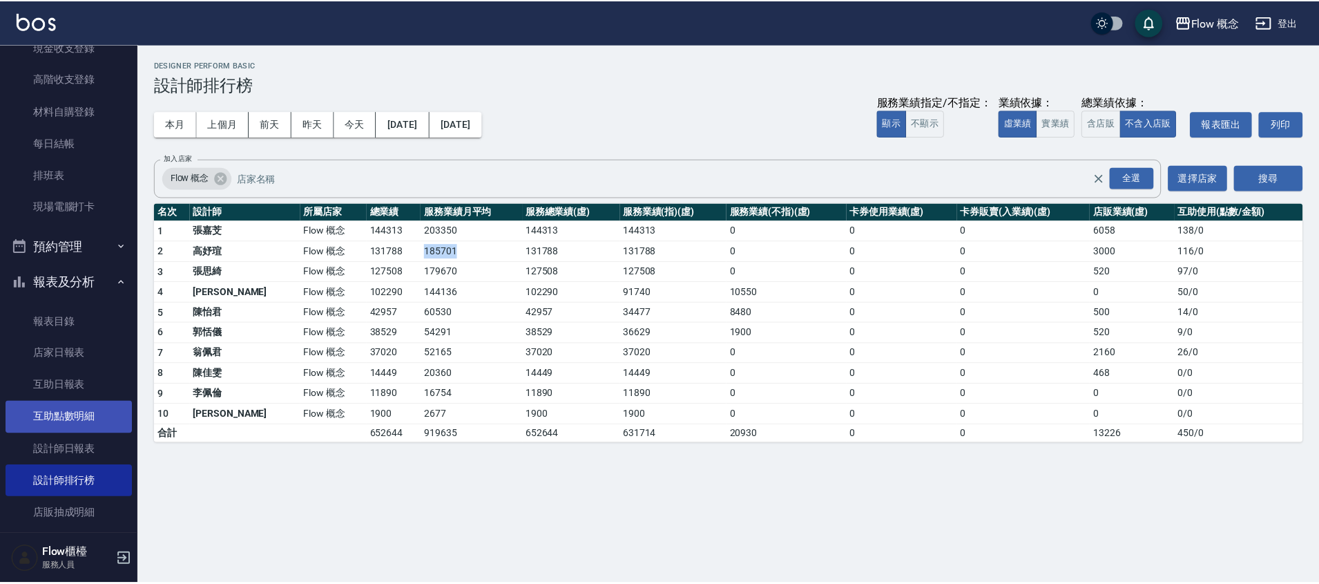
scroll to position [121, 0]
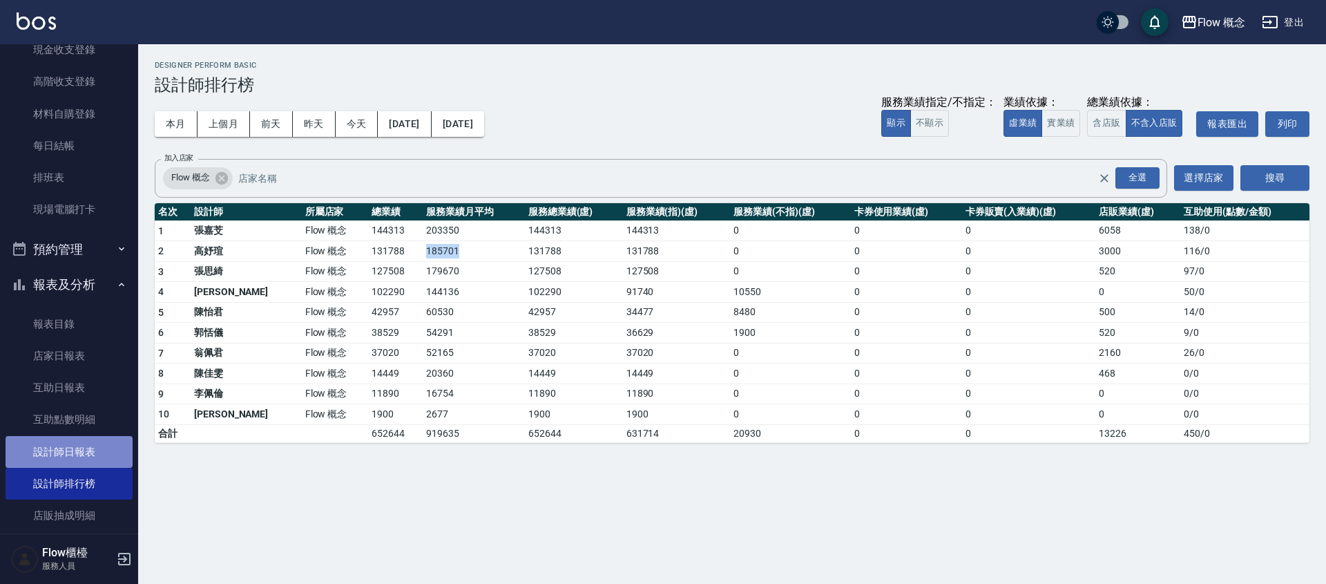
click at [77, 440] on link "設計師日報表" at bounding box center [69, 452] width 127 height 32
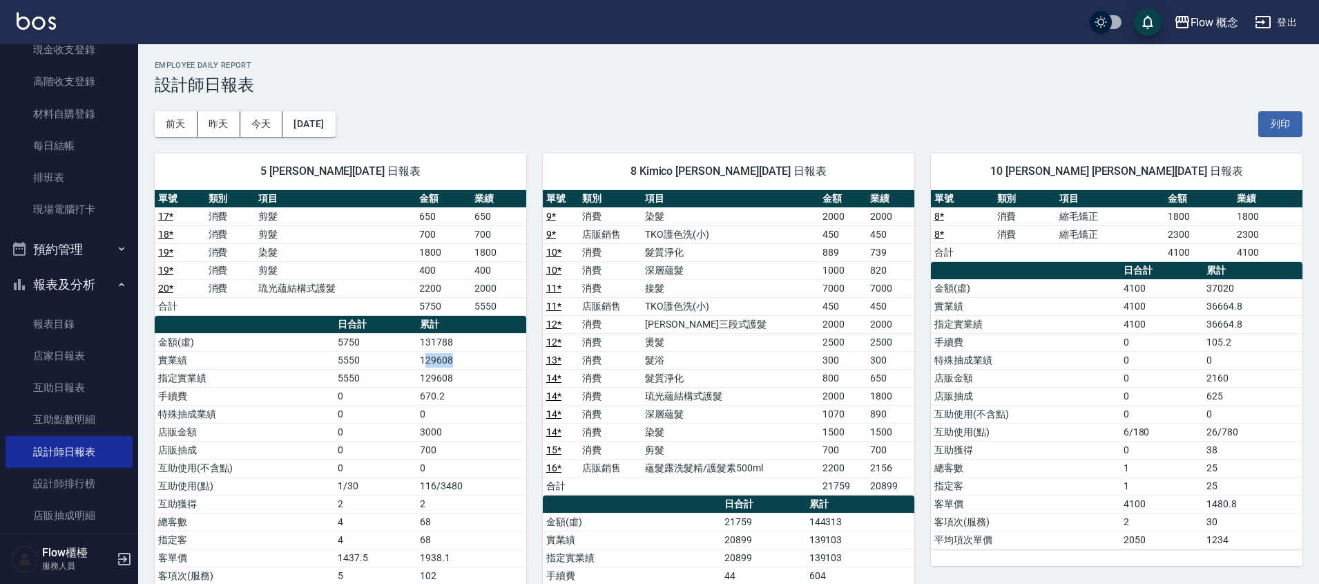
drag, startPoint x: 458, startPoint y: 361, endPoint x: 421, endPoint y: 363, distance: 37.4
click at [422, 363] on td "129608" at bounding box center [471, 360] width 110 height 18
click at [420, 363] on td "129608" at bounding box center [471, 360] width 110 height 18
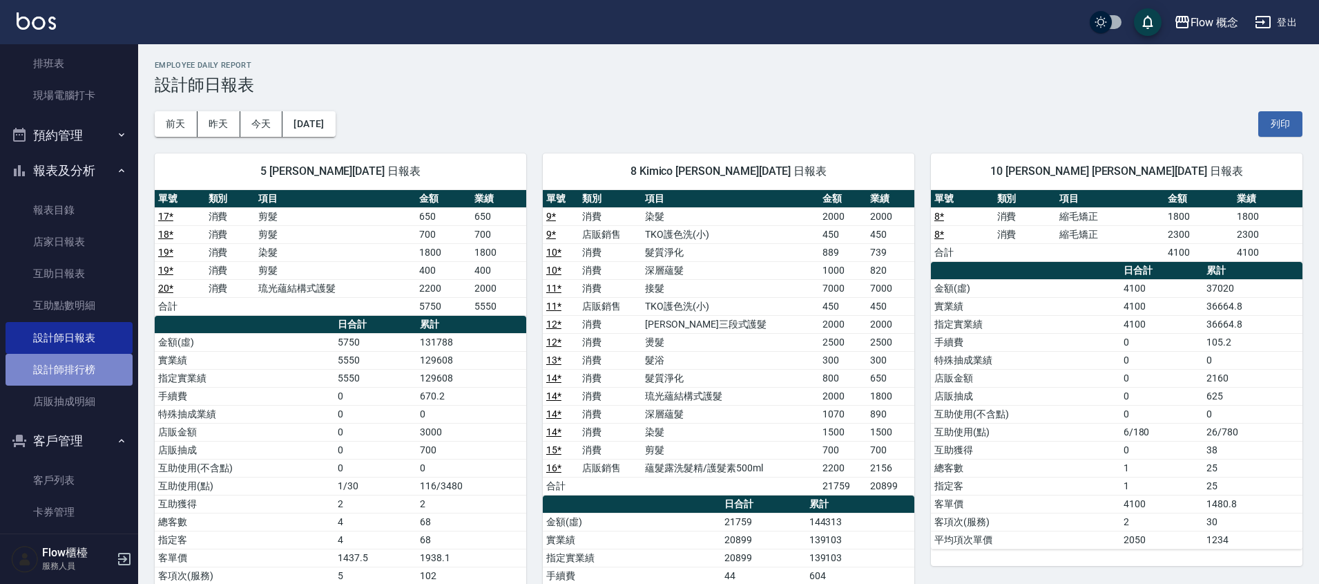
click at [89, 370] on link "設計師排行榜" at bounding box center [69, 370] width 127 height 32
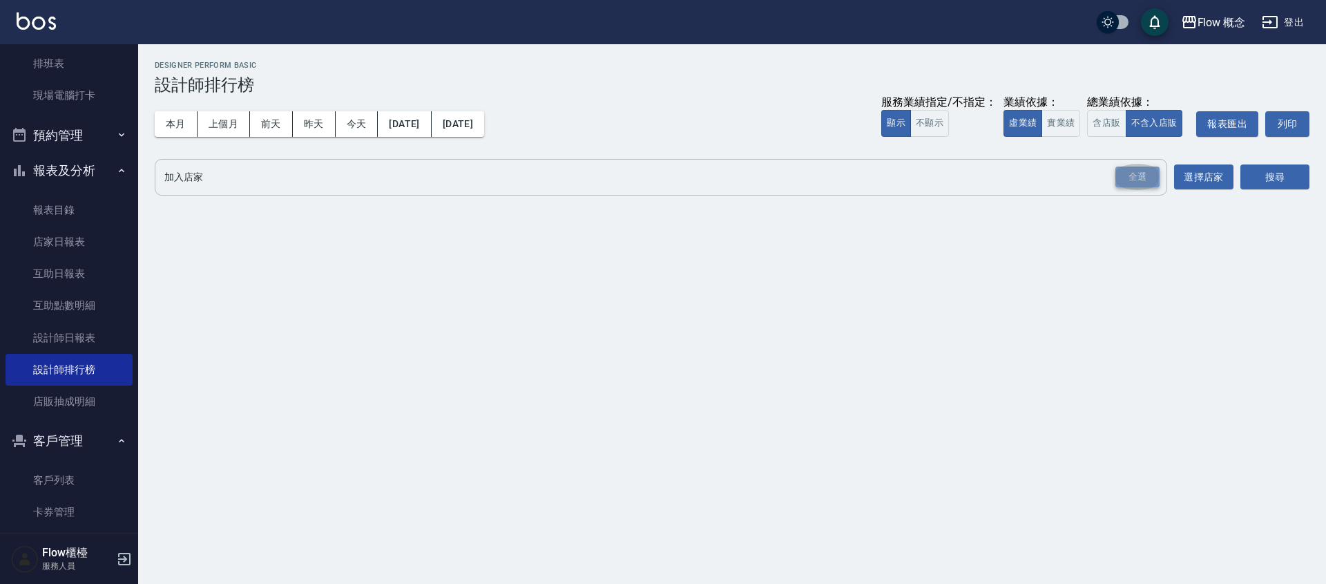
click at [1131, 182] on div "全選" at bounding box center [1137, 176] width 44 height 21
click at [1306, 184] on button "搜尋" at bounding box center [1275, 178] width 69 height 26
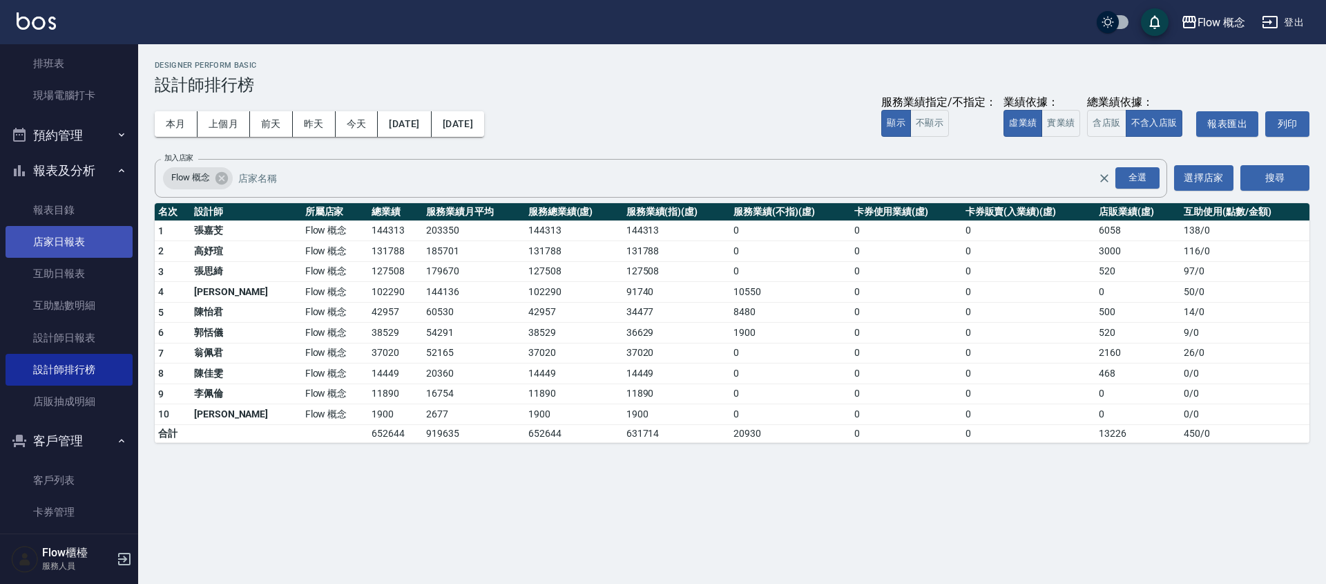
click at [53, 245] on link "店家日報表" at bounding box center [69, 242] width 127 height 32
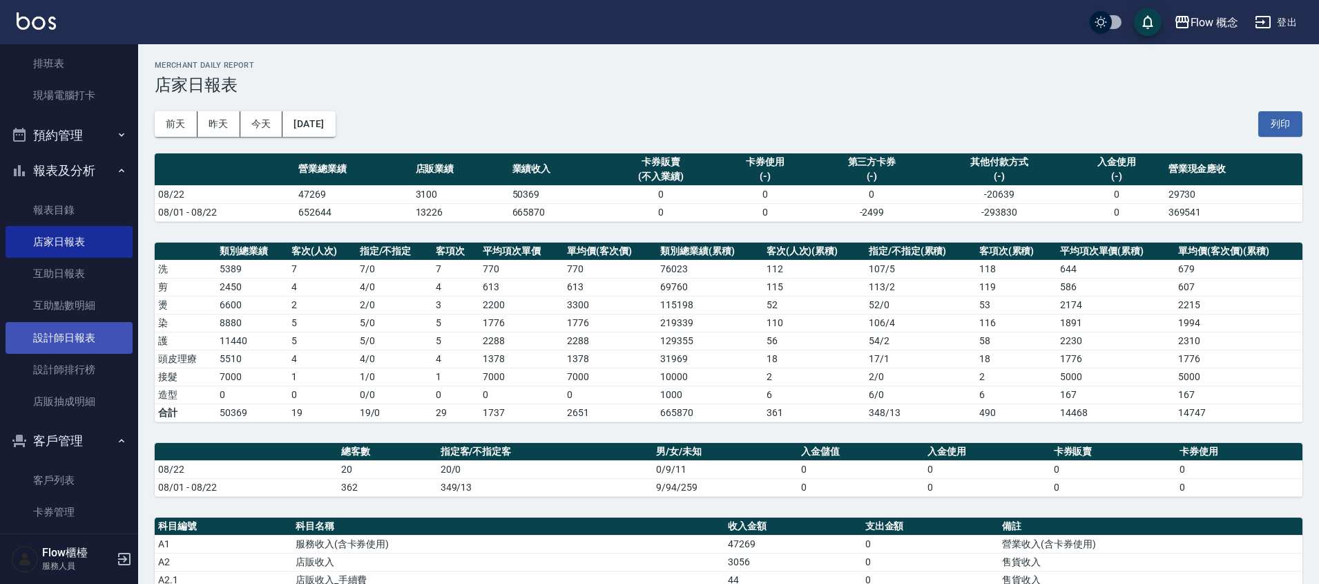
click at [75, 336] on link "設計師日報表" at bounding box center [69, 338] width 127 height 32
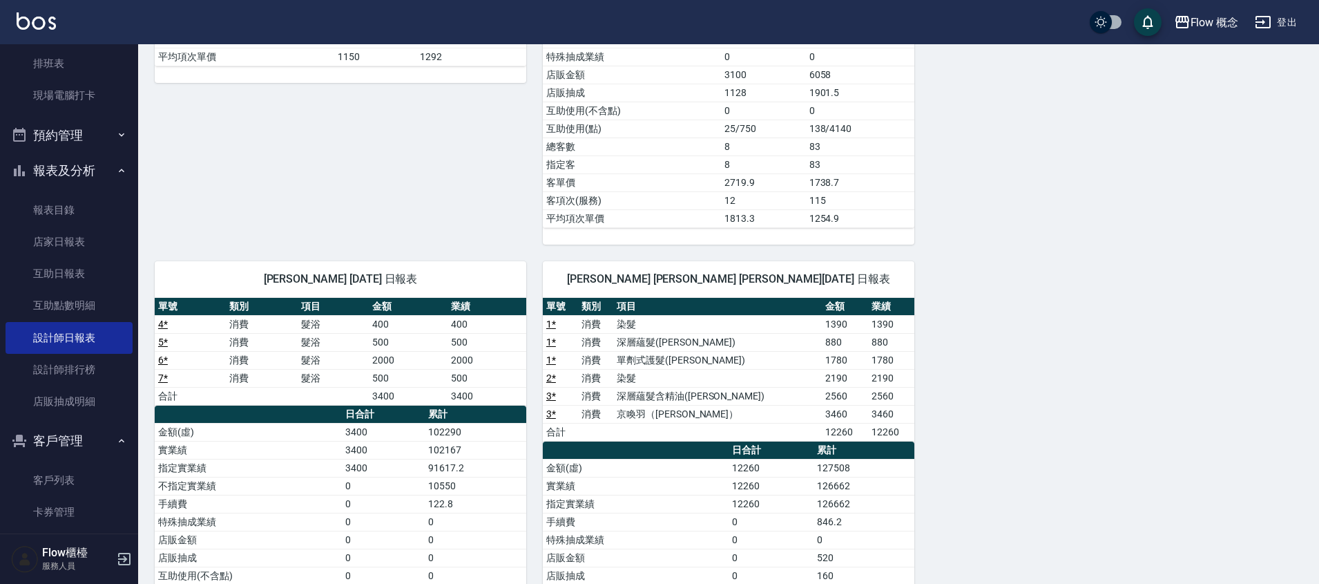
scroll to position [602, 0]
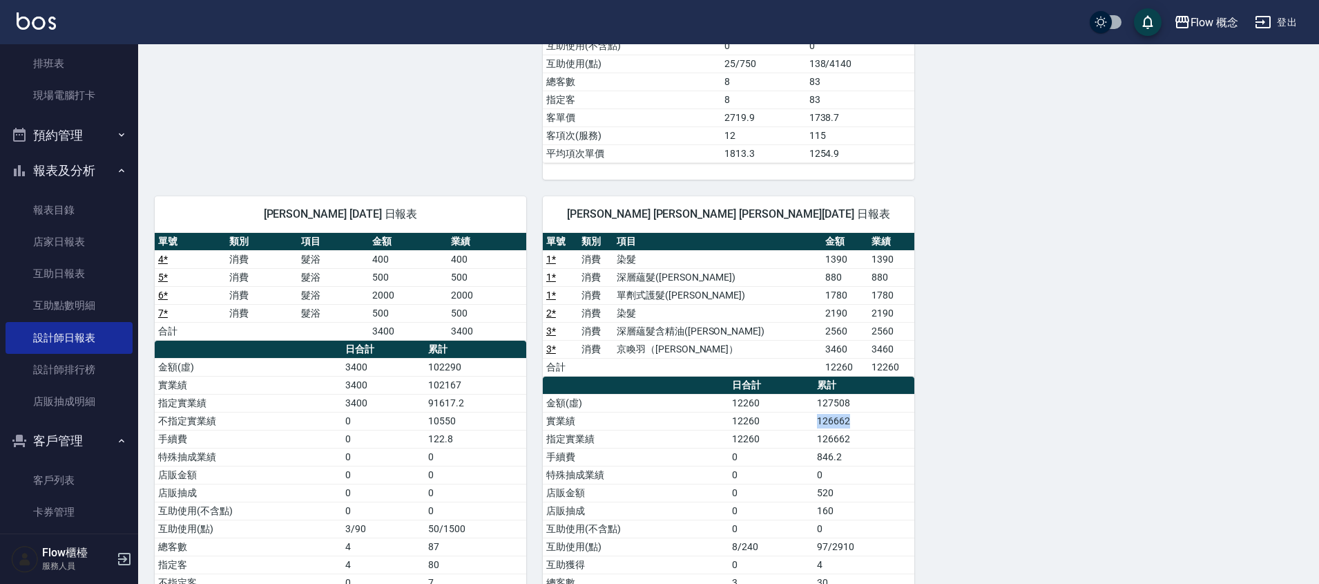
drag, startPoint x: 856, startPoint y: 419, endPoint x: 817, endPoint y: 420, distance: 38.7
click at [817, 420] on td "126662" at bounding box center [864, 421] width 101 height 18
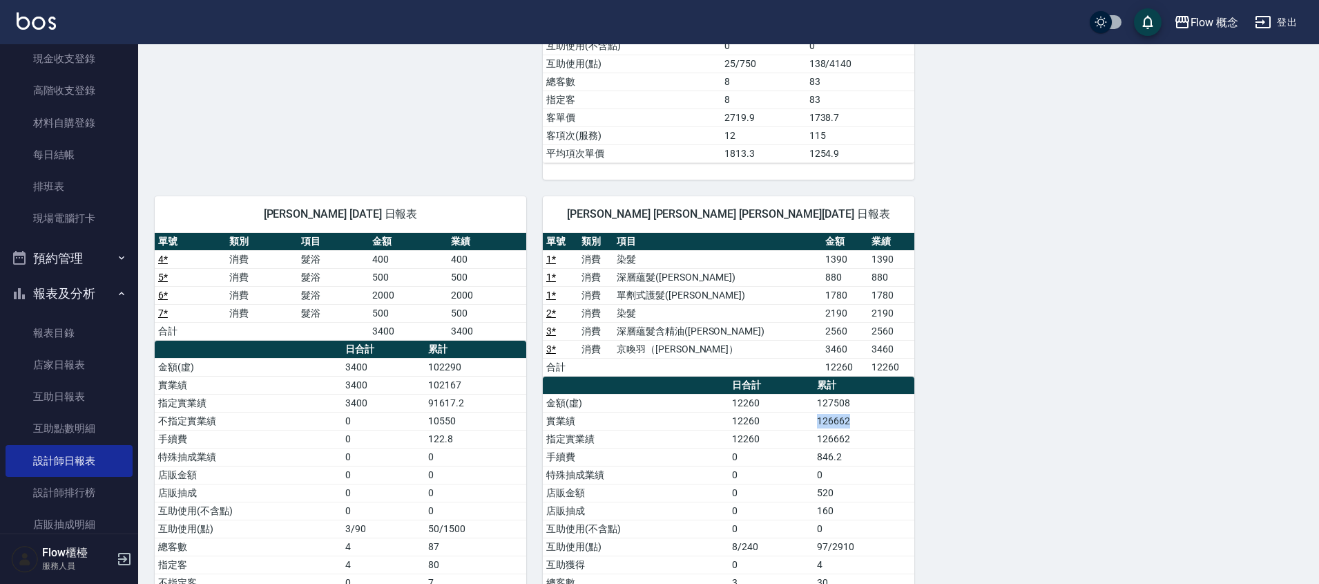
scroll to position [0, 0]
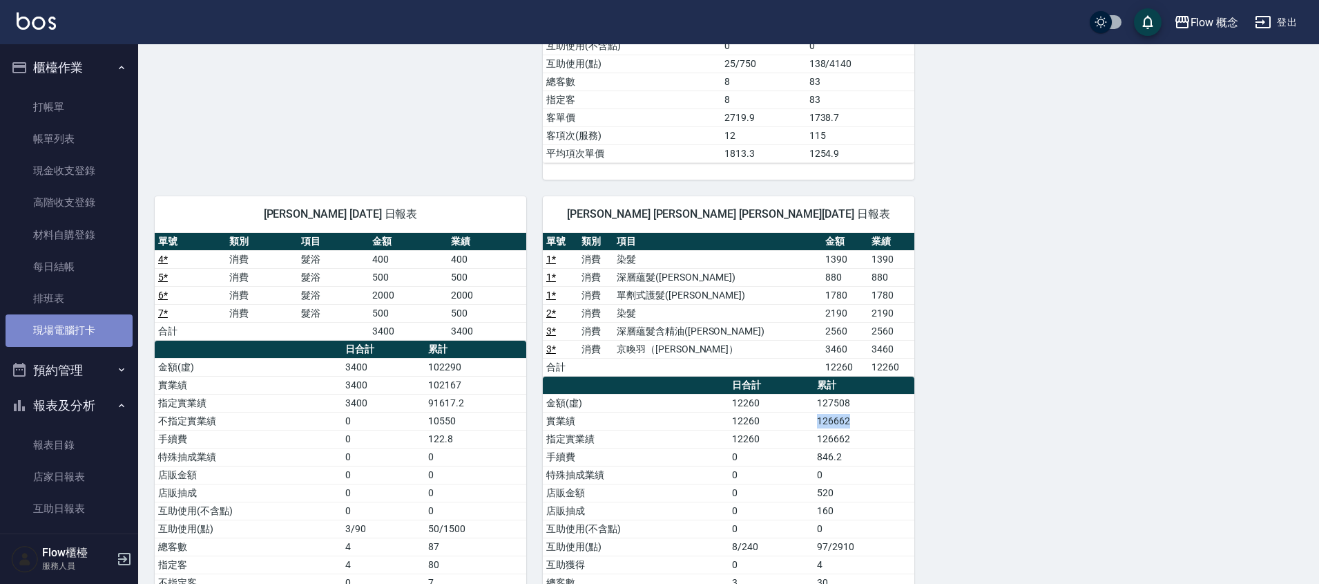
click at [86, 332] on link "現場電腦打卡" at bounding box center [69, 330] width 127 height 32
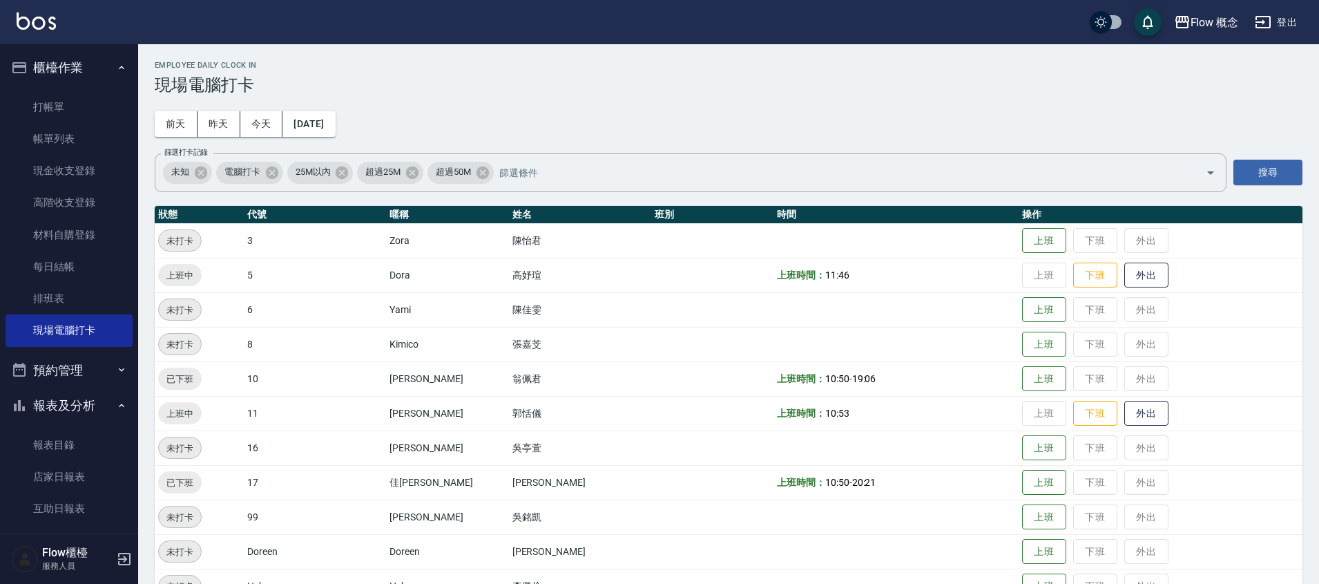
click at [1078, 269] on td "上班 下班 外出" at bounding box center [1161, 275] width 284 height 35
click at [1073, 274] on button "下班" at bounding box center [1095, 275] width 44 height 24
